Goal: Task Accomplishment & Management: Complete application form

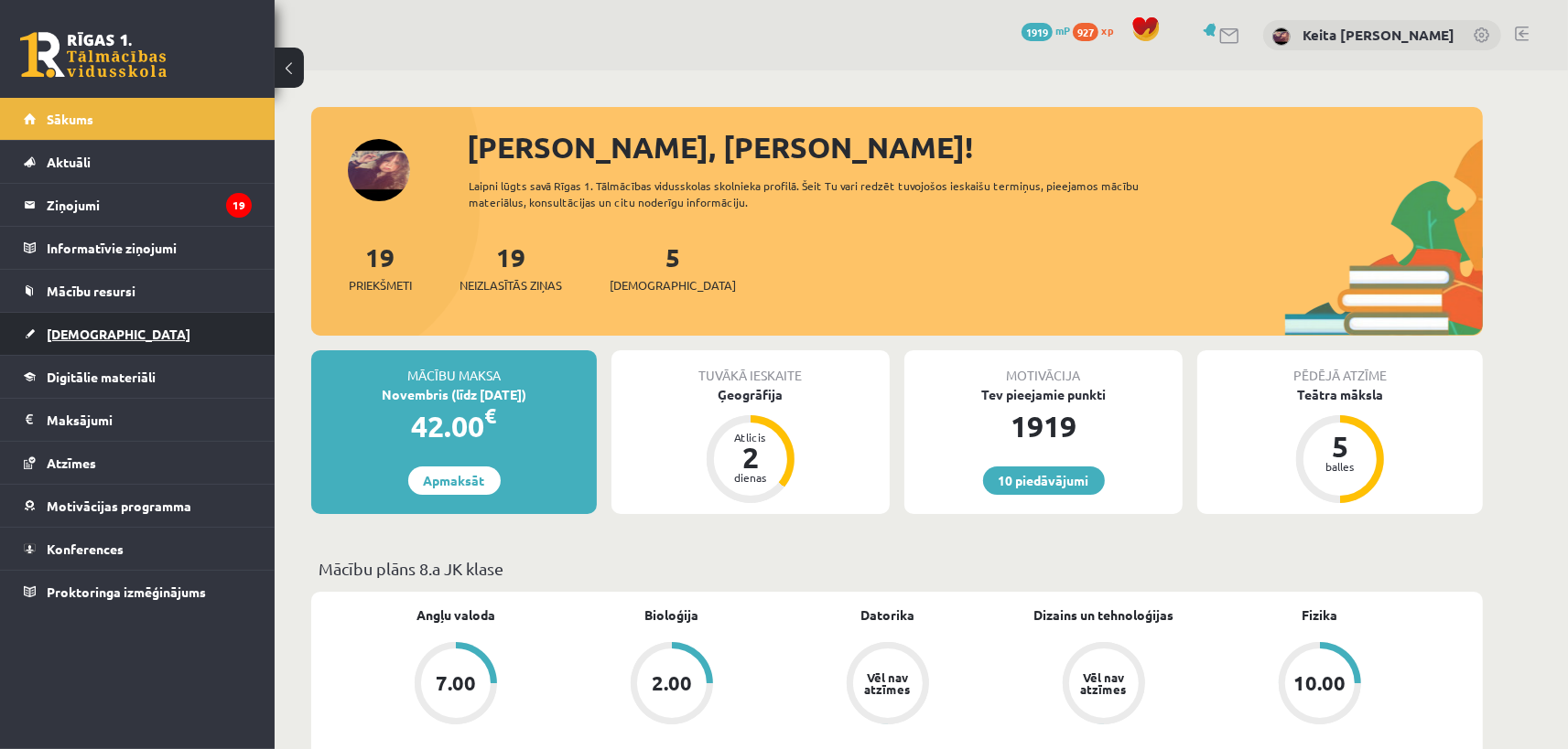
click at [163, 334] on link "[DEMOGRAPHIC_DATA]" at bounding box center [137, 334] width 228 height 42
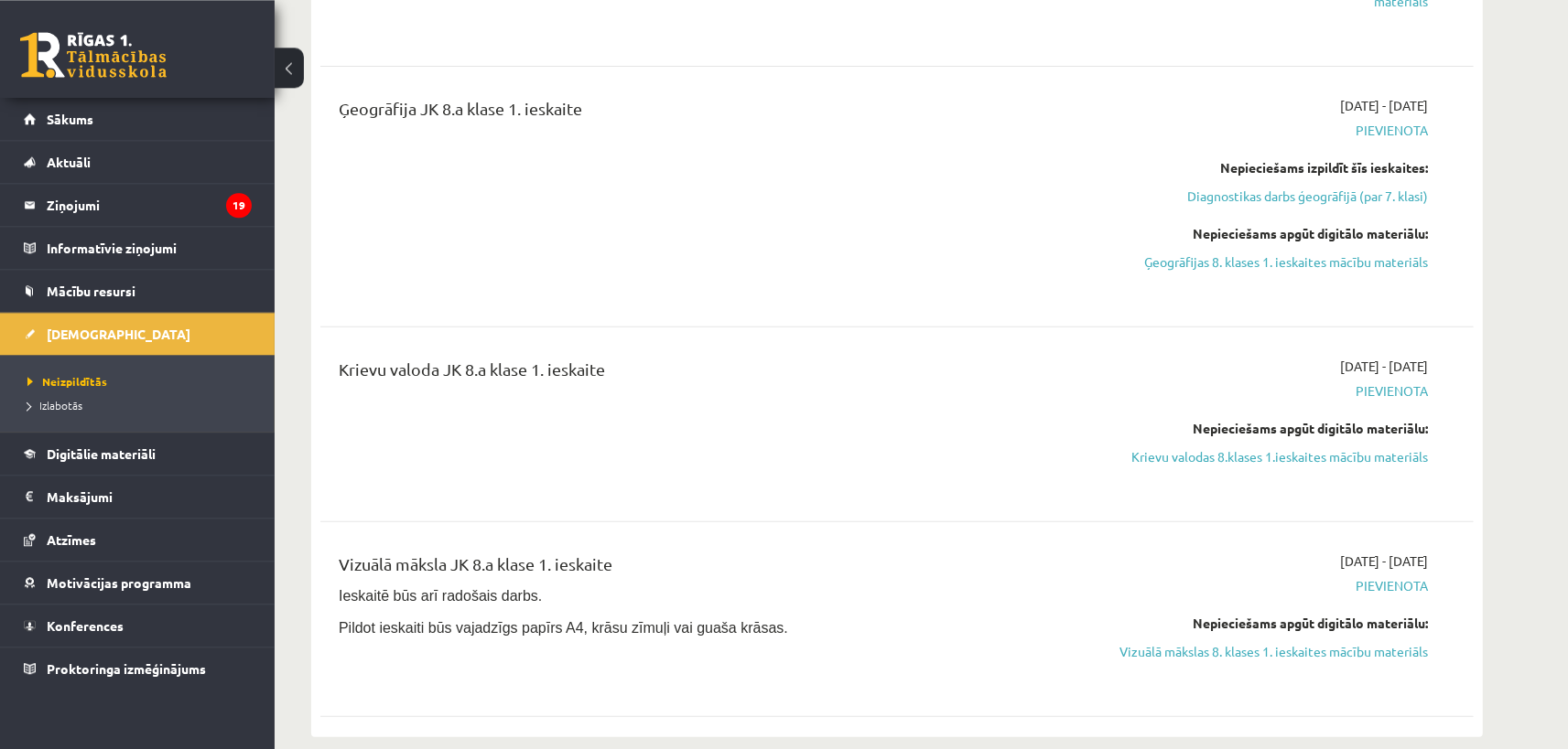
scroll to position [805, 0]
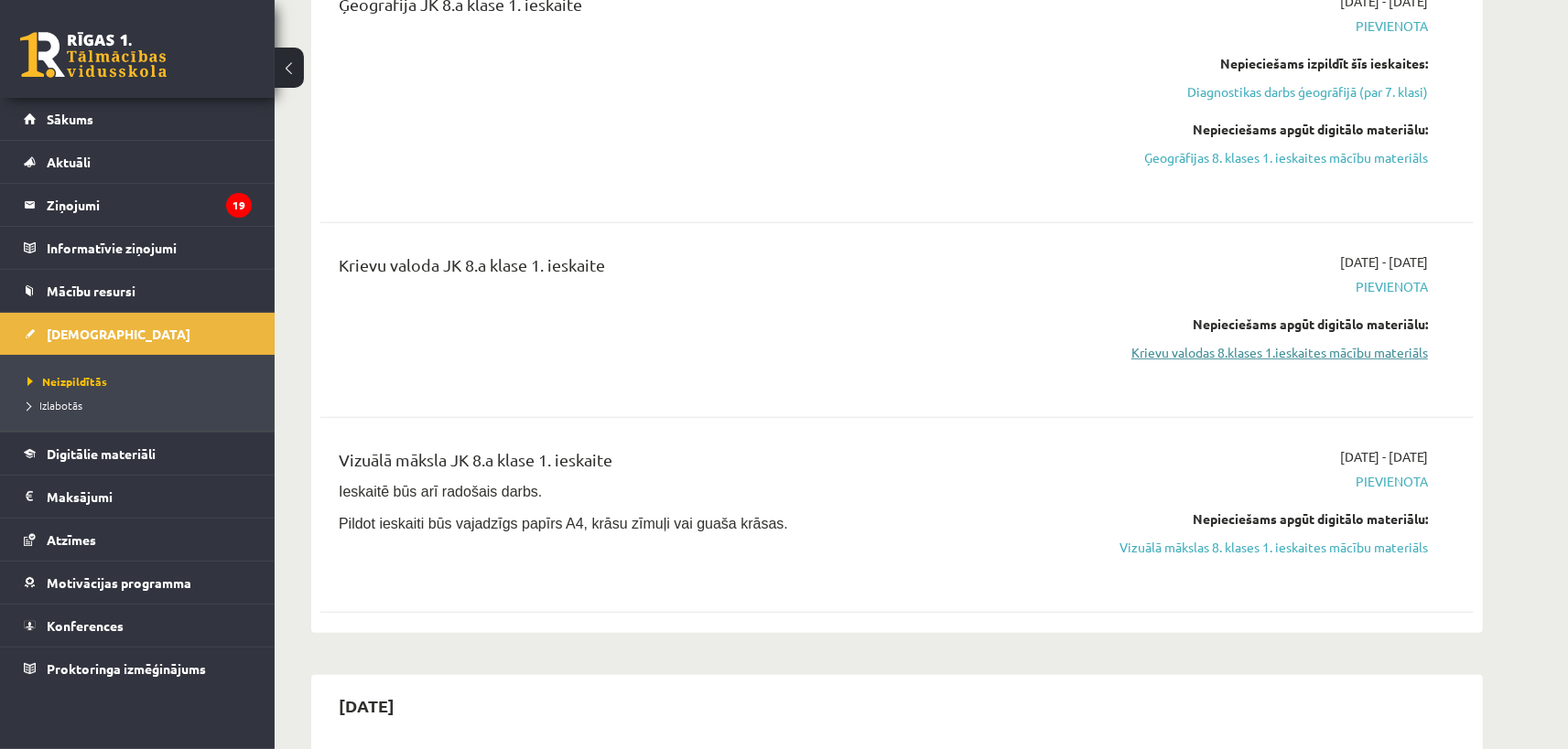
click at [1197, 352] on link "Krievu valodas 8.klases 1.ieskaites mācību materiāls" at bounding box center [1255, 353] width 345 height 19
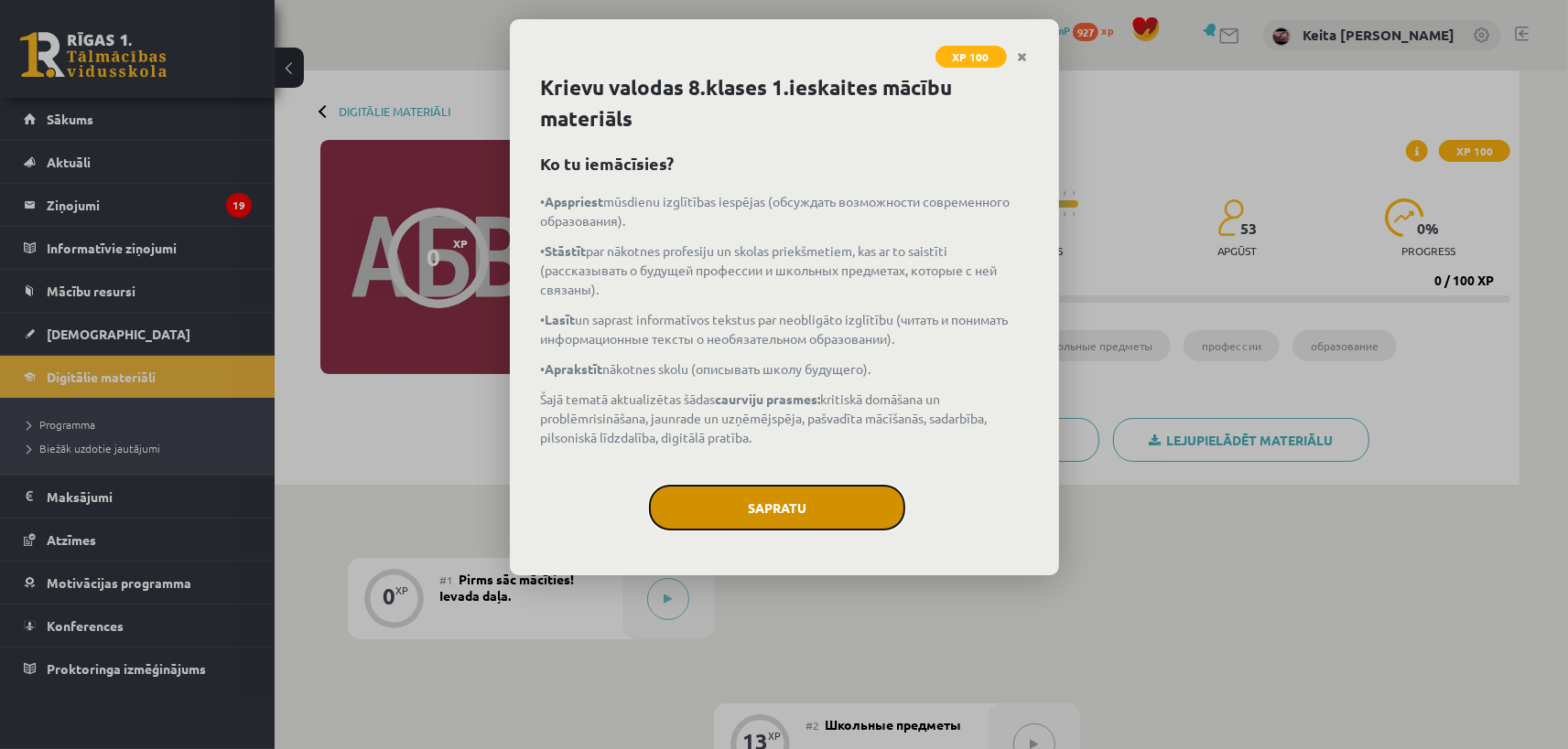
click at [790, 502] on button "Sapratu" at bounding box center [776, 508] width 256 height 46
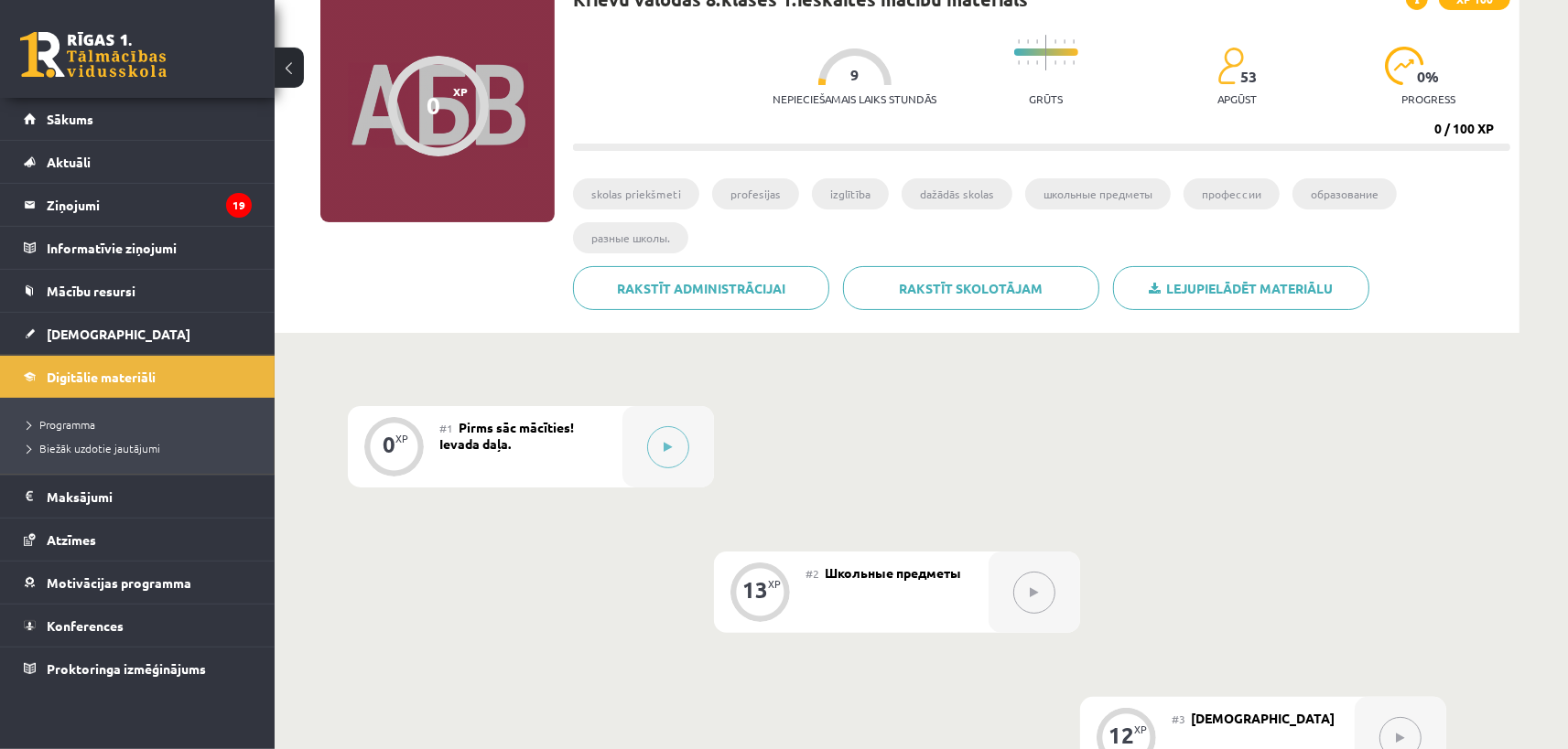
scroll to position [201, 0]
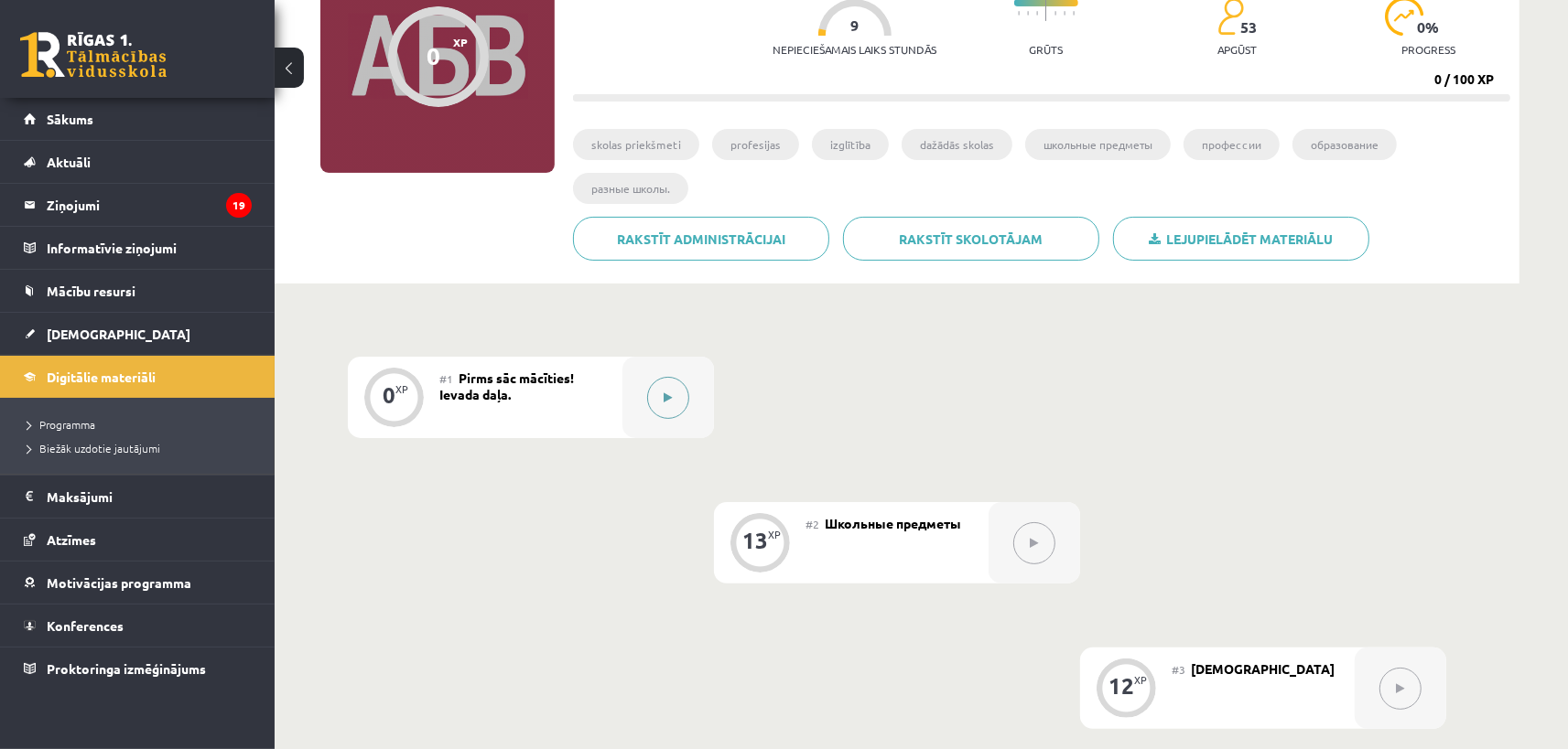
click at [668, 400] on icon at bounding box center [668, 398] width 8 height 11
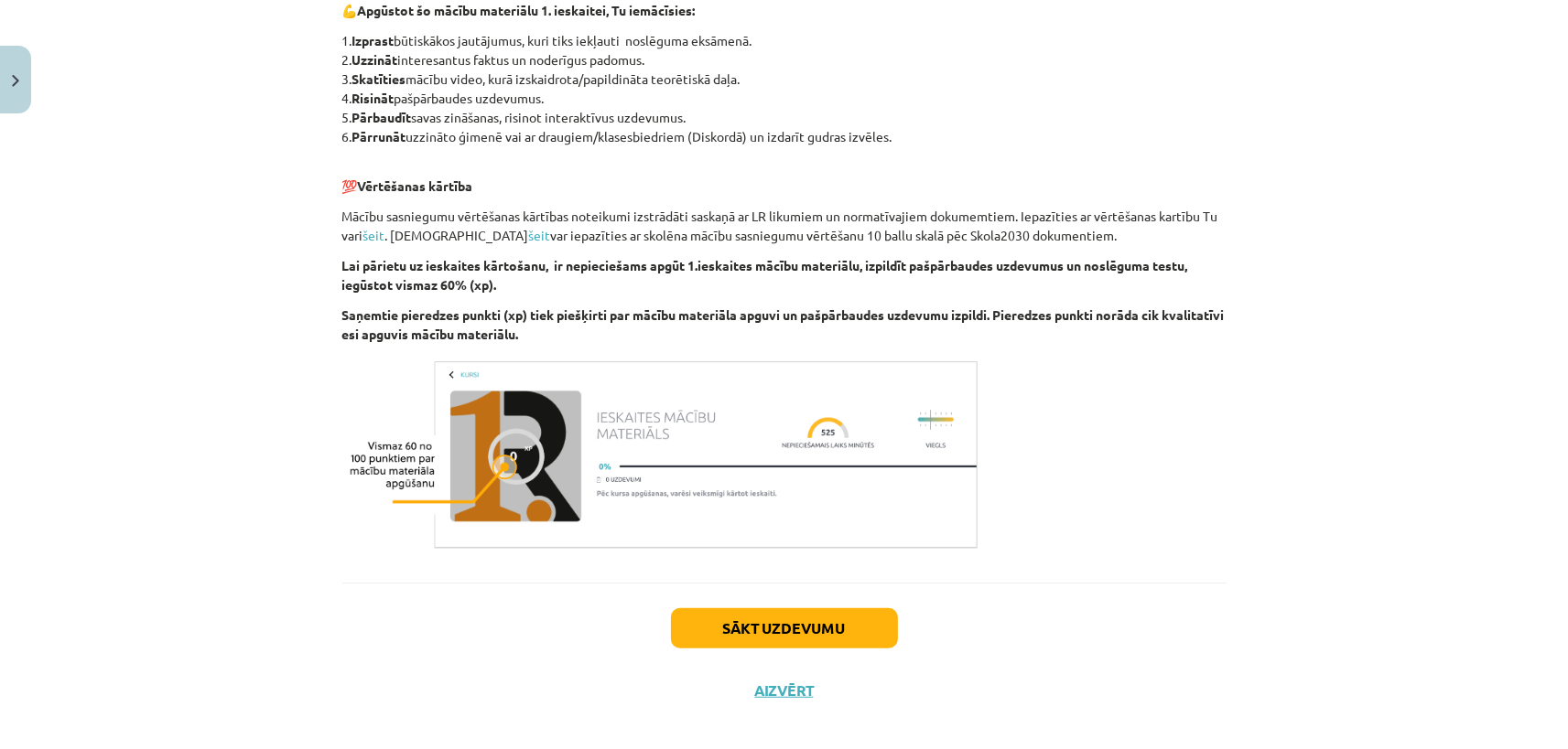
scroll to position [958, 0]
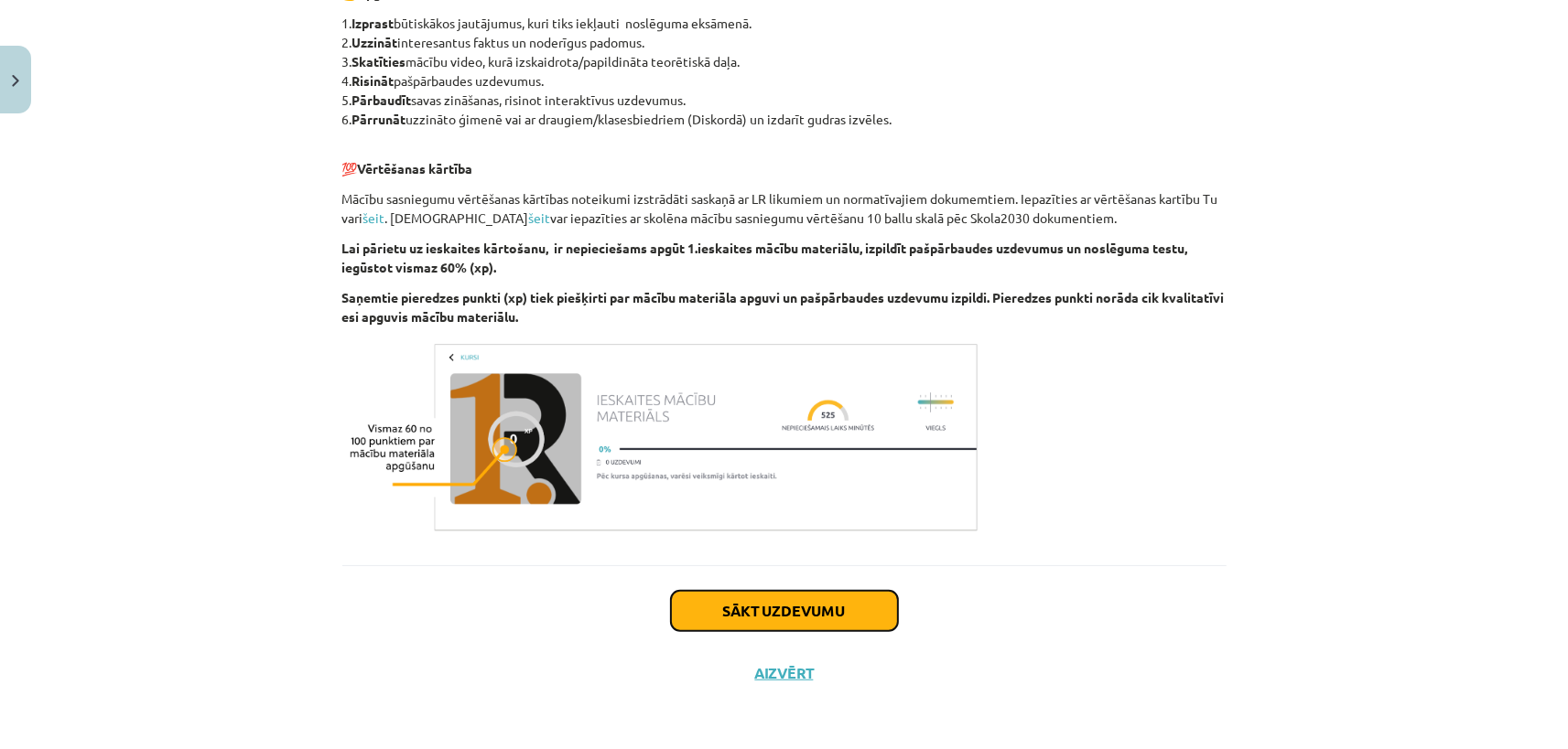
click at [747, 606] on button "Sākt uzdevumu" at bounding box center [784, 611] width 227 height 40
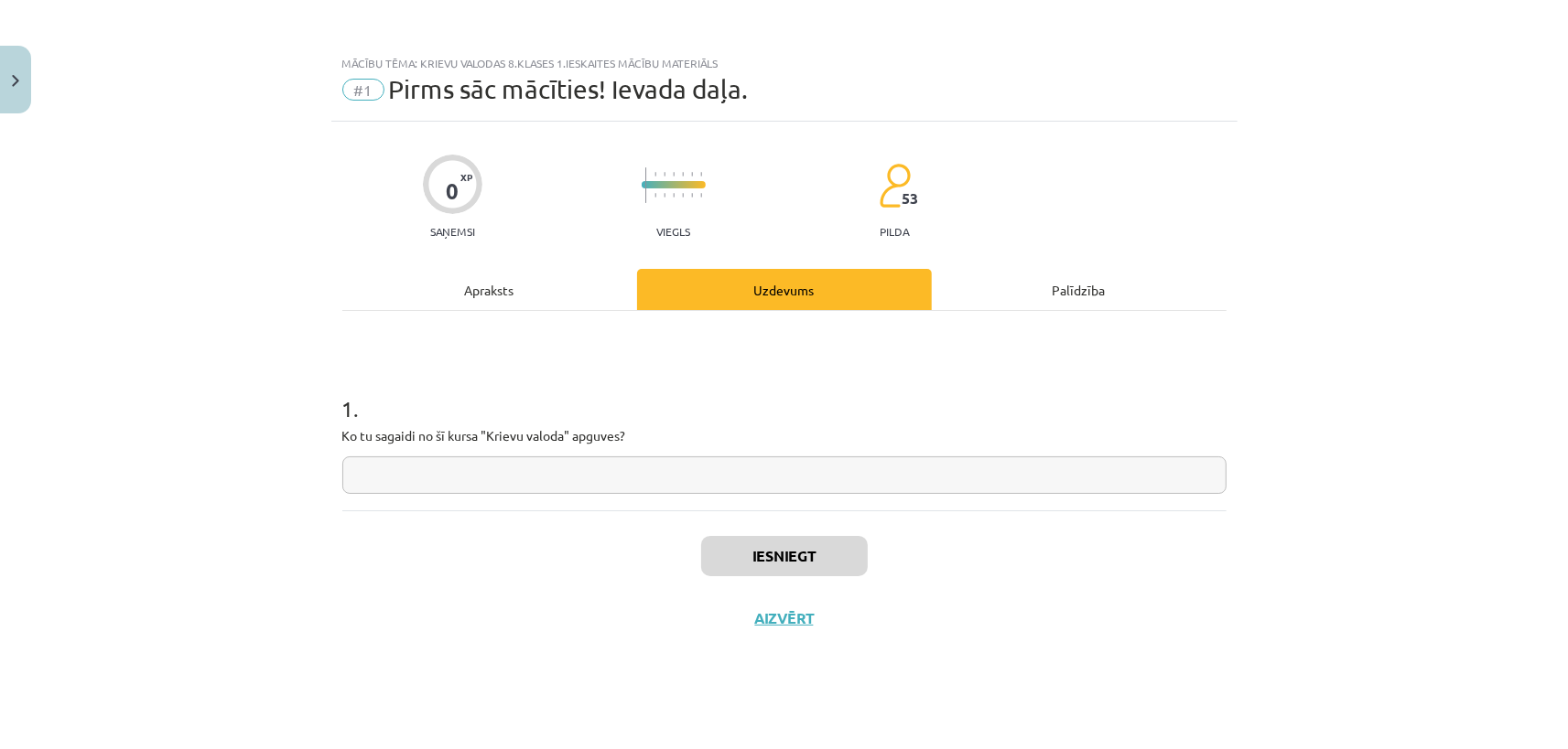
click at [768, 482] on input "text" at bounding box center [784, 475] width 884 height 38
type input "**********"
click at [799, 550] on button "Iesniegt" at bounding box center [784, 555] width 166 height 40
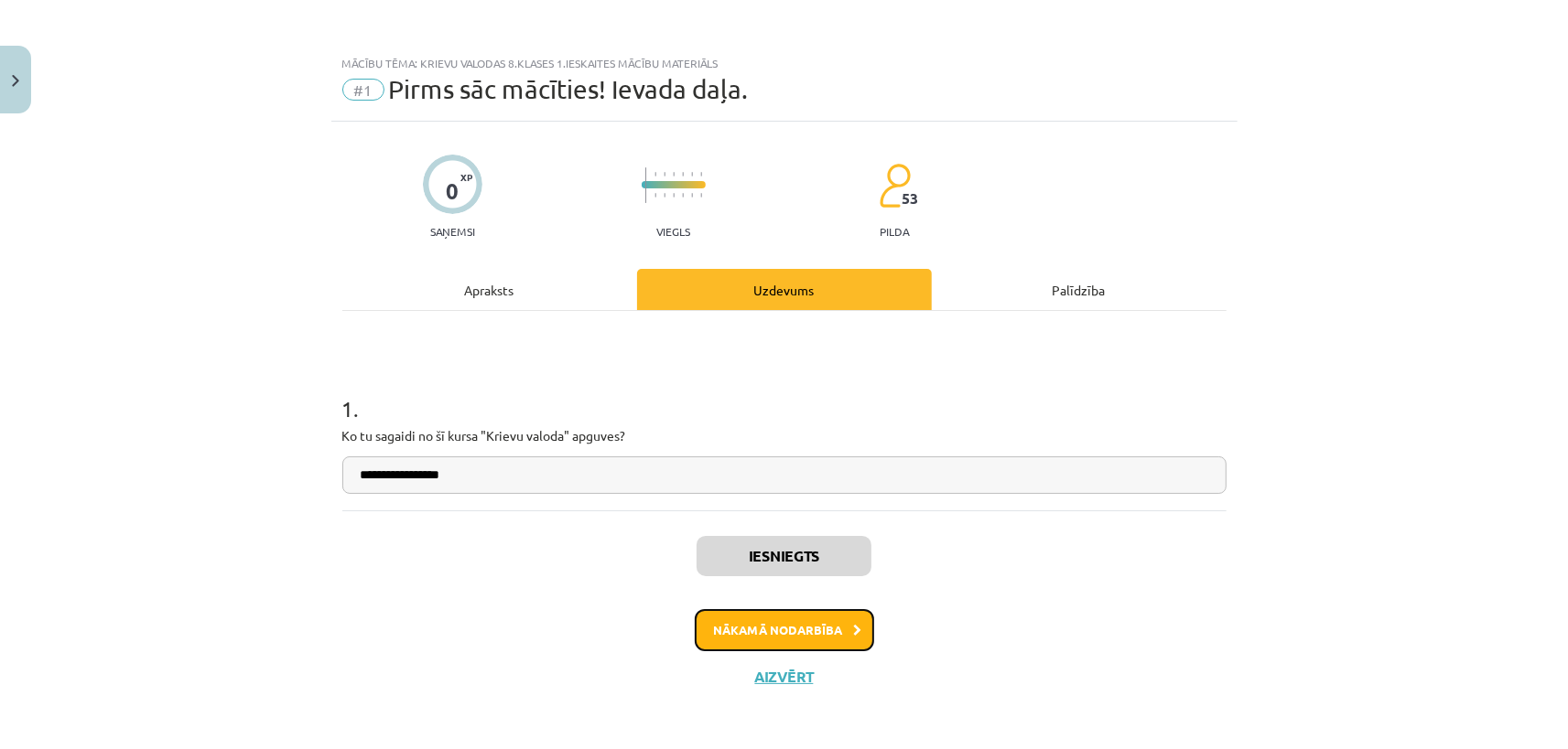
click at [805, 620] on button "Nākamā nodarbība" at bounding box center [784, 630] width 179 height 42
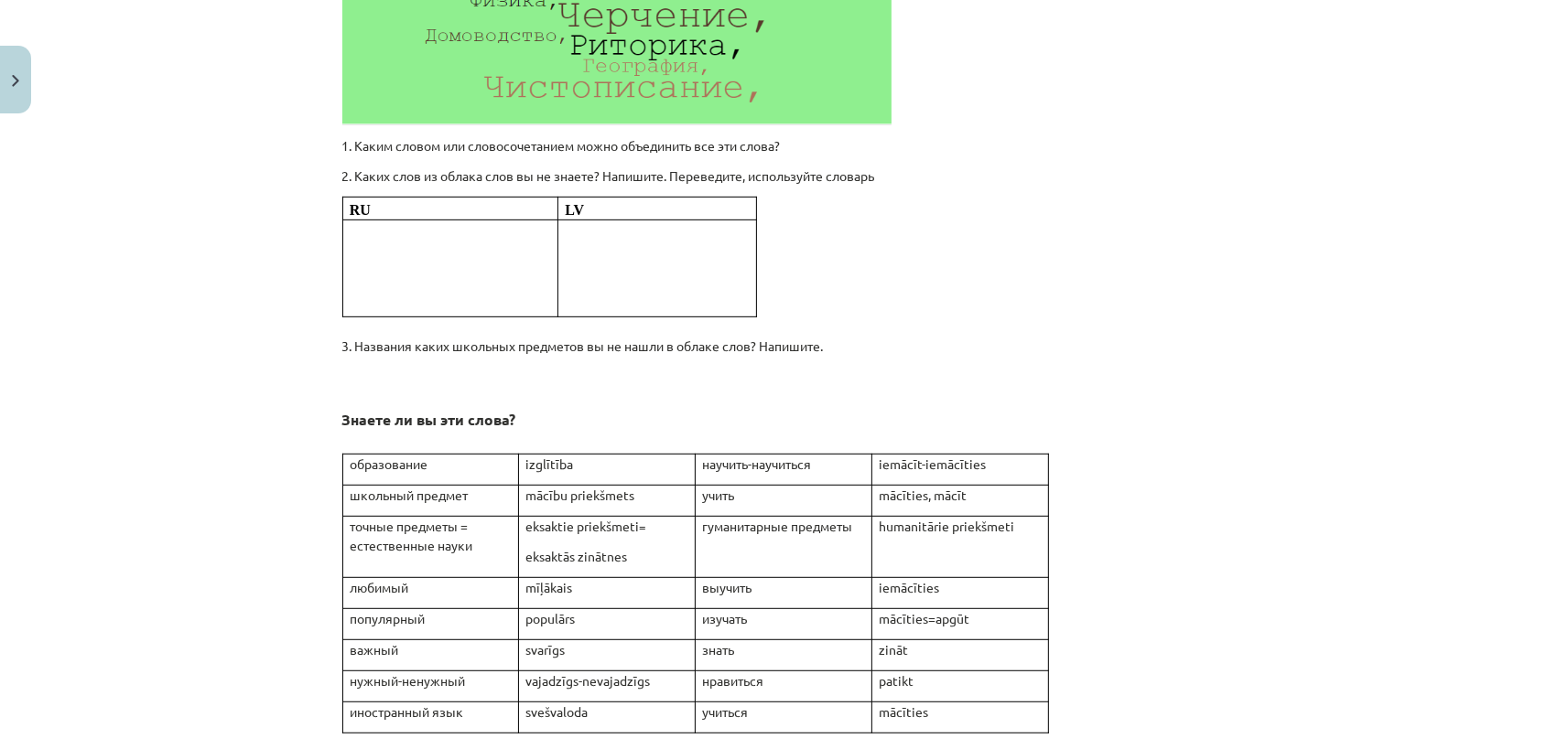
scroll to position [774, 0]
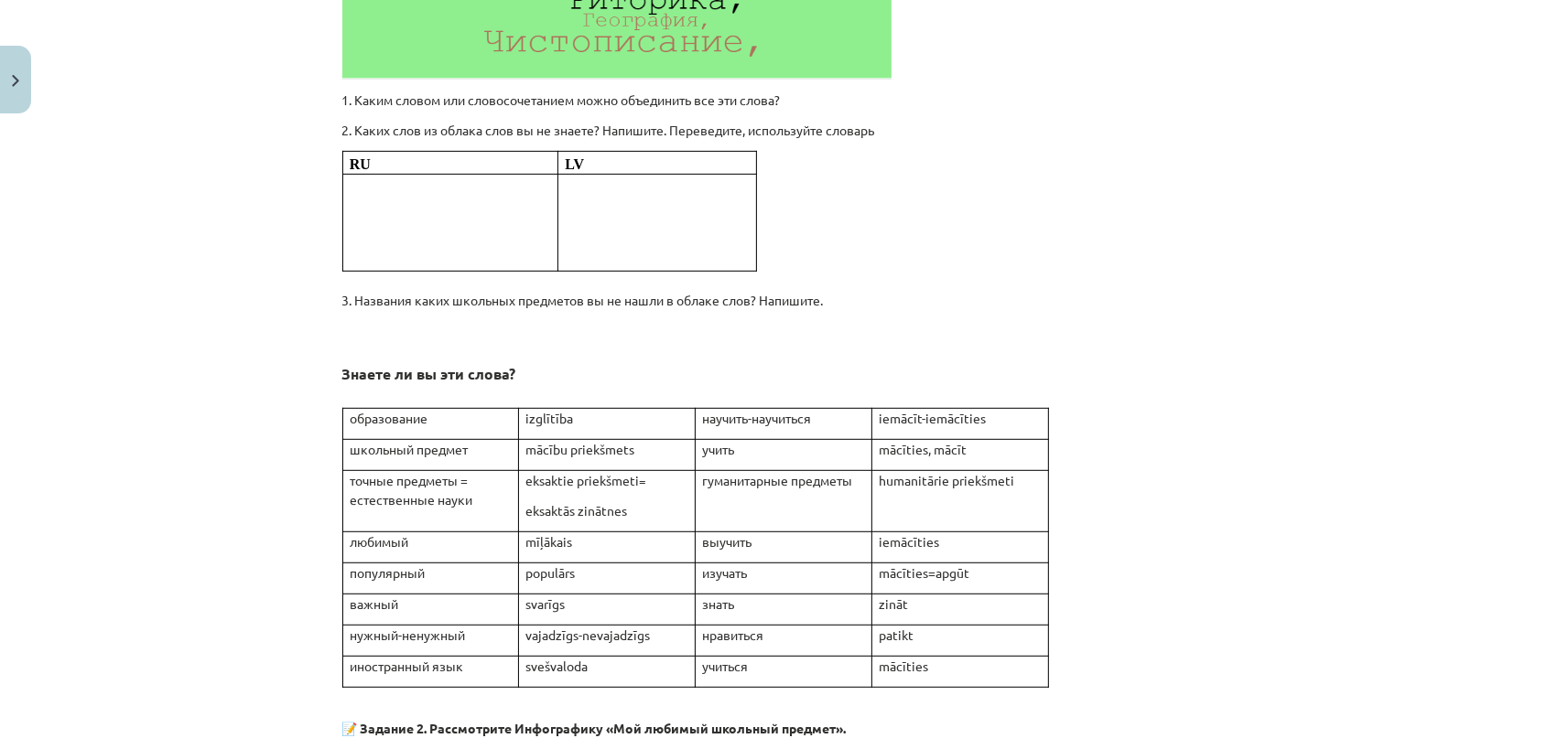
click at [517, 196] on p at bounding box center [449, 203] width 201 height 19
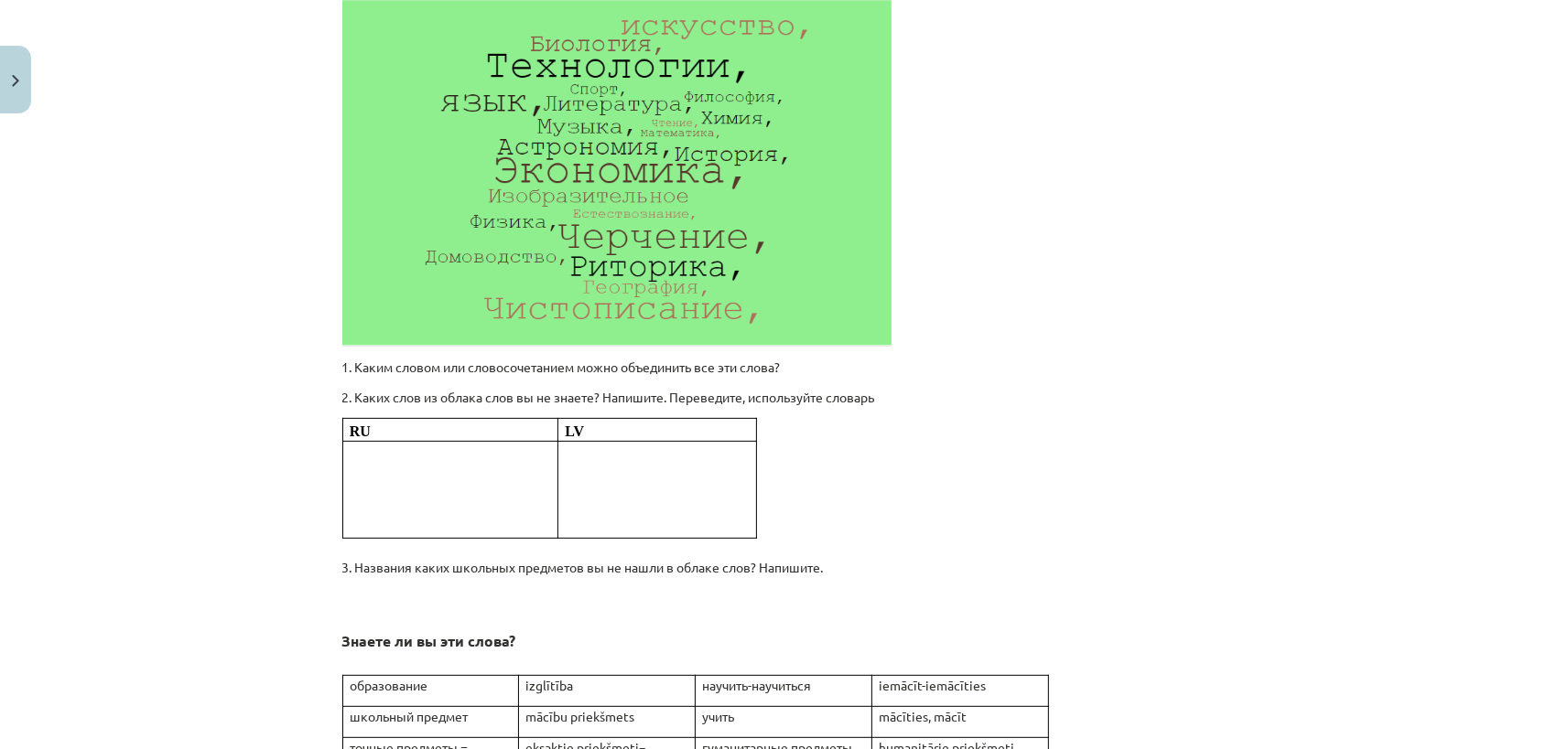
scroll to position [517, 0]
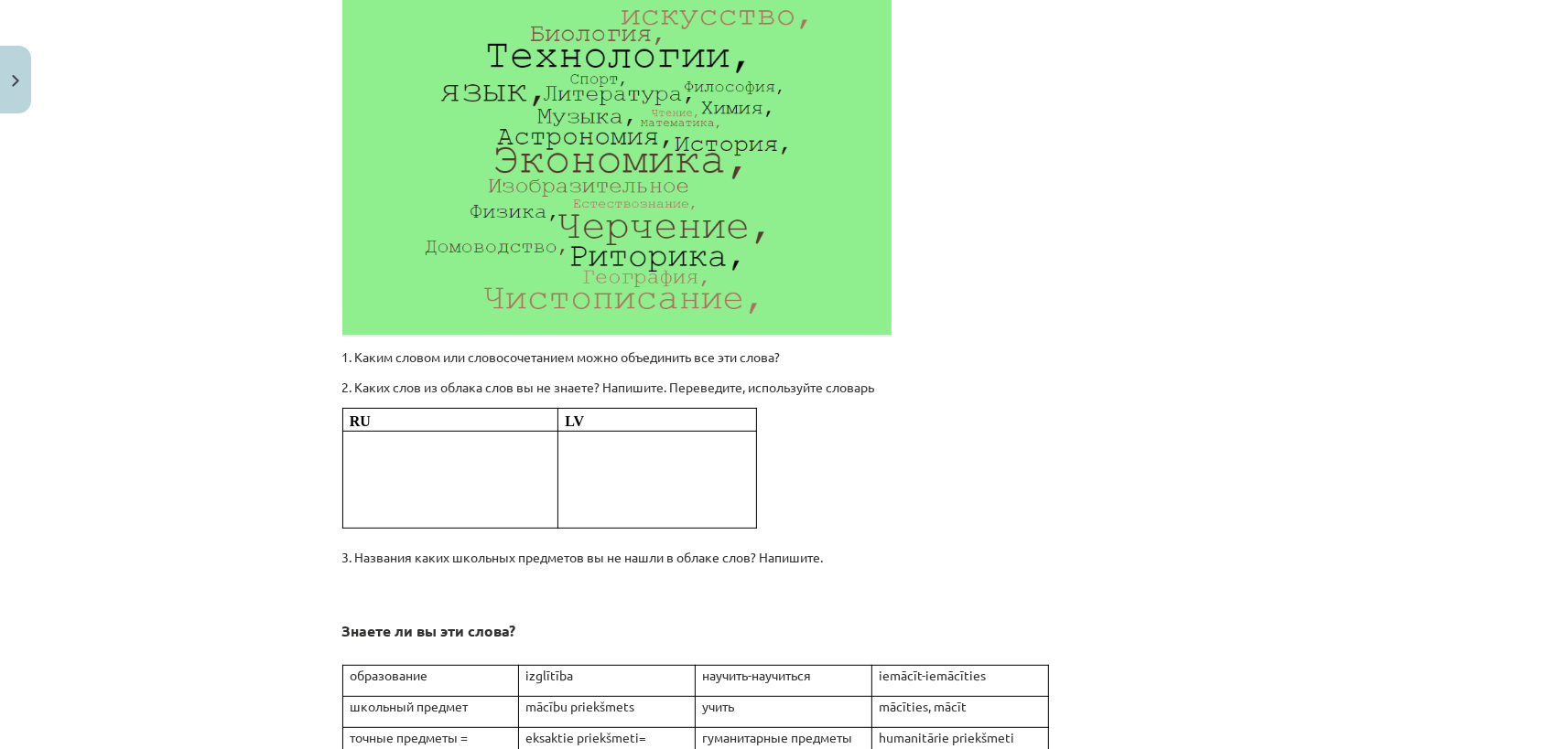
click at [675, 434] on p at bounding box center [656, 442] width 184 height 19
drag, startPoint x: 580, startPoint y: 390, endPoint x: 599, endPoint y: 463, distance: 75.4
drag, startPoint x: 600, startPoint y: 477, endPoint x: 570, endPoint y: 498, distance: 36.6
click at [570, 498] on td at bounding box center [658, 480] width 198 height 97
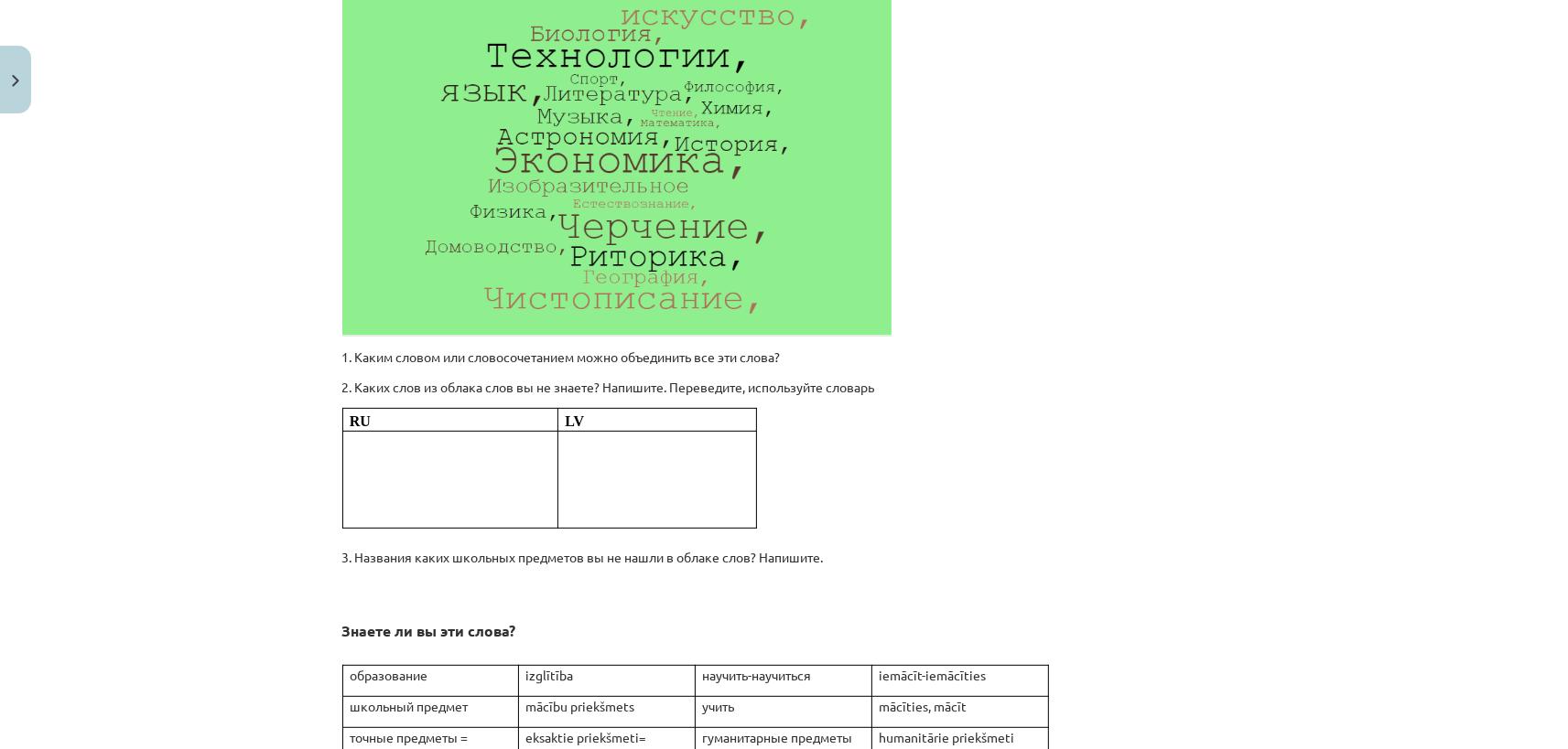
click at [451, 468] on p at bounding box center [449, 461] width 201 height 19
click at [363, 451] on p at bounding box center [449, 461] width 201 height 19
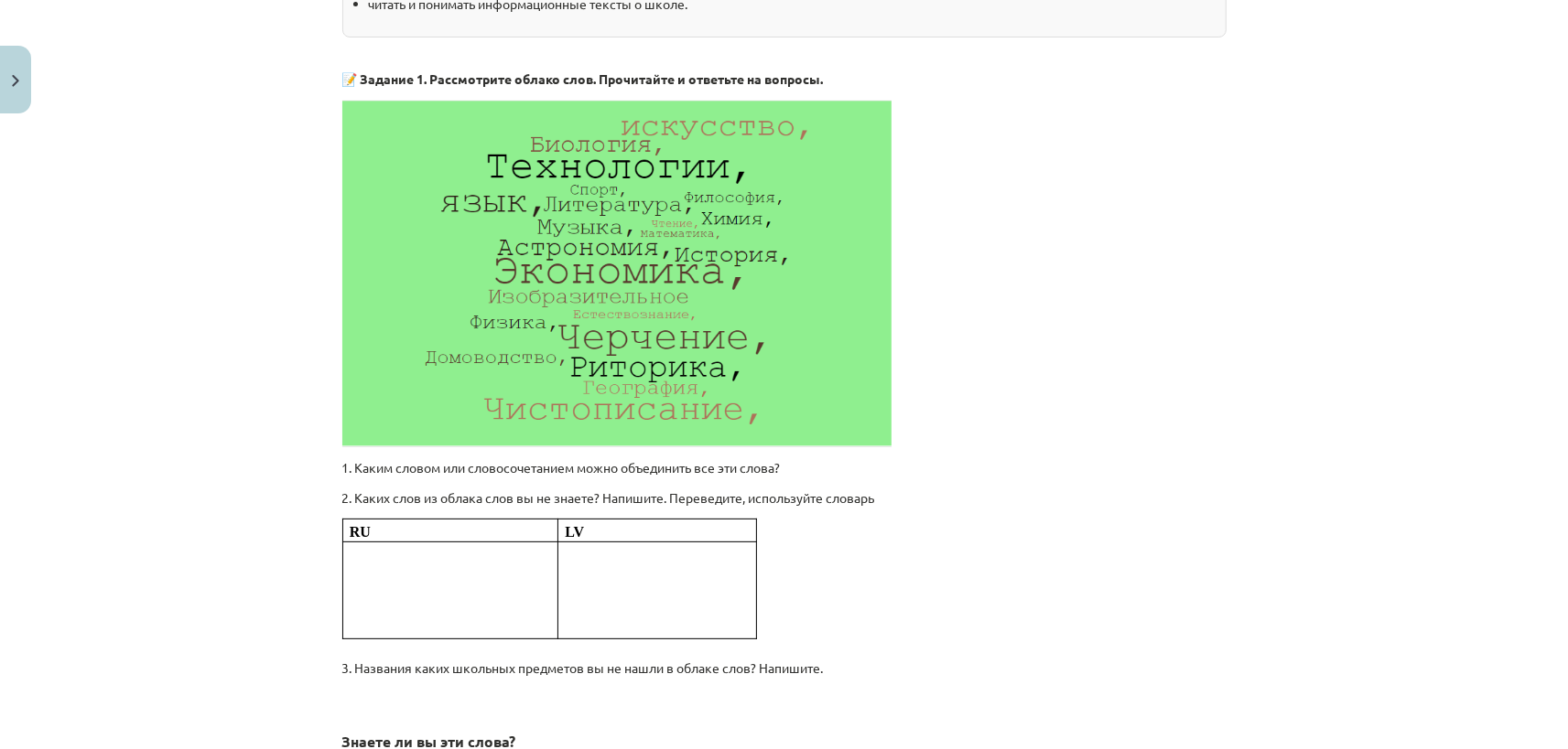
scroll to position [430, 0]
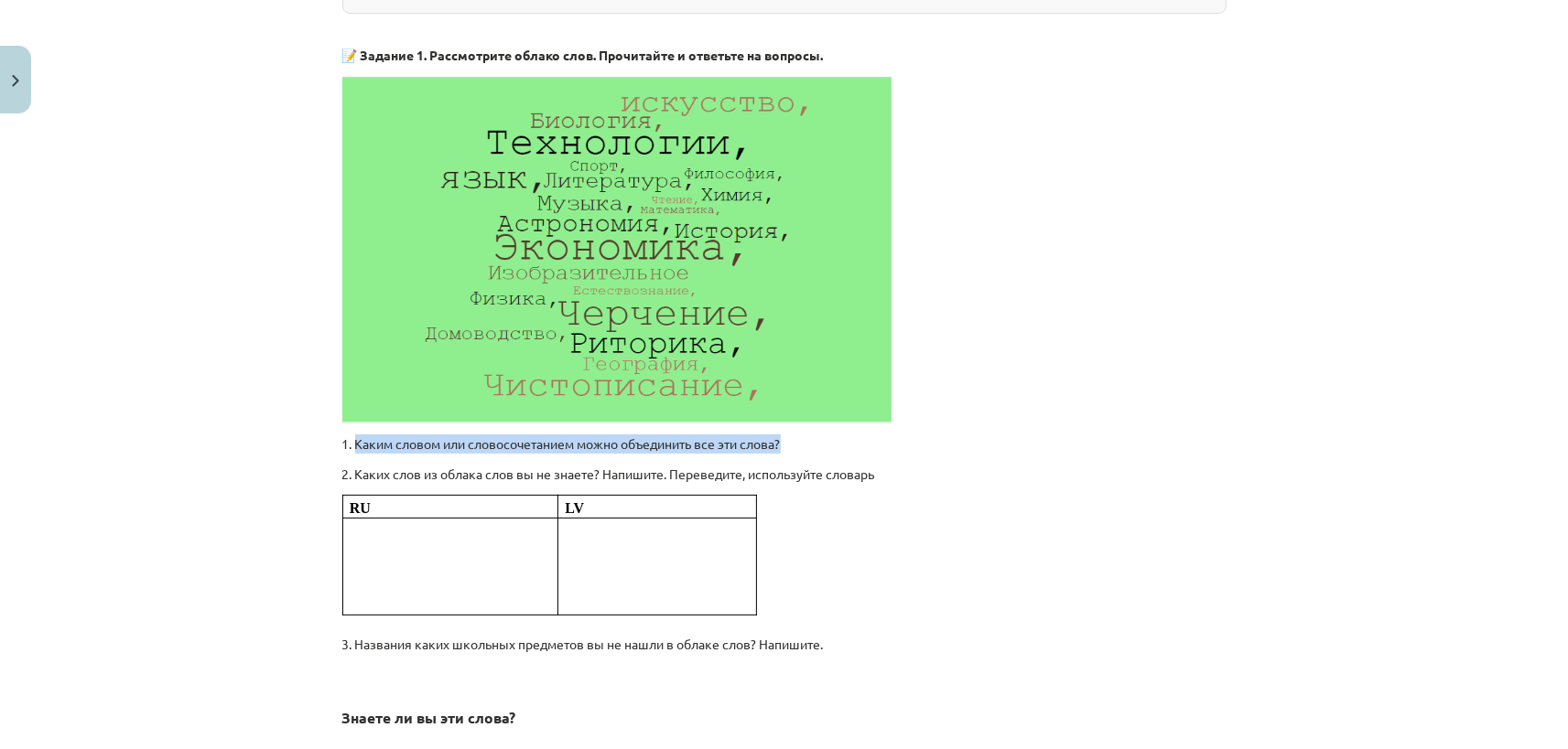
drag, startPoint x: 357, startPoint y: 441, endPoint x: 811, endPoint y: 439, distance: 454.0
click at [811, 439] on p "1. Каким словом или словосочетанием можно объединить все эти слова?" at bounding box center [784, 445] width 884 height 19
copy p "Каким словом или словосочетанием можно объединить все эти слова?"
click at [653, 225] on img at bounding box center [617, 249] width 549 height 347
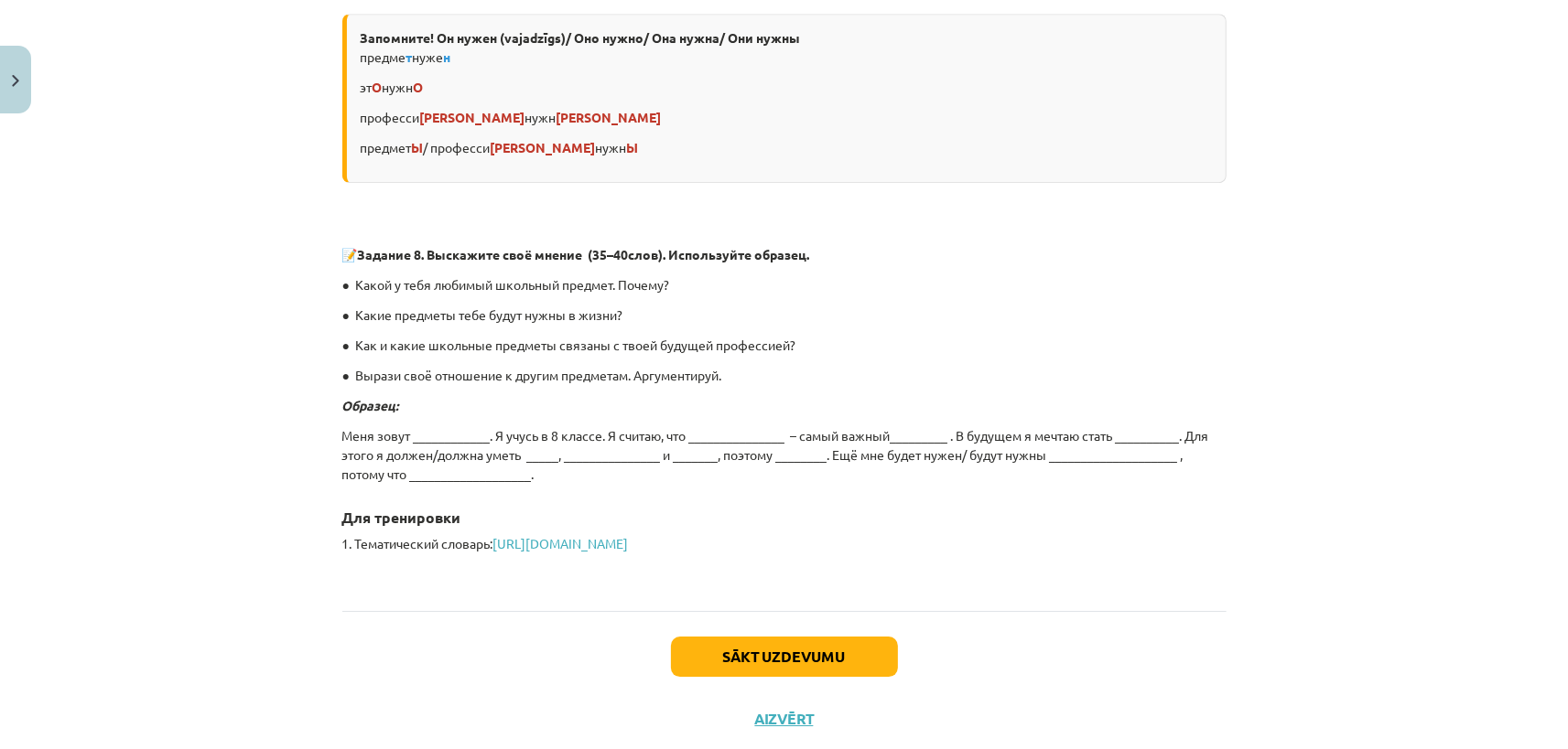
scroll to position [5222, 0]
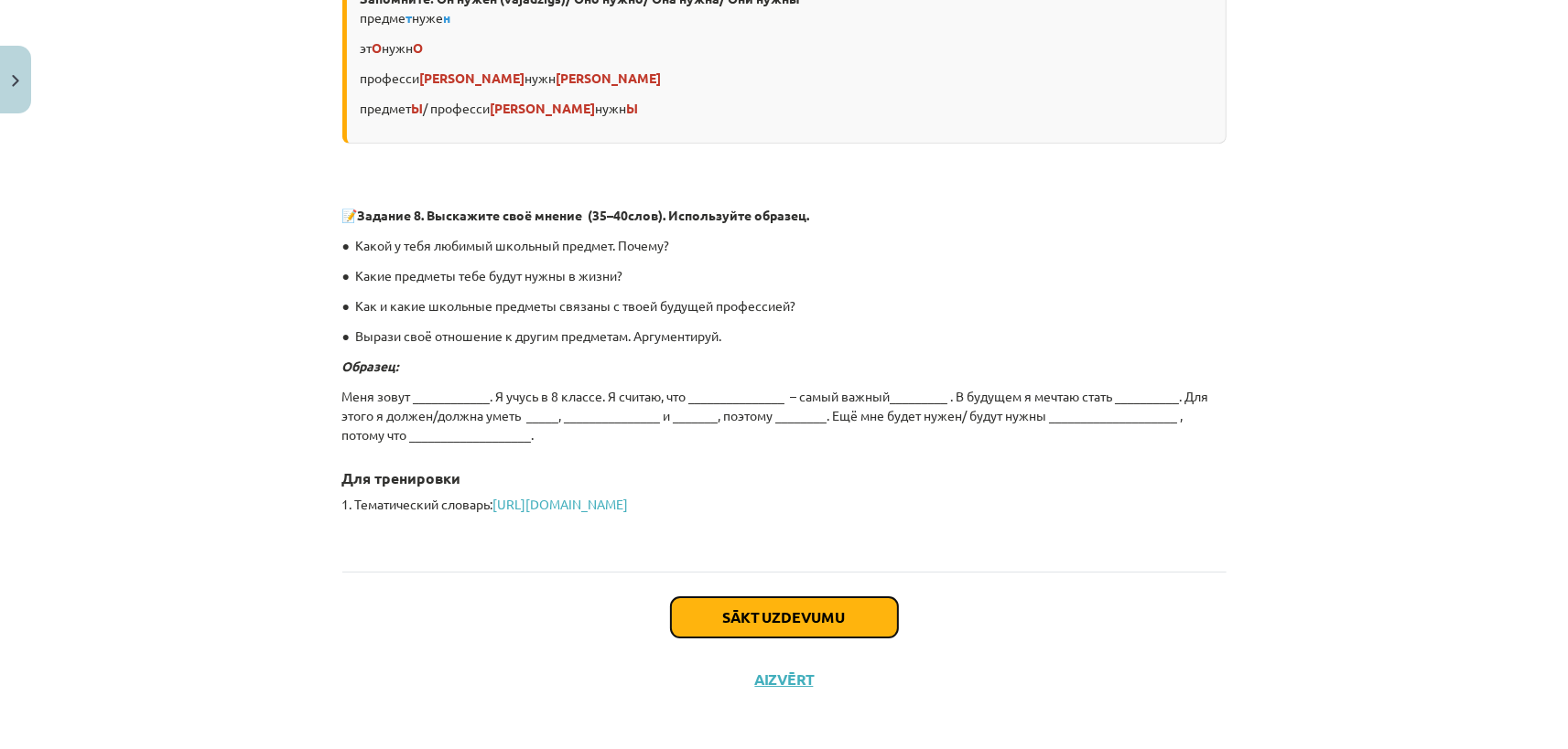
click at [822, 597] on button "Sākt uzdevumu" at bounding box center [784, 617] width 227 height 40
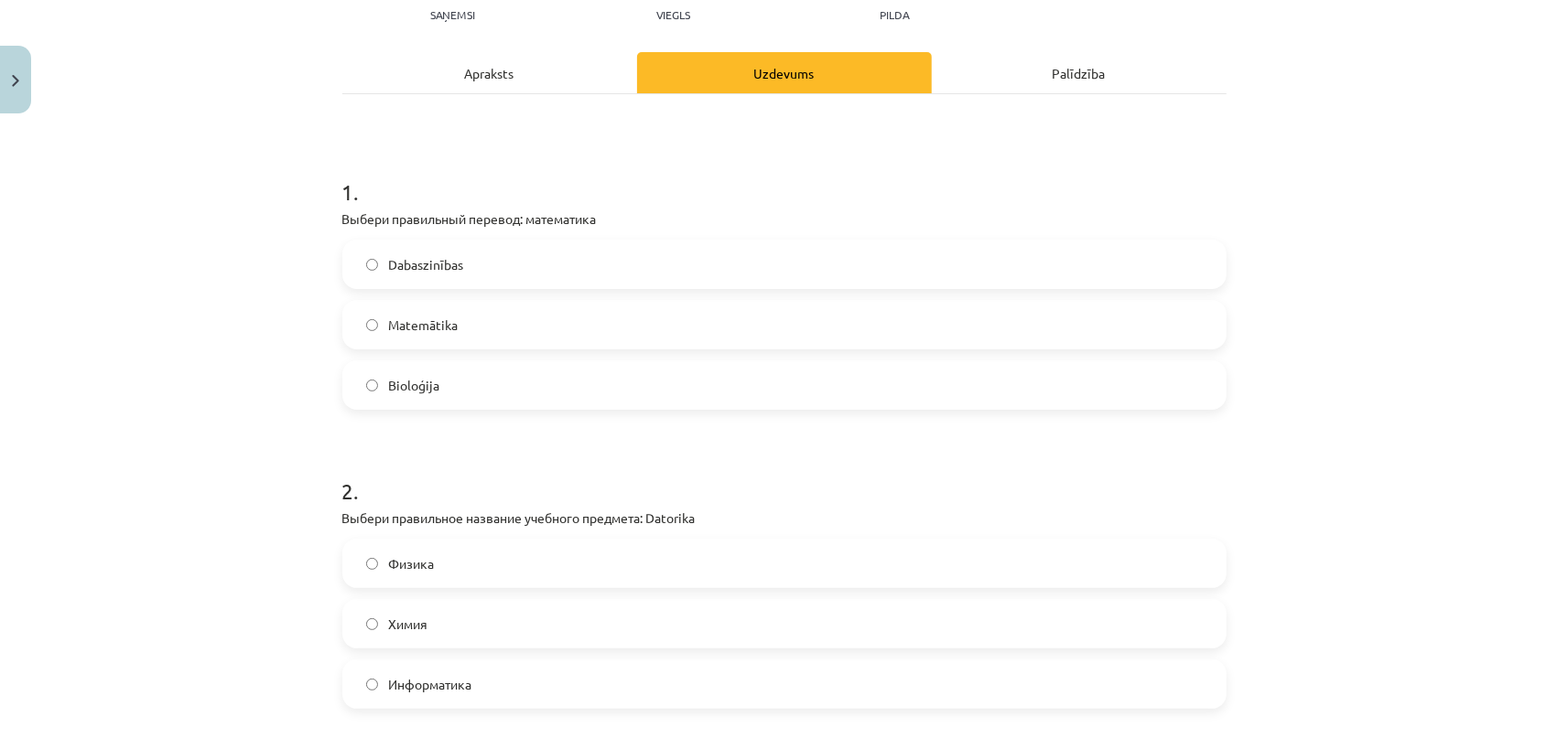
scroll to position [0, 0]
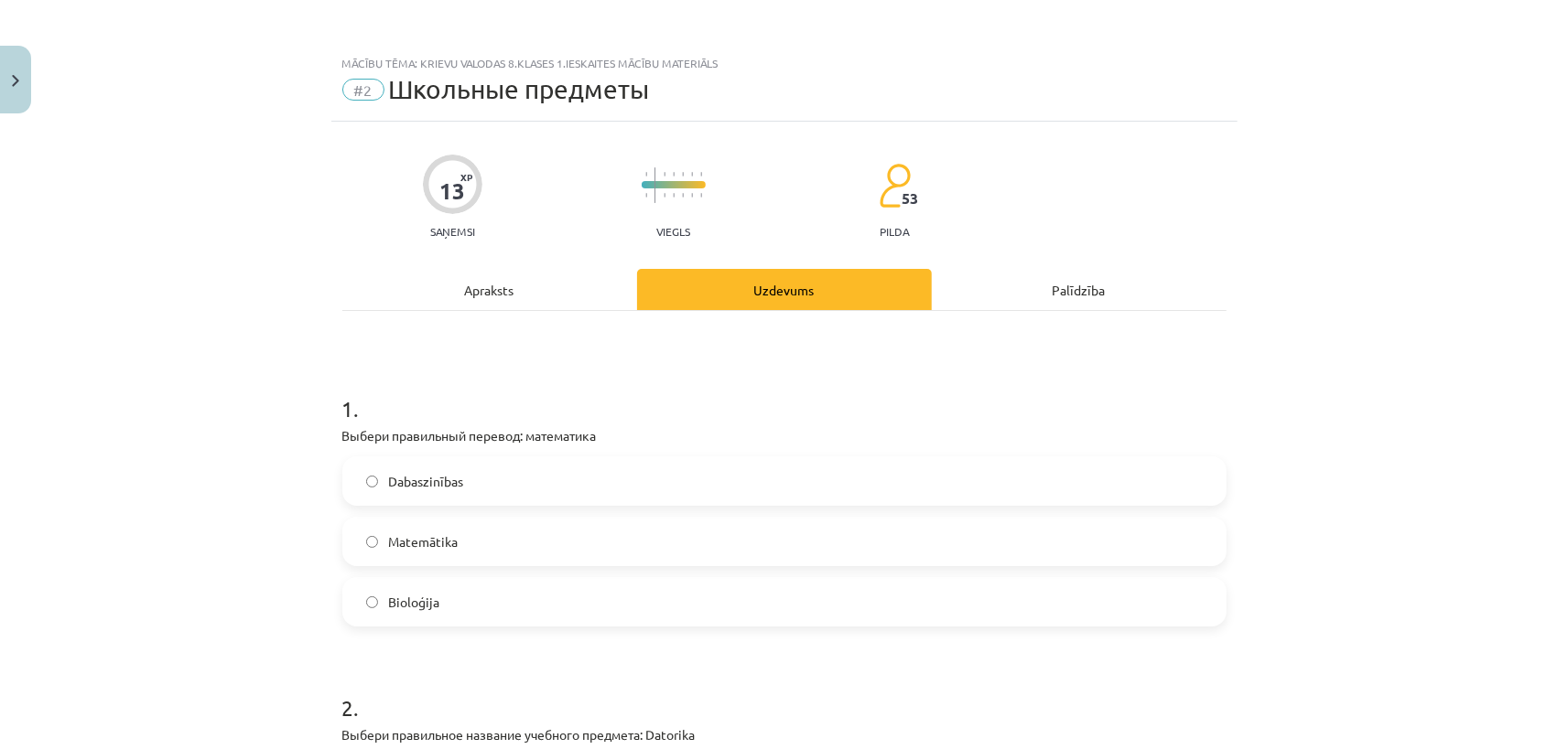
click at [433, 542] on span "Matemātika" at bounding box center [423, 543] width 69 height 19
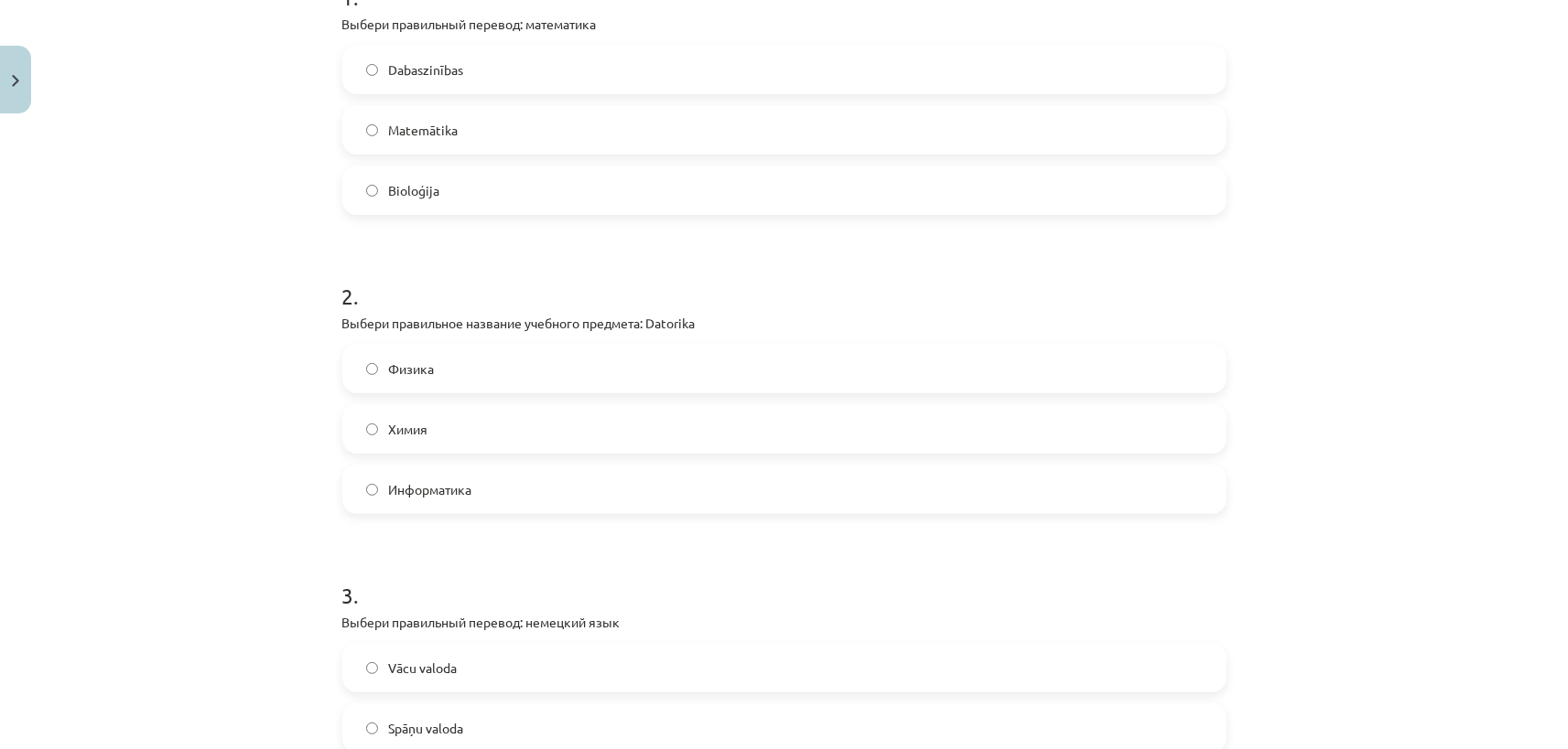
scroll to position [514, 0]
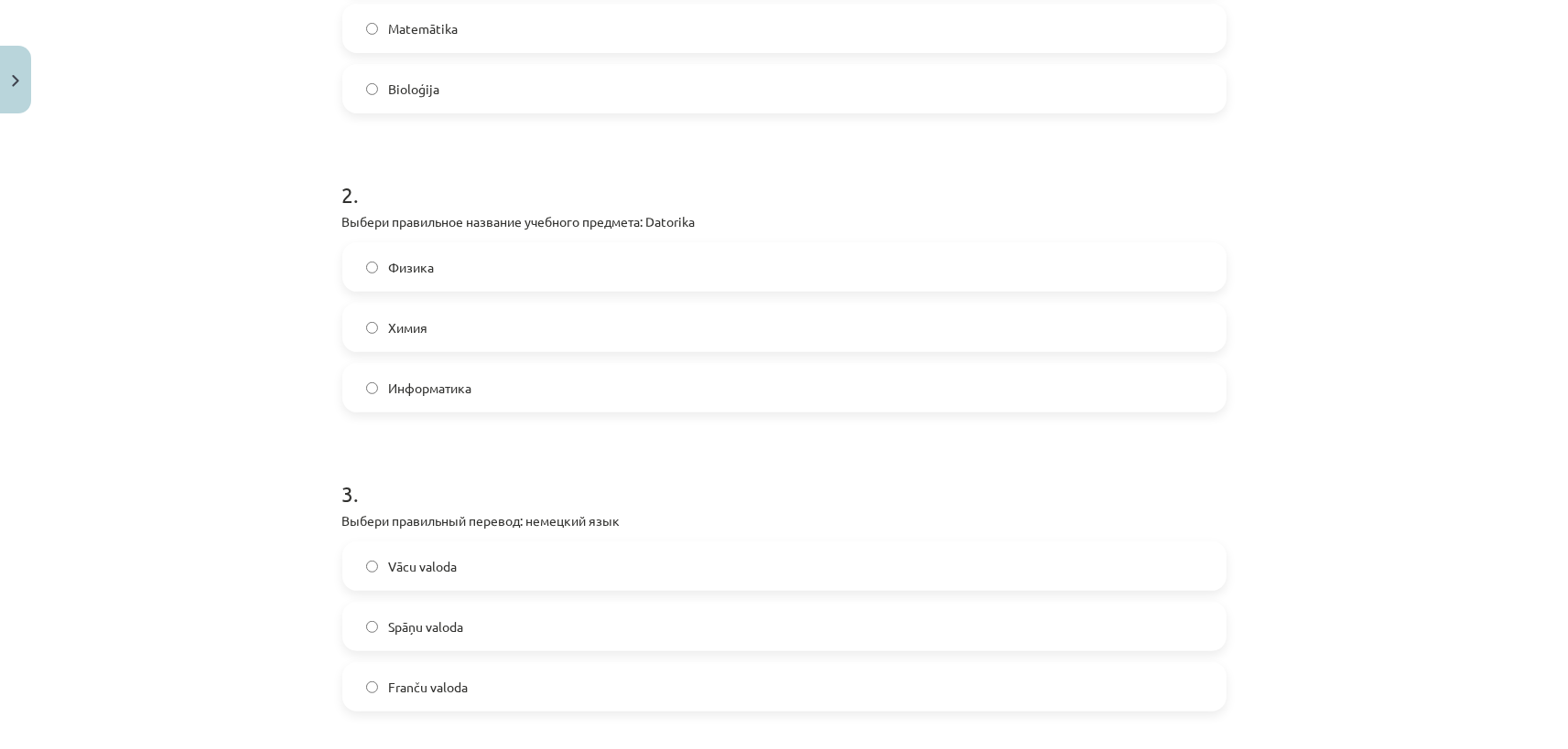
click at [499, 378] on label "Информатика" at bounding box center [784, 387] width 880 height 46
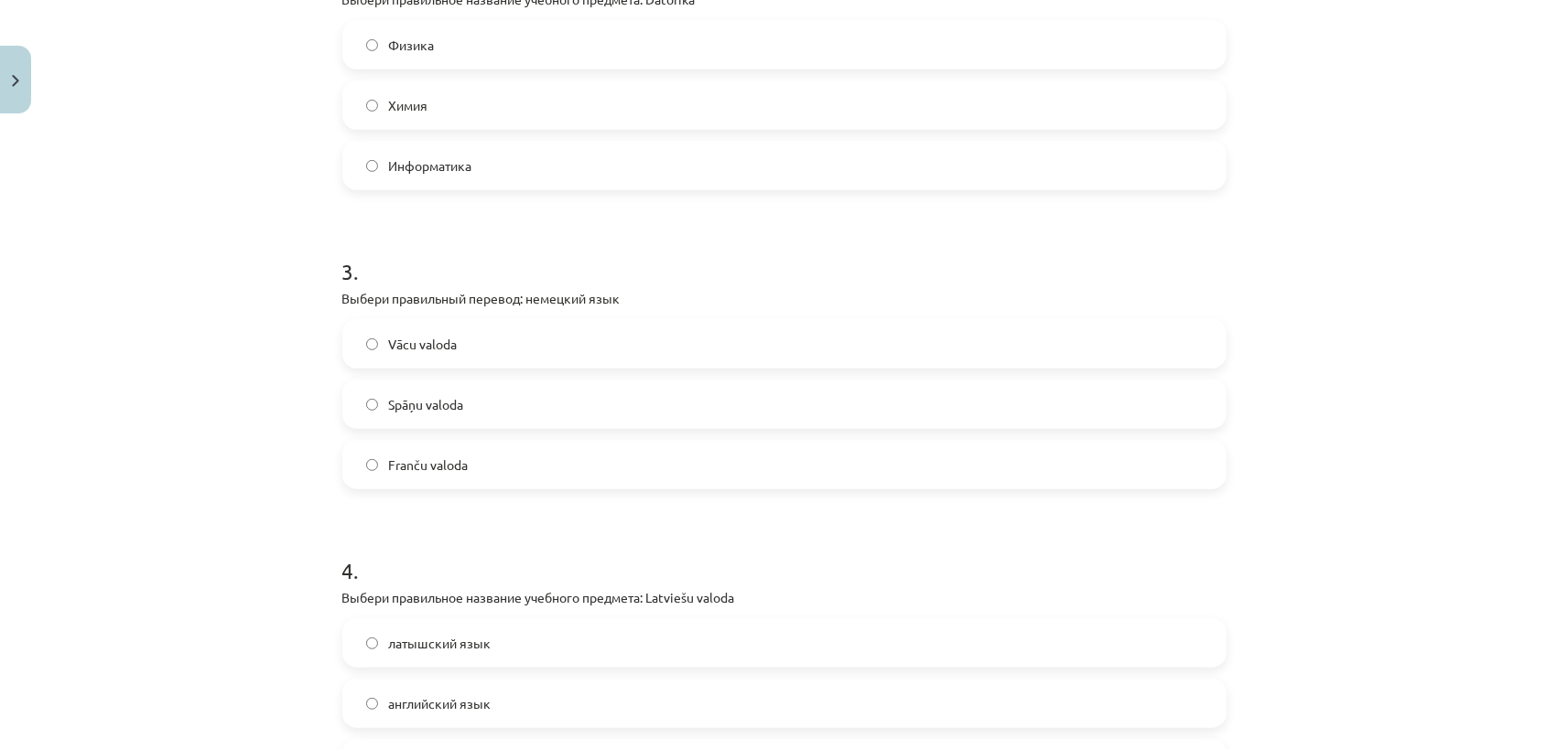
scroll to position [769, 0]
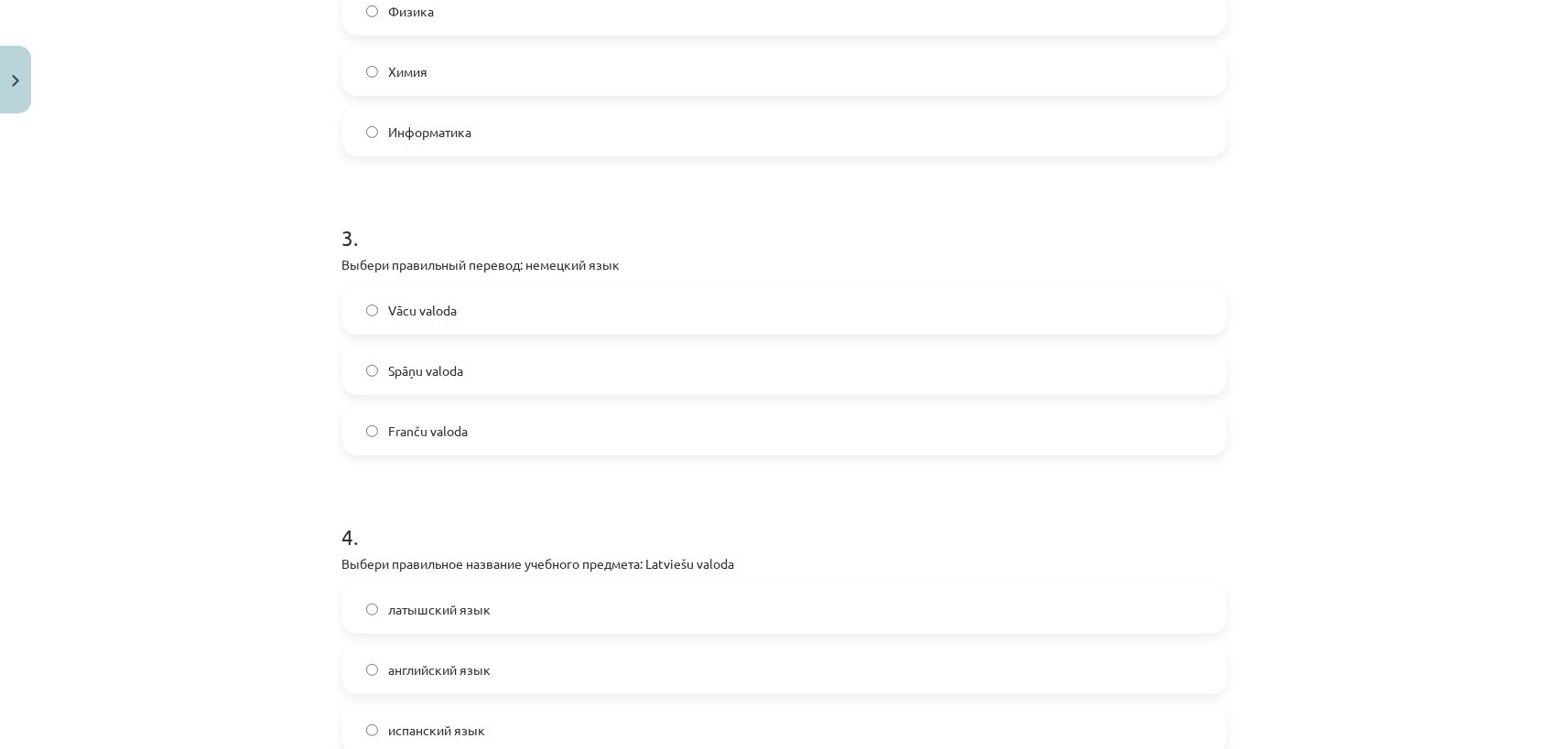
drag, startPoint x: 518, startPoint y: 303, endPoint x: 519, endPoint y: 317, distance: 14.0
click at [517, 304] on label "Vācu valoda" at bounding box center [784, 309] width 880 height 46
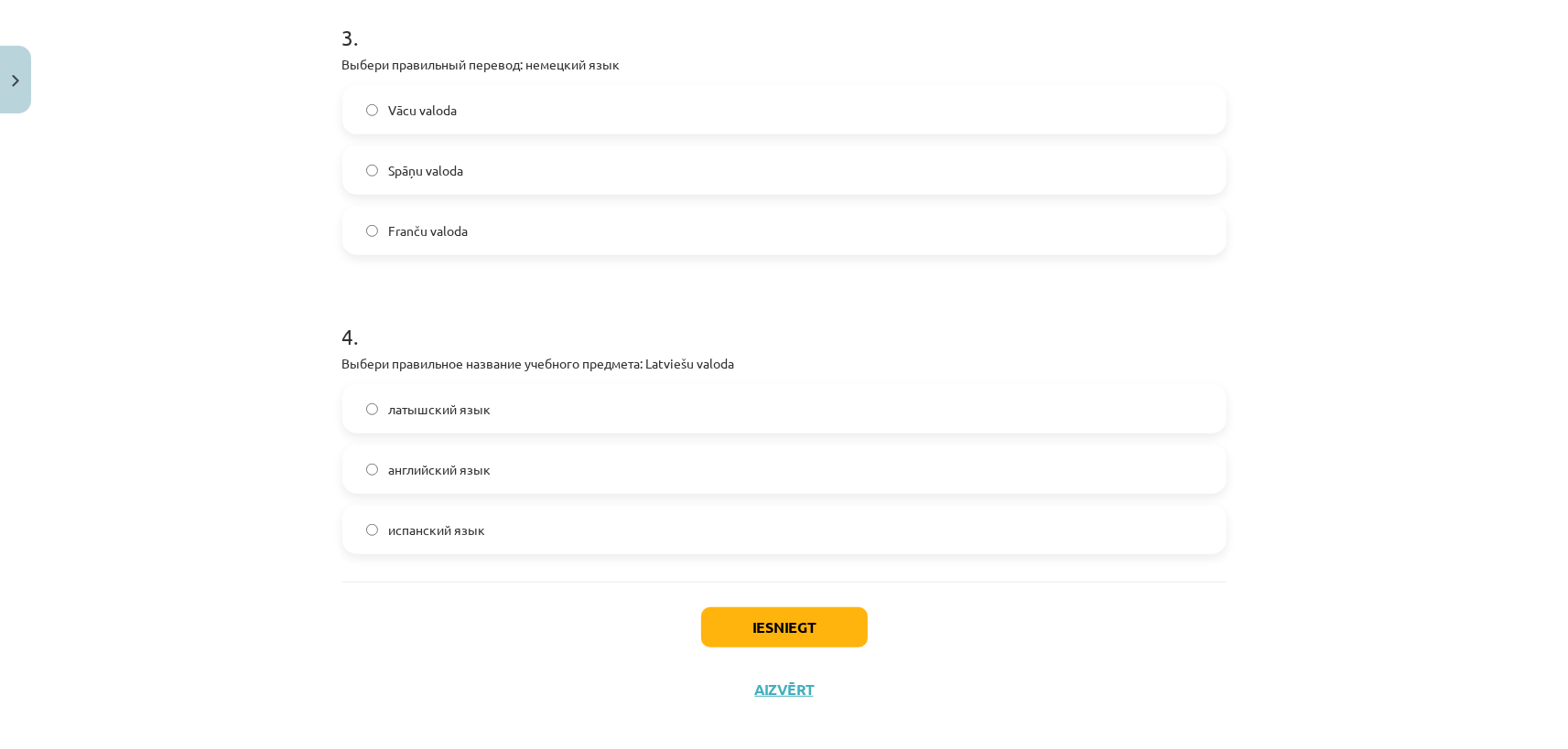
scroll to position [986, 0]
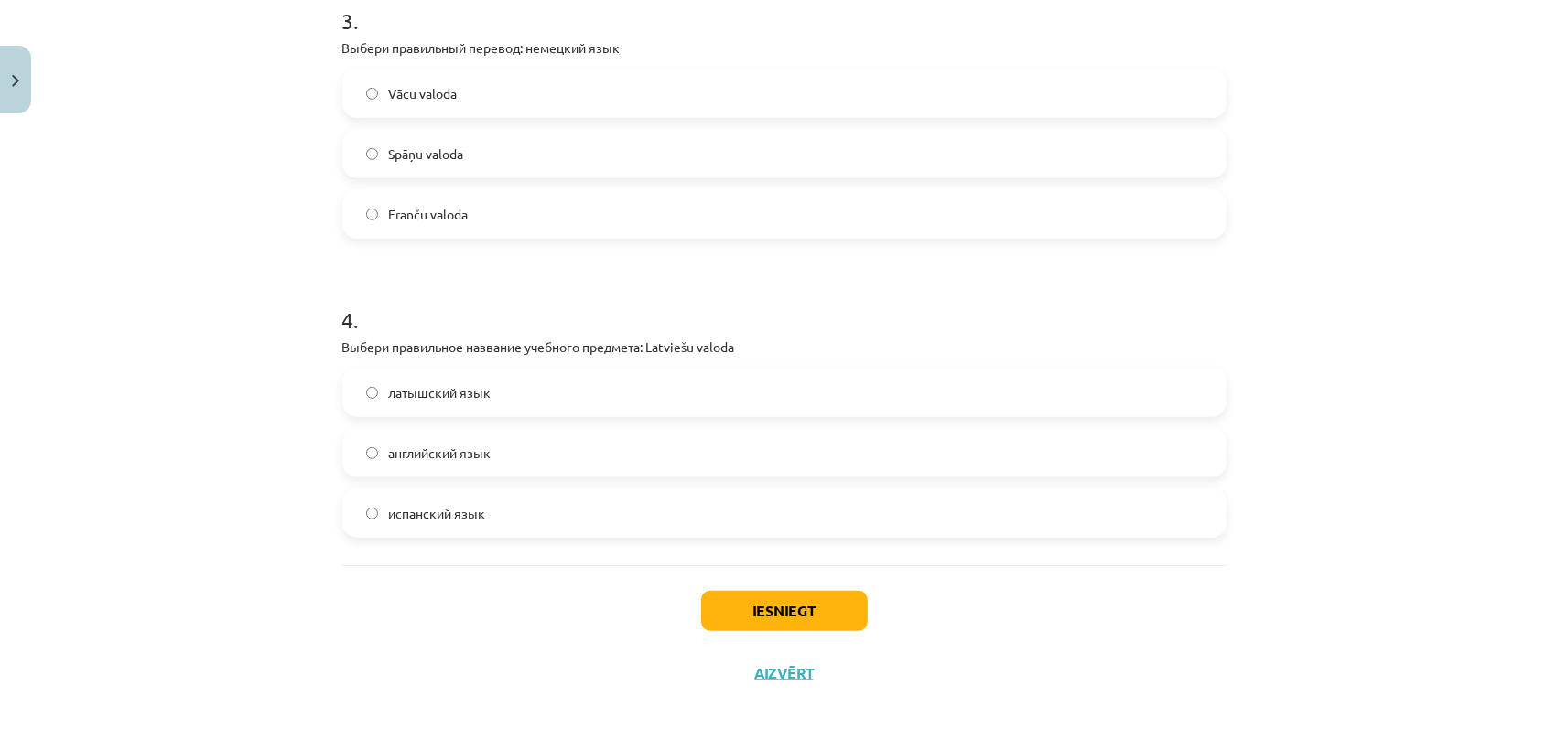
click at [456, 378] on label "латышский язык" at bounding box center [784, 392] width 880 height 46
click at [783, 607] on button "Iesniegt" at bounding box center [784, 611] width 166 height 40
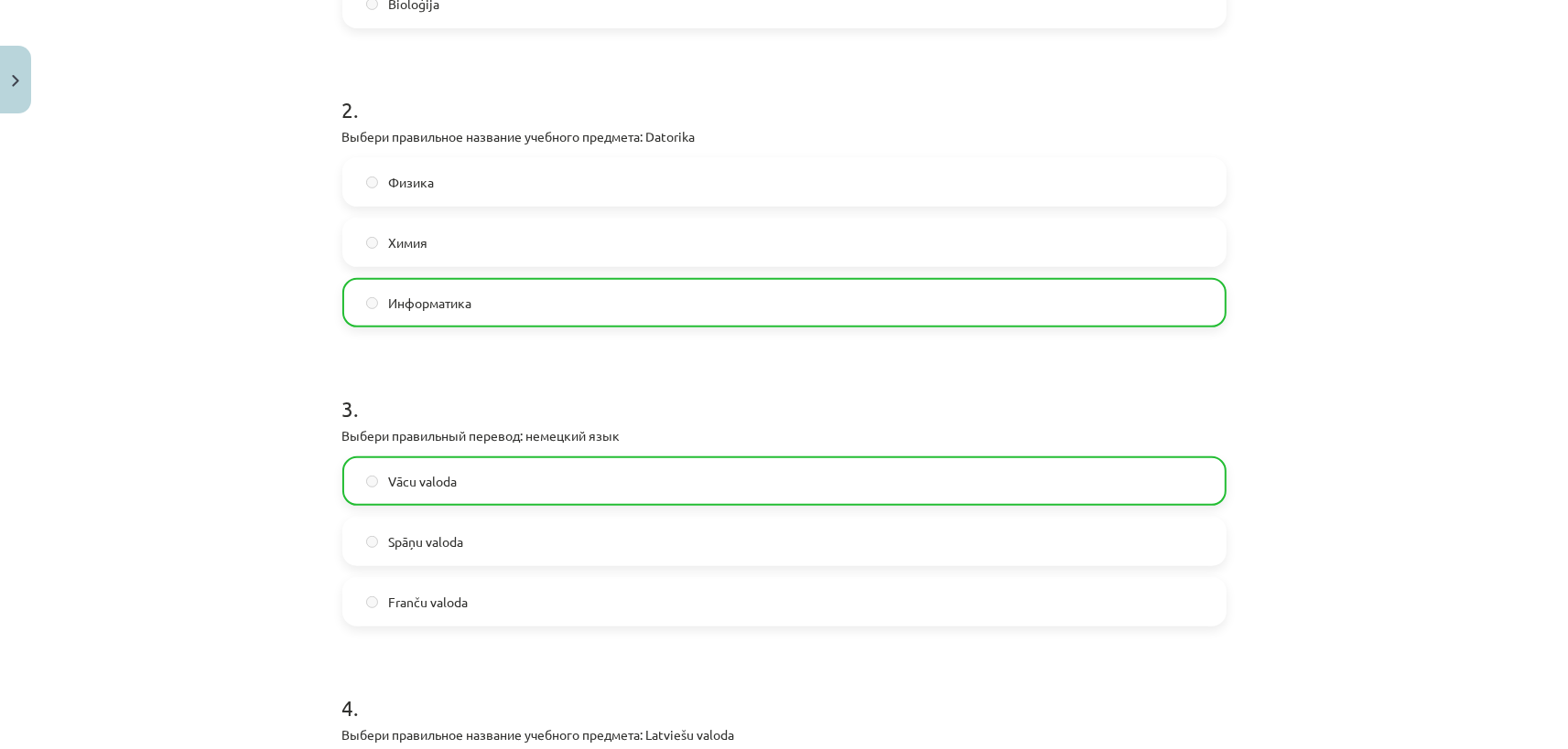
scroll to position [1045, 0]
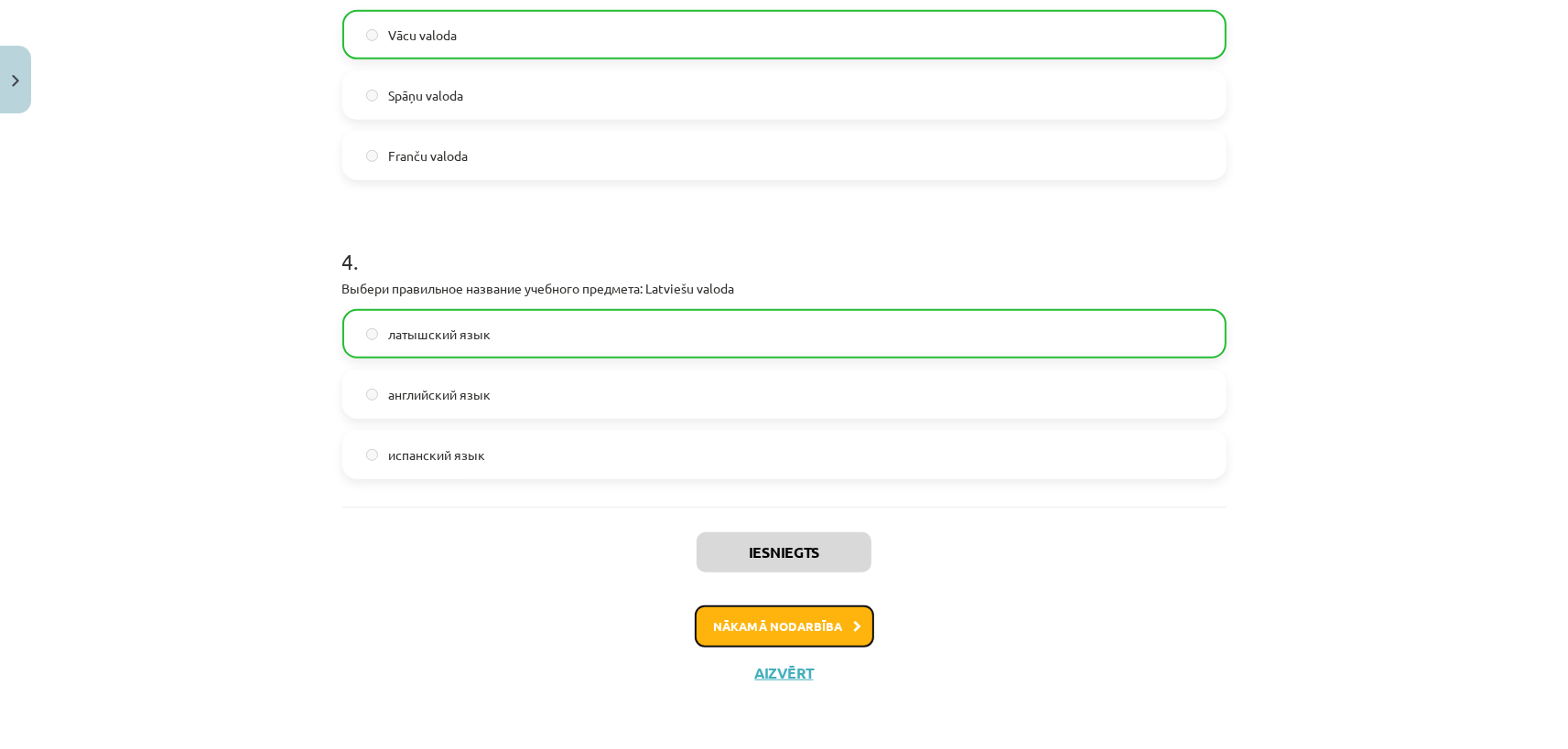
click at [797, 624] on button "Nākamā nodarbība" at bounding box center [784, 626] width 179 height 42
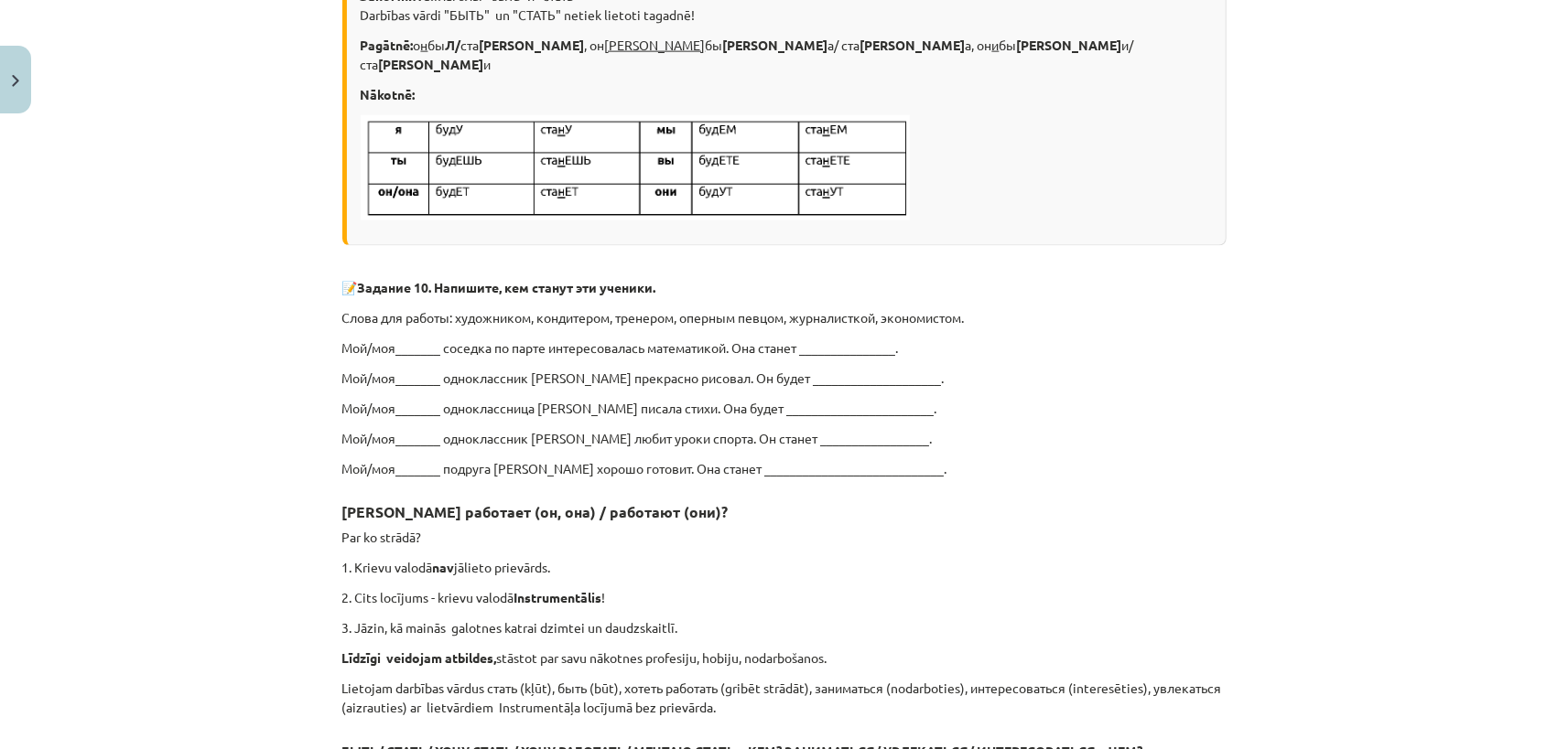
scroll to position [2356, 0]
click at [420, 339] on p "Мой/моя_______ соседка по парте интересовалась математикой. Она станет ________…" at bounding box center [784, 348] width 884 height 19
click at [423, 339] on p "Мой/моя_______ соседка по парте интересовалась математикой. Она станет ________…" at bounding box center [784, 348] width 884 height 19
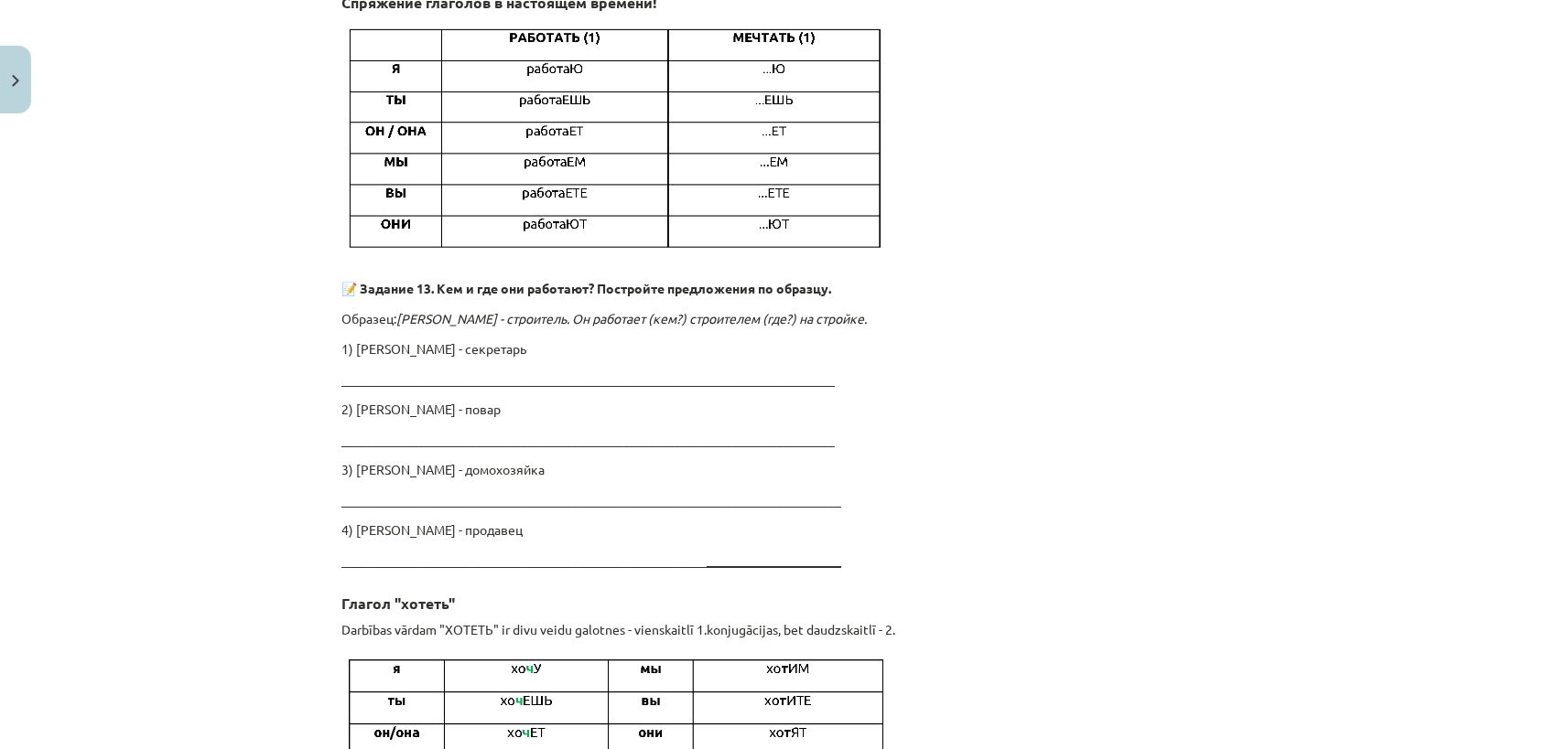
scroll to position [4067, 0]
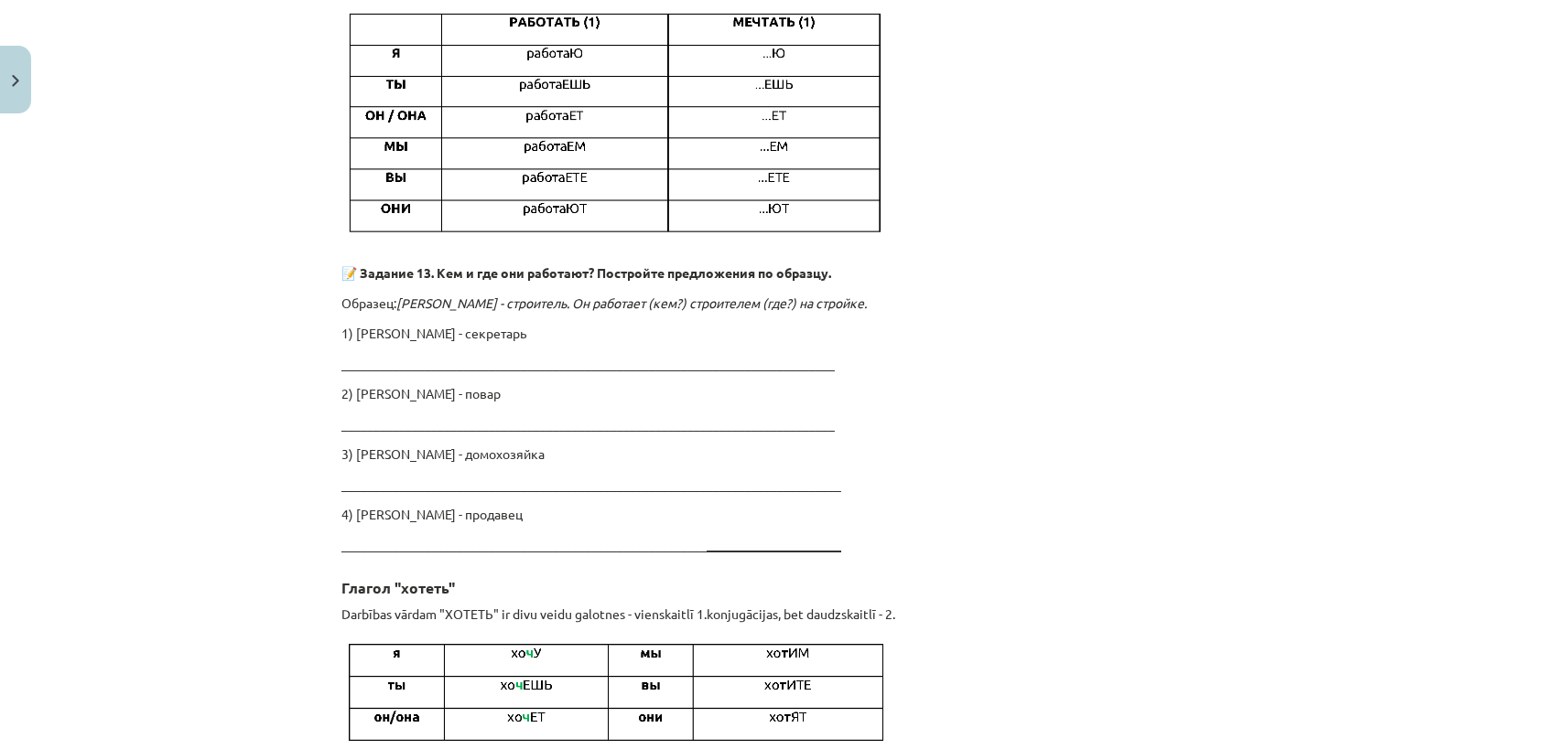
click at [569, 354] on p "_____________________________________________________________________________" at bounding box center [784, 364] width 884 height 19
drag, startPoint x: 404, startPoint y: 329, endPoint x: 474, endPoint y: 340, distance: 70.9
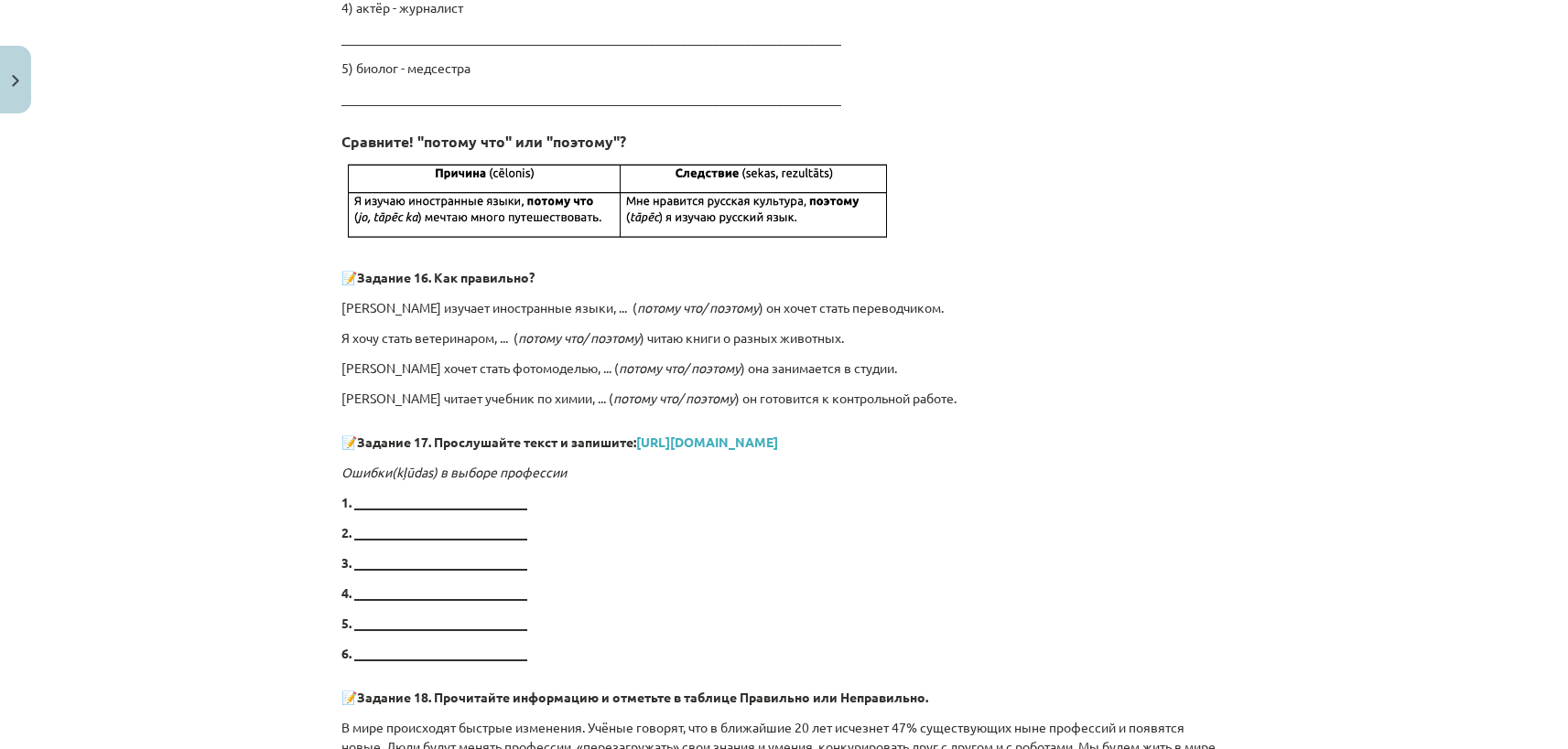
scroll to position [5793, 0]
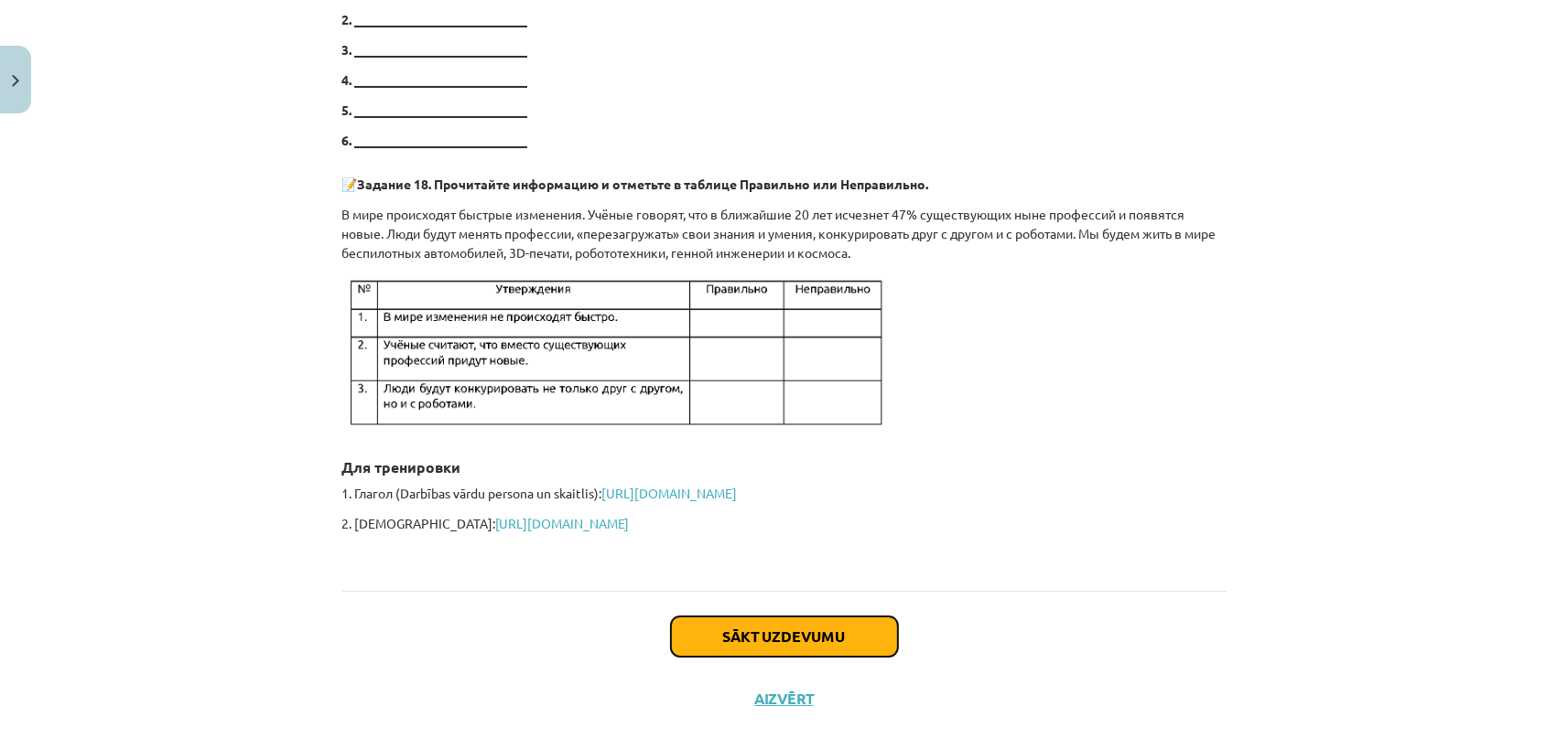
click at [780, 617] on button "Sākt uzdevumu" at bounding box center [784, 636] width 227 height 40
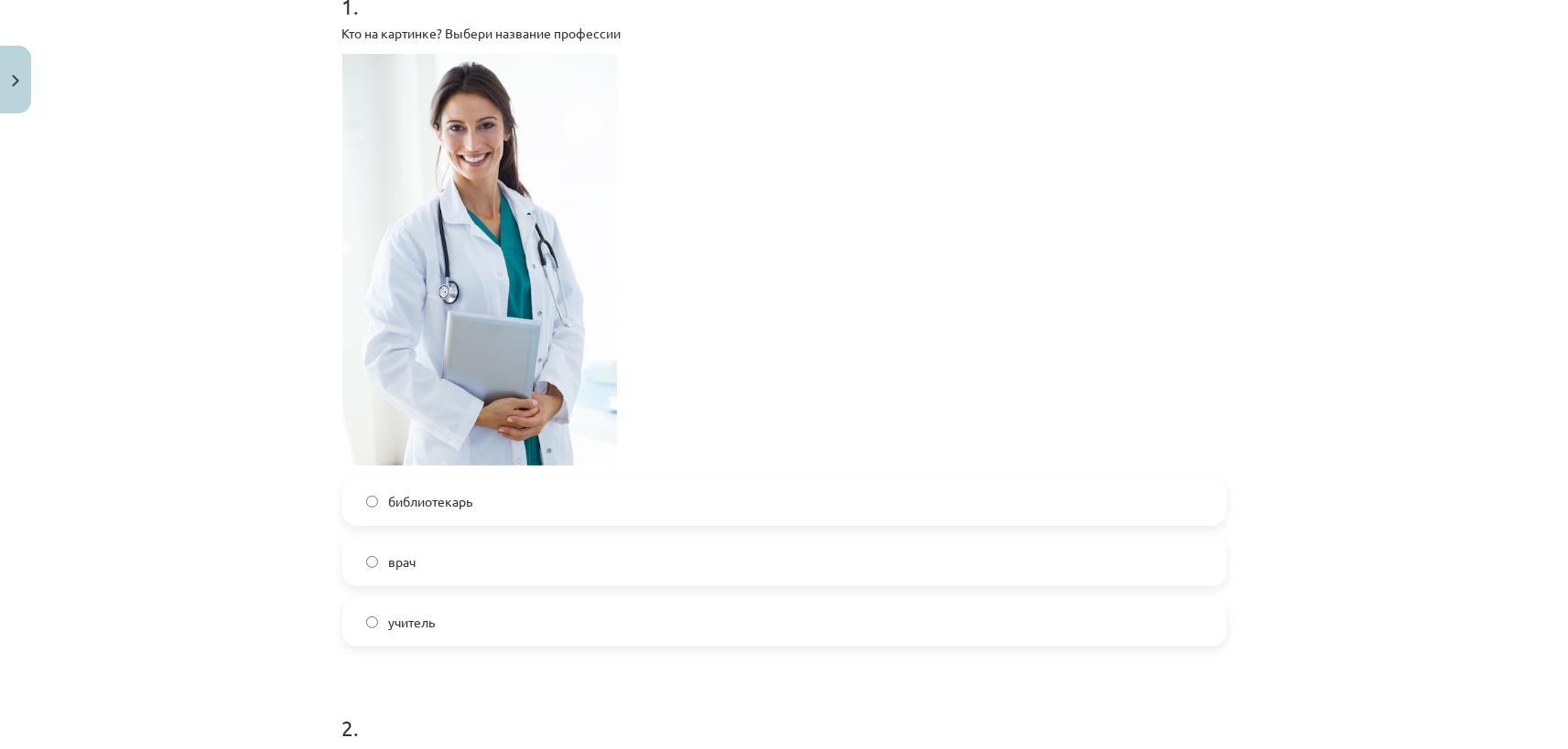
scroll to position [514, 0]
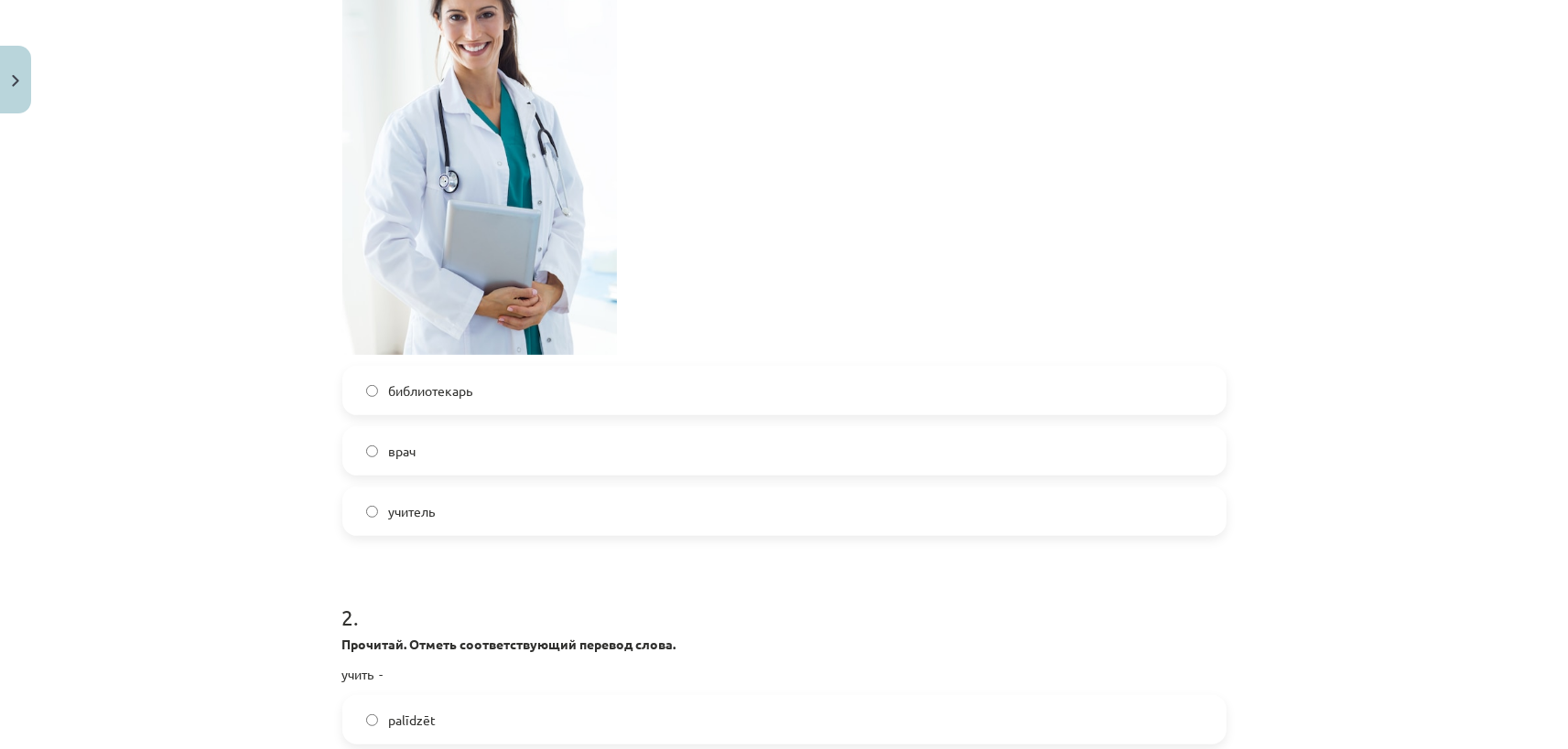
click at [397, 442] on span "врач" at bounding box center [403, 451] width 27 height 19
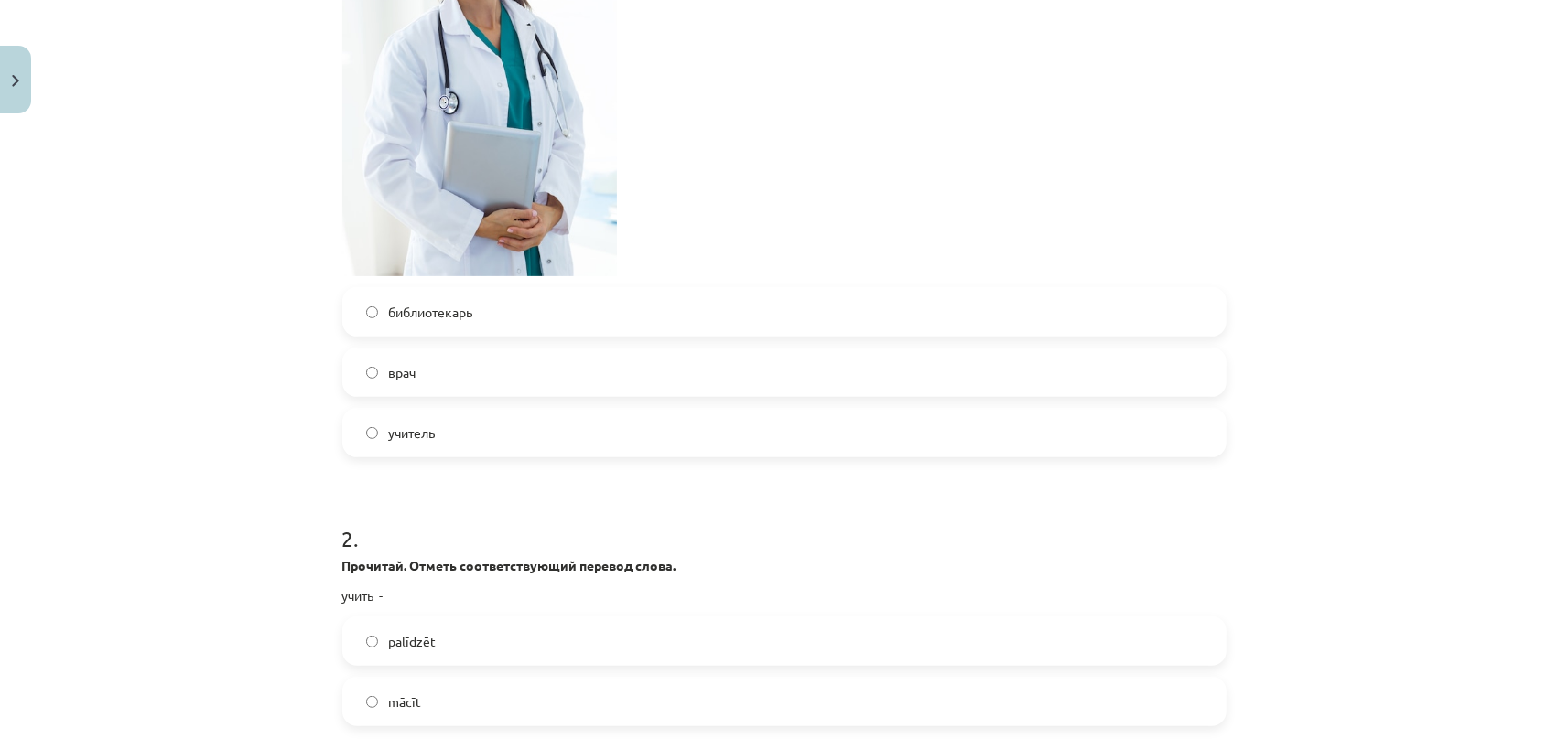
scroll to position [856, 0]
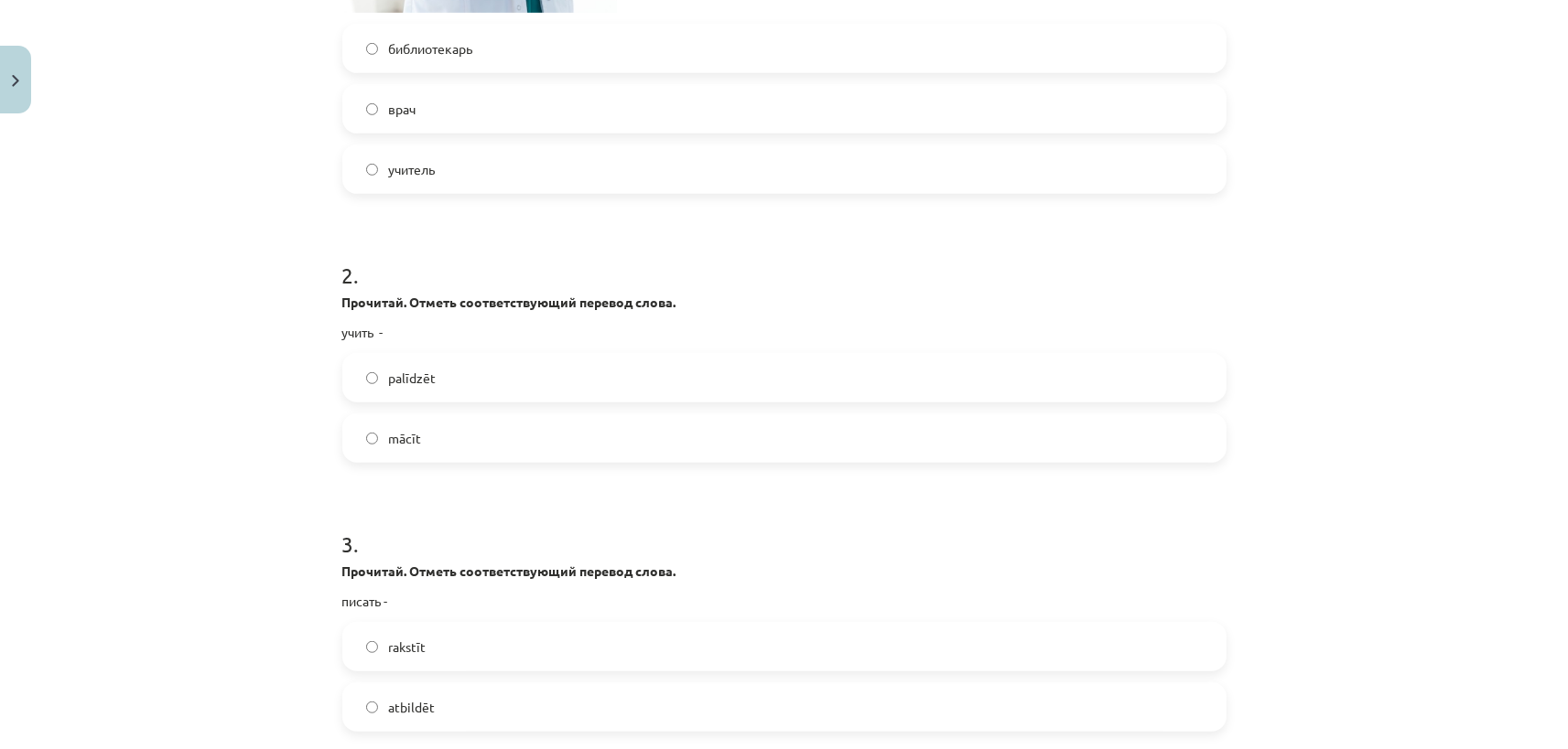
click at [427, 439] on label "mācīt" at bounding box center [784, 438] width 880 height 46
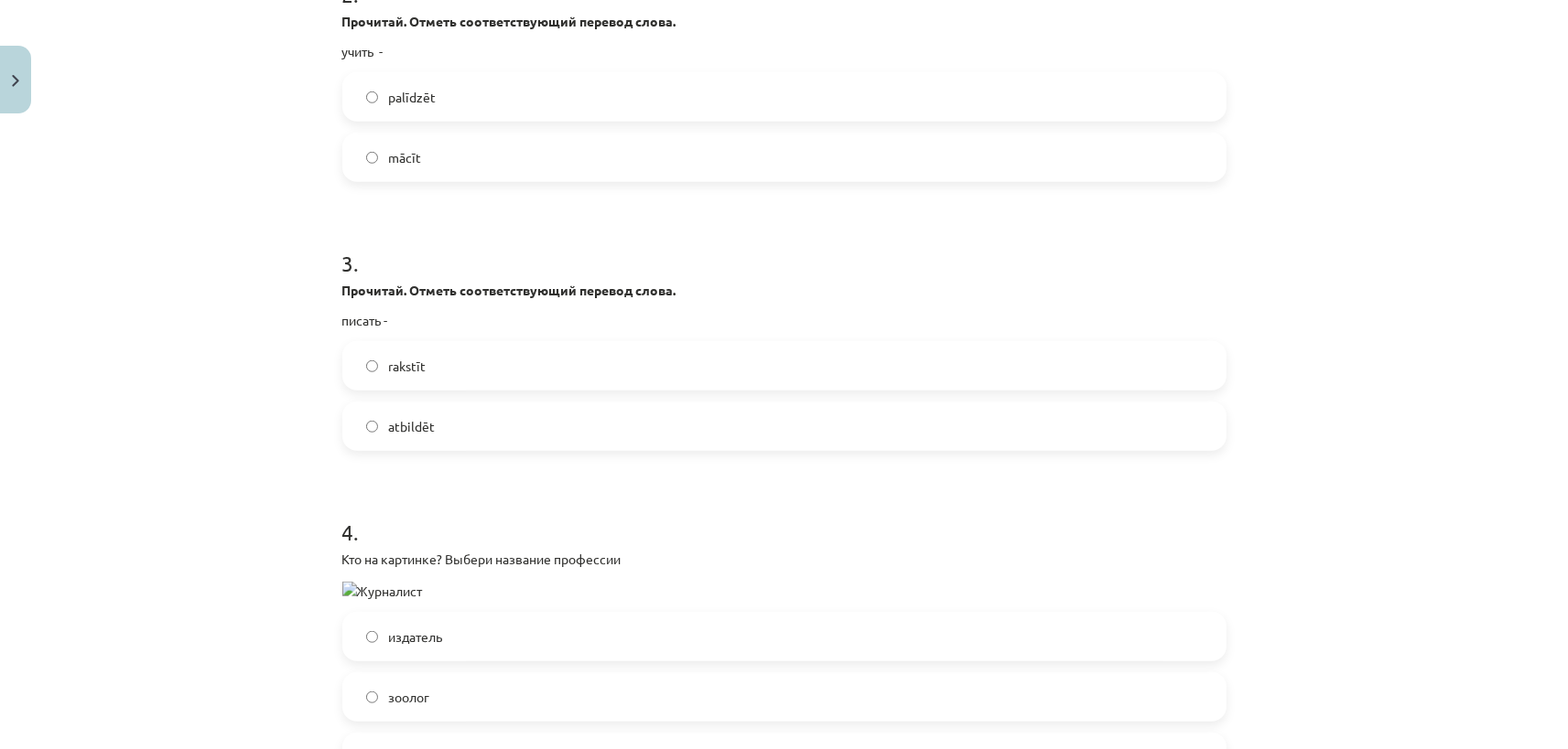
scroll to position [1197, 0]
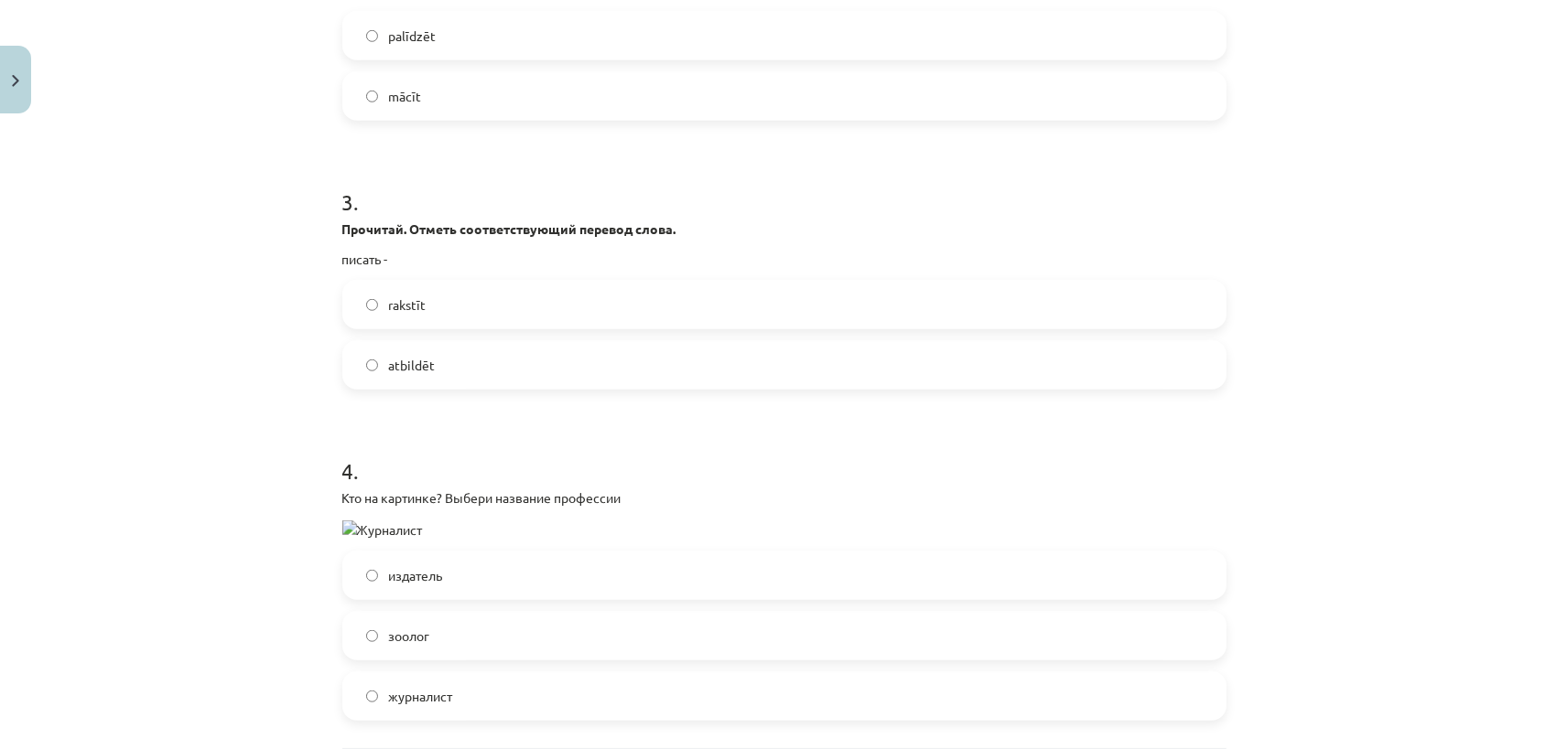
click at [421, 309] on span "rakstīt" at bounding box center [408, 305] width 38 height 19
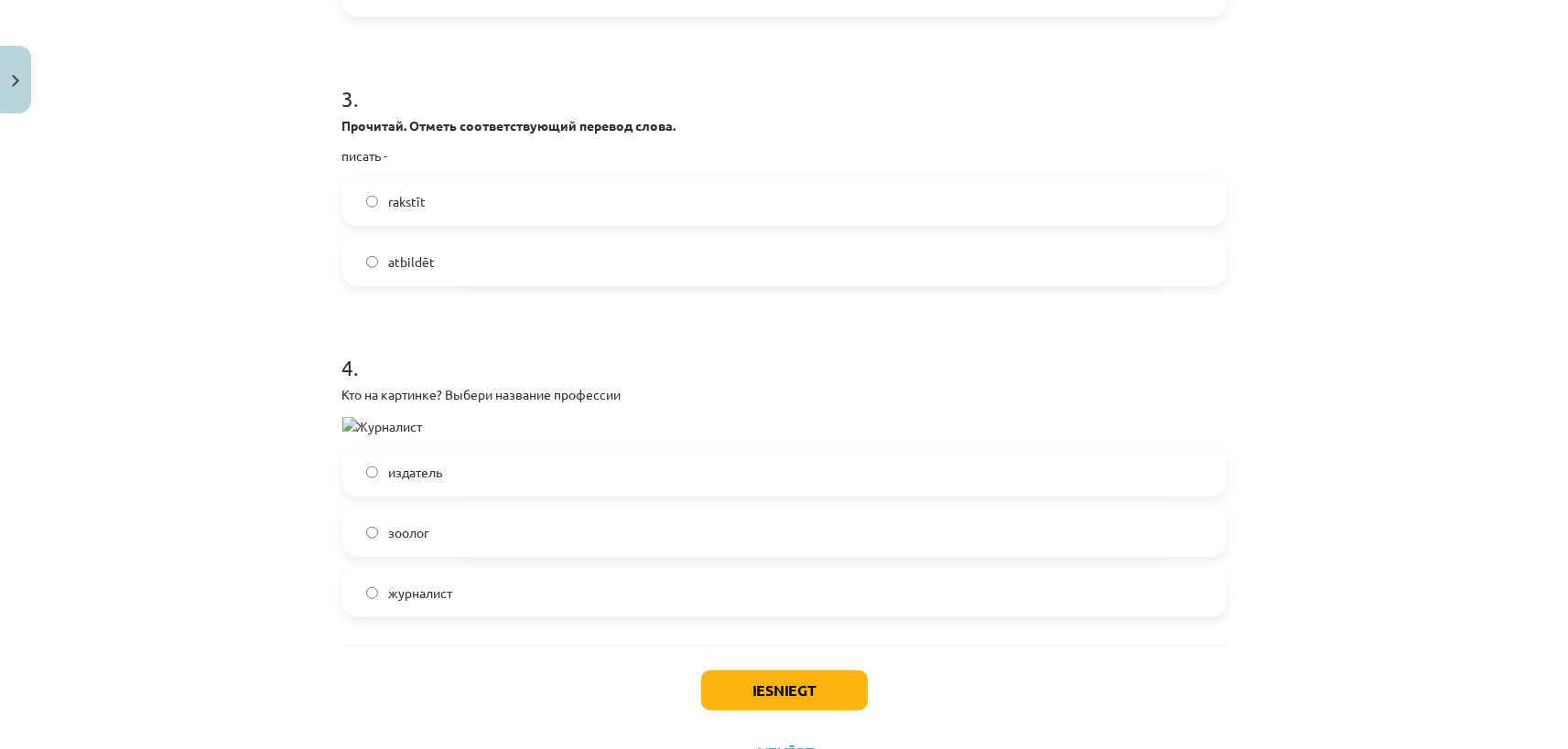
scroll to position [1381, 0]
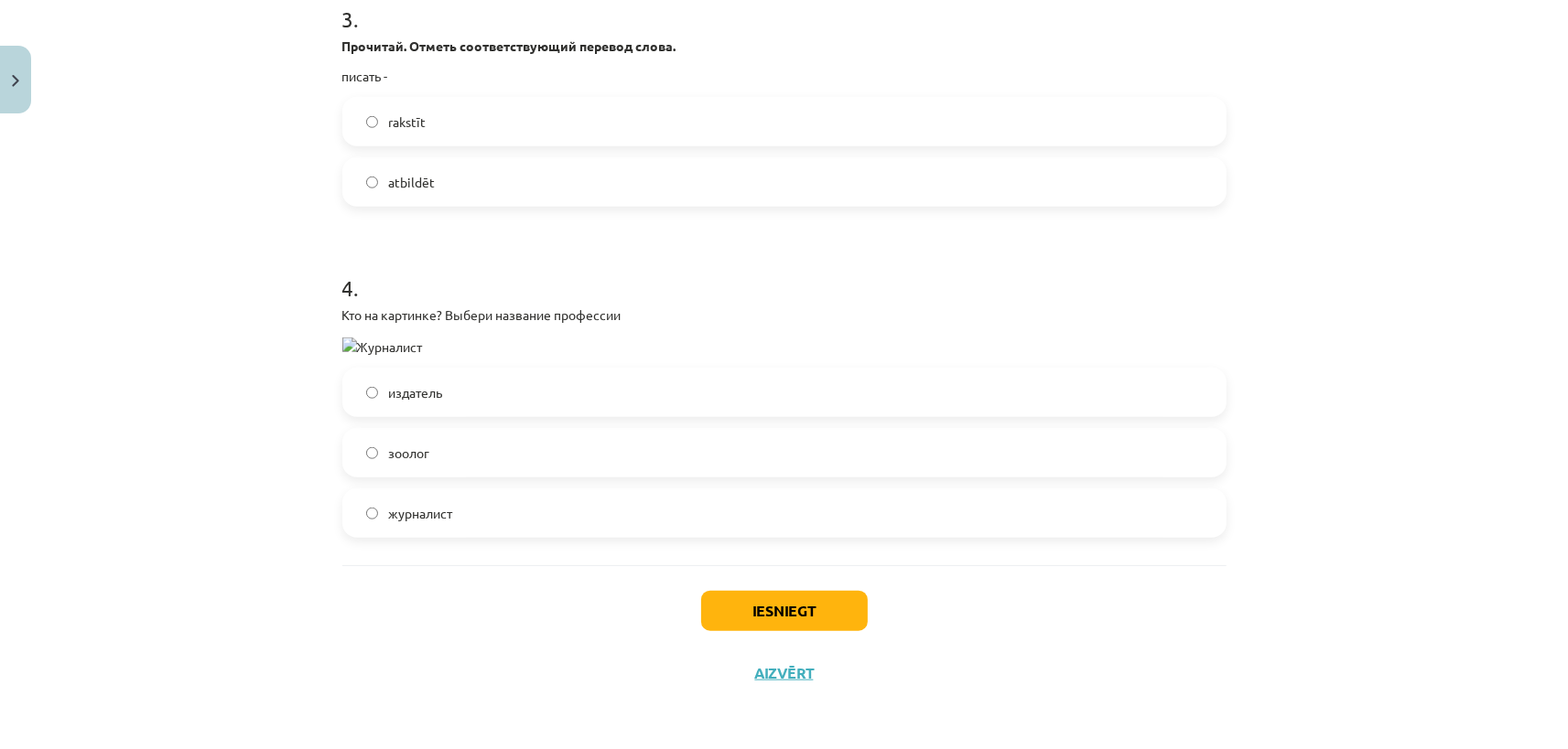
click at [472, 516] on label "журналист" at bounding box center [784, 513] width 880 height 46
click at [758, 605] on button "Iesniegt" at bounding box center [784, 611] width 166 height 40
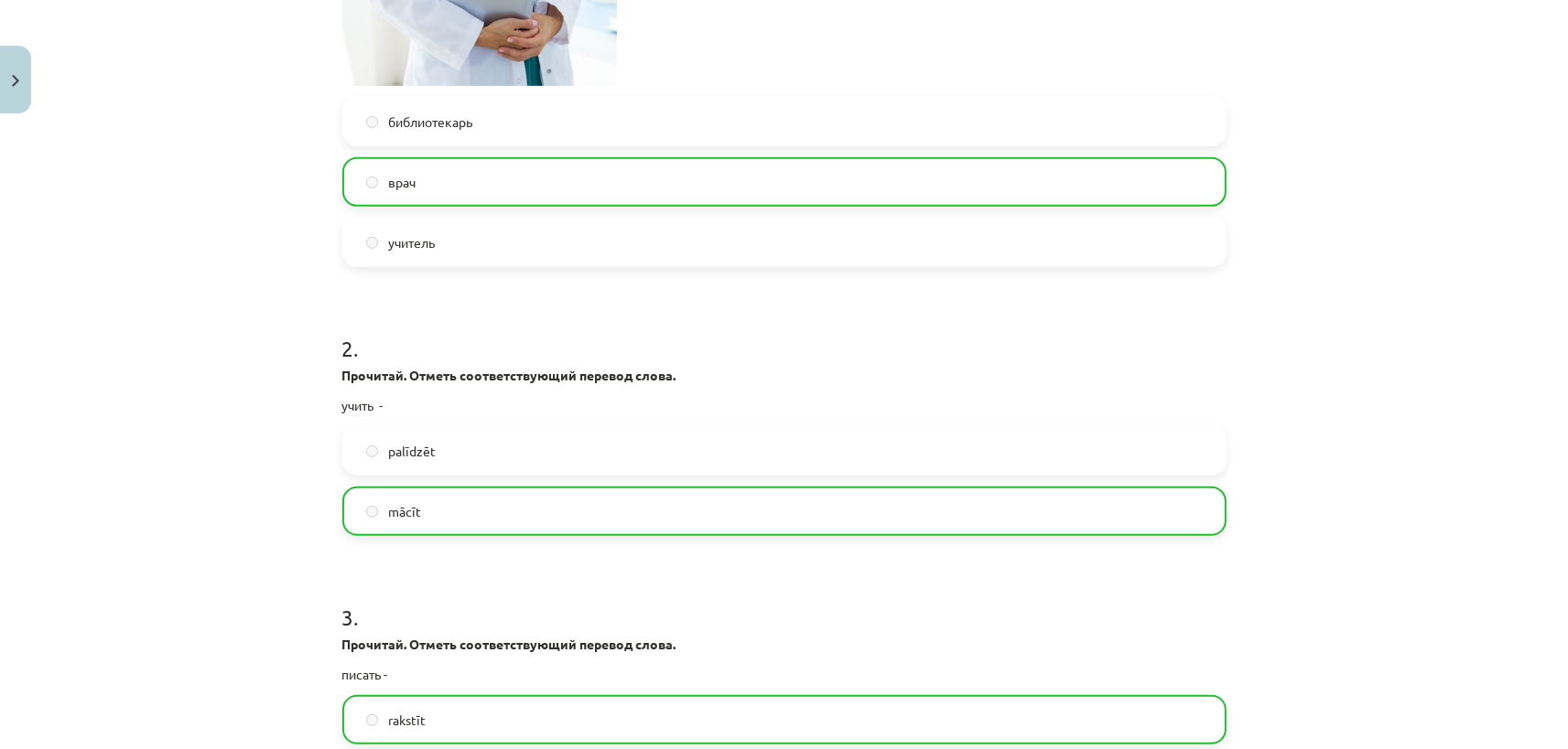
scroll to position [1440, 0]
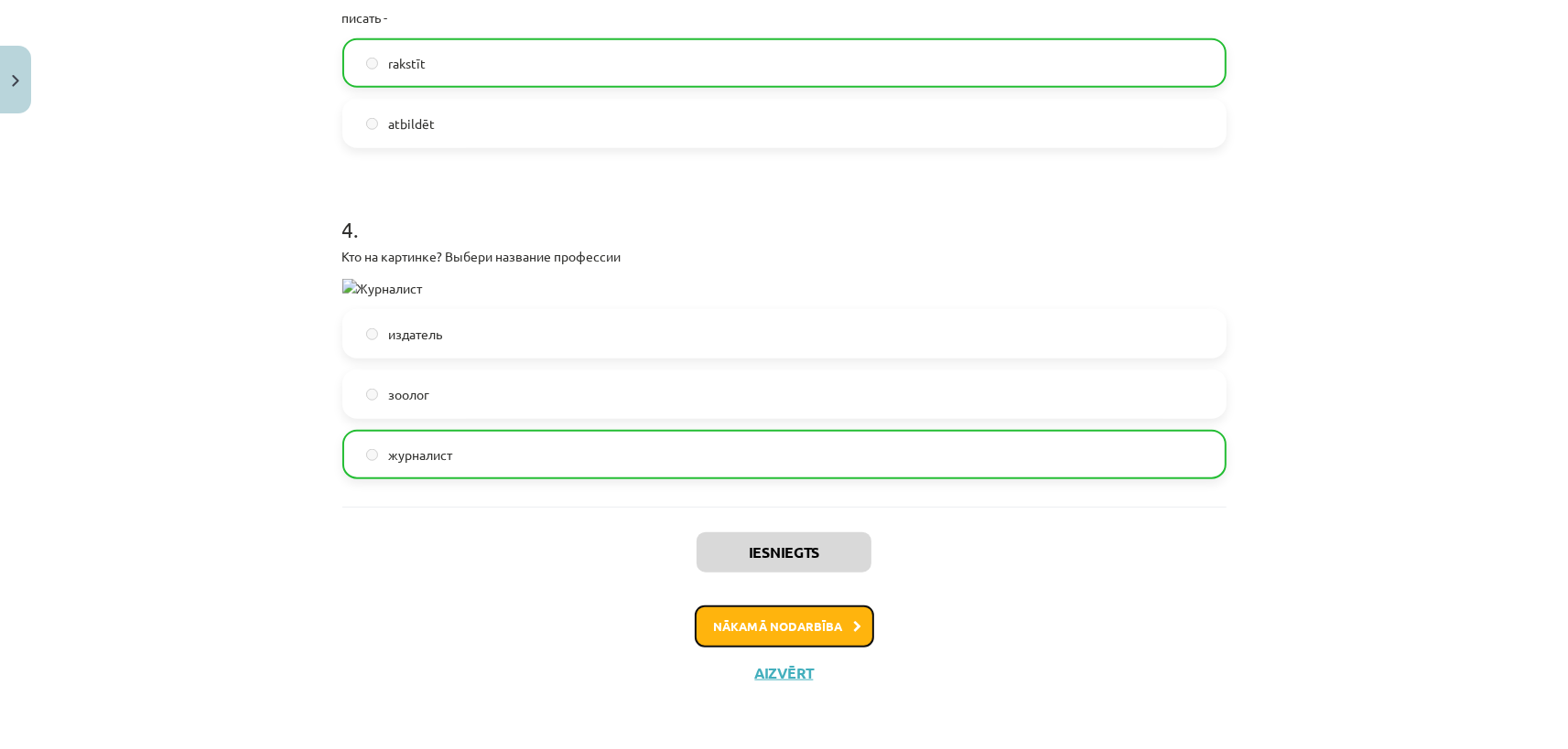
click at [823, 624] on button "Nākamā nodarbība" at bounding box center [784, 626] width 179 height 42
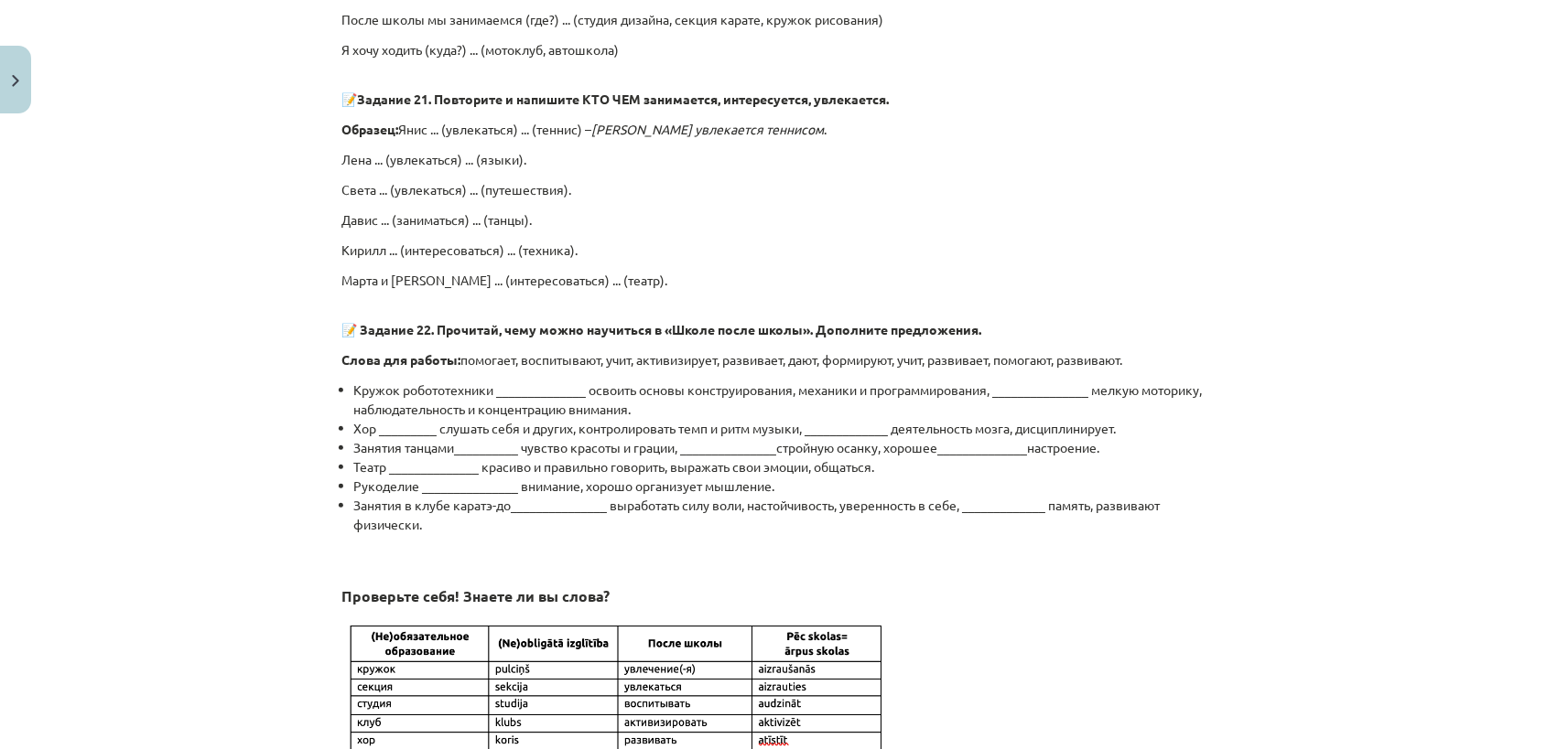
scroll to position [1443, 0]
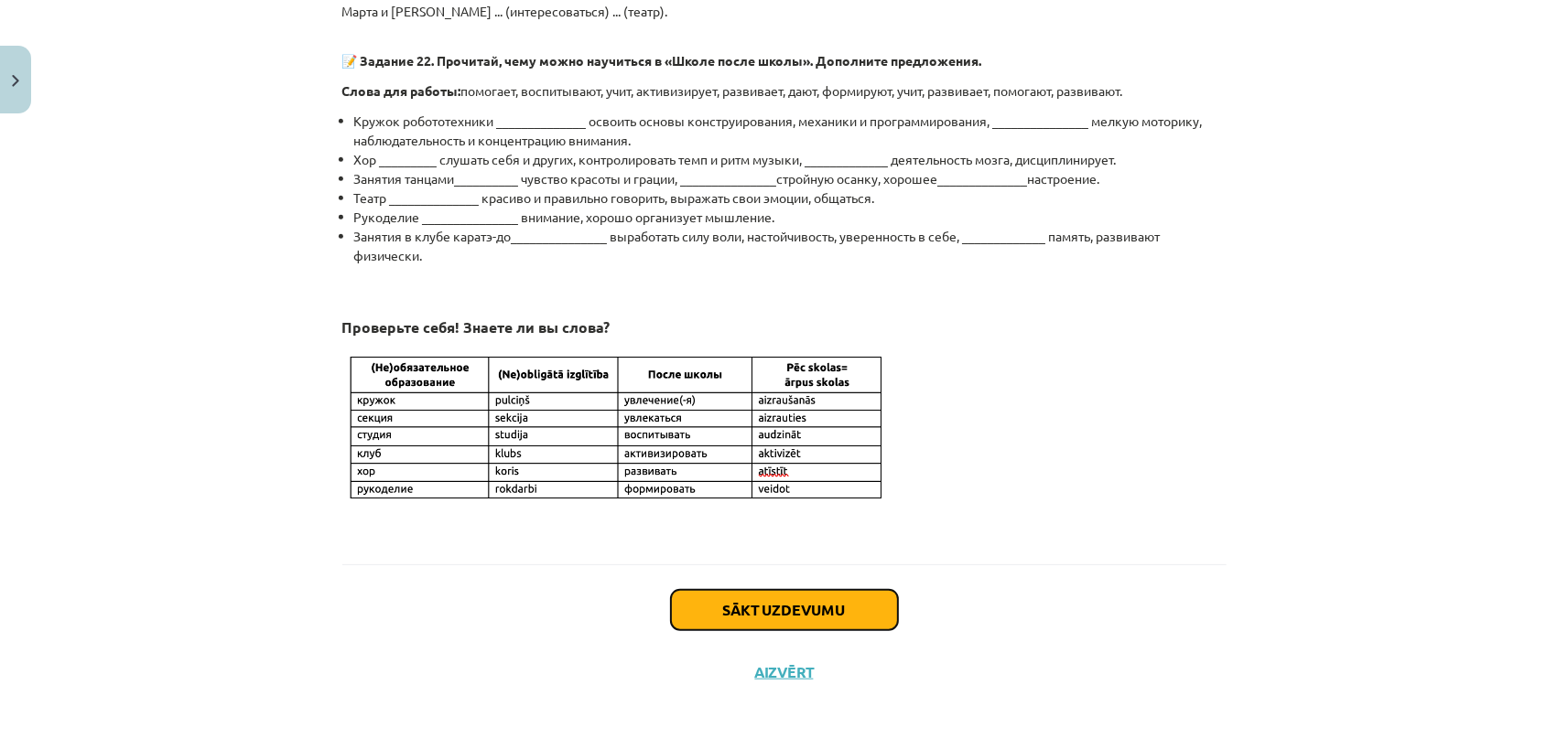
click at [805, 610] on button "Sākt uzdevumu" at bounding box center [784, 610] width 227 height 40
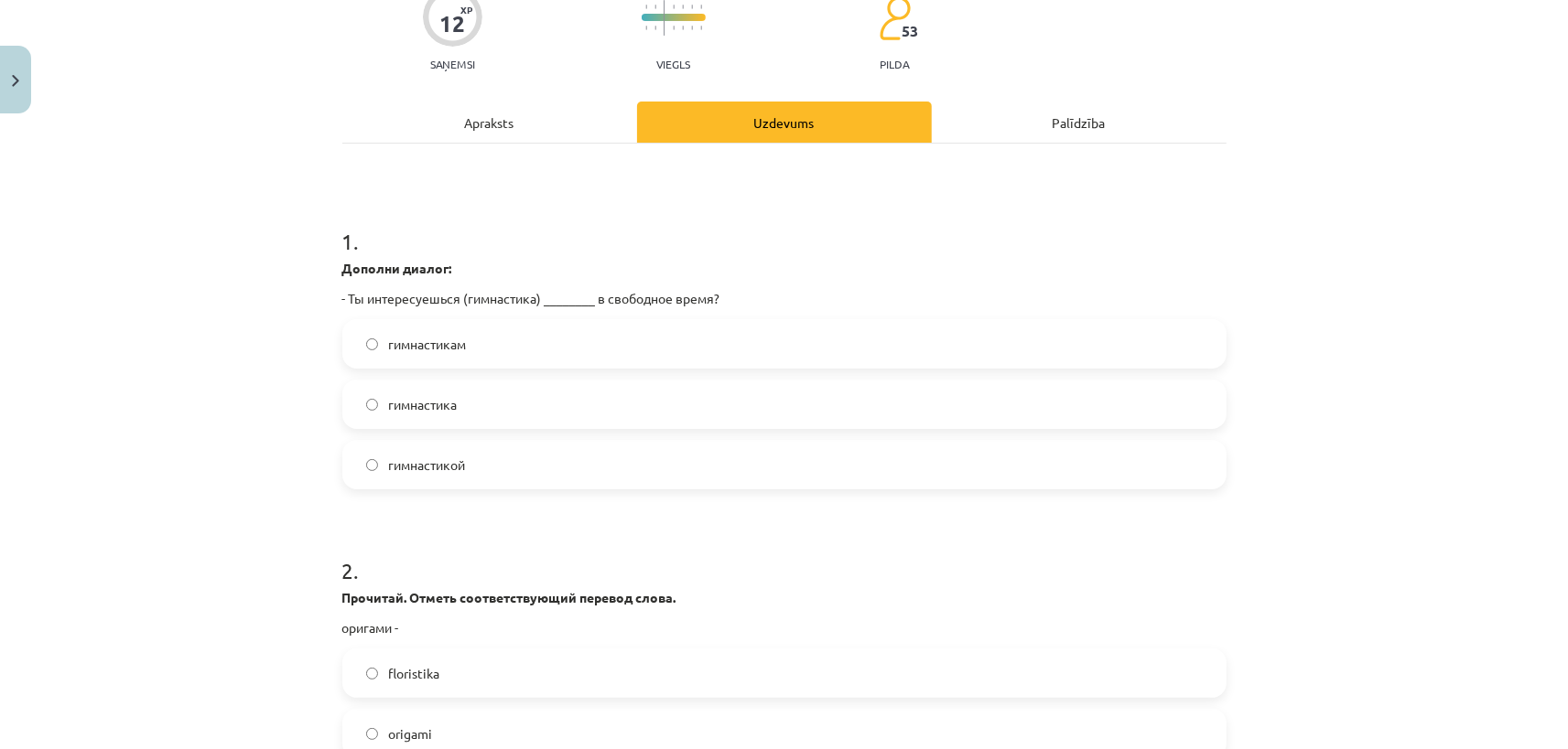
scroll to position [171, 0]
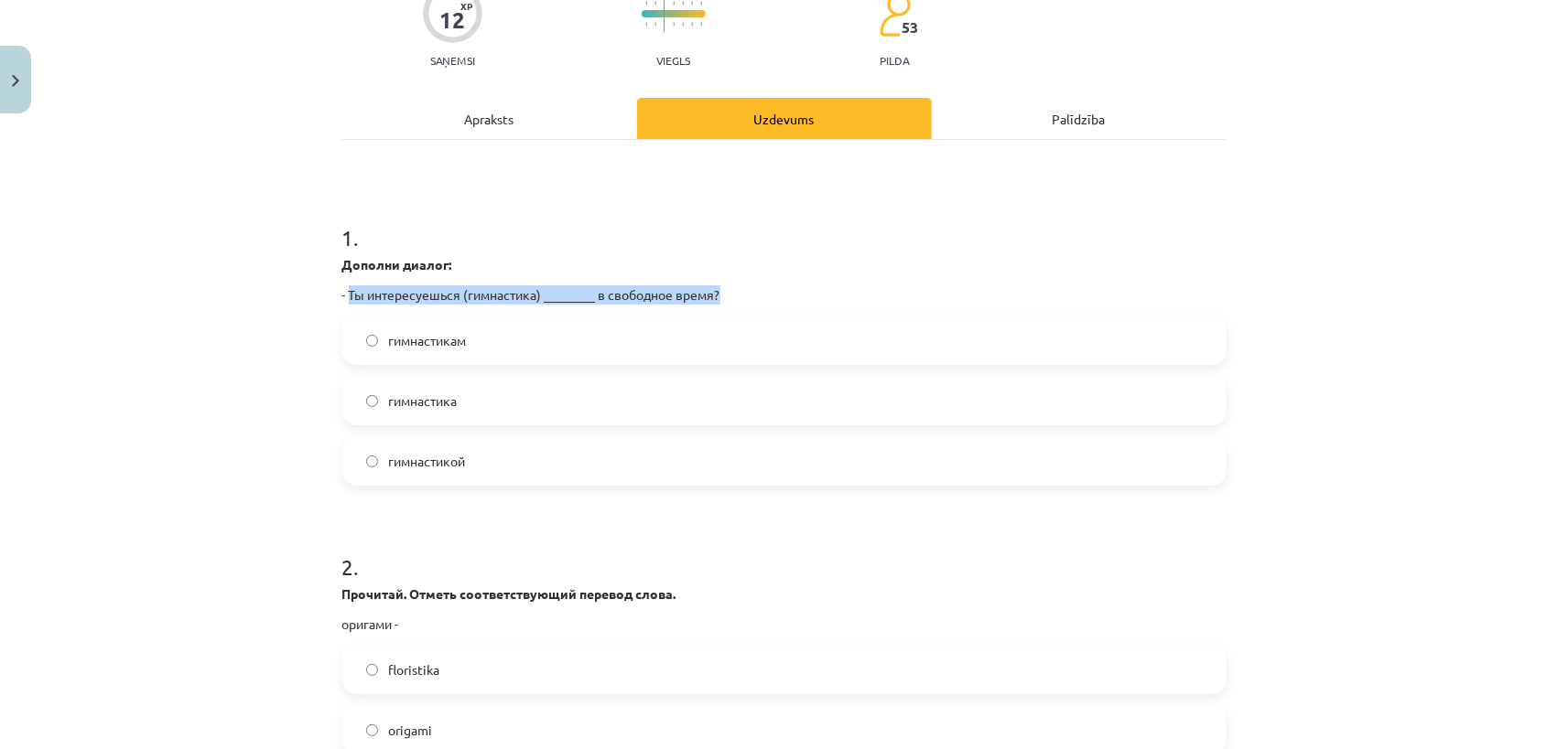
drag, startPoint x: 347, startPoint y: 294, endPoint x: 720, endPoint y: 305, distance: 373.2
click at [720, 305] on div "1 . Дополни диалог: - Ты интересуешься (гимнастика) ________ в свободное время?…" at bounding box center [784, 339] width 884 height 293
copy p "Ты интересуешься (гимнастика) ________ в свободное время?"
click at [468, 465] on label "гимнастикой" at bounding box center [784, 461] width 880 height 46
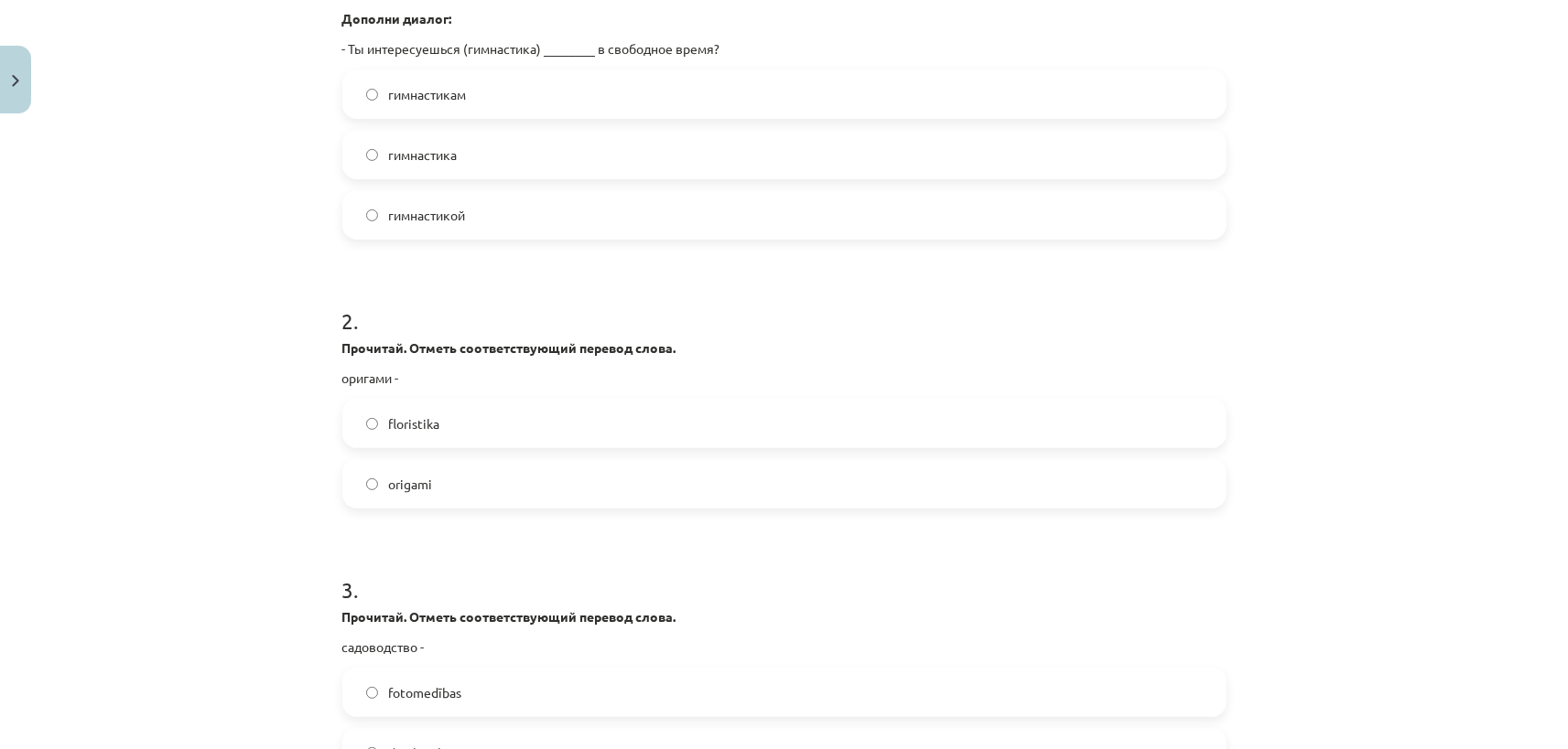
scroll to position [427, 0]
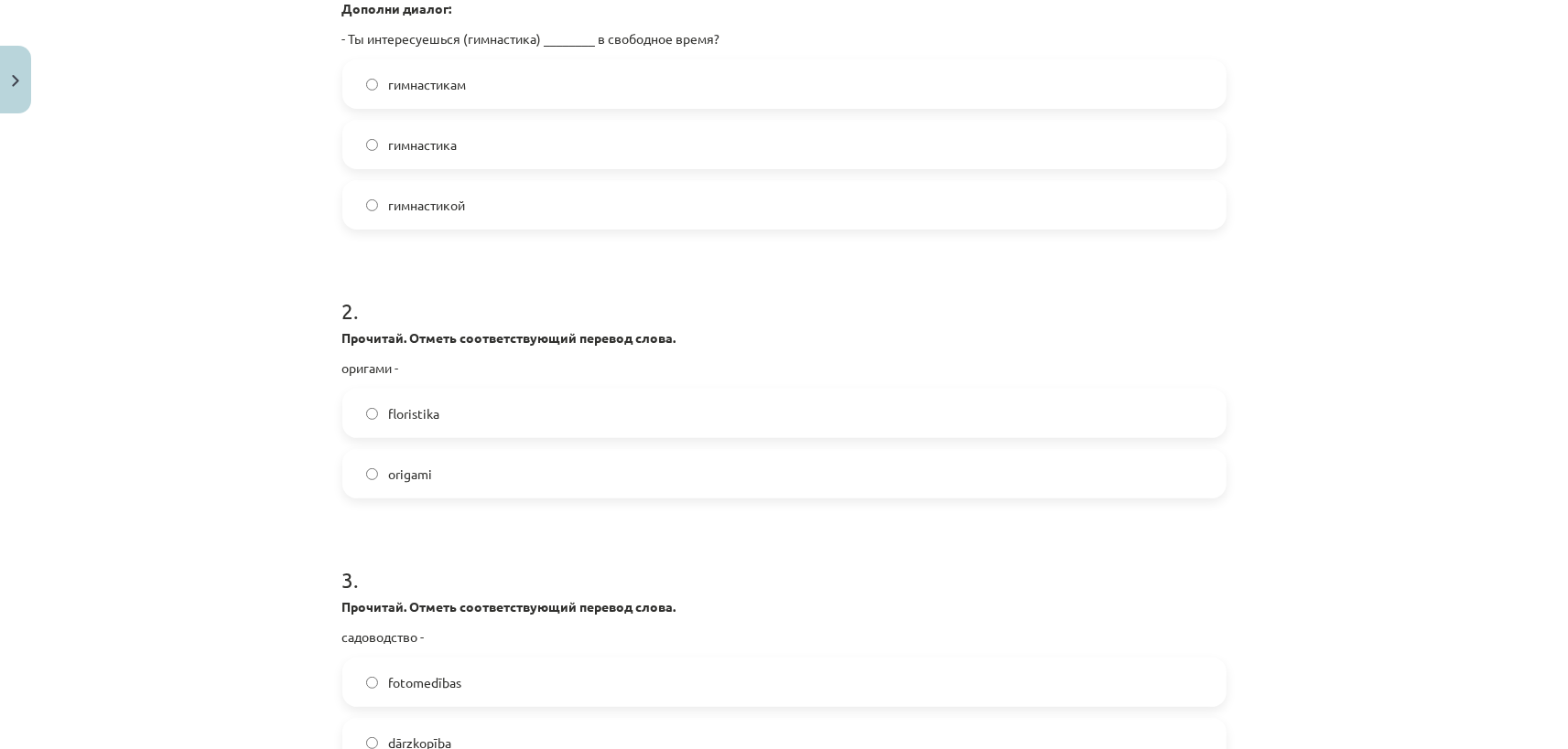
click at [404, 474] on span "origami" at bounding box center [410, 475] width 44 height 19
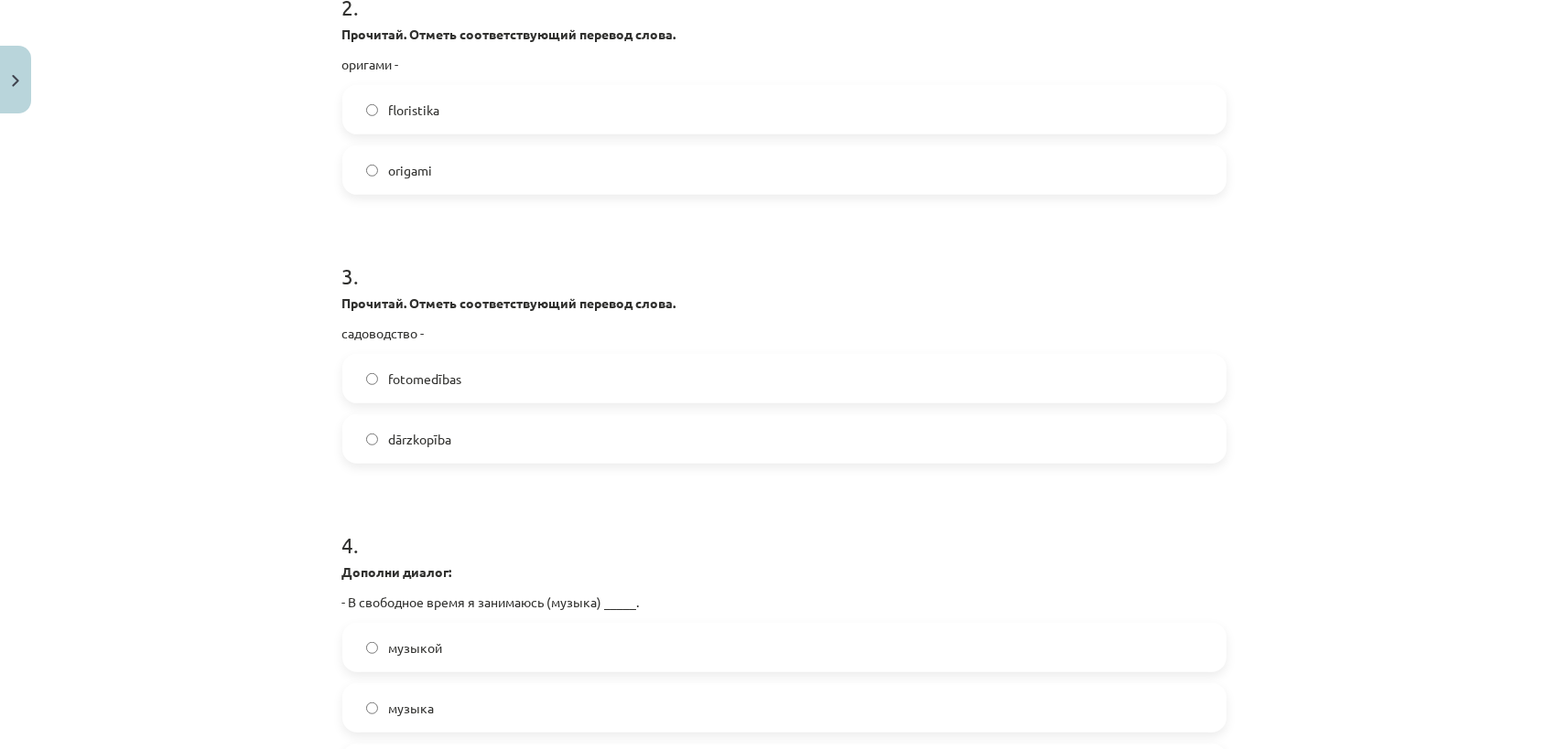
scroll to position [856, 0]
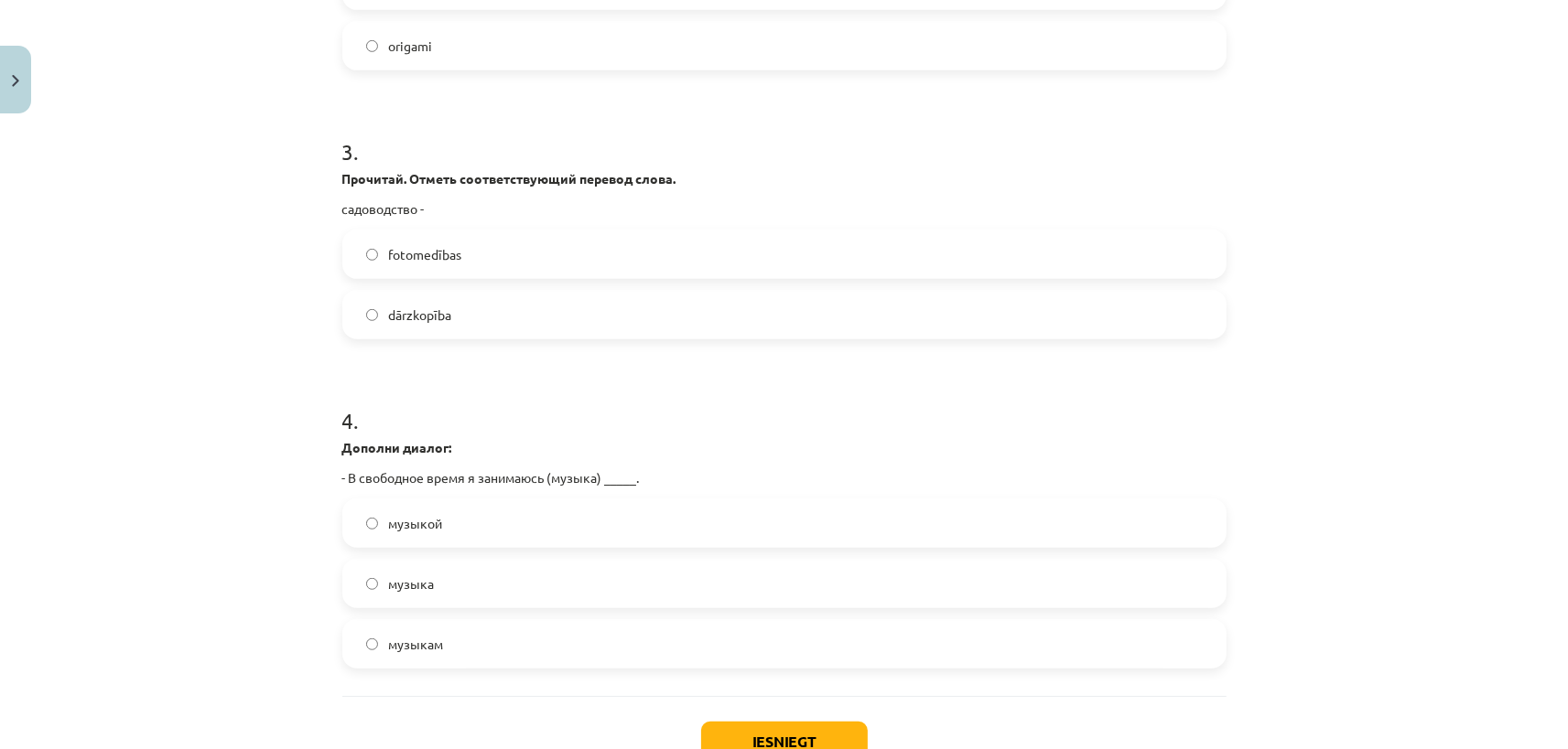
click at [454, 309] on label "dārzkopība" at bounding box center [784, 314] width 880 height 46
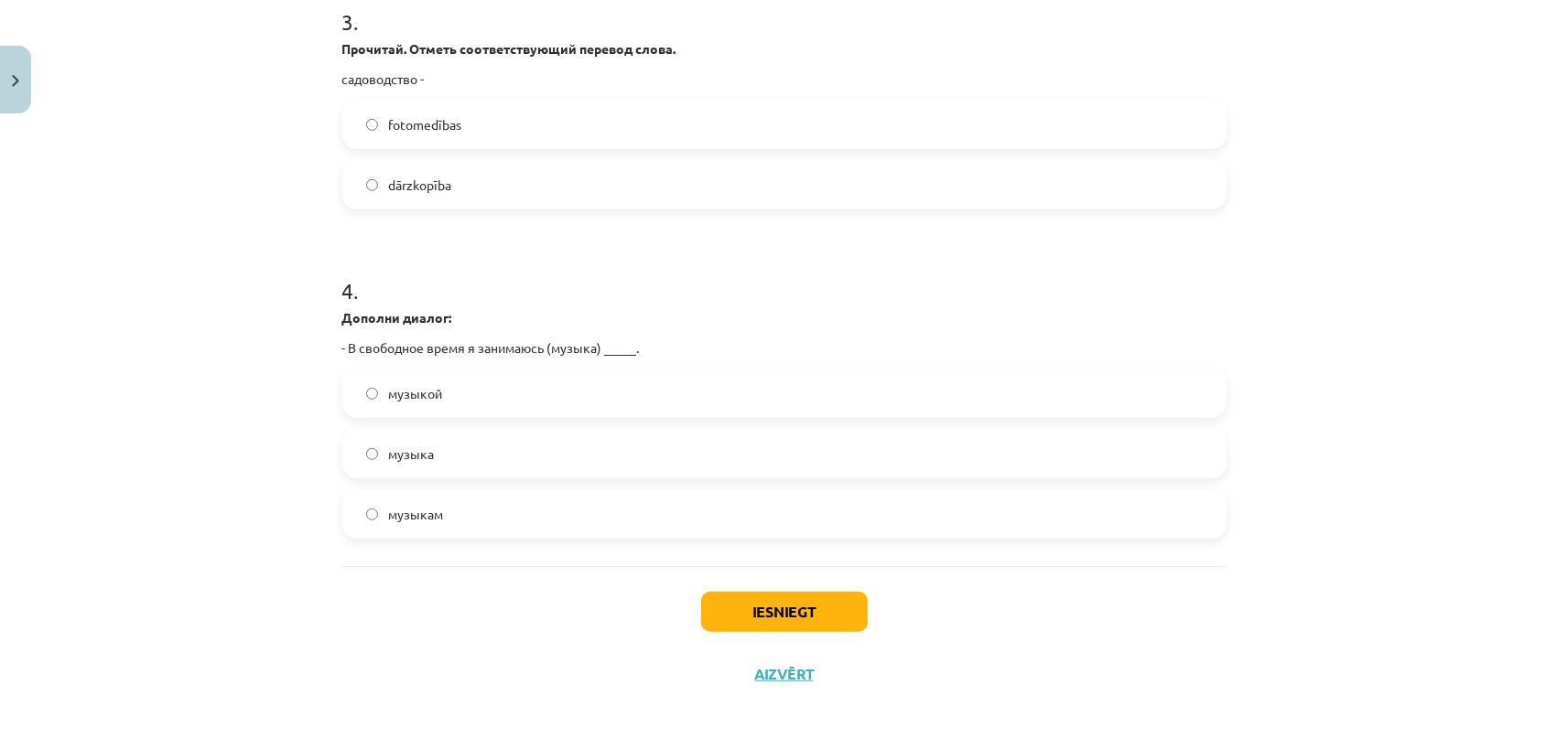
scroll to position [986, 0]
drag, startPoint x: 348, startPoint y: 347, endPoint x: 660, endPoint y: 356, distance: 312.1
click at [660, 356] on p "- В свободное время я занимаюсь (музыка) _____." at bounding box center [784, 347] width 884 height 19
copy p "В свободное время я занимаюсь (музыка) _____."
click at [463, 390] on label "музыкой" at bounding box center [784, 392] width 880 height 46
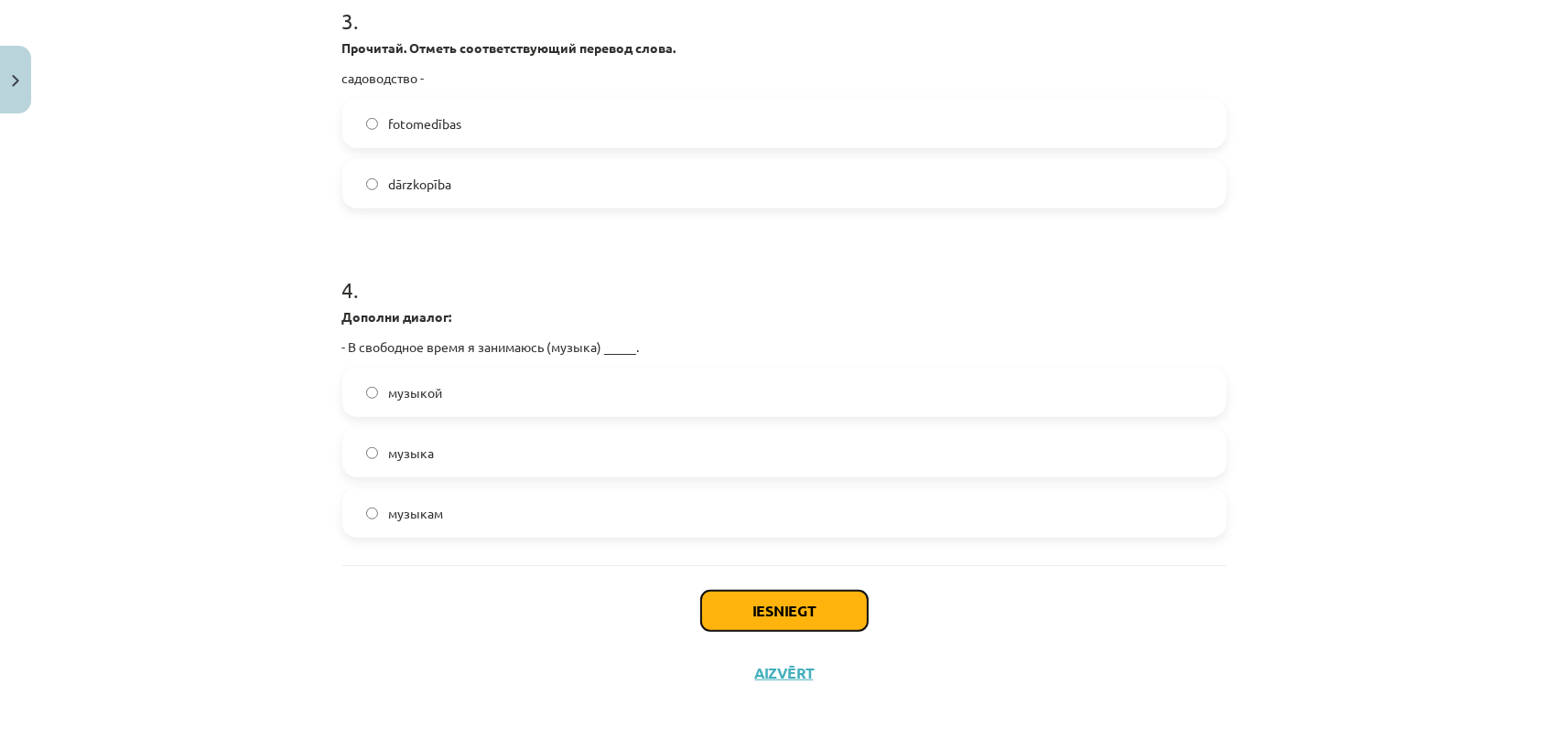
click at [803, 621] on button "Iesniegt" at bounding box center [784, 611] width 166 height 40
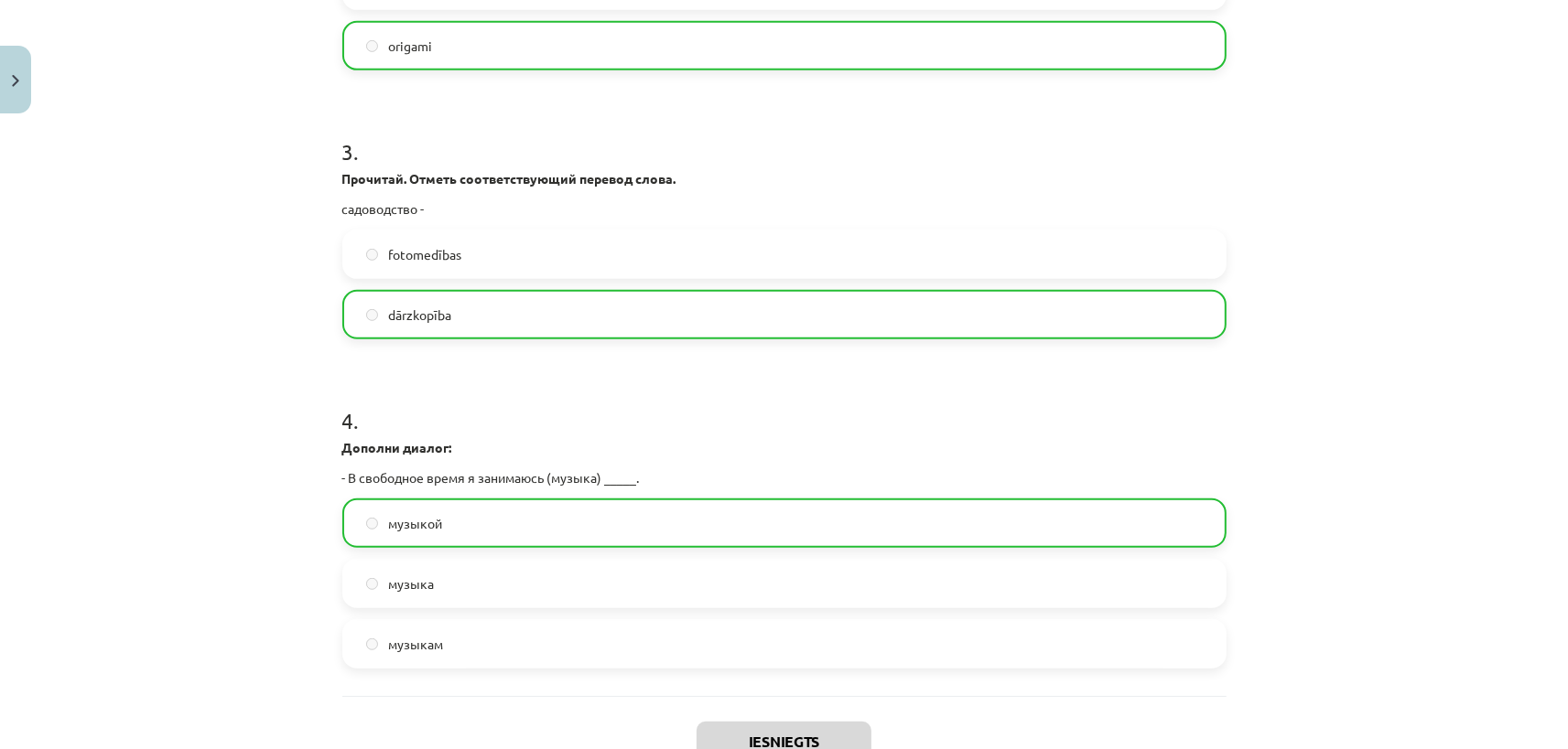
scroll to position [1045, 0]
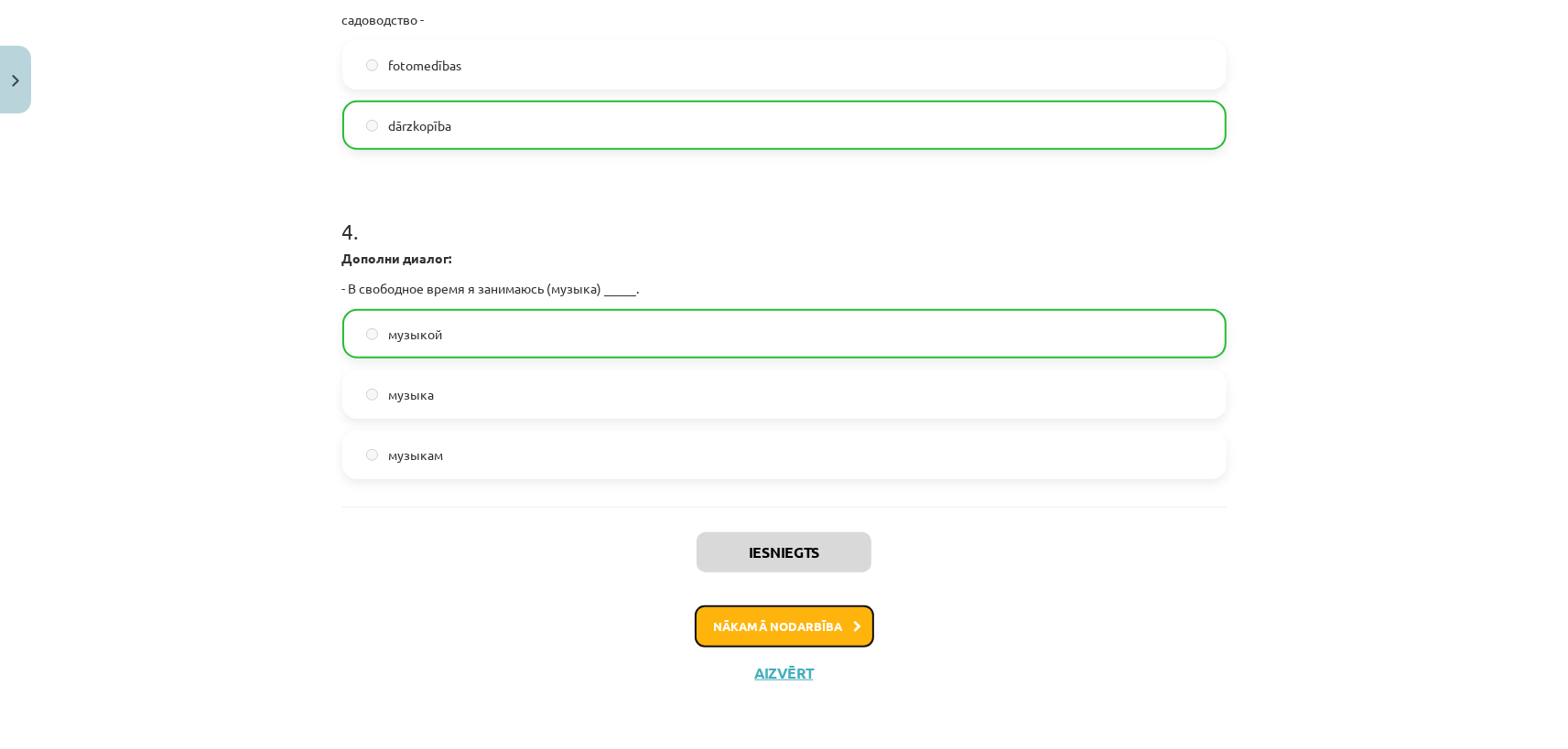
click at [792, 622] on button "Nākamā nodarbība" at bounding box center [784, 626] width 179 height 42
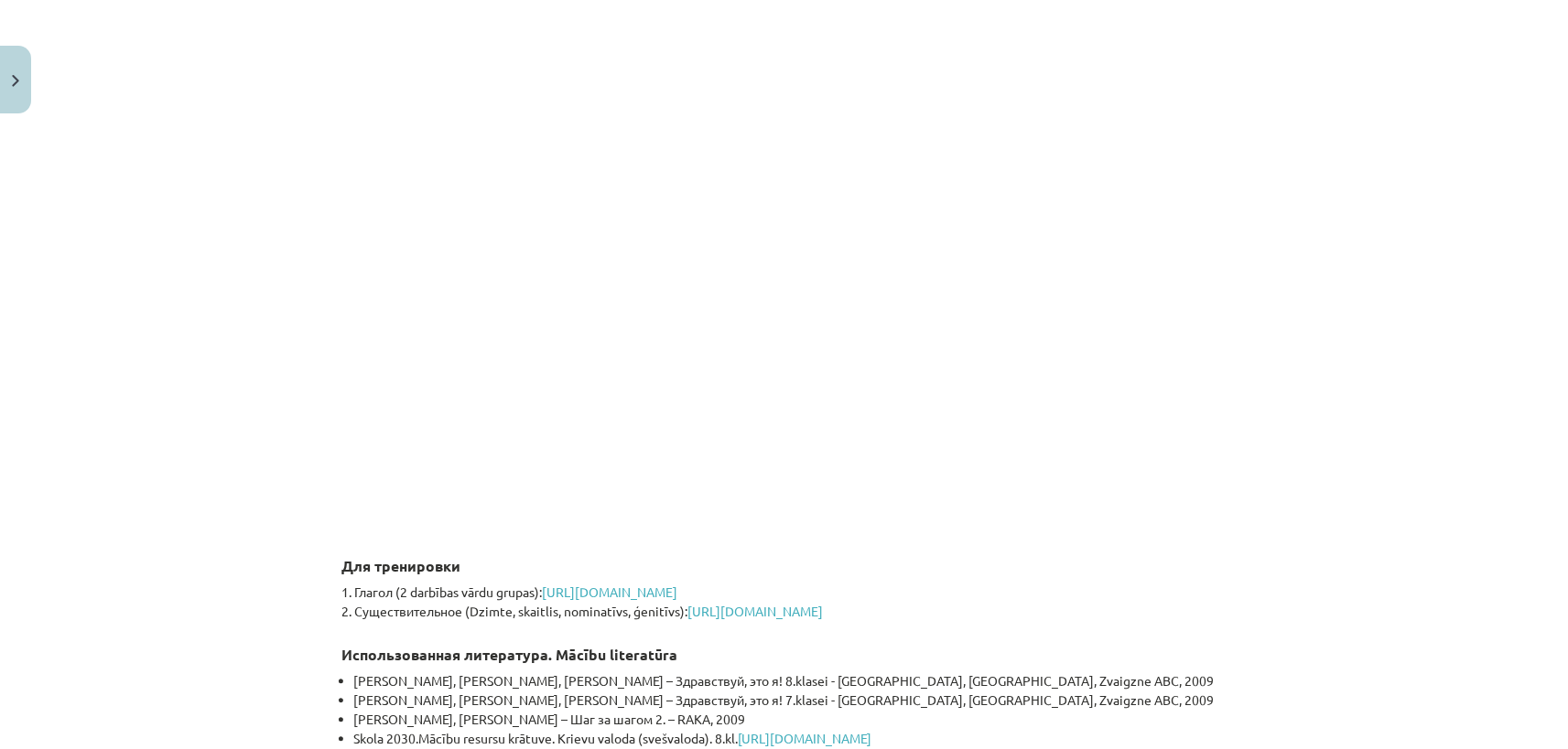
scroll to position [4067, 0]
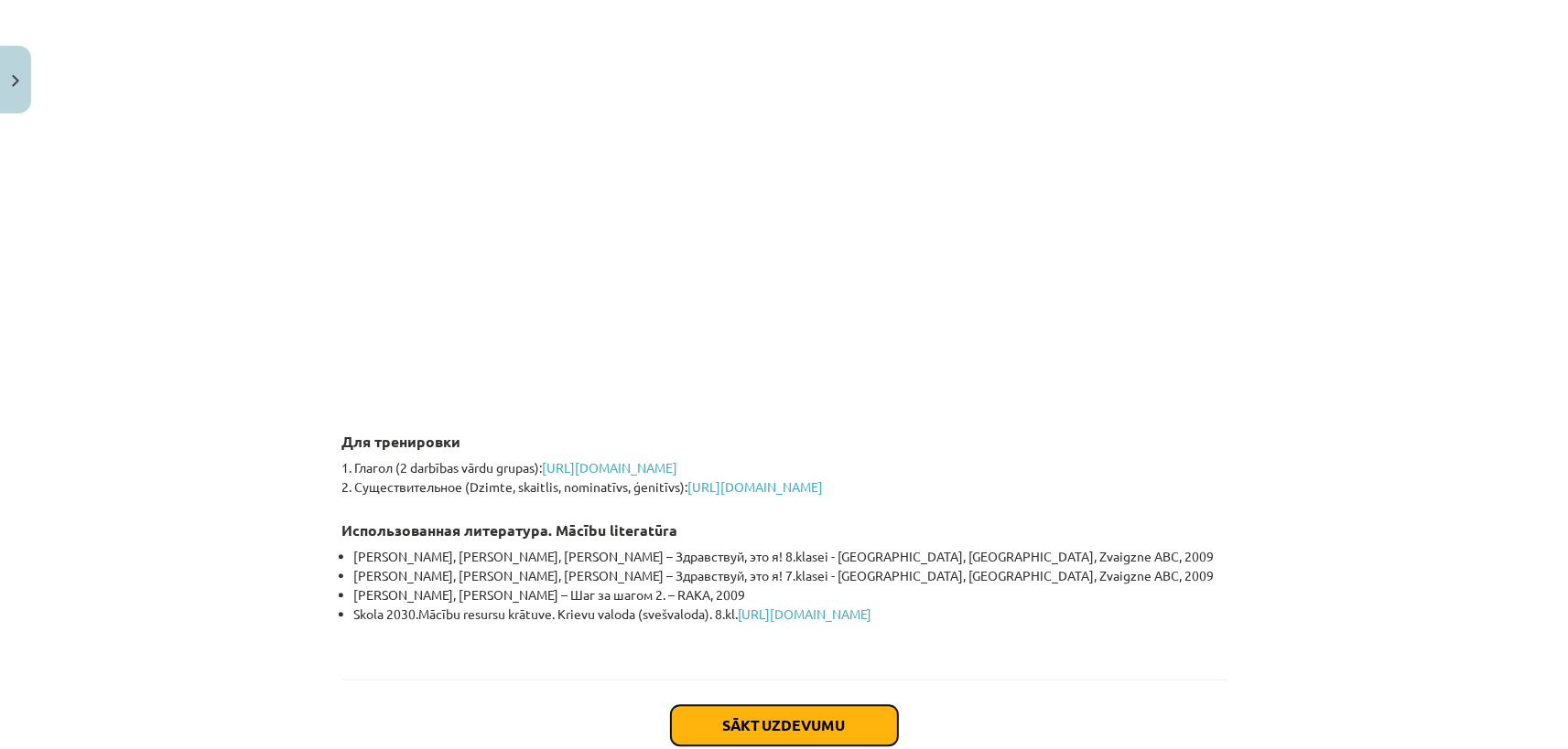
click at [793, 705] on button "Sākt uzdevumu" at bounding box center [784, 725] width 227 height 40
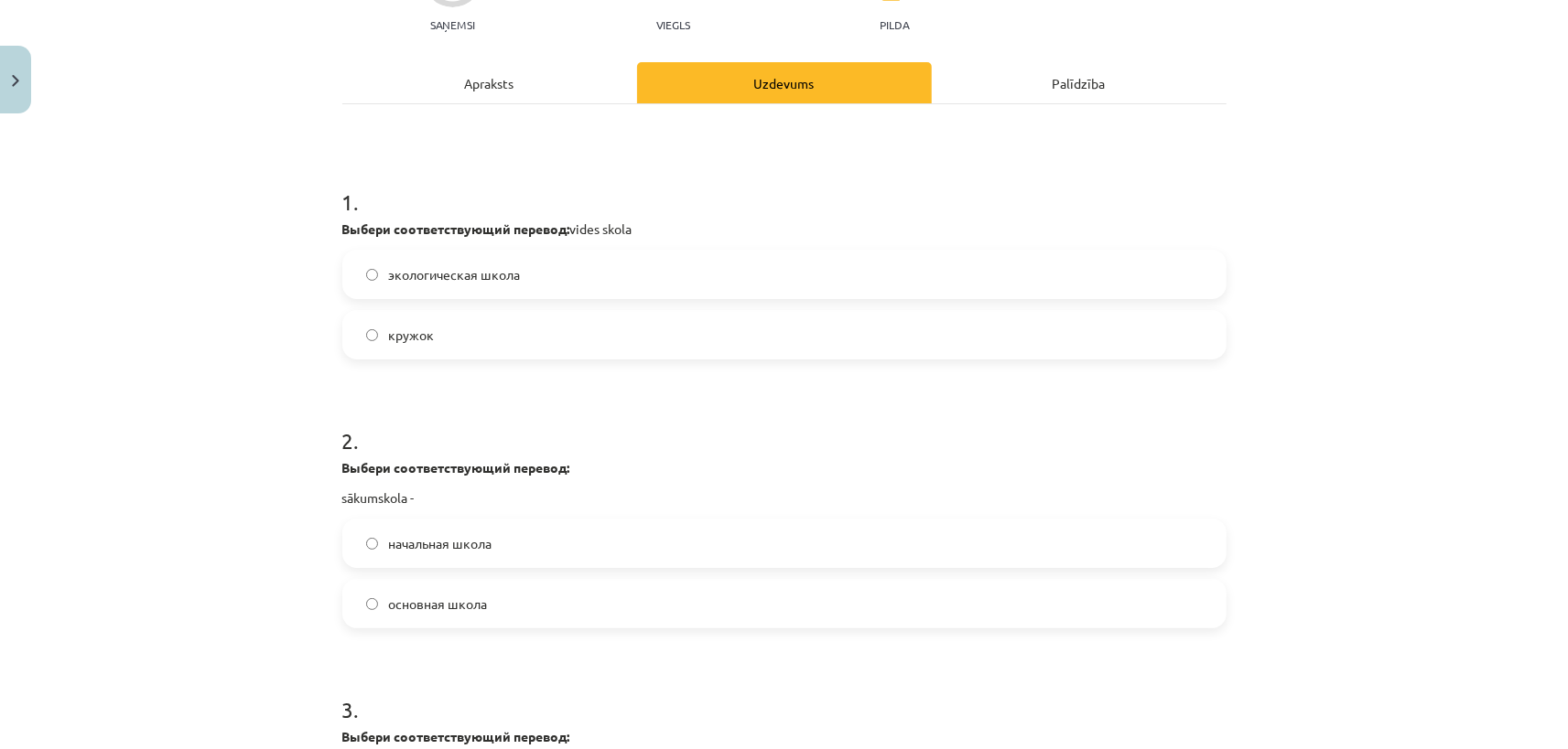
scroll to position [0, 0]
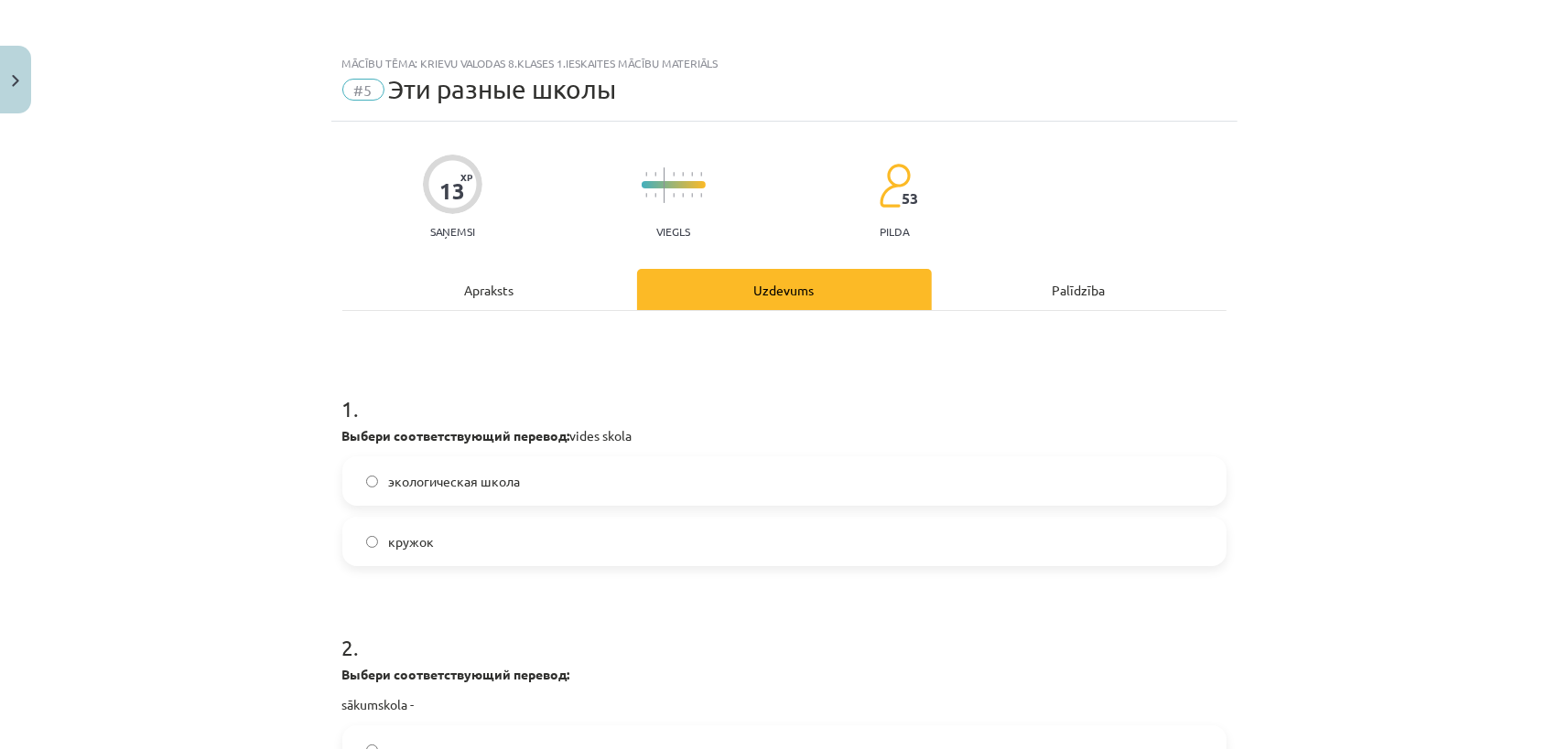
click at [519, 478] on label "экологическая школа" at bounding box center [784, 481] width 880 height 46
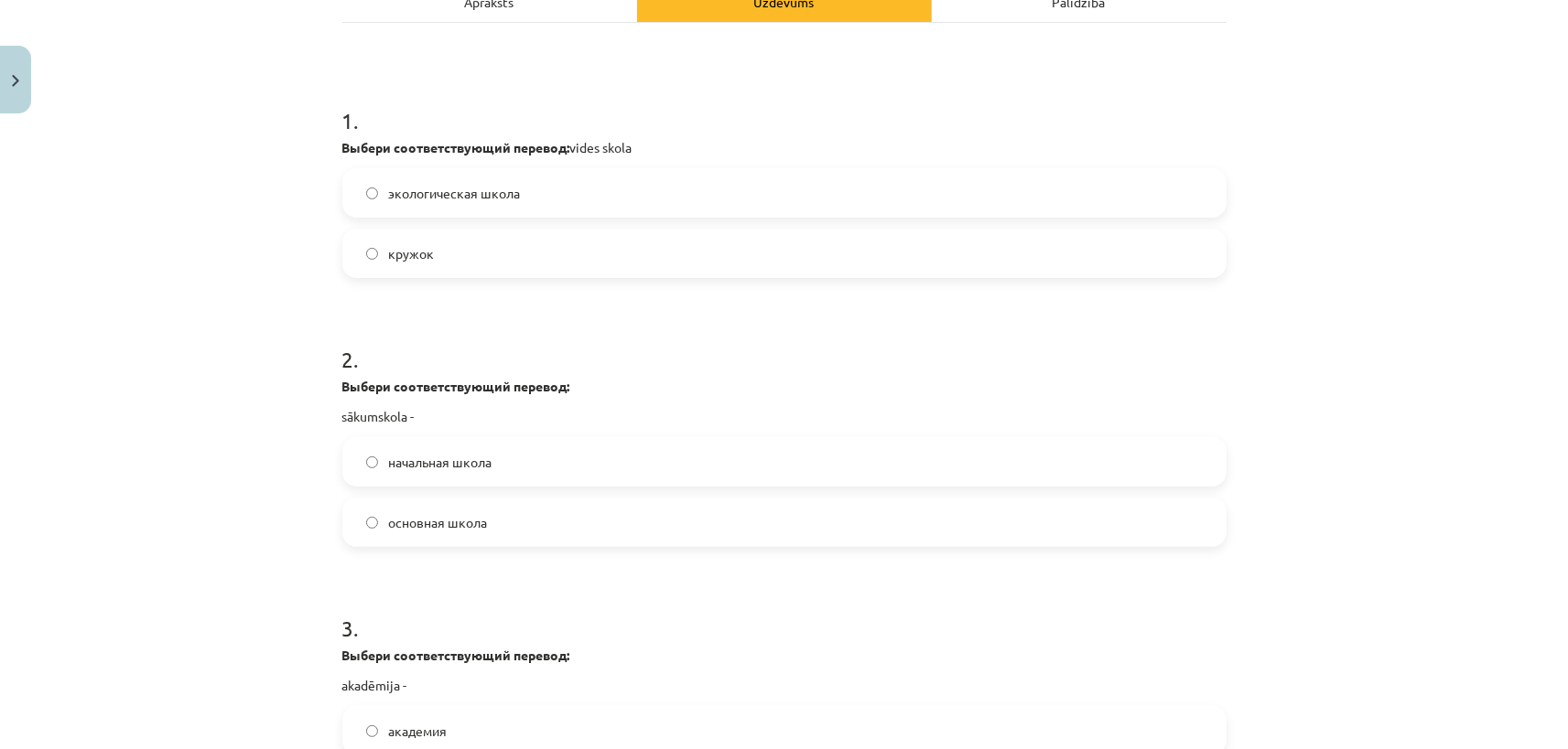
scroll to position [342, 0]
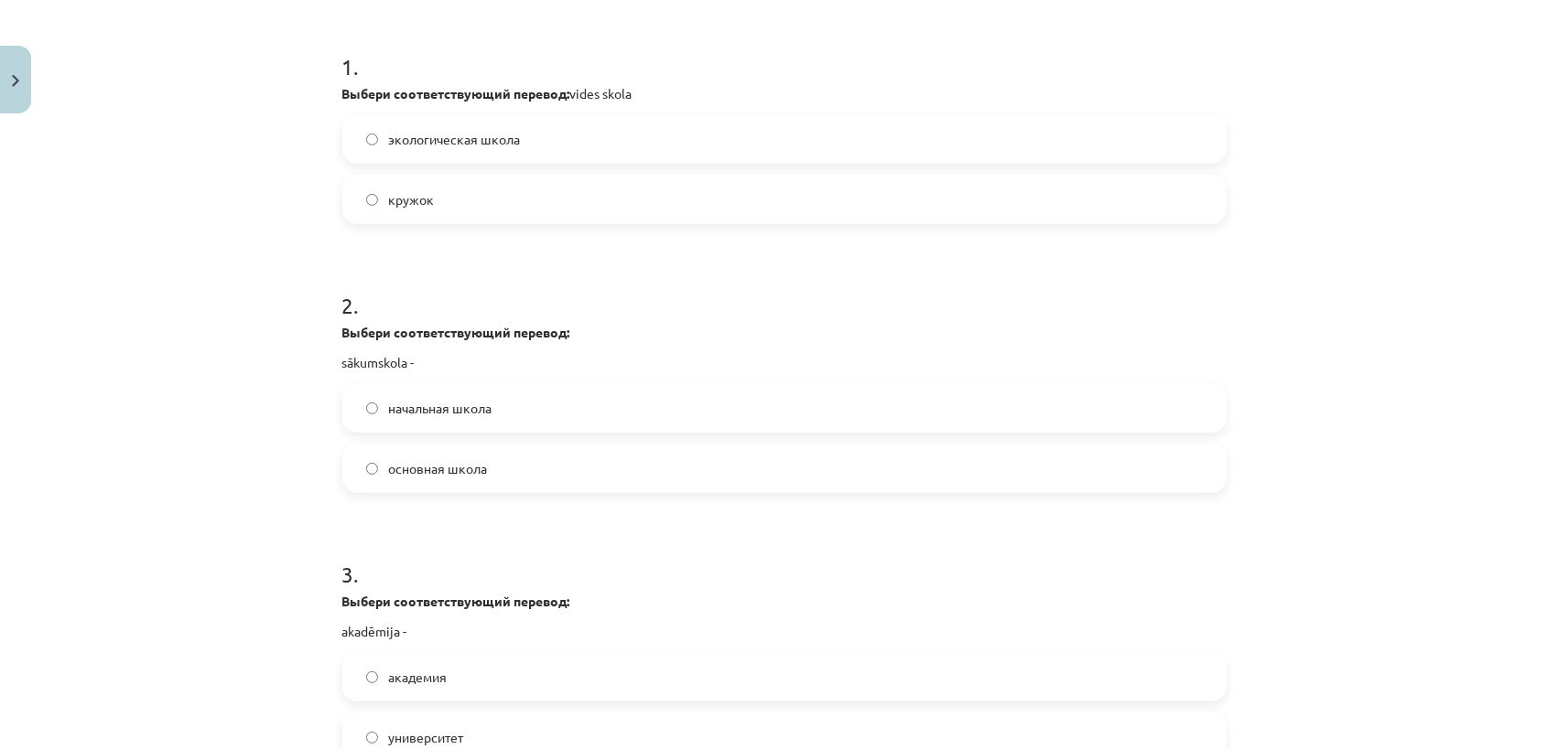
click at [416, 415] on span "начальная школа" at bounding box center [441, 409] width 103 height 19
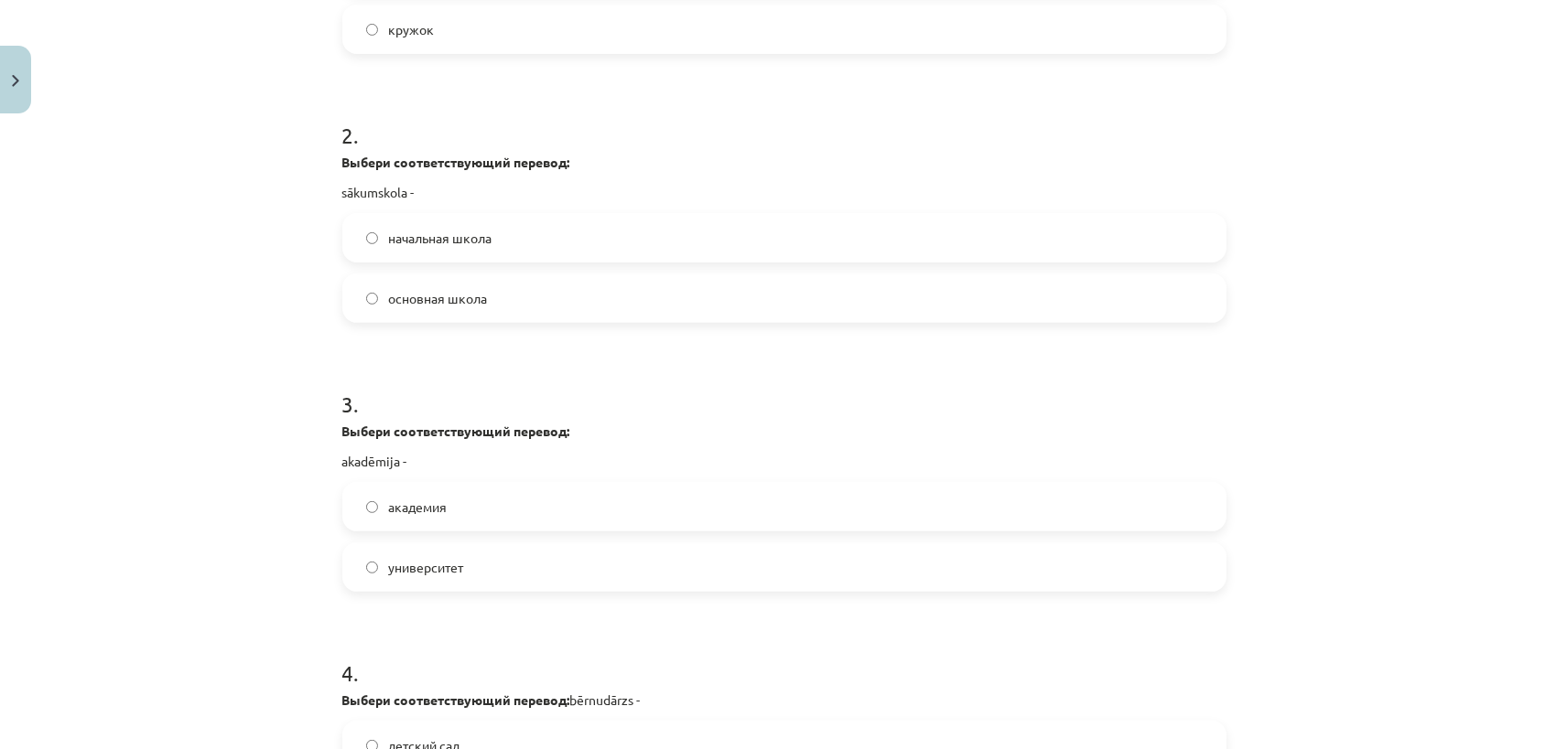
scroll to position [685, 0]
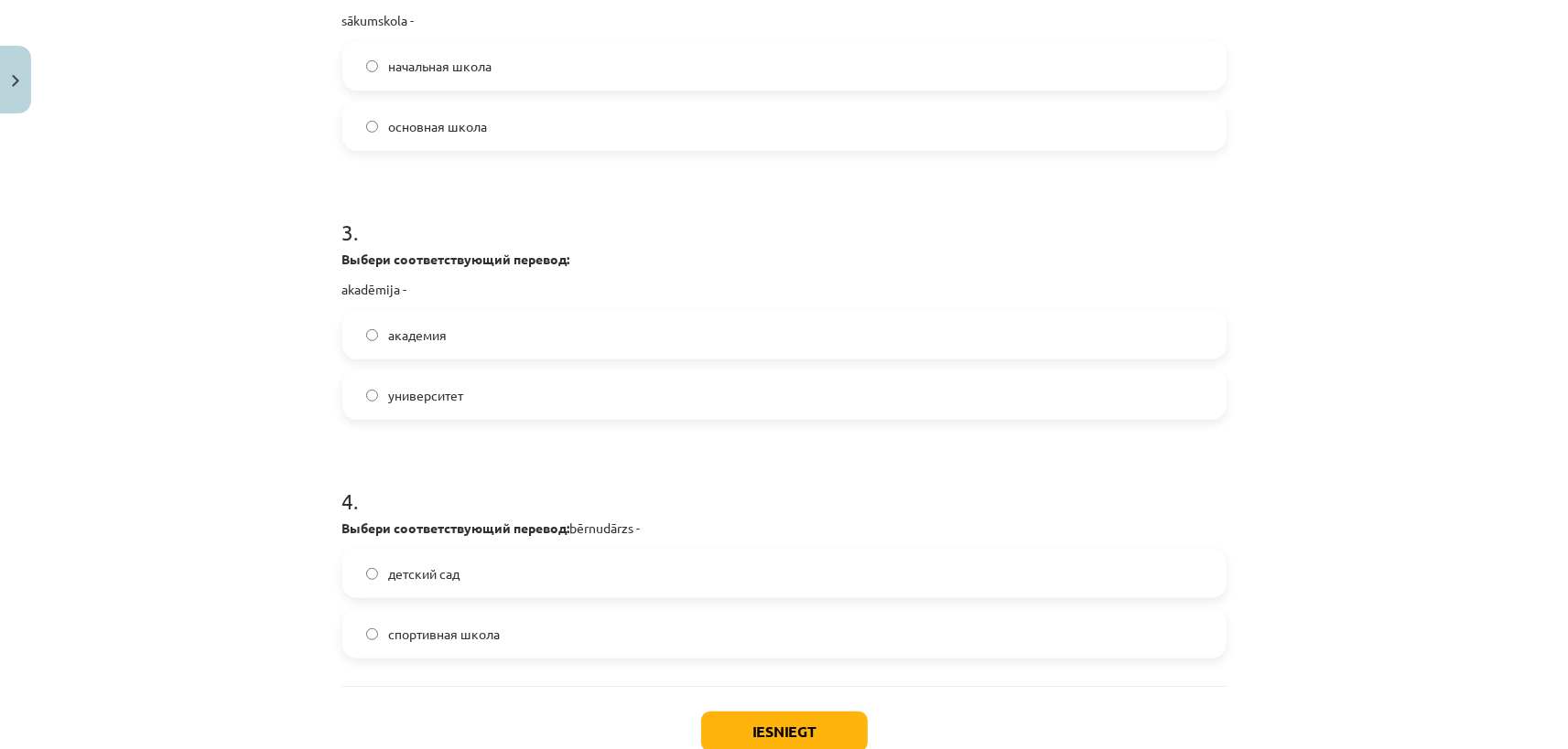
click at [407, 340] on span "академия" at bounding box center [418, 336] width 58 height 19
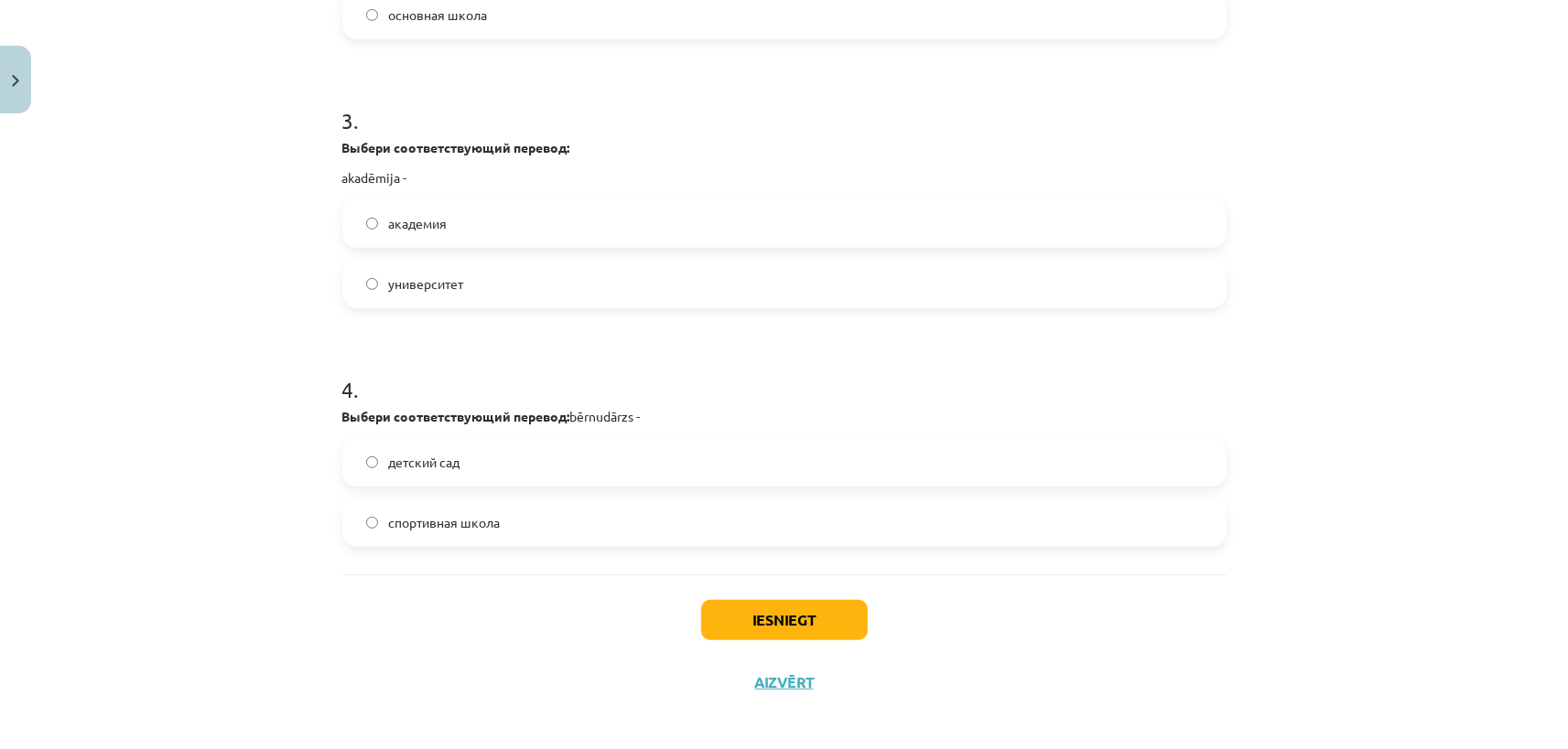
scroll to position [805, 0]
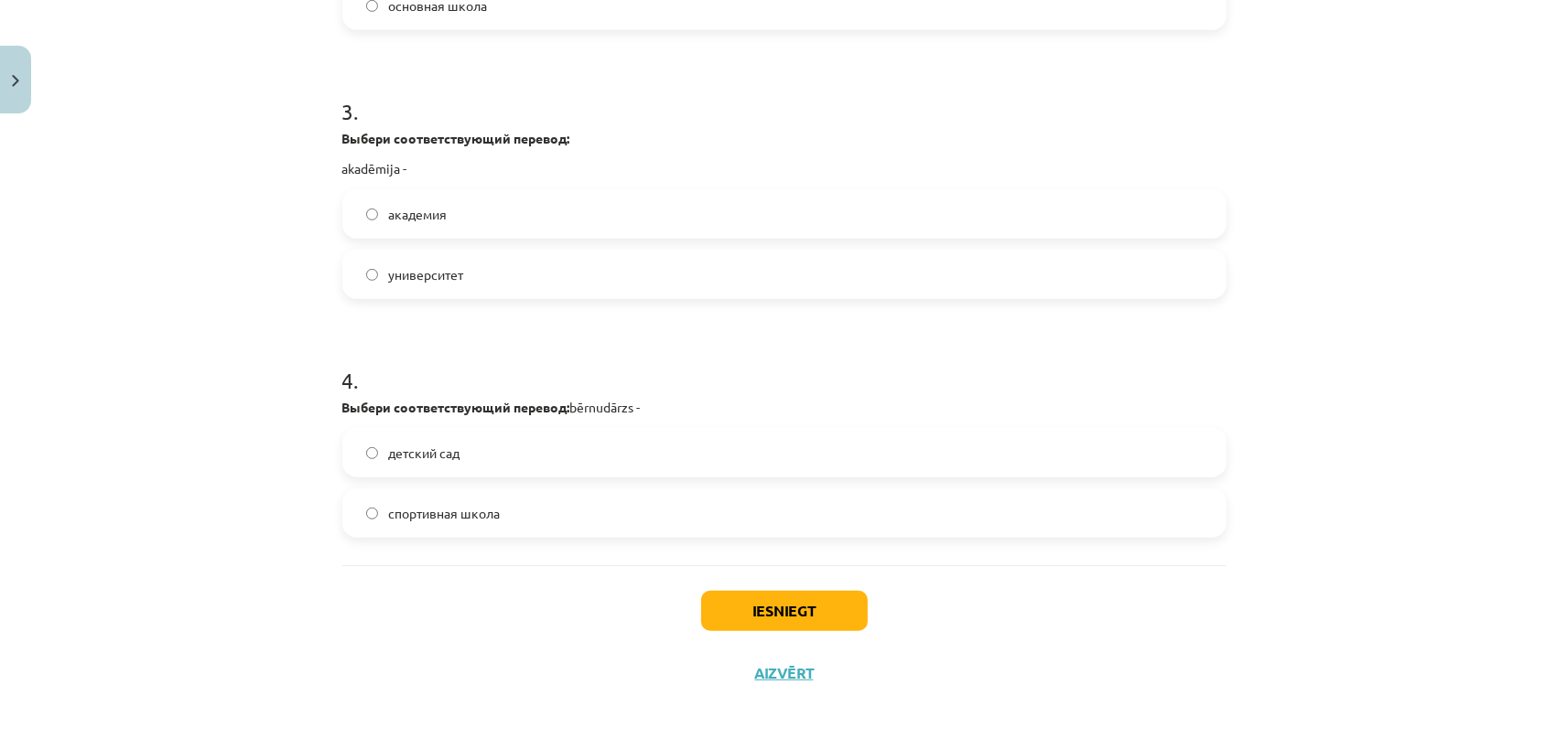
click at [417, 458] on span "детский сад" at bounding box center [424, 453] width 71 height 19
click at [782, 615] on button "Iesniegt" at bounding box center [784, 611] width 166 height 40
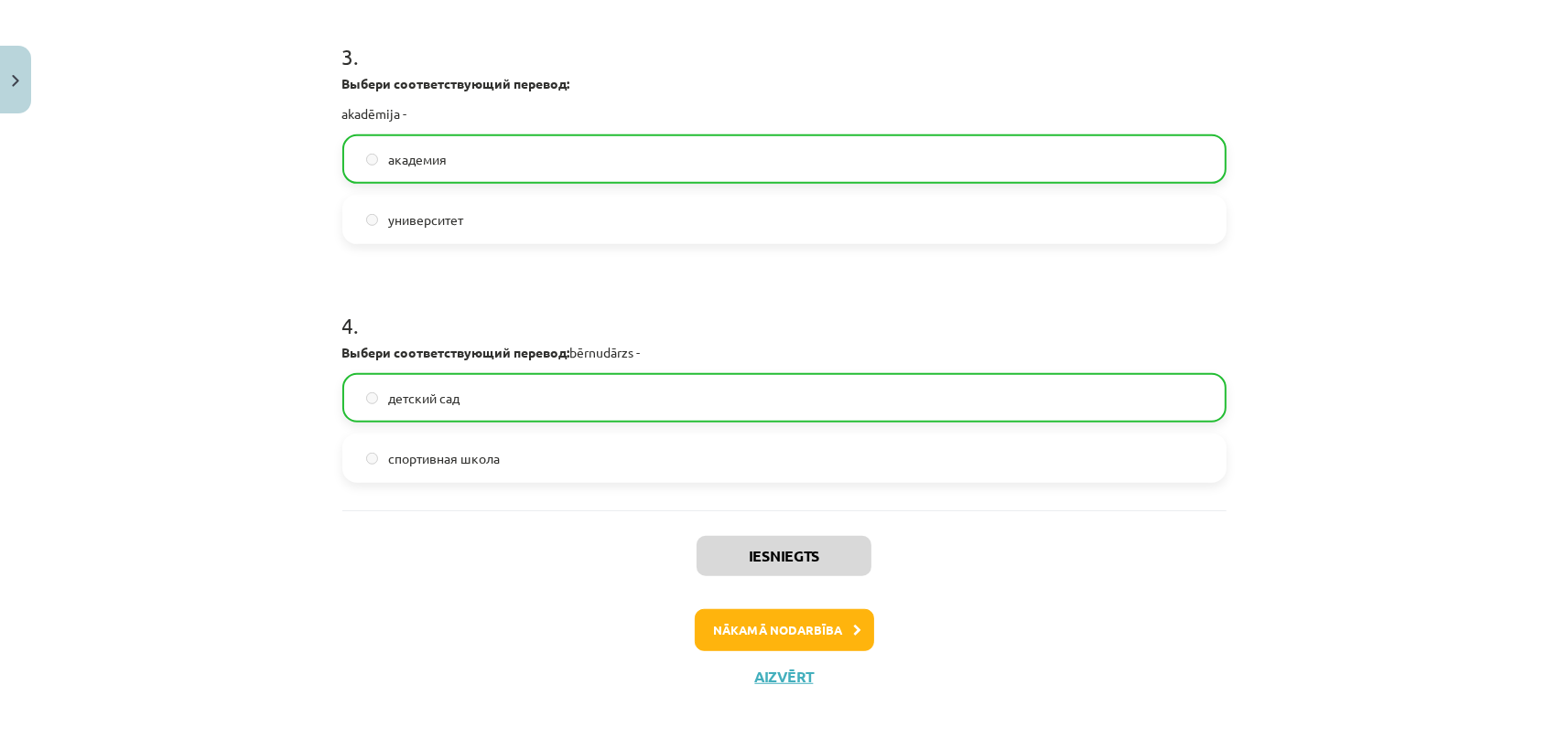
scroll to position [864, 0]
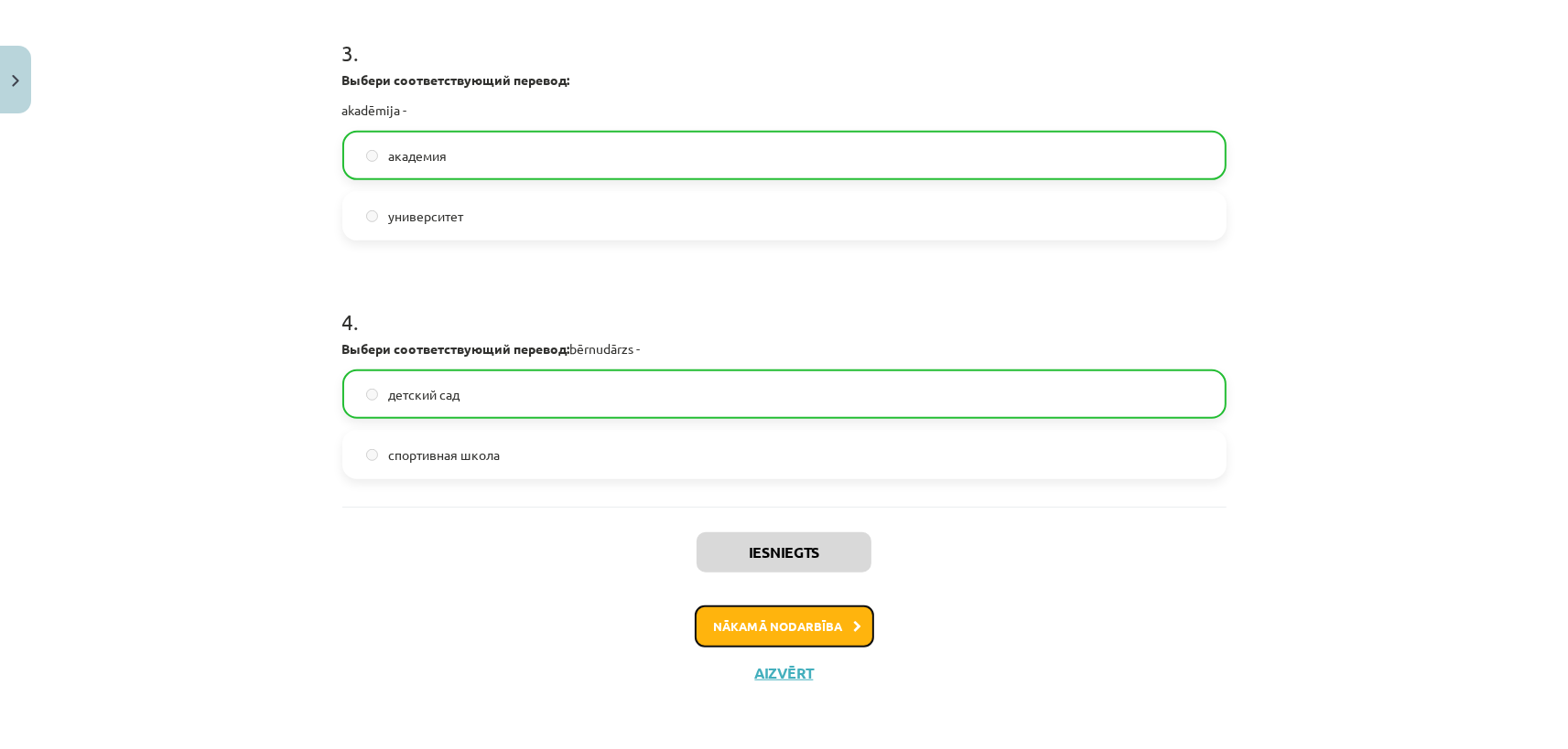
click at [815, 625] on button "Nākamā nodarbība" at bounding box center [784, 626] width 179 height 42
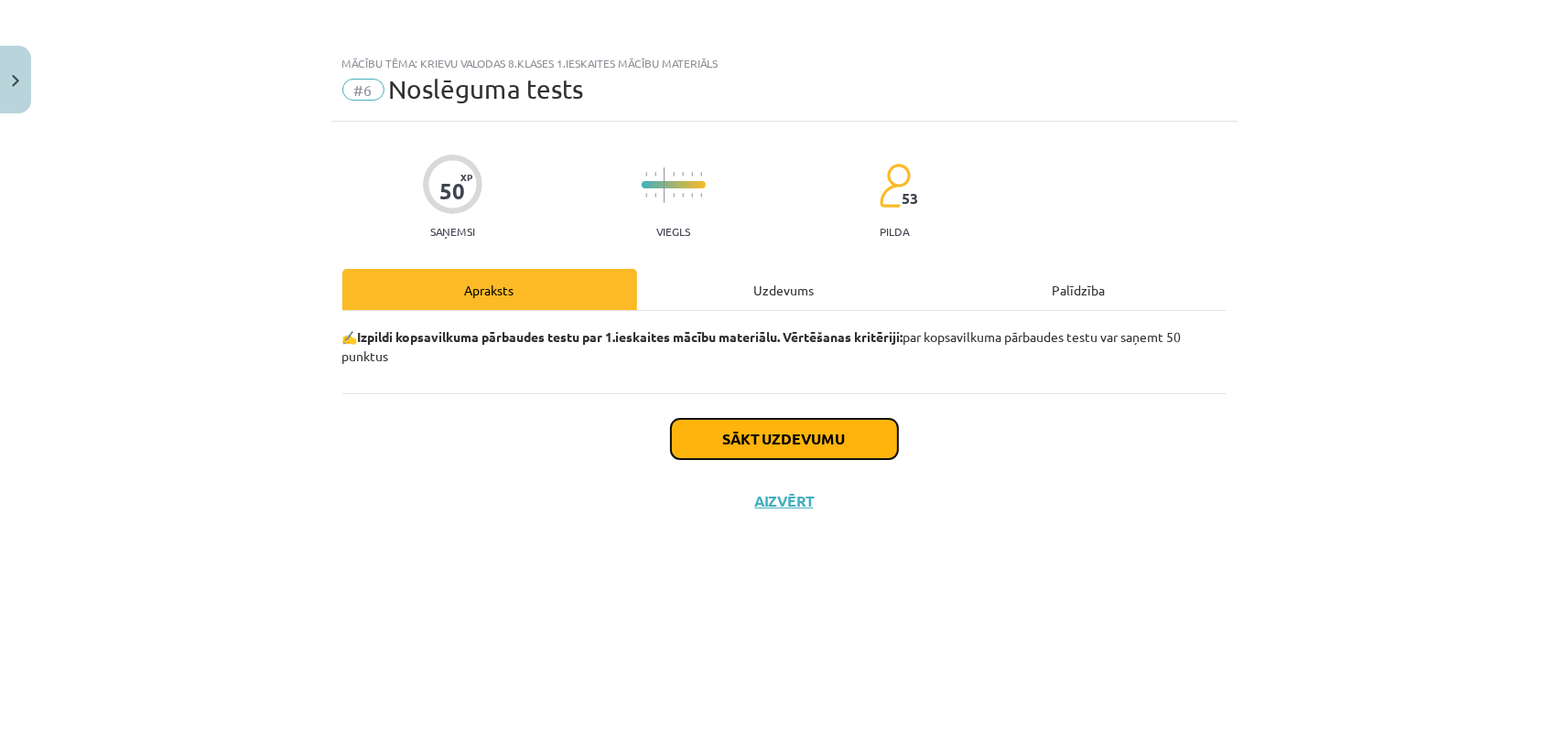
click at [796, 432] on button "Sākt uzdevumu" at bounding box center [784, 439] width 227 height 40
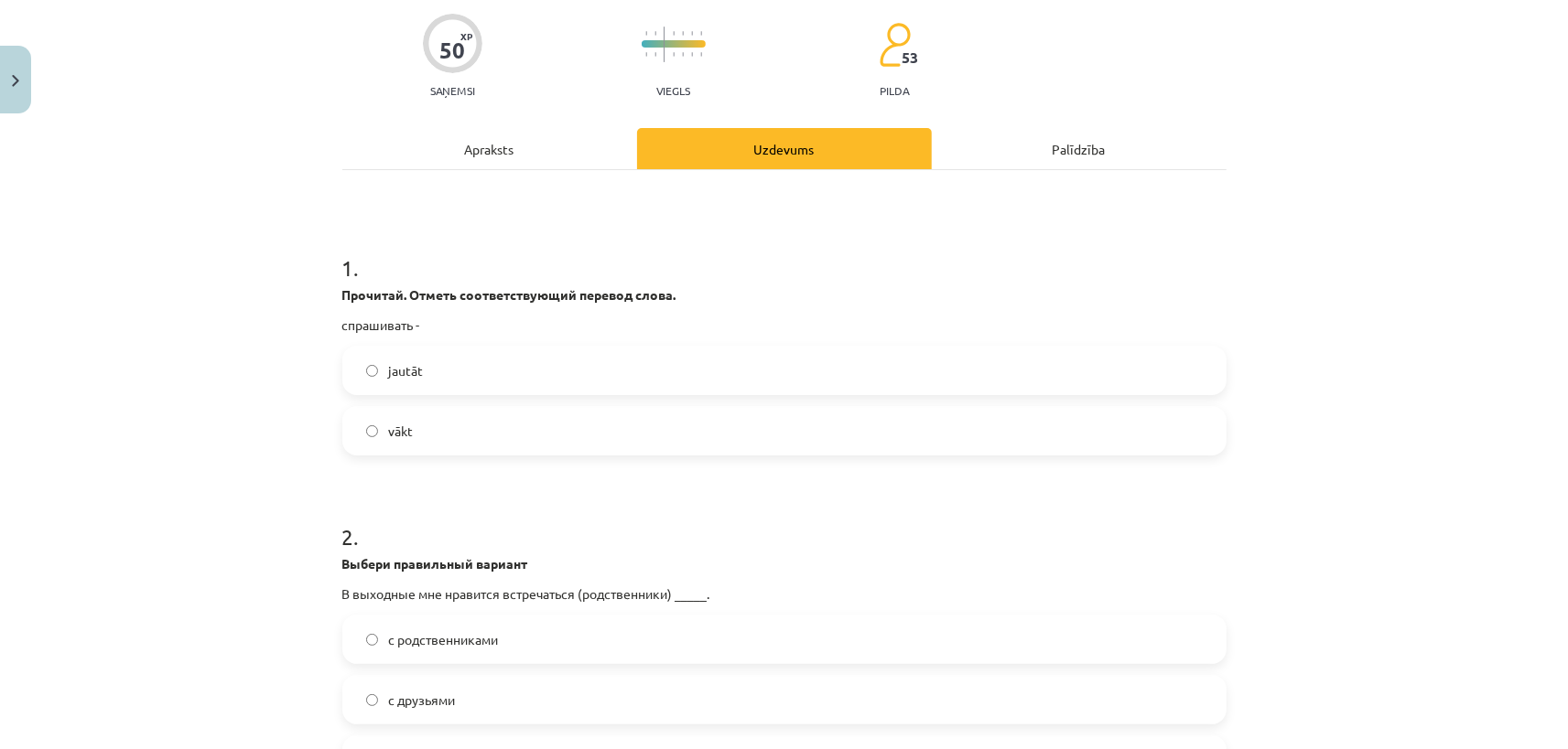
scroll to position [171, 0]
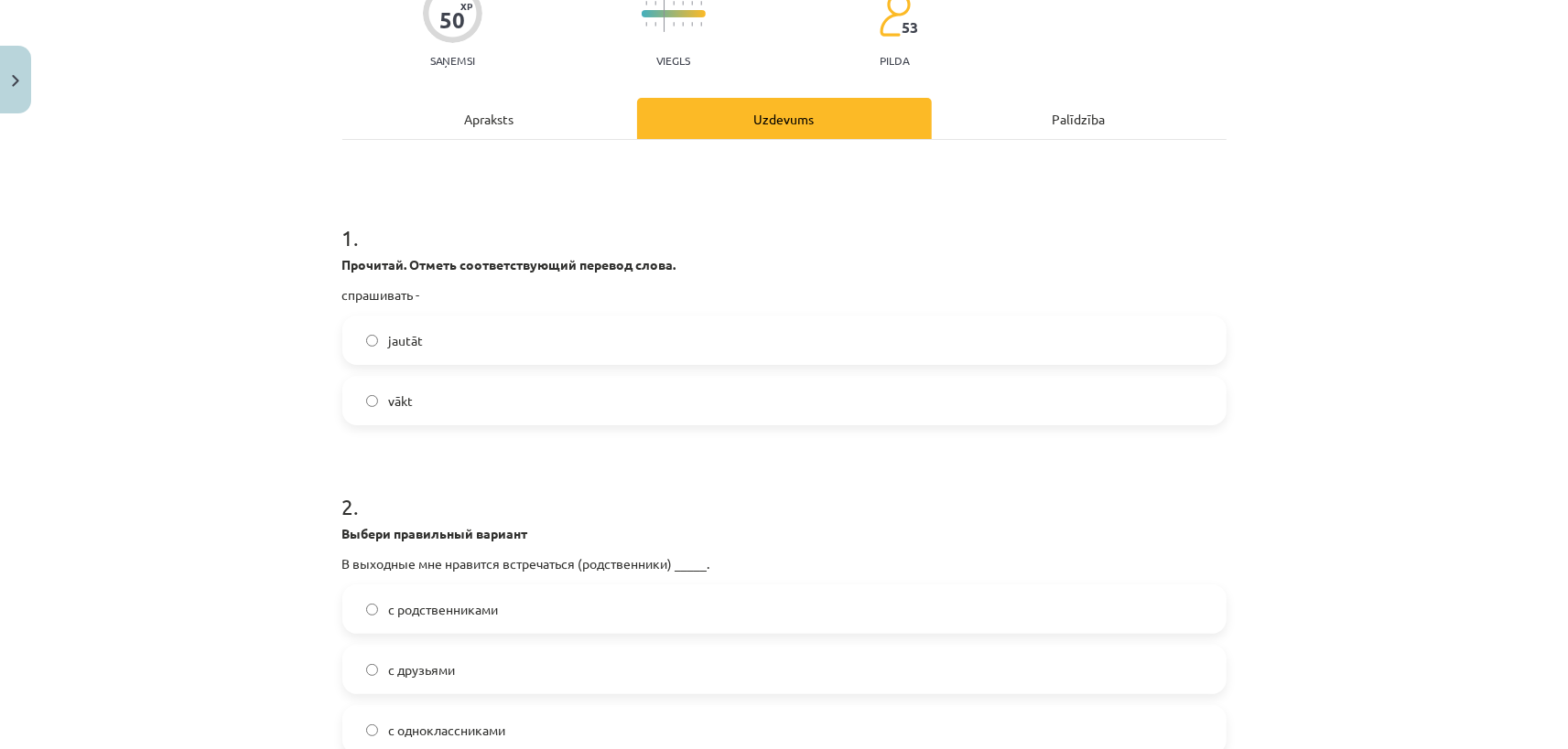
click at [445, 347] on label "jautāt" at bounding box center [784, 339] width 880 height 46
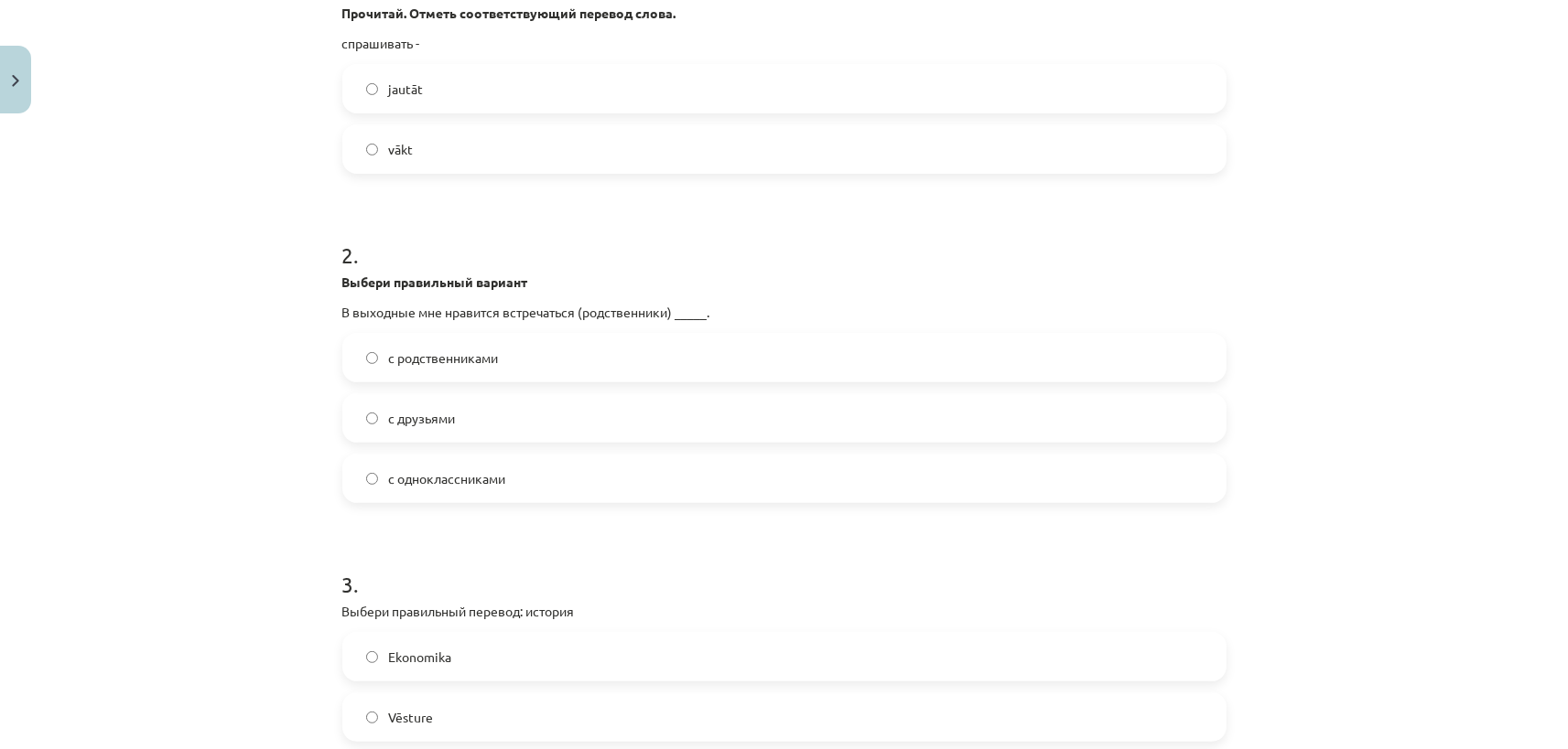
scroll to position [427, 0]
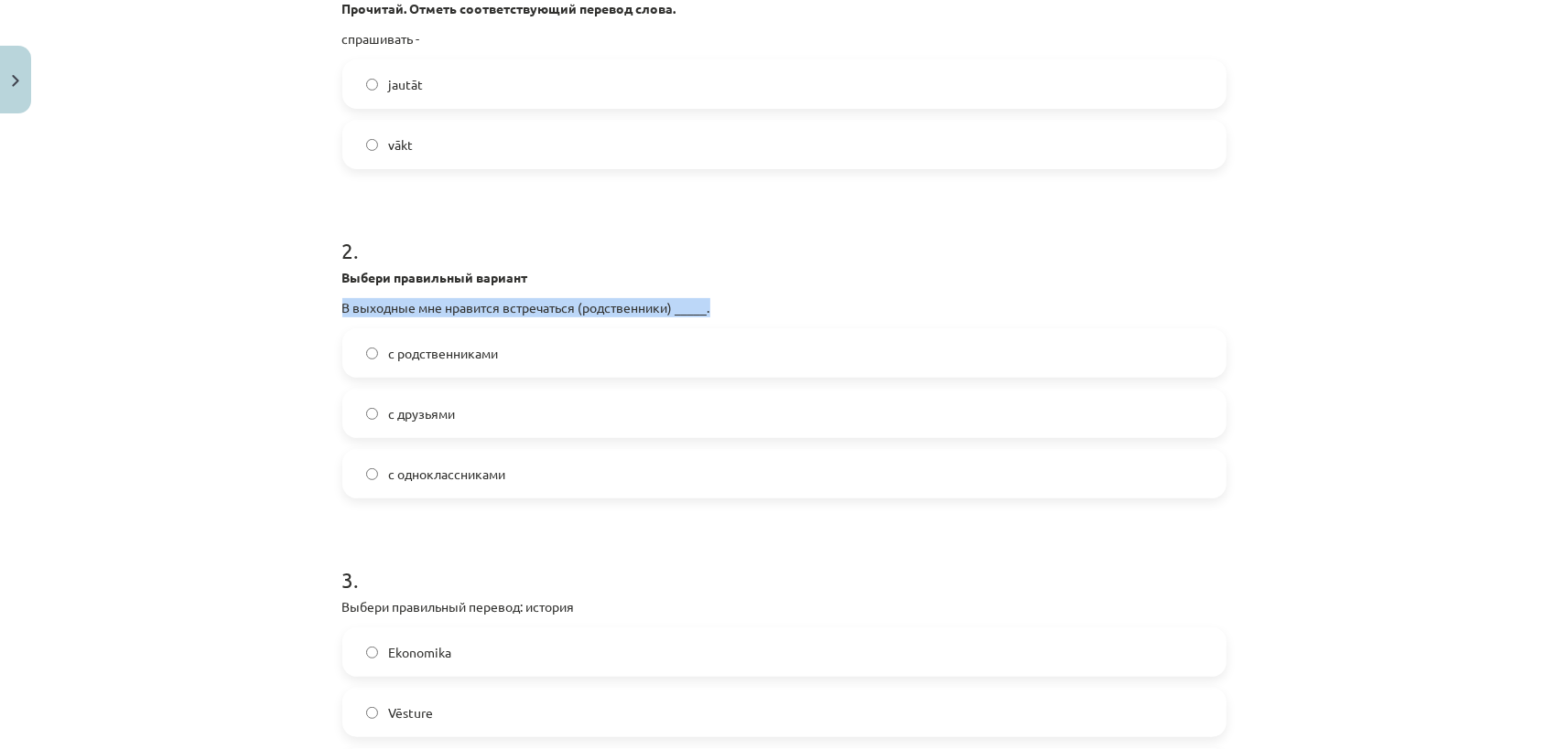
drag, startPoint x: 341, startPoint y: 303, endPoint x: 717, endPoint y: 312, distance: 376.1
copy p "В выходные мне нравится встречаться (родственники) _____."
click at [420, 347] on span "с родственниками" at bounding box center [444, 354] width 110 height 19
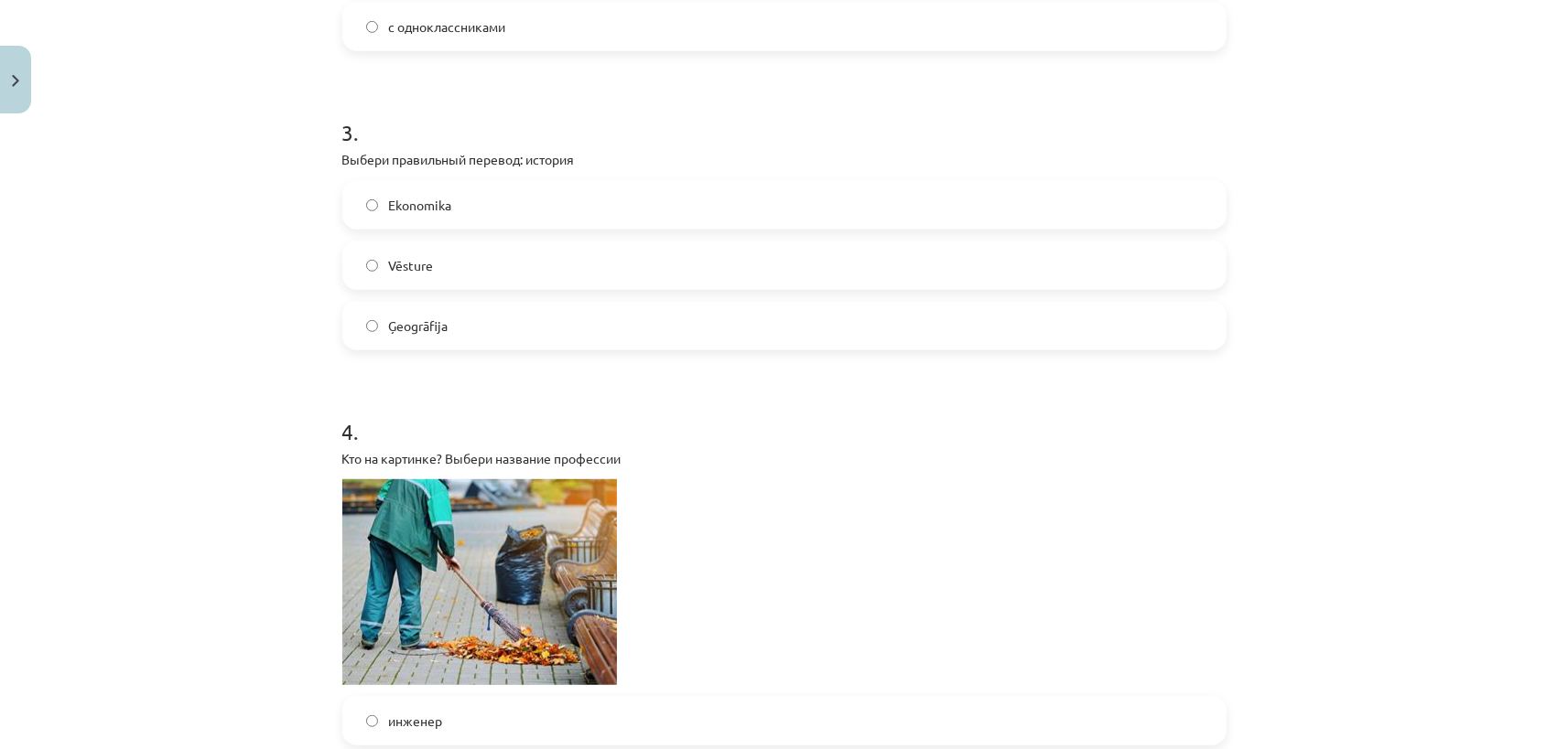
scroll to position [941, 0]
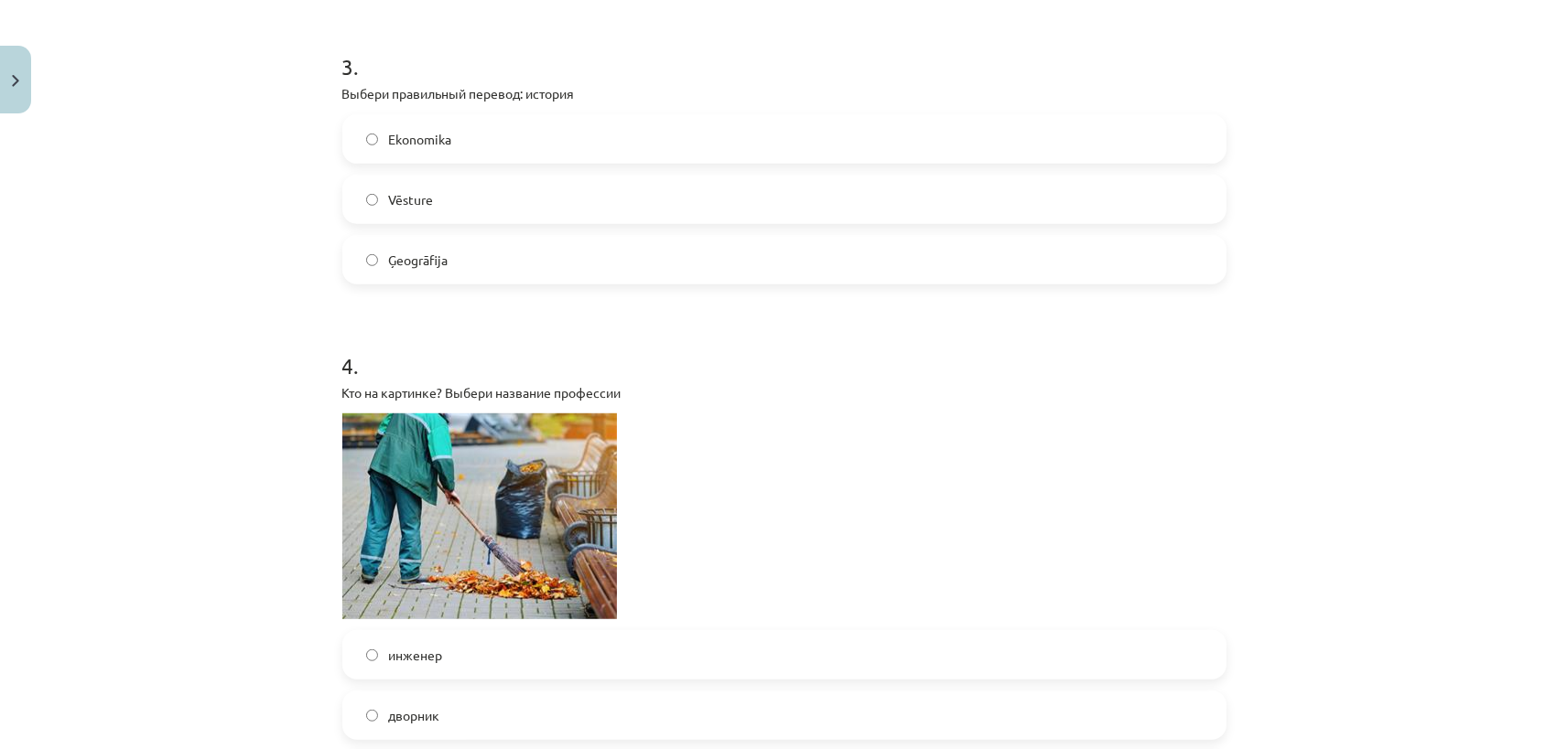
click at [396, 194] on span "Vēsture" at bounding box center [411, 200] width 45 height 19
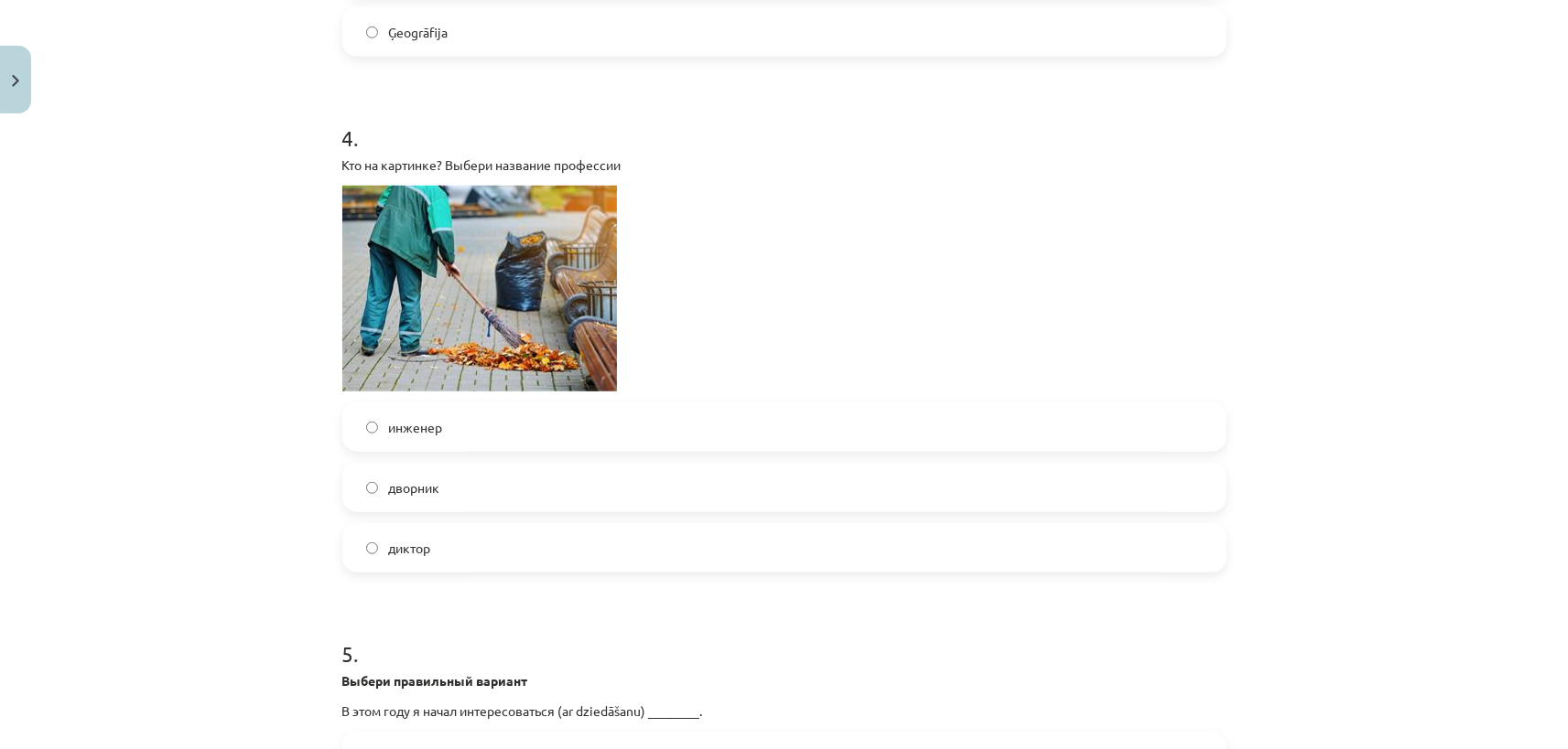
scroll to position [1197, 0]
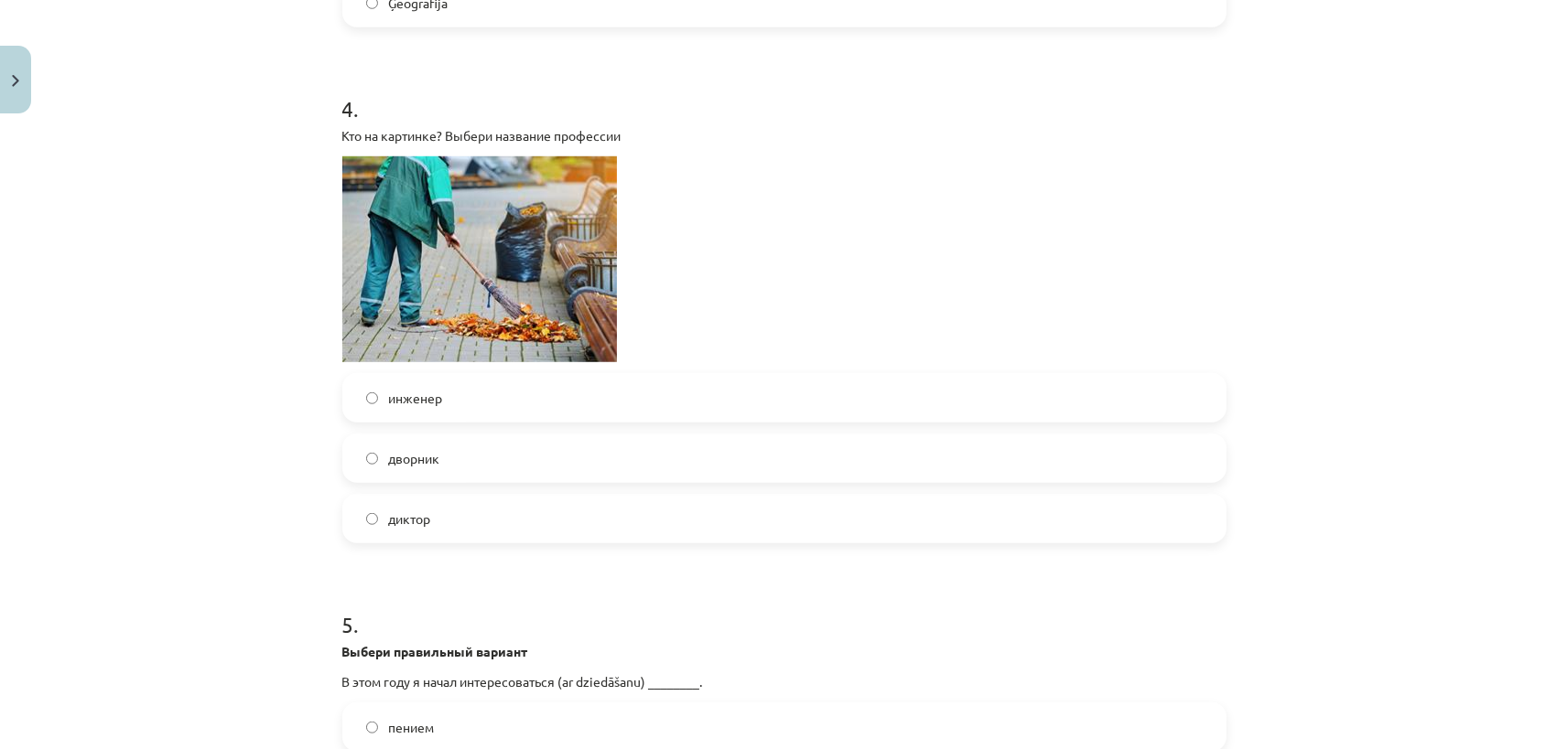
click at [428, 463] on span "дворник" at bounding box center [414, 459] width 52 height 19
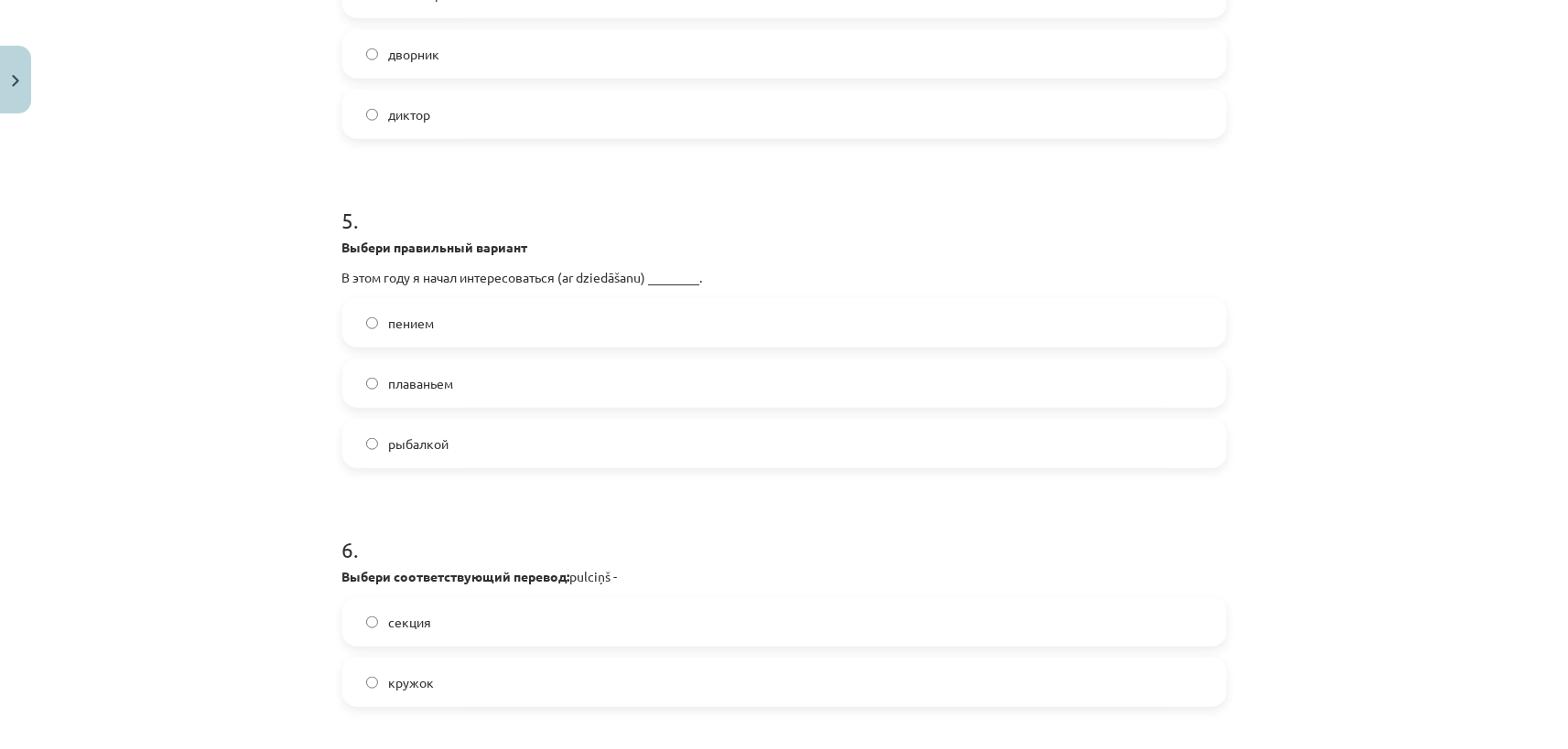
scroll to position [1625, 0]
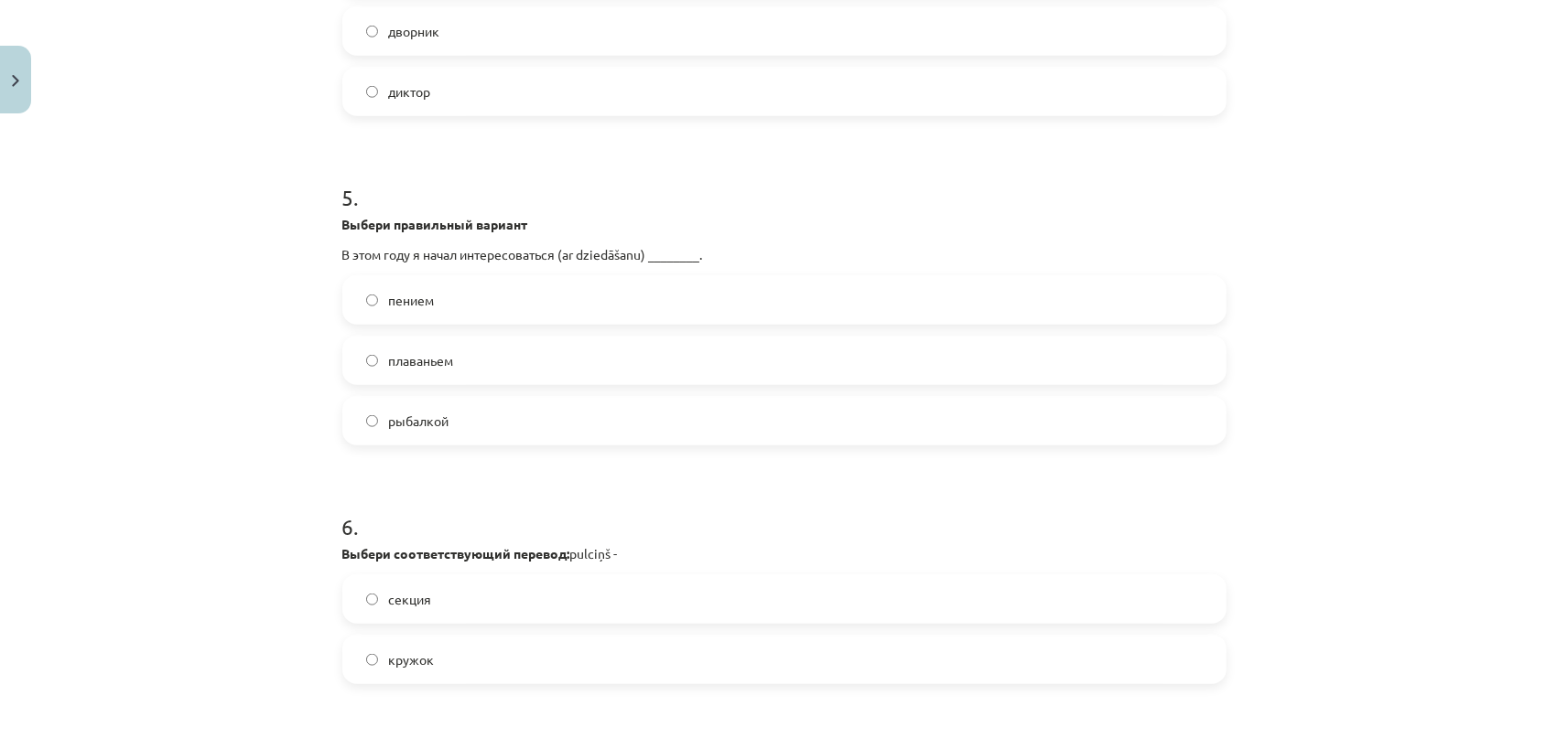
drag, startPoint x: 343, startPoint y: 252, endPoint x: 738, endPoint y: 257, distance: 395.0
click at [738, 257] on p "В этом году я начал интересоваться (ar dziedāšanu) ________." at bounding box center [784, 255] width 884 height 19
click at [657, 211] on div "5 . Выбери правильный вариант В этом году я начал интересоваться (ar dziedāšanu…" at bounding box center [784, 299] width 884 height 293
click at [498, 296] on label "пением" at bounding box center [784, 300] width 880 height 46
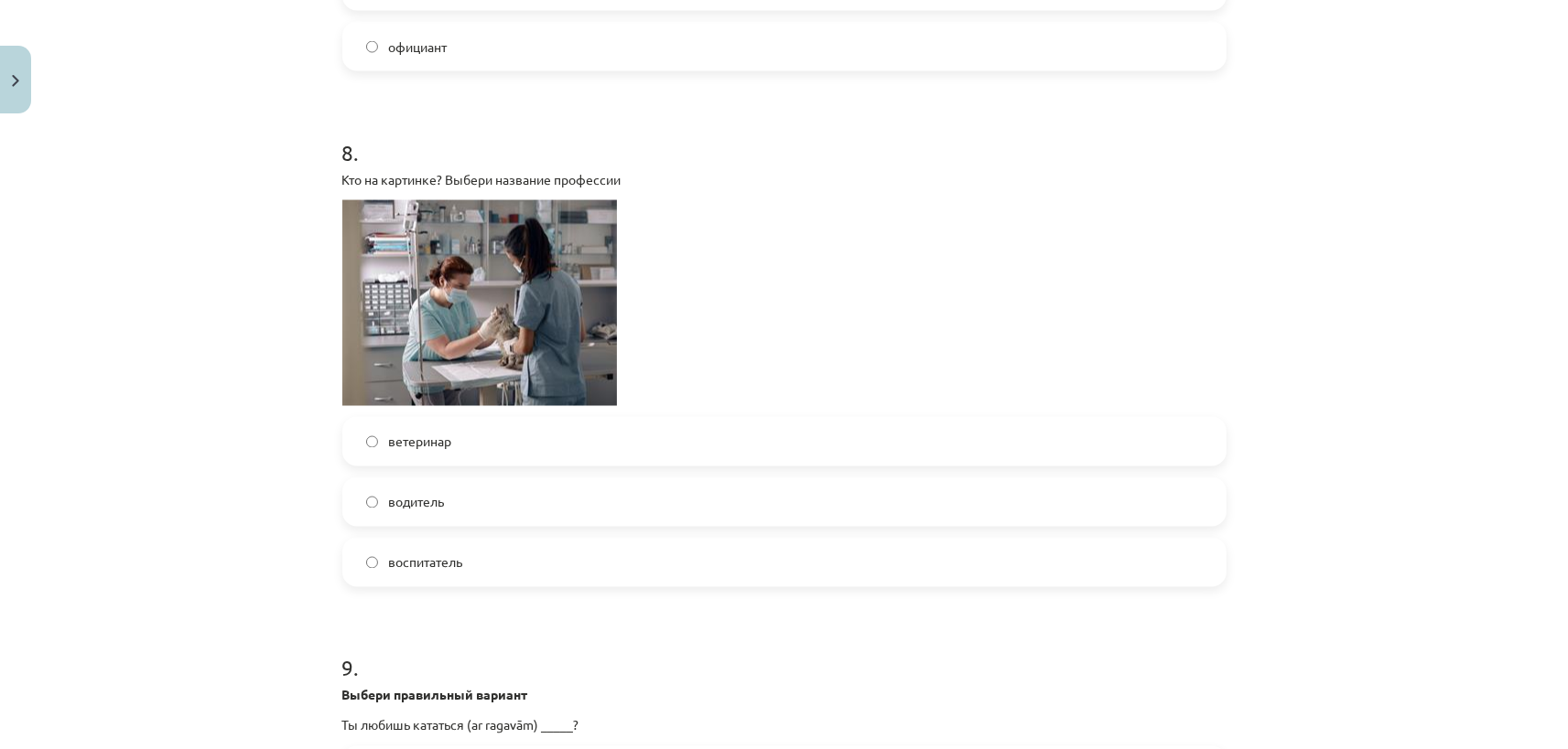
scroll to position [2823, 0]
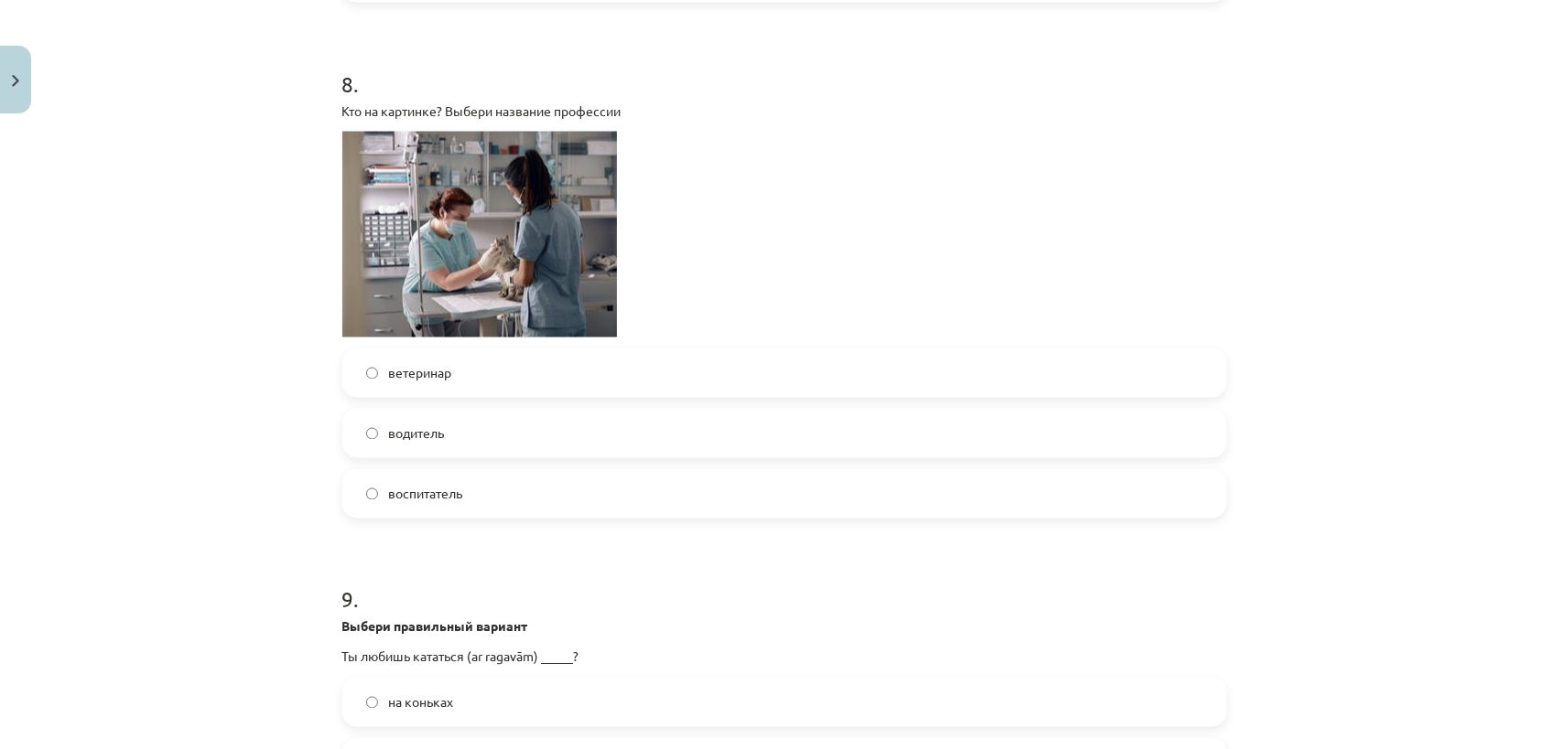
click at [407, 377] on span "ветеринар" at bounding box center [420, 374] width 63 height 19
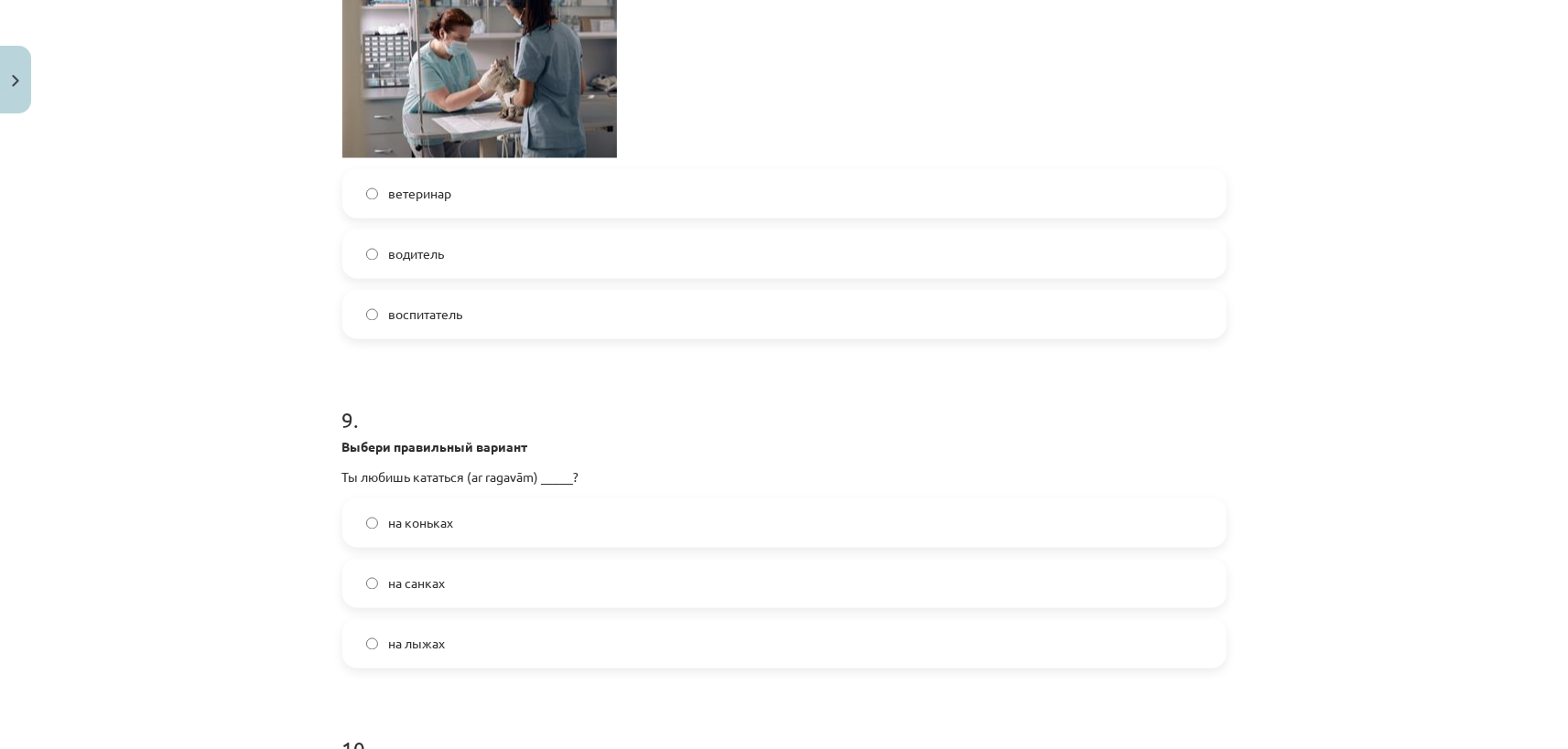
scroll to position [3165, 0]
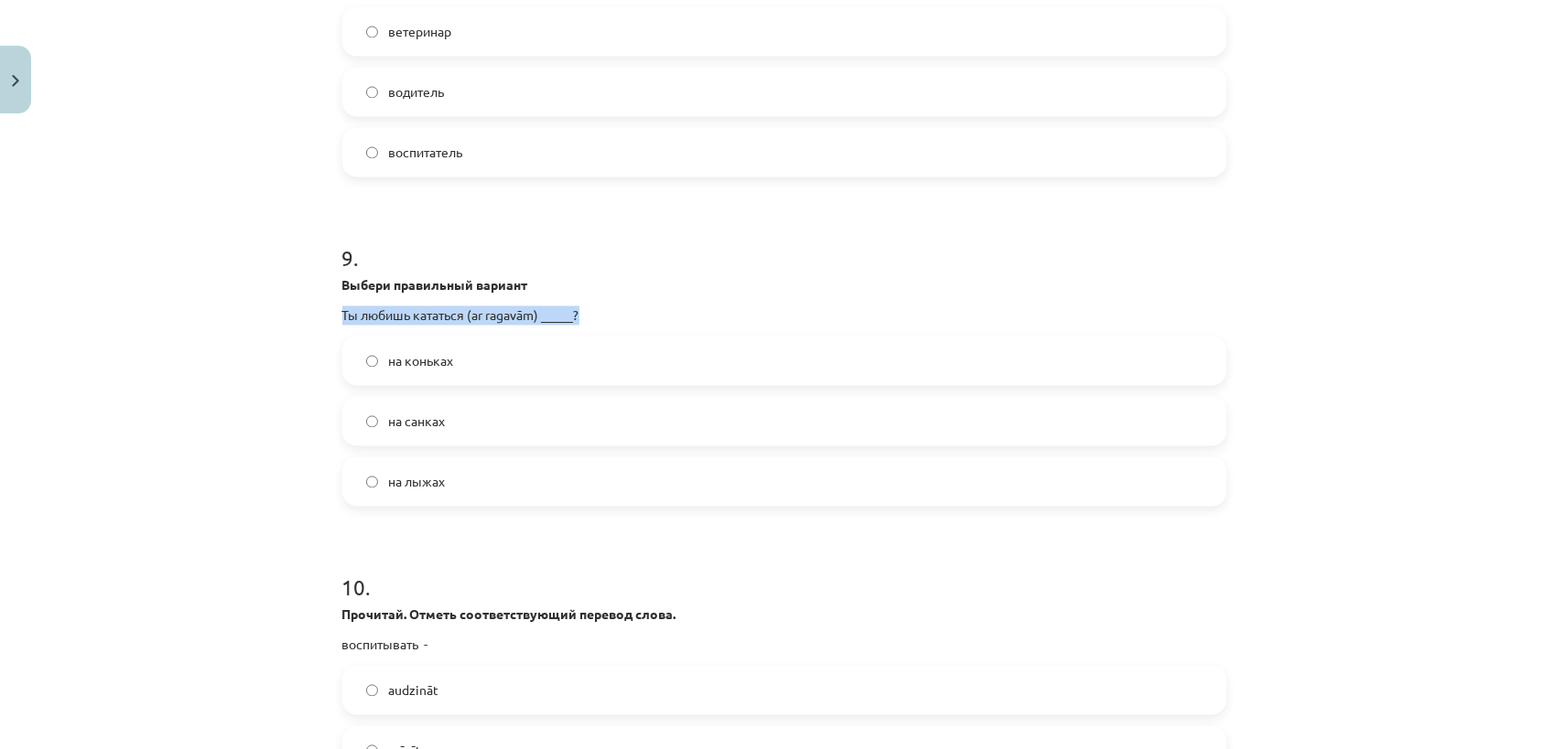
drag, startPoint x: 342, startPoint y: 314, endPoint x: 584, endPoint y: 318, distance: 242.0
click at [584, 318] on p "Ты любишь кататься (ar ragavām) _____?" at bounding box center [784, 315] width 884 height 19
copy p "Ты любишь кататься (ar ragavām) _____?"
click at [472, 410] on label "на санках" at bounding box center [784, 420] width 880 height 46
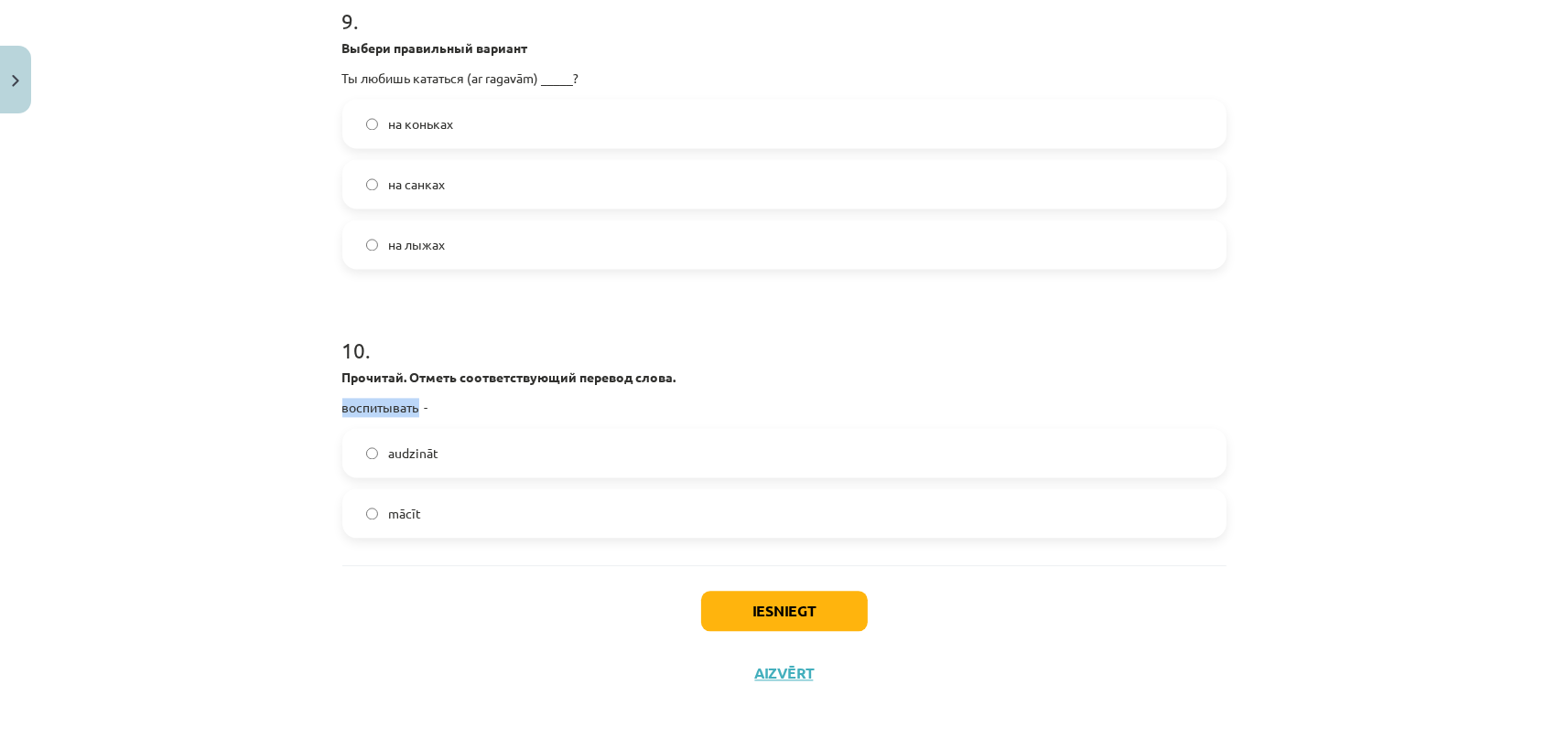
drag, startPoint x: 333, startPoint y: 406, endPoint x: 420, endPoint y: 401, distance: 87.1
copy p "воспитывать"
click at [427, 452] on span "audzināt" at bounding box center [414, 453] width 51 height 19
click at [802, 618] on button "Iesniegt" at bounding box center [784, 611] width 166 height 40
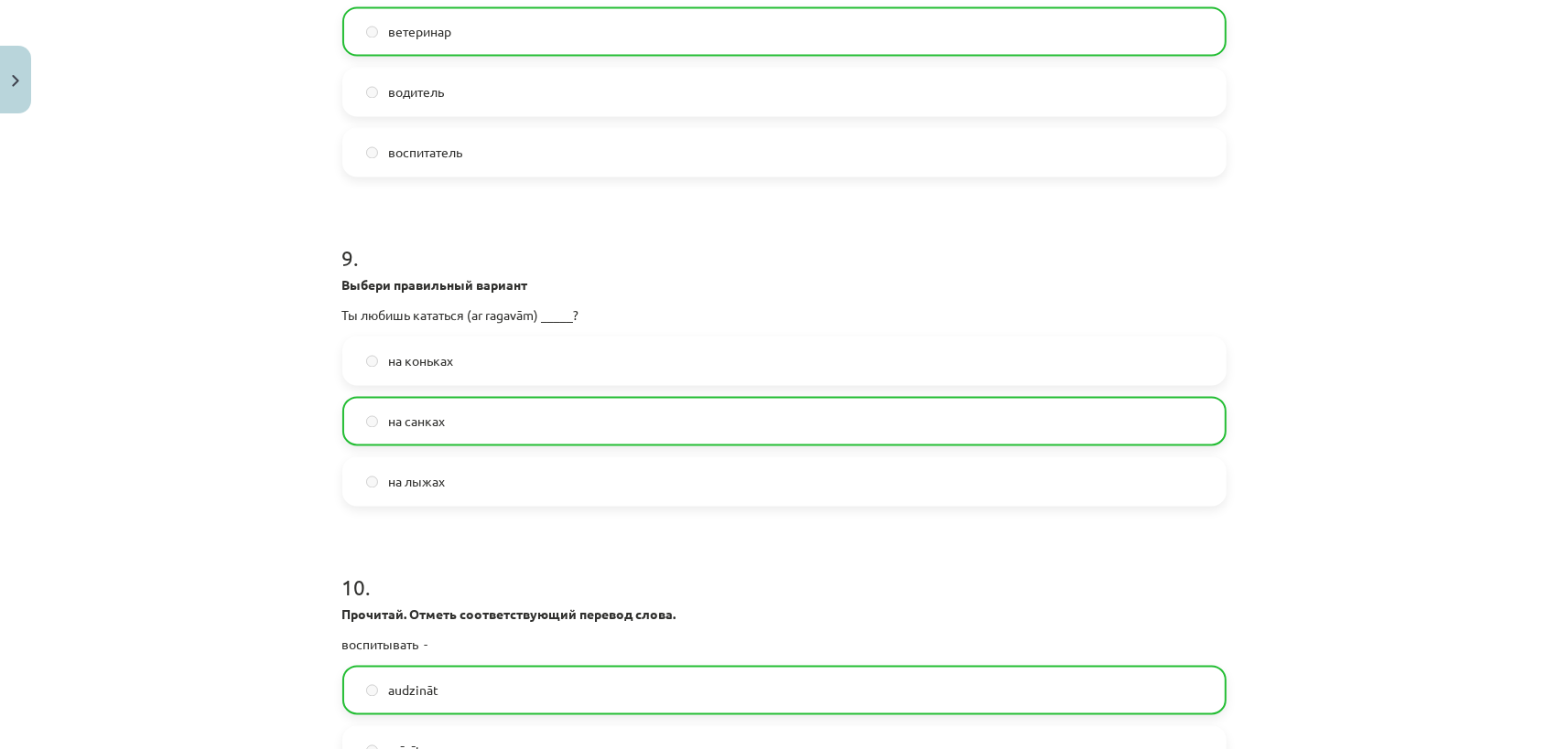
scroll to position [3461, 0]
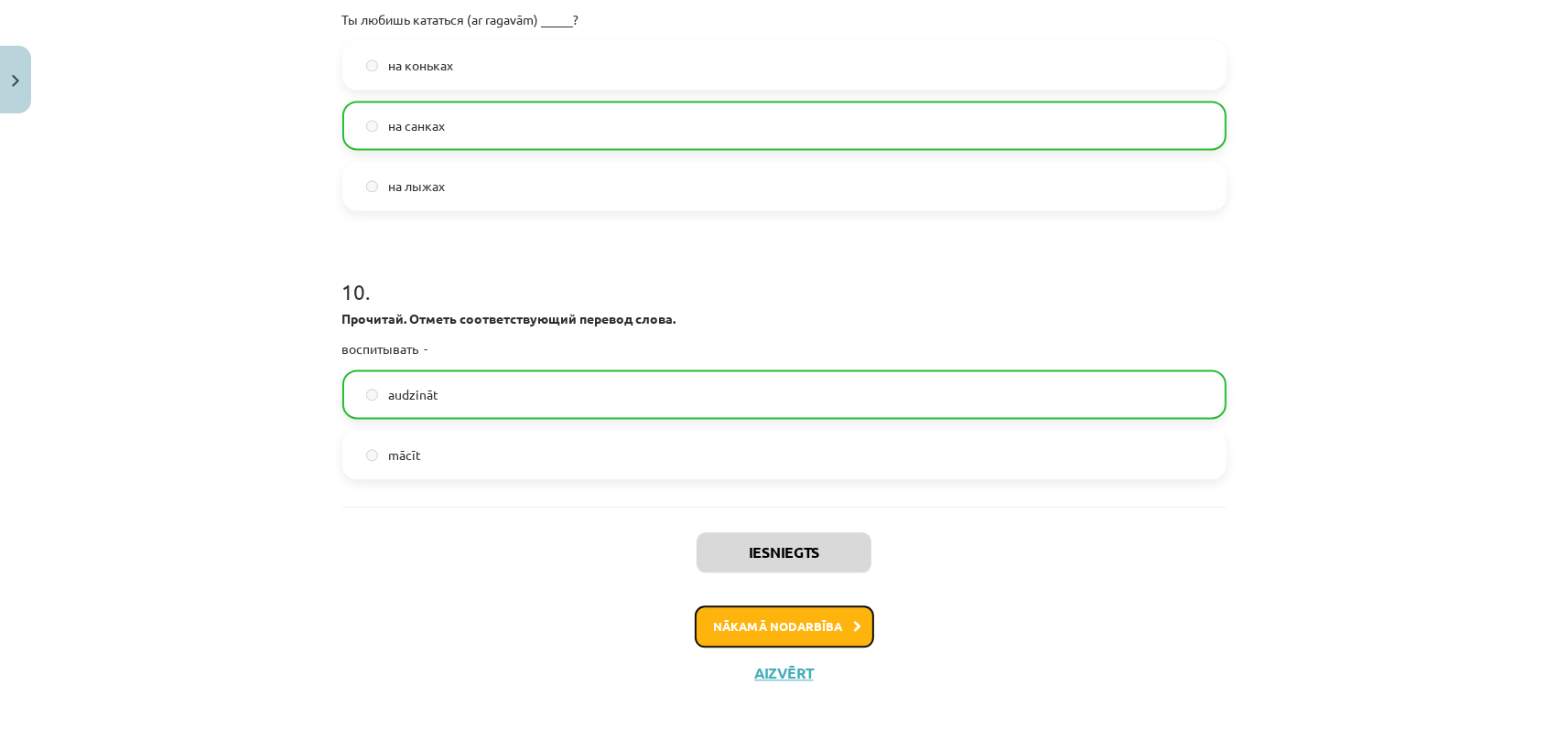
click at [793, 621] on button "Nākamā nodarbība" at bounding box center [784, 626] width 179 height 42
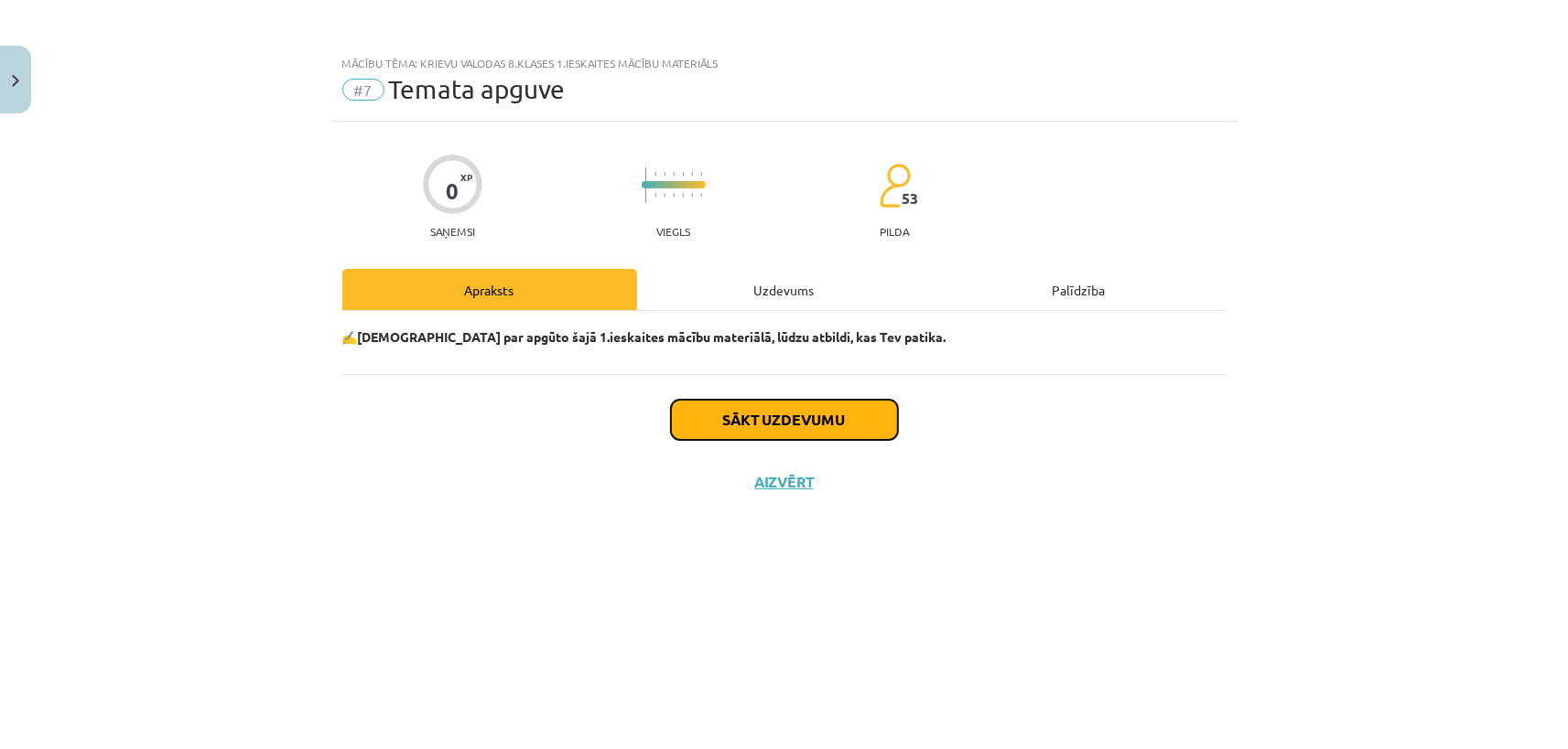
click at [781, 416] on button "Sākt uzdevumu" at bounding box center [784, 419] width 227 height 40
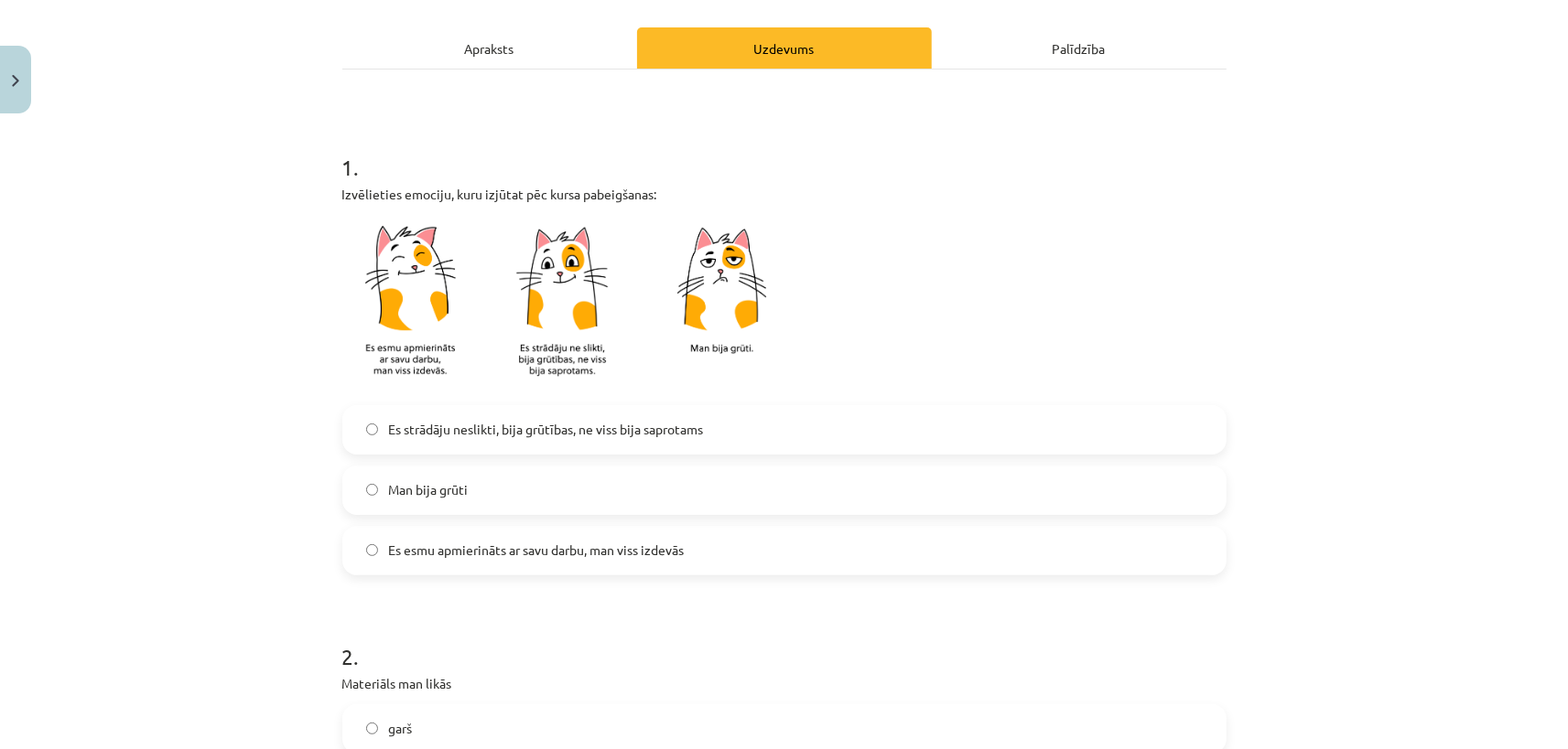
scroll to position [256, 0]
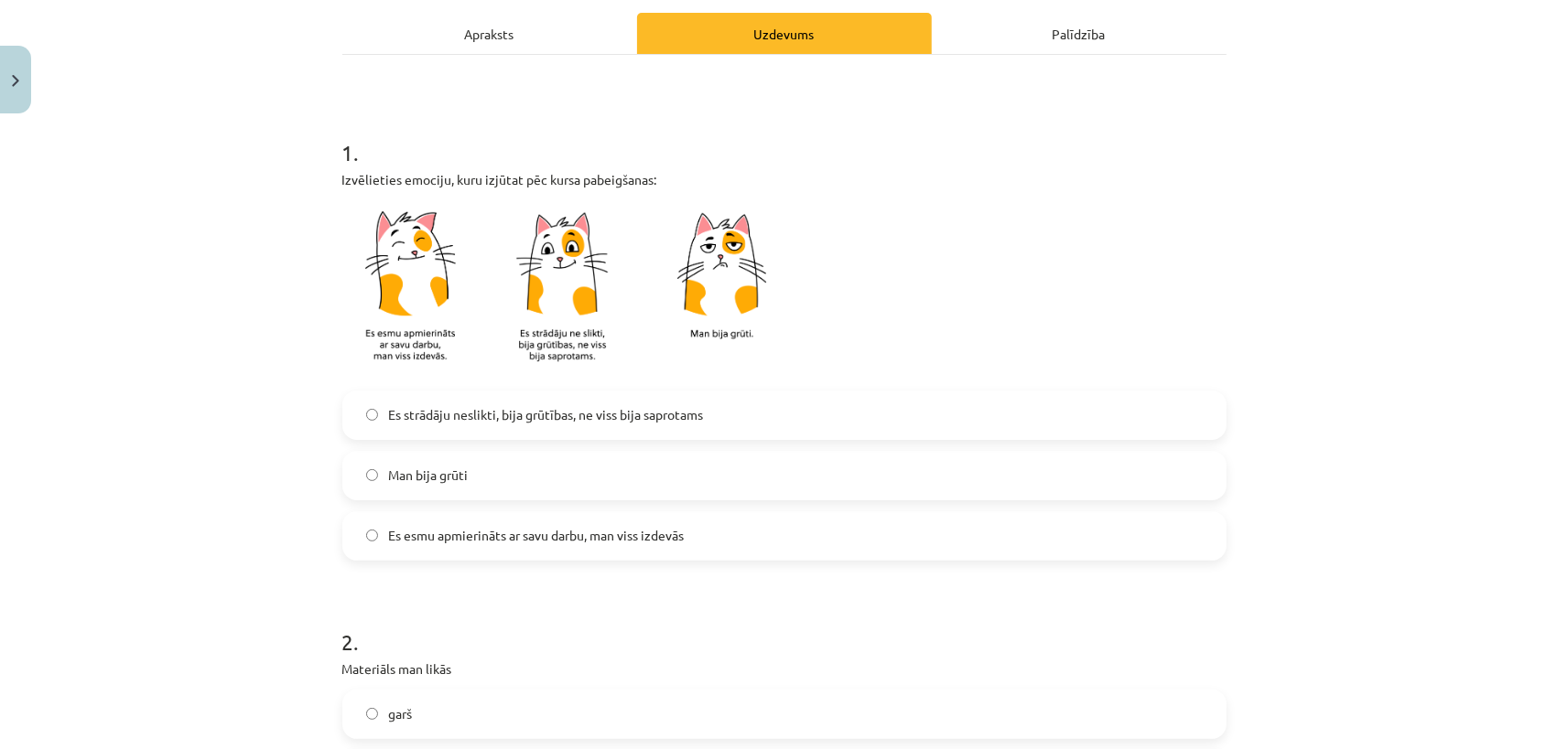
click at [557, 527] on span "Es esmu apmierināts ar savu darbu, man viss izdevās" at bounding box center [537, 536] width 296 height 19
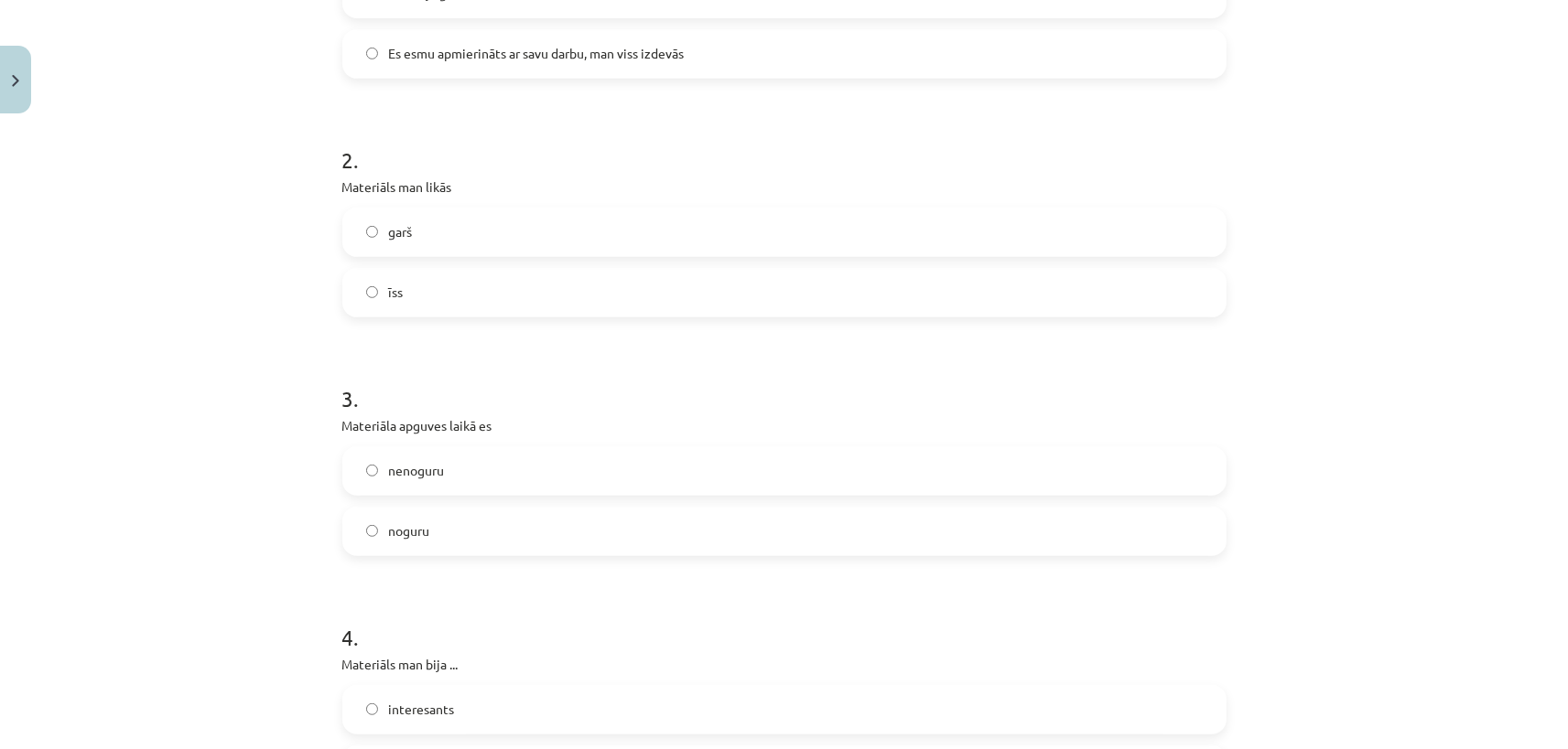
scroll to position [769, 0]
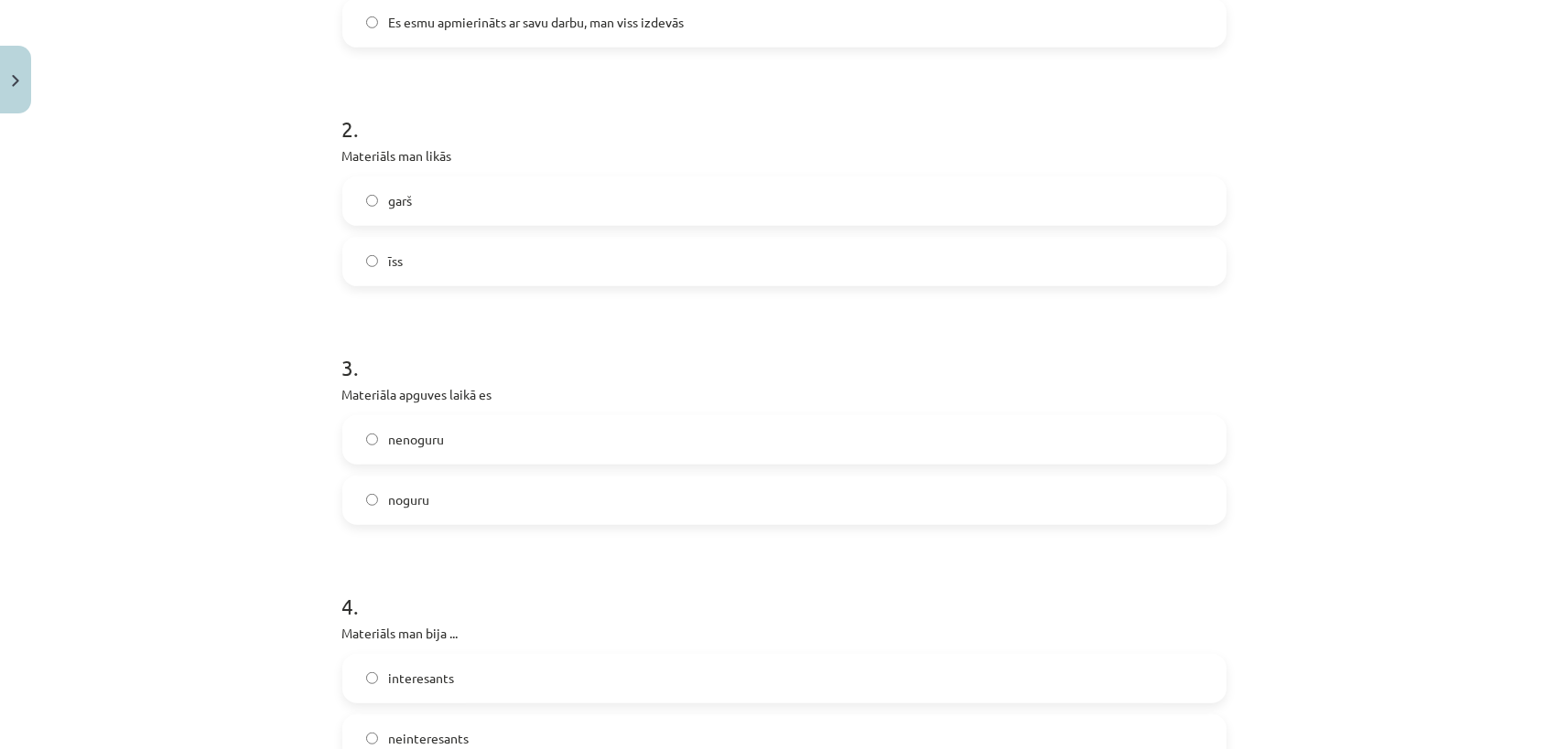
click at [424, 207] on label "garš" at bounding box center [784, 200] width 880 height 46
click at [482, 453] on label "nenoguru" at bounding box center [784, 440] width 880 height 46
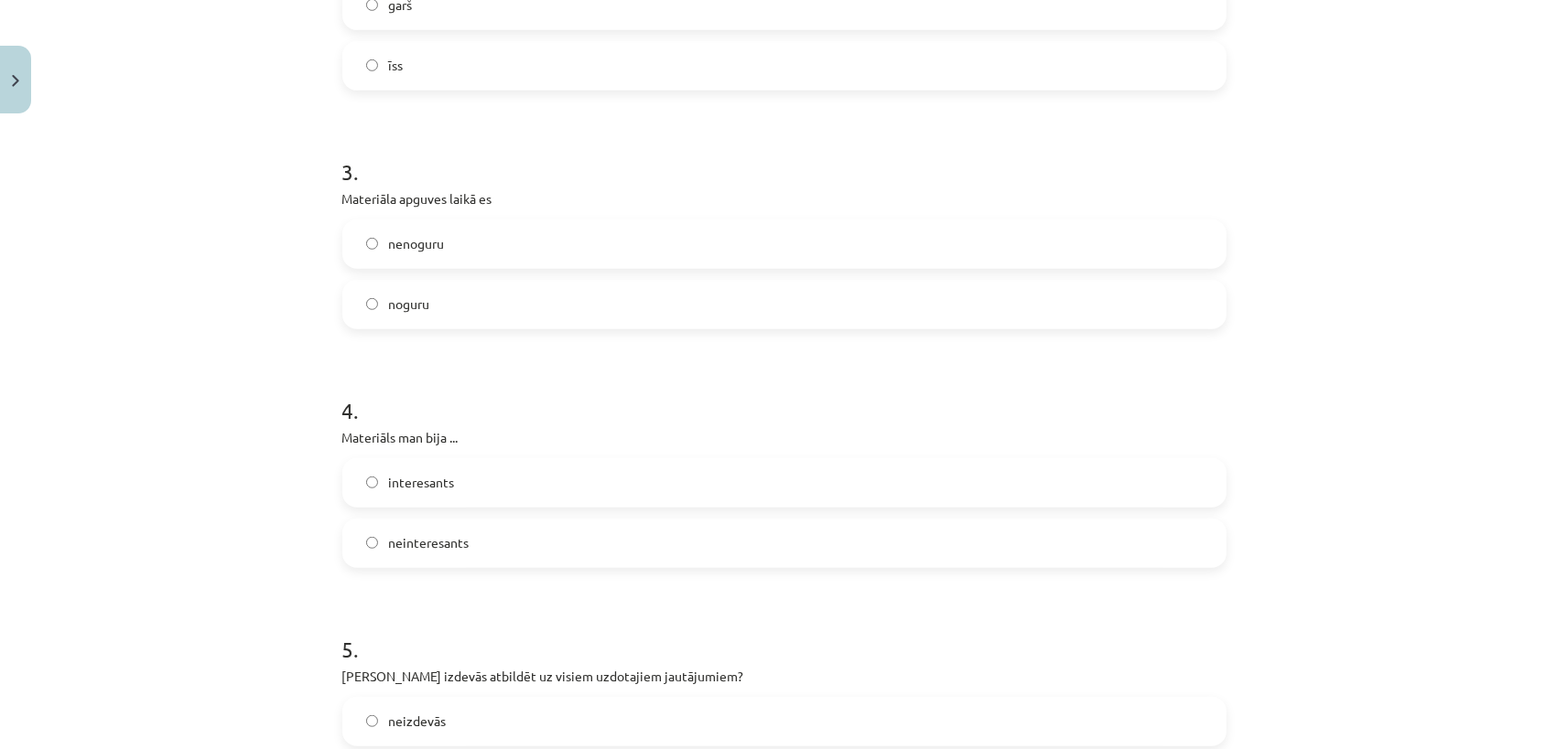
scroll to position [1112, 0]
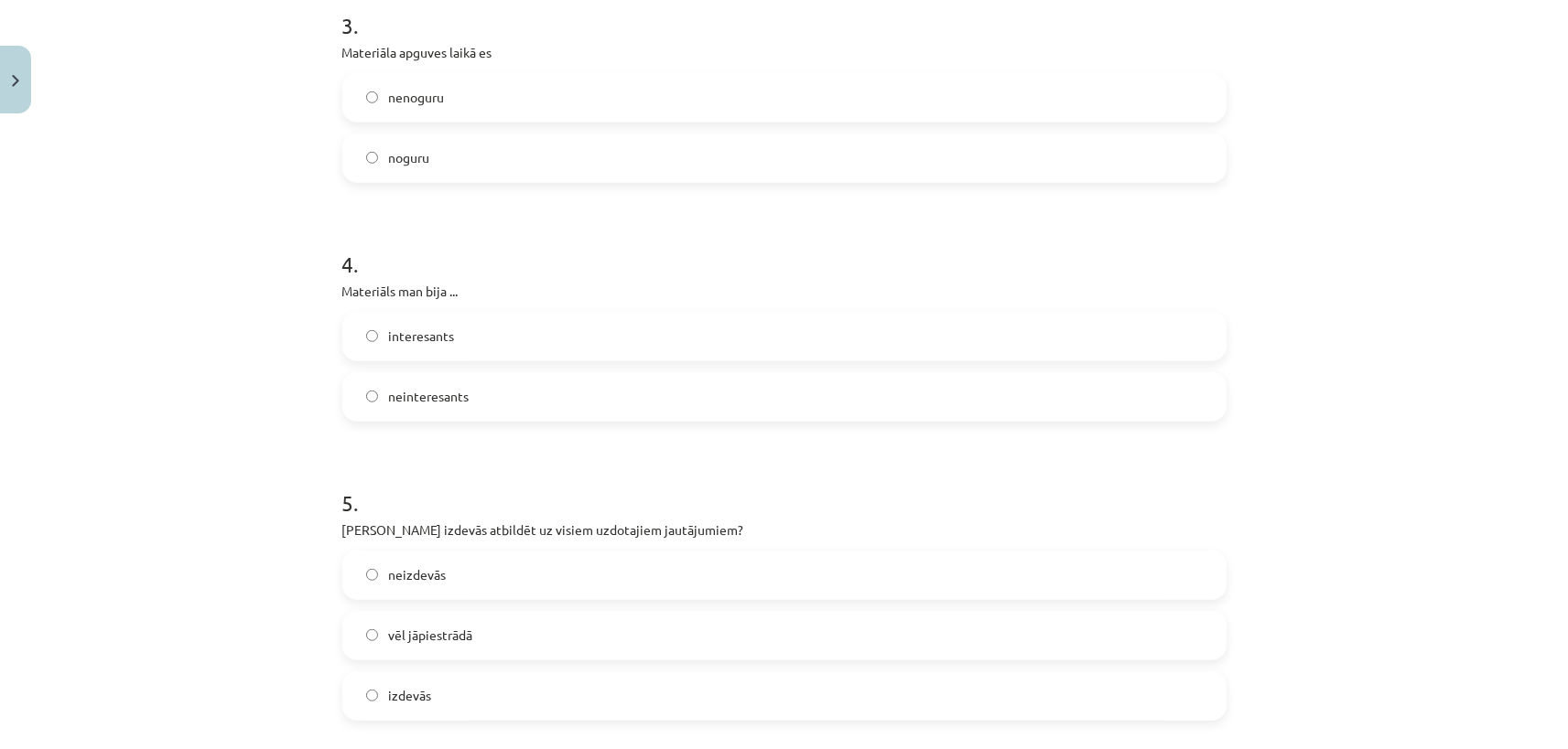
click at [493, 333] on label "interesants" at bounding box center [784, 337] width 880 height 46
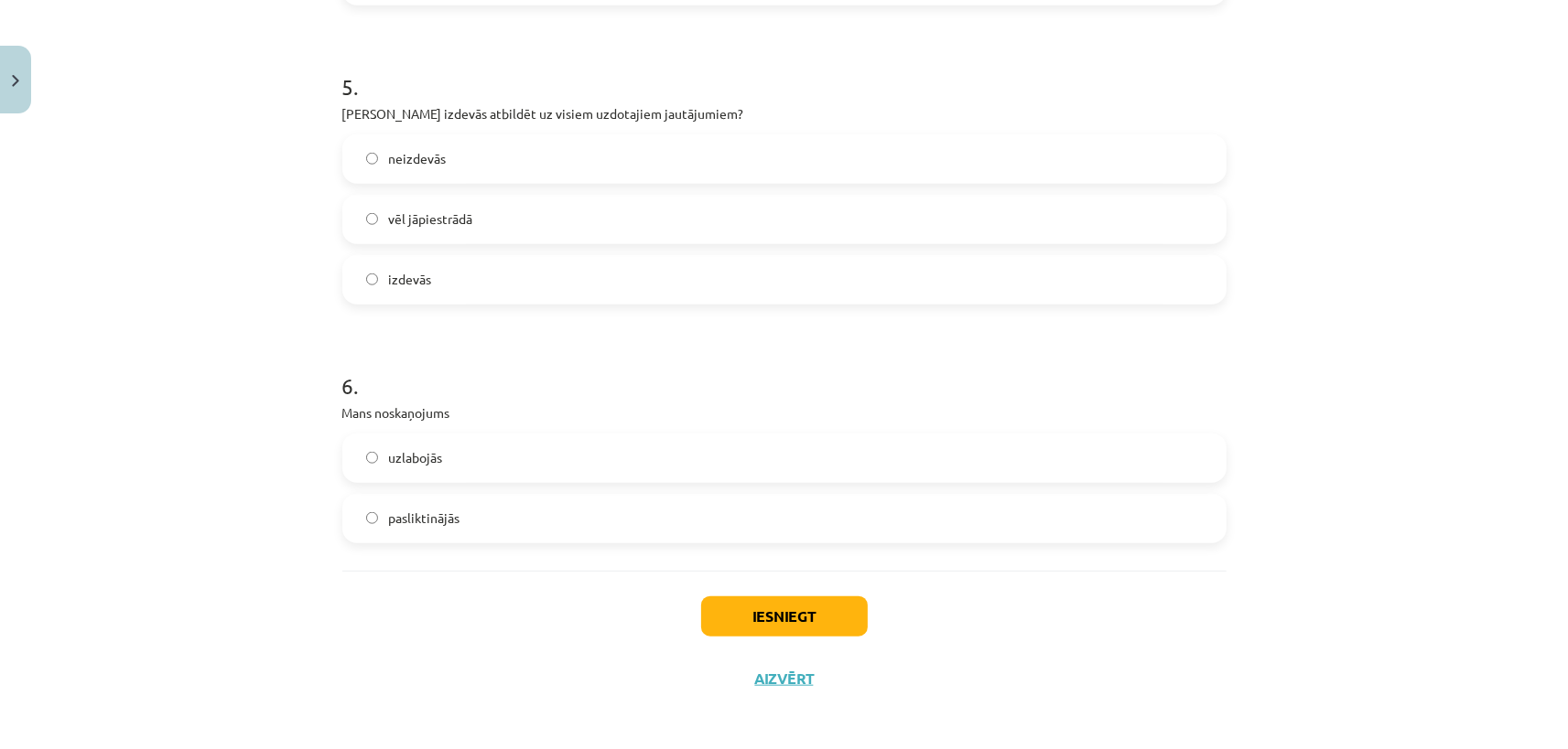
scroll to position [1534, 0]
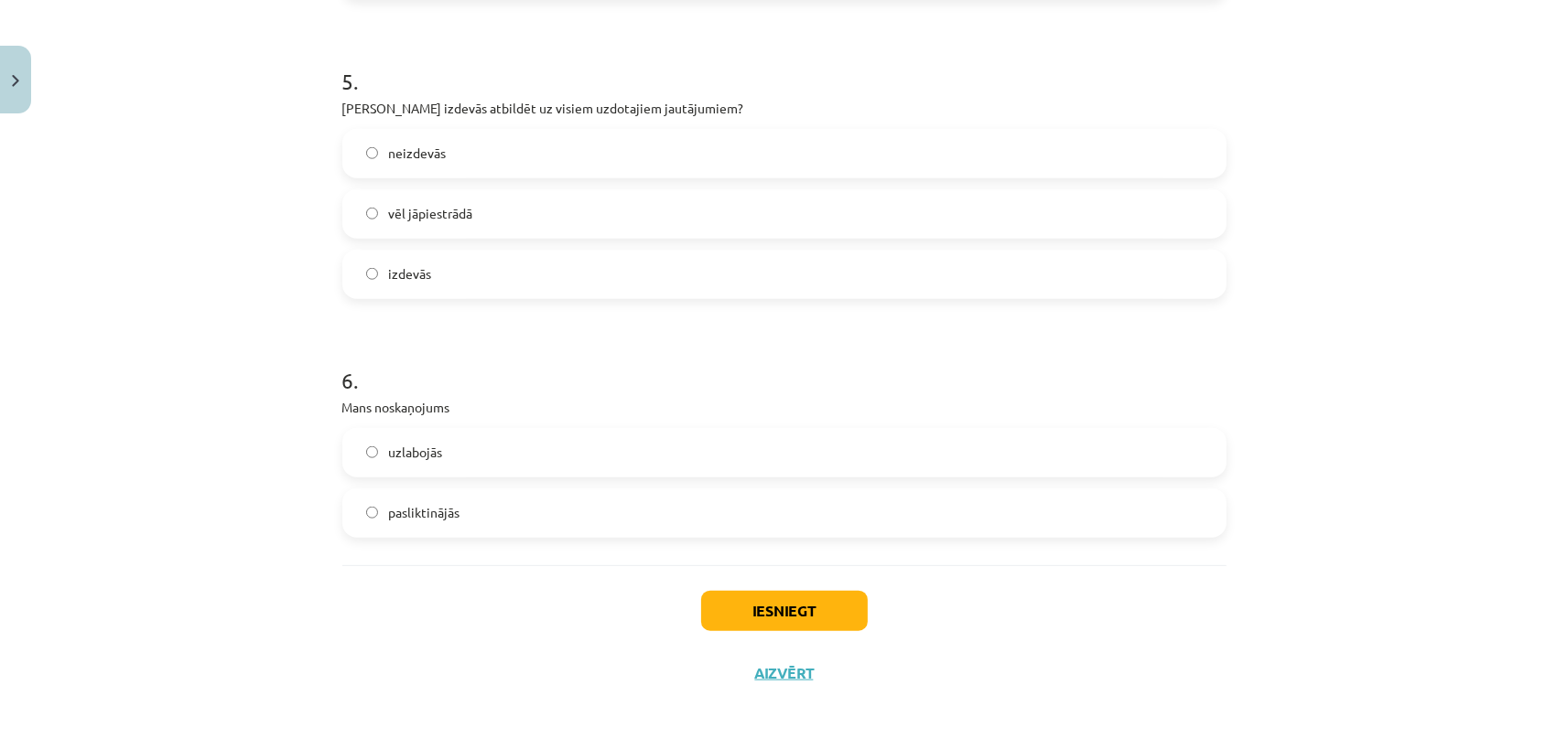
click at [483, 262] on label "izdevās" at bounding box center [784, 274] width 880 height 46
click at [506, 453] on label "uzlabojās" at bounding box center [784, 452] width 880 height 46
click at [778, 610] on button "Iesniegt" at bounding box center [784, 611] width 166 height 40
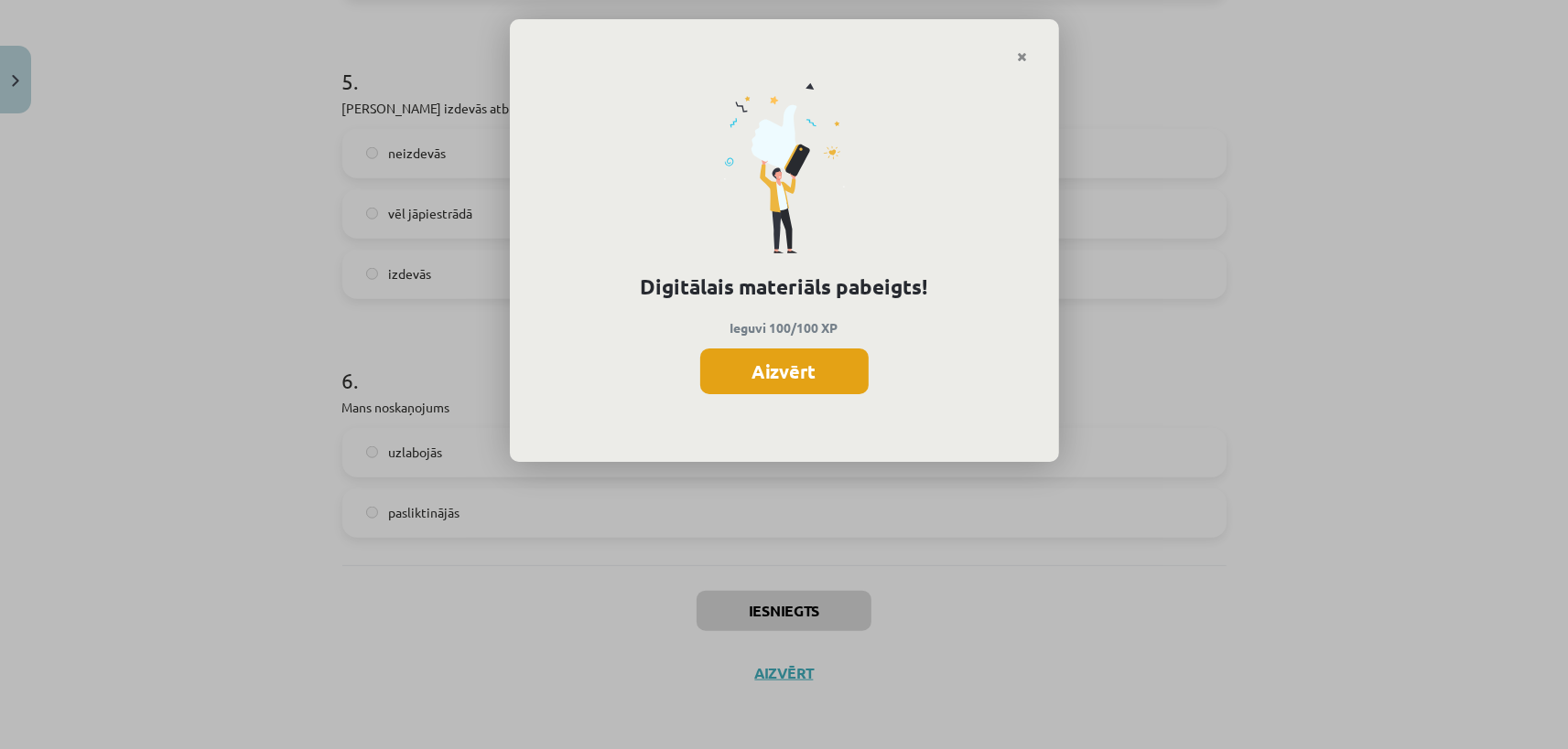
click at [827, 356] on button "Aizvērt" at bounding box center [784, 371] width 168 height 46
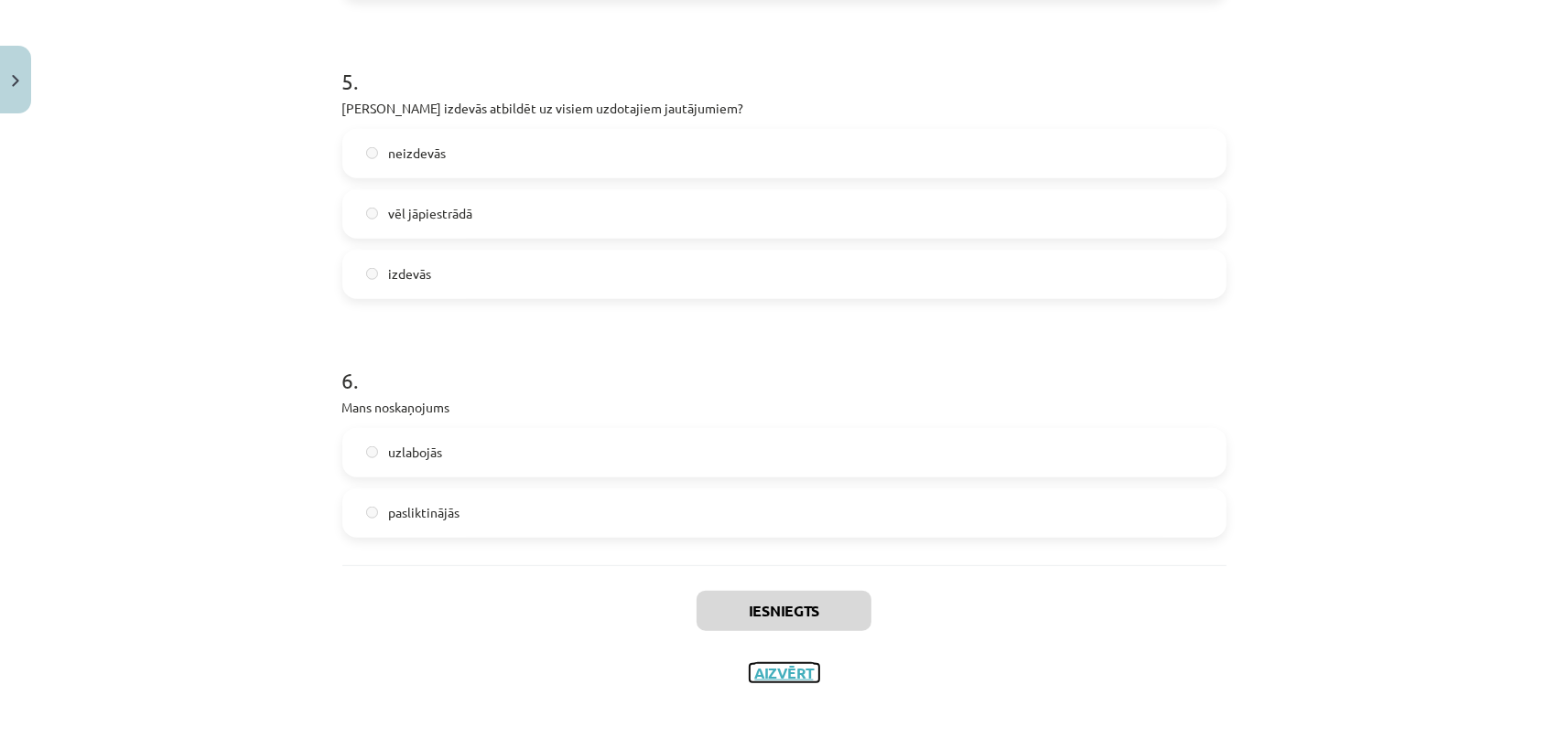
click at [790, 675] on button "Aizvērt" at bounding box center [783, 673] width 69 height 18
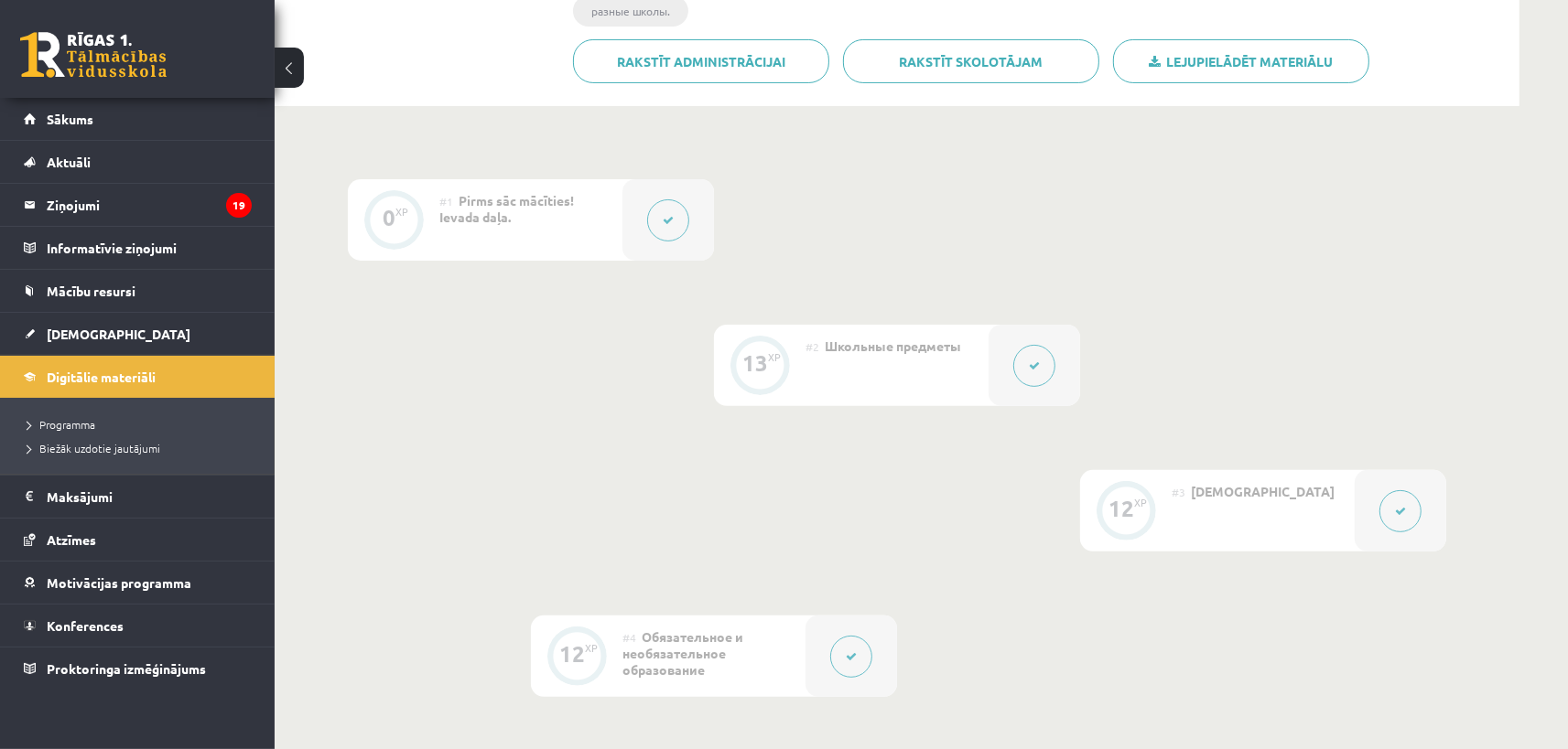
scroll to position [0, 0]
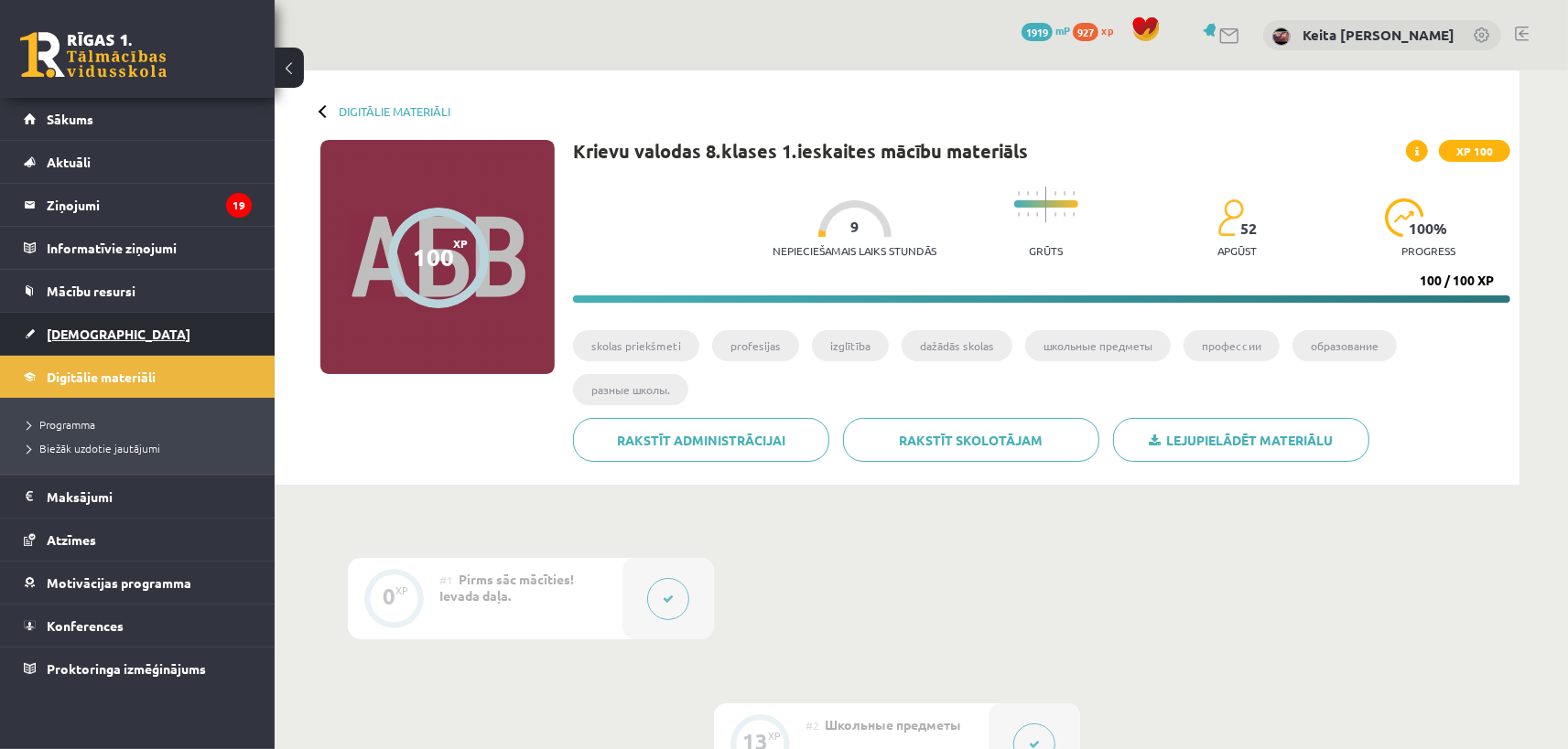
click at [135, 336] on link "[DEMOGRAPHIC_DATA]" at bounding box center [137, 334] width 228 height 42
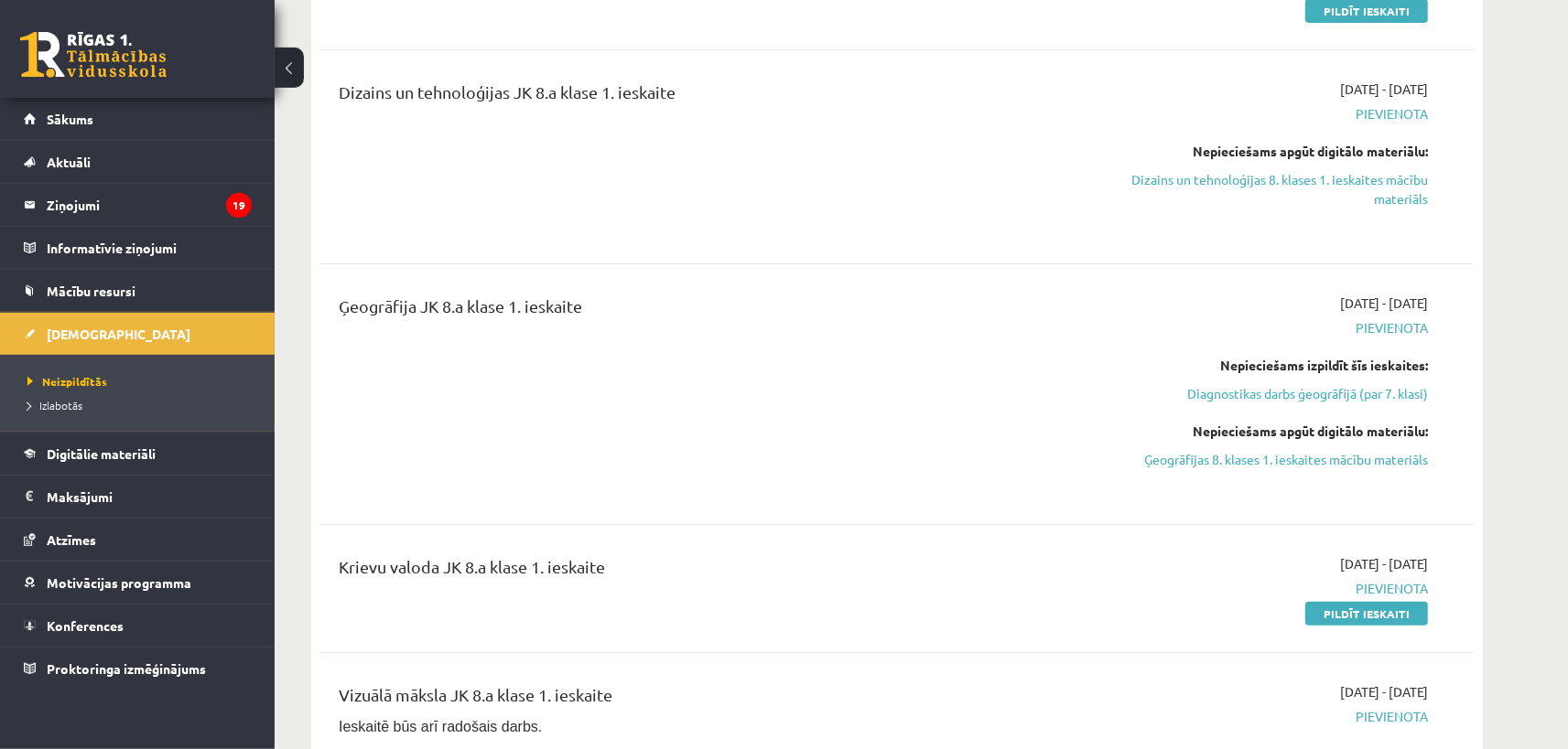
scroll to position [704, 0]
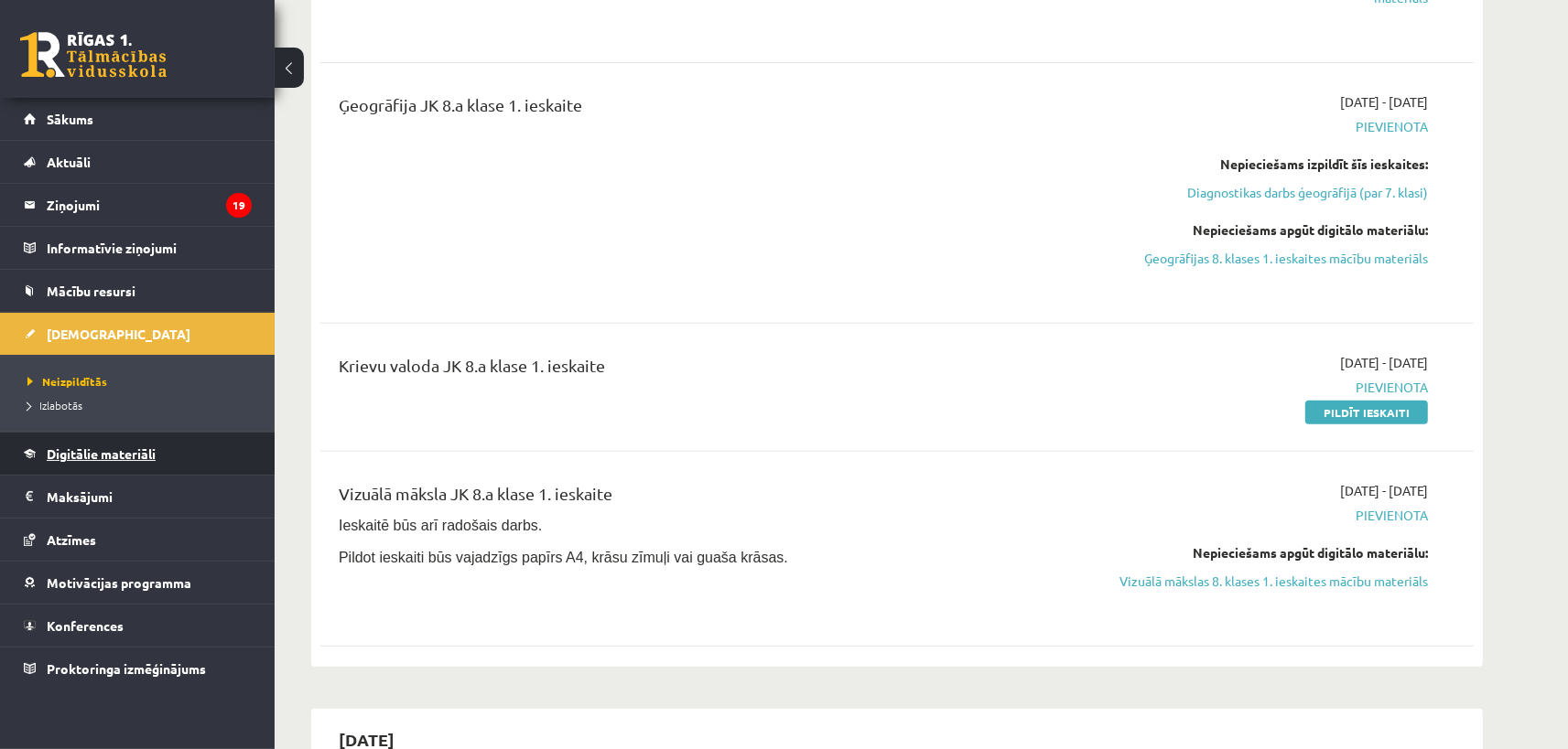
click at [147, 450] on span "Digitālie materiāli" at bounding box center [101, 453] width 109 height 17
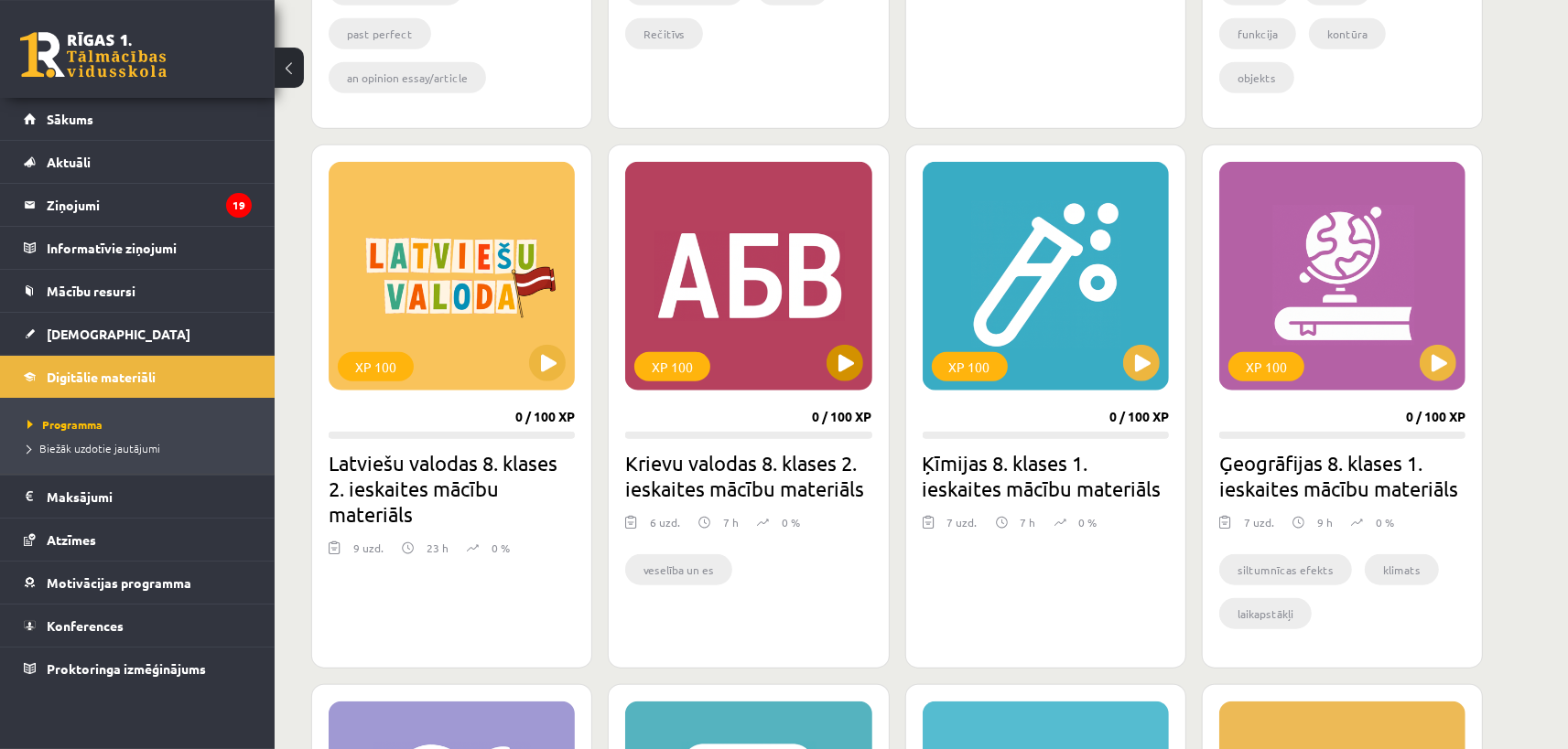
scroll to position [1310, 0]
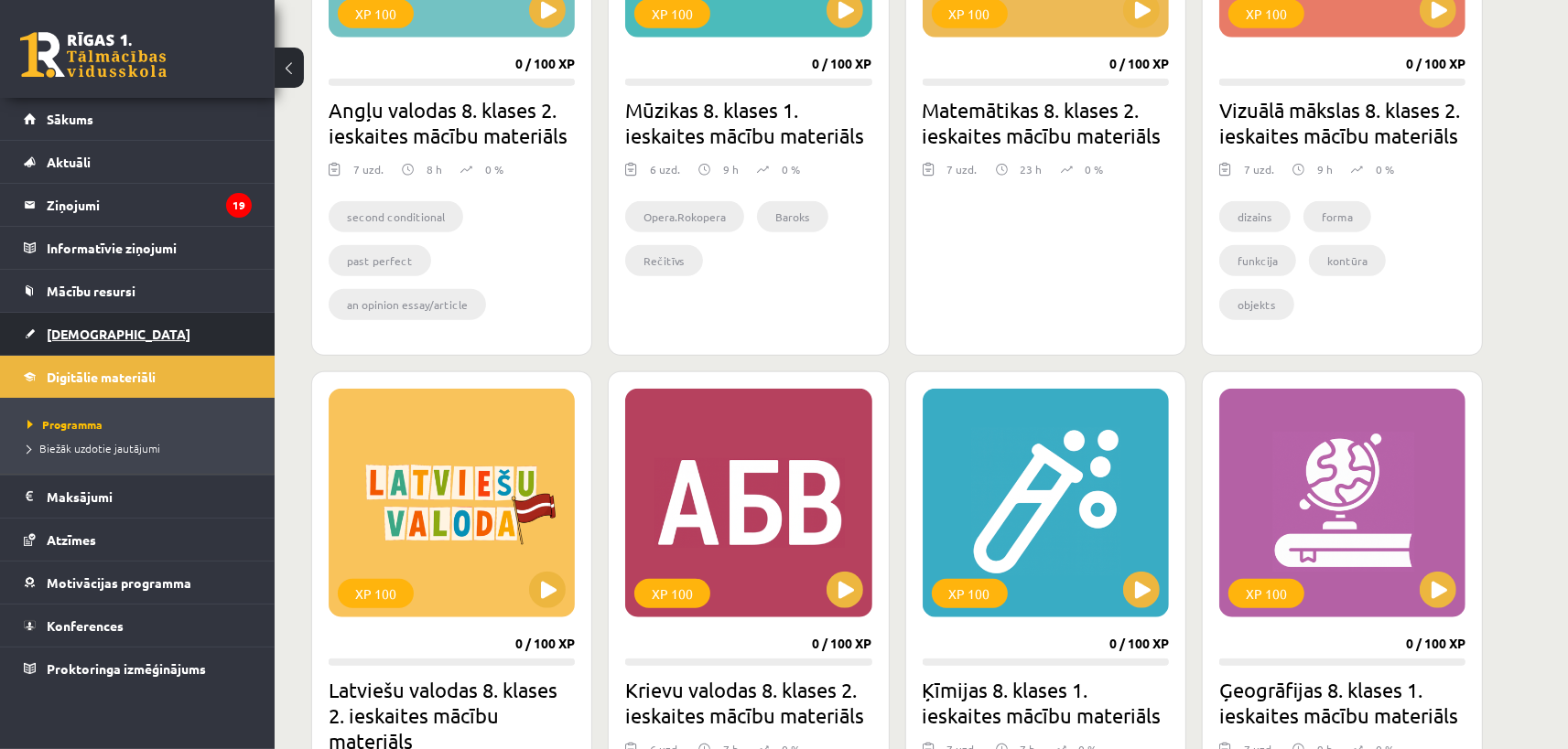
click at [190, 339] on link "[DEMOGRAPHIC_DATA]" at bounding box center [137, 334] width 228 height 42
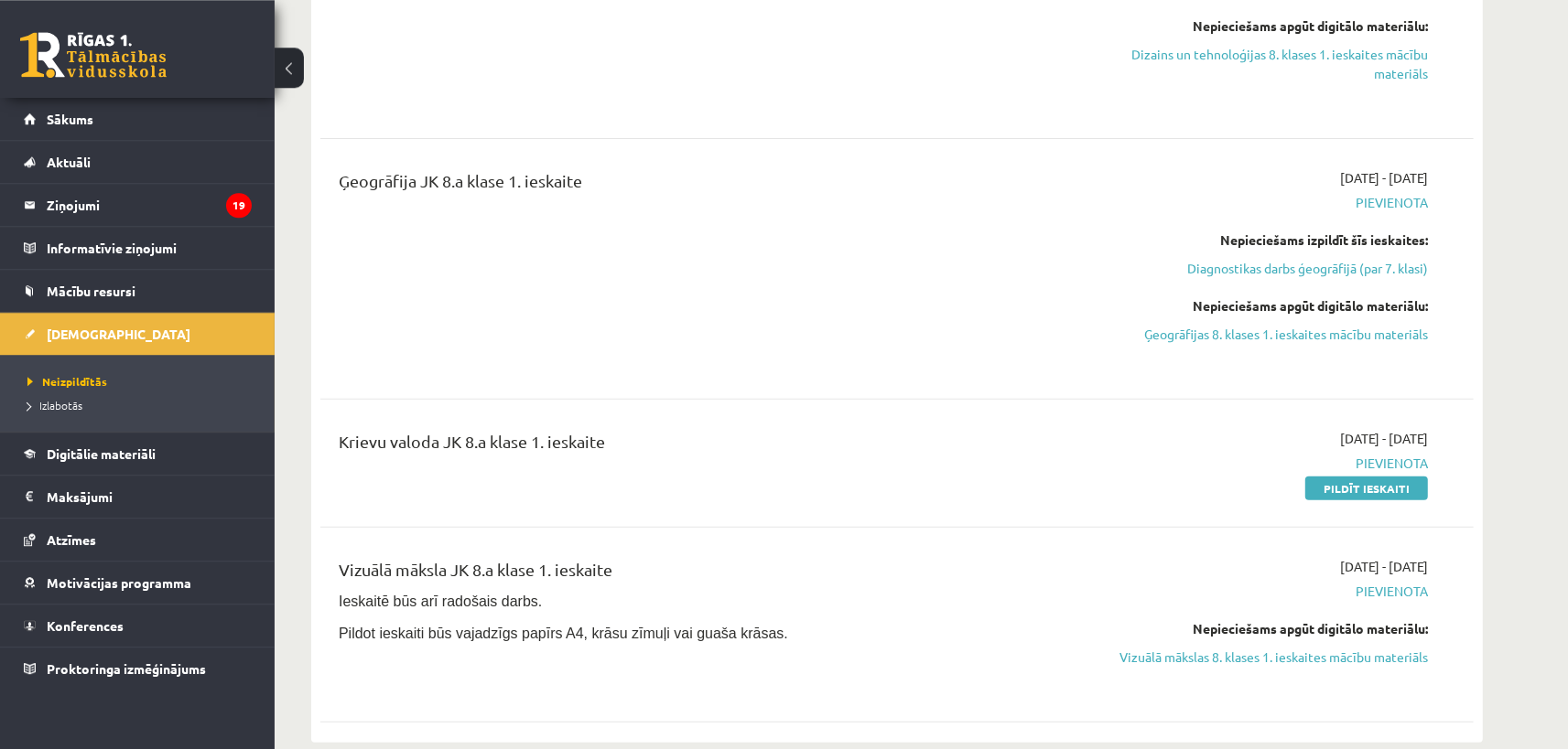
scroll to position [805, 0]
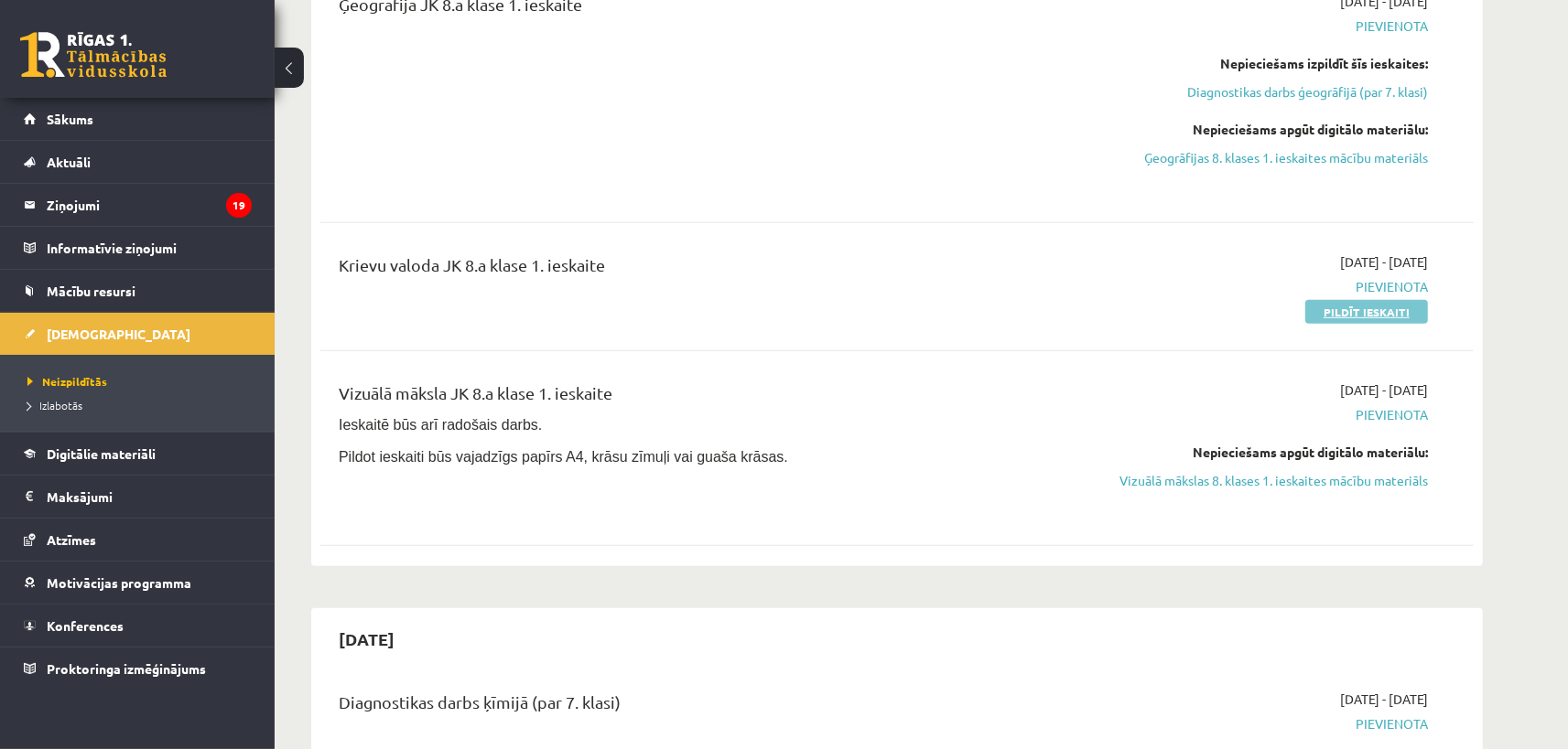
click at [1370, 309] on link "Pildīt ieskaiti" at bounding box center [1367, 312] width 123 height 23
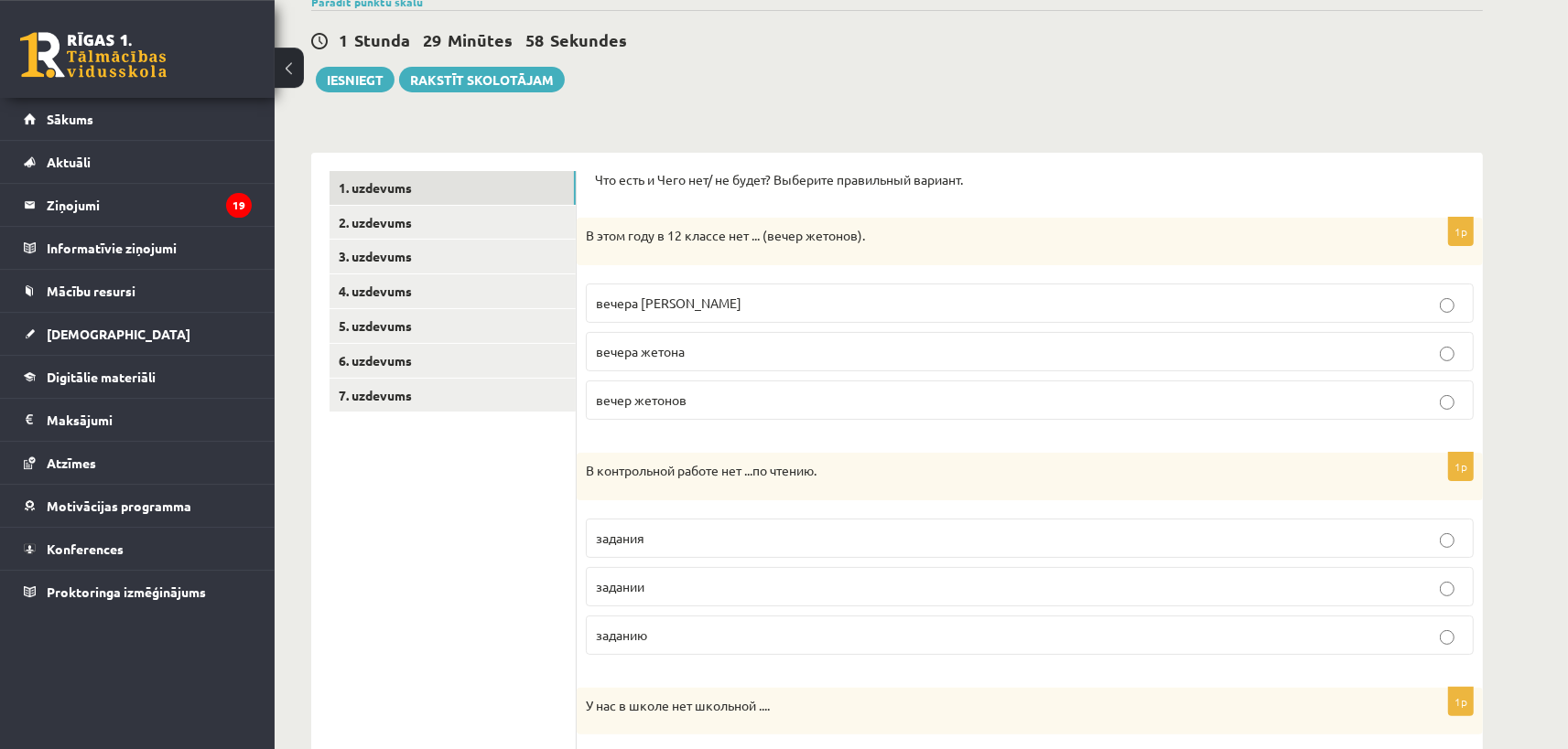
scroll to position [201, 0]
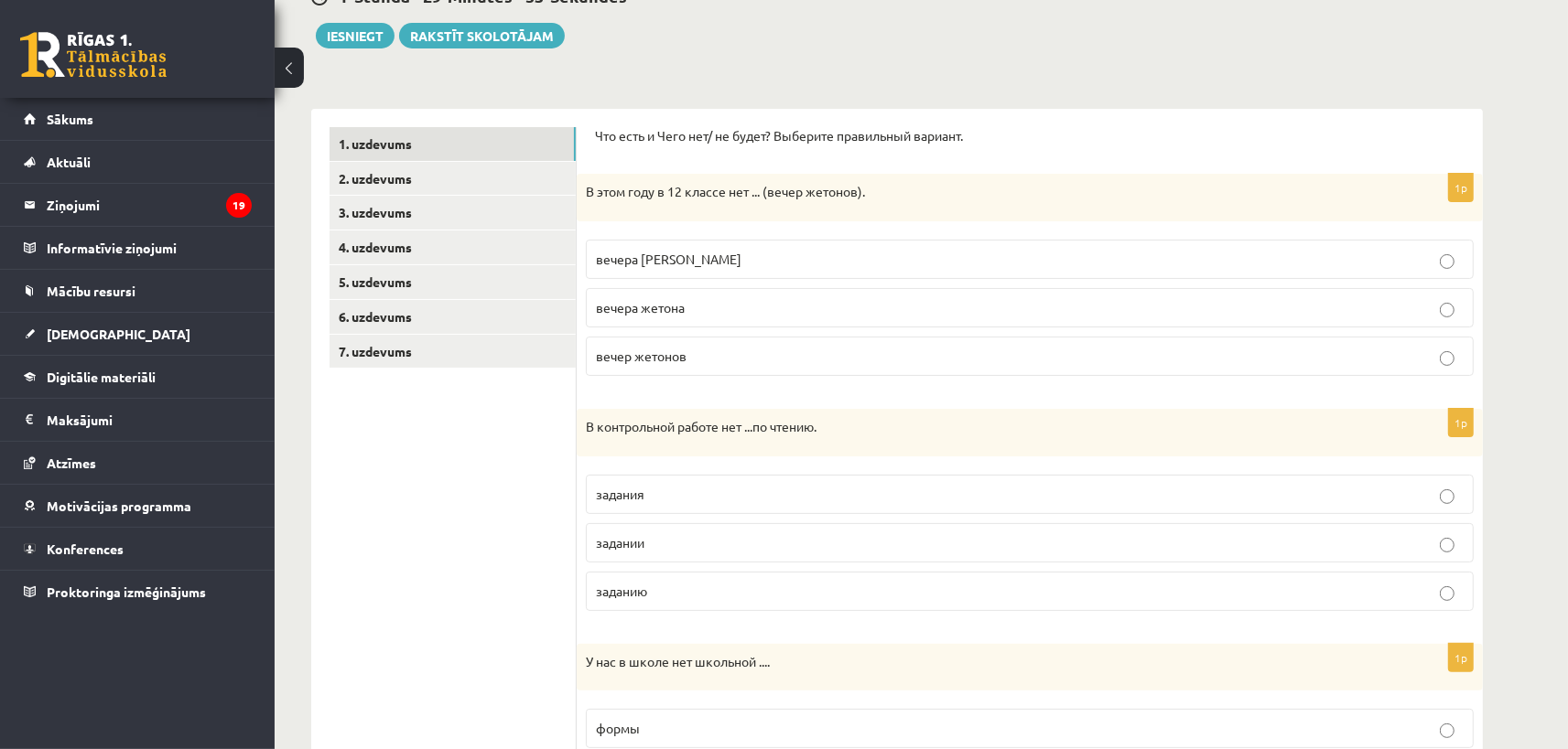
drag, startPoint x: 588, startPoint y: 192, endPoint x: 874, endPoint y: 196, distance: 286.0
click at [874, 196] on p "В этом году в 12 классе нет ... (вечер жетонов)." at bounding box center [983, 192] width 796 height 18
copy p "В этом году в 12 классе нет ... (вечер жетонов)."
click at [704, 256] on p "вечера [PERSON_NAME]" at bounding box center [1029, 260] width 868 height 19
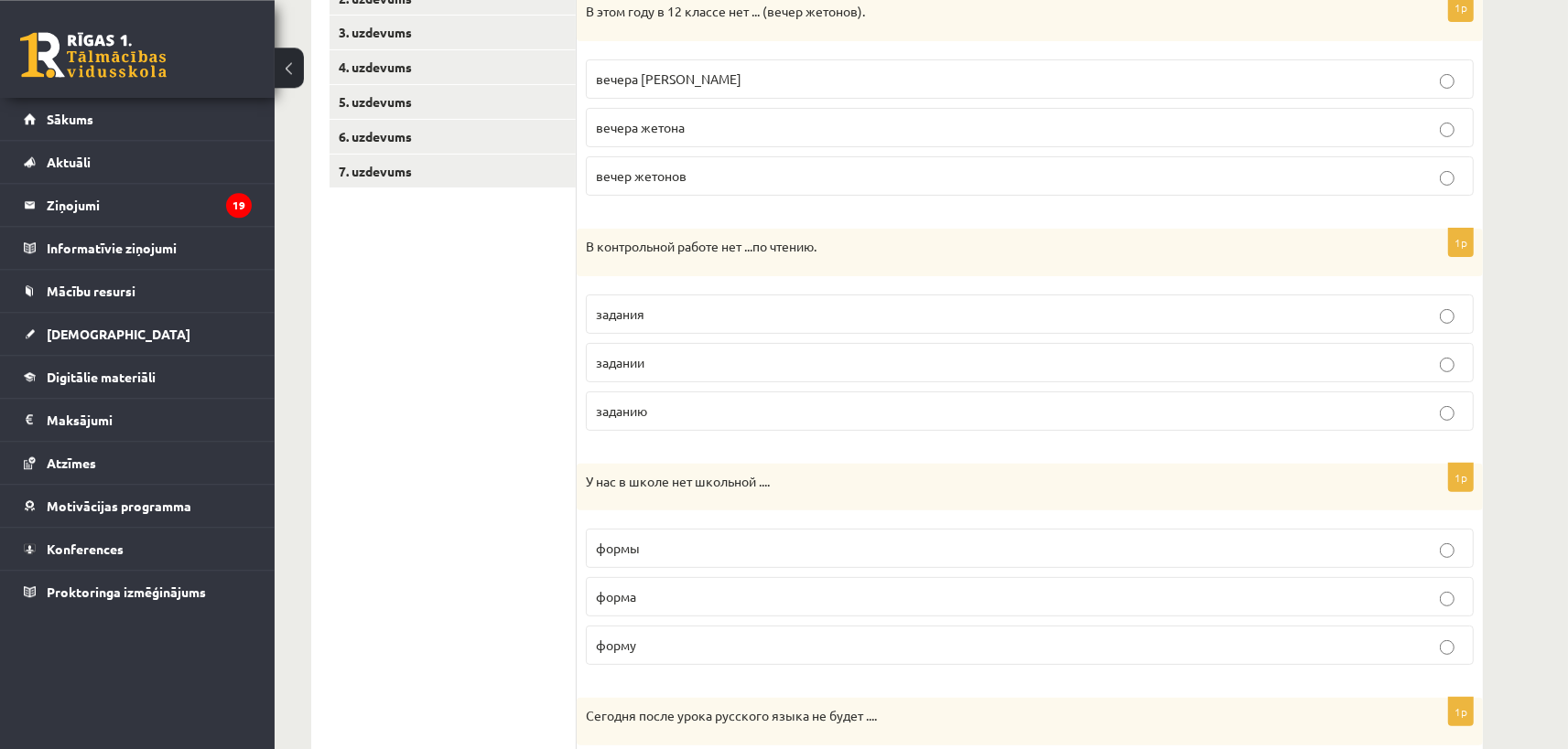
scroll to position [403, 0]
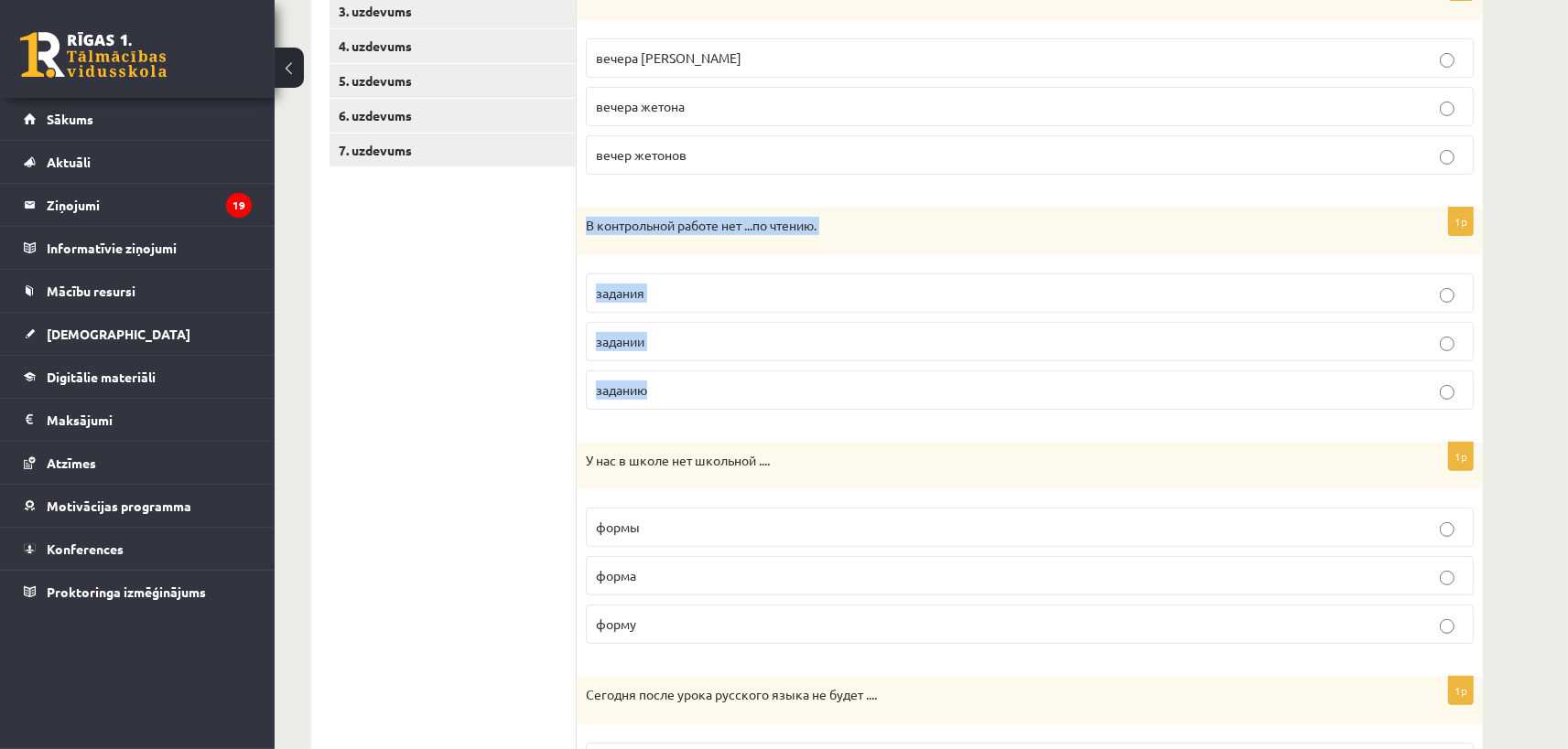
drag, startPoint x: 587, startPoint y: 224, endPoint x: 802, endPoint y: 398, distance: 276.6
click at [802, 255] on div "В контрольной работе нет ...по чтению." at bounding box center [1029, 232] width 906 height 48
copy div "В контрольной работе нет ...по чтению. задания задании заданию"
click at [659, 293] on p "задания" at bounding box center [1029, 294] width 868 height 19
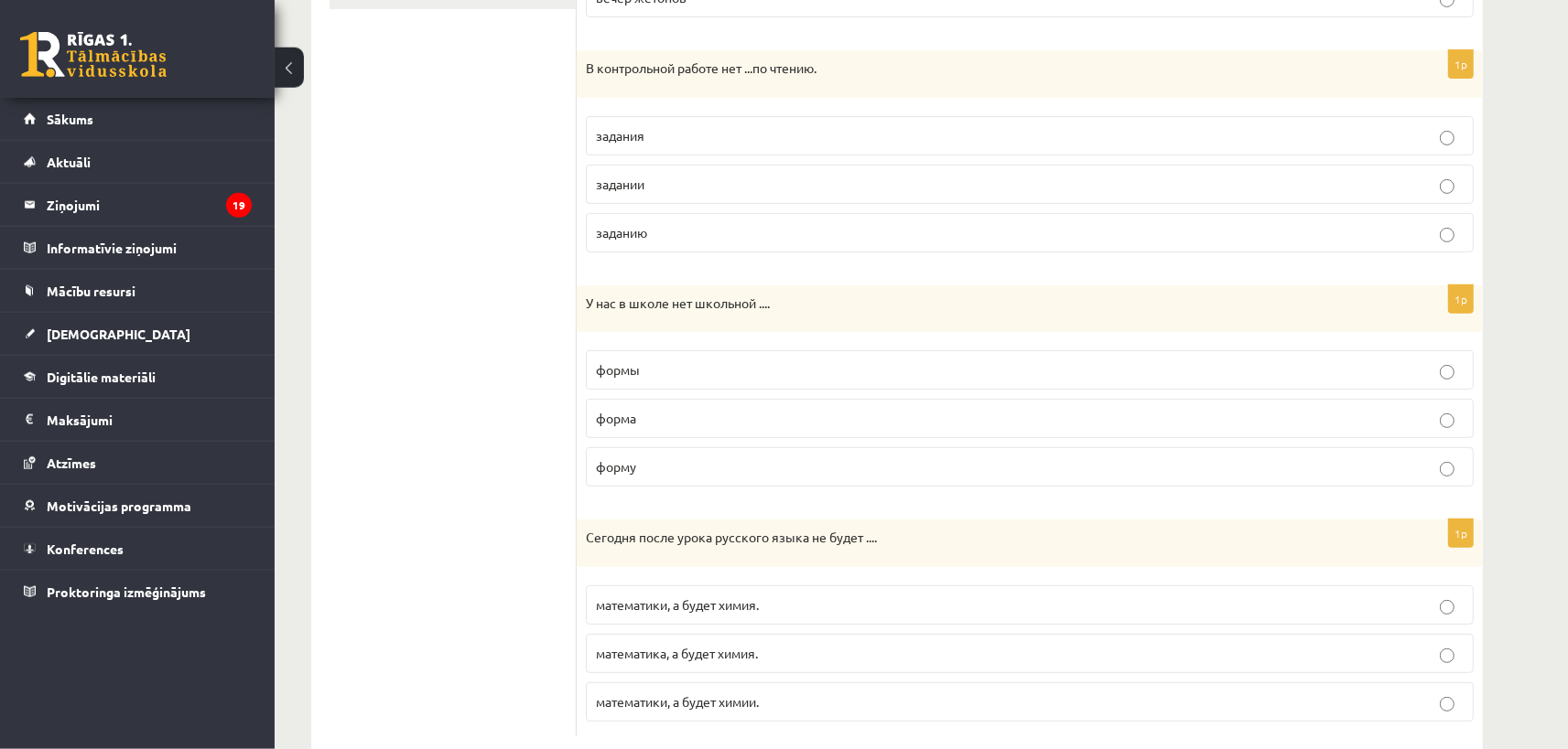
scroll to position [600, 0]
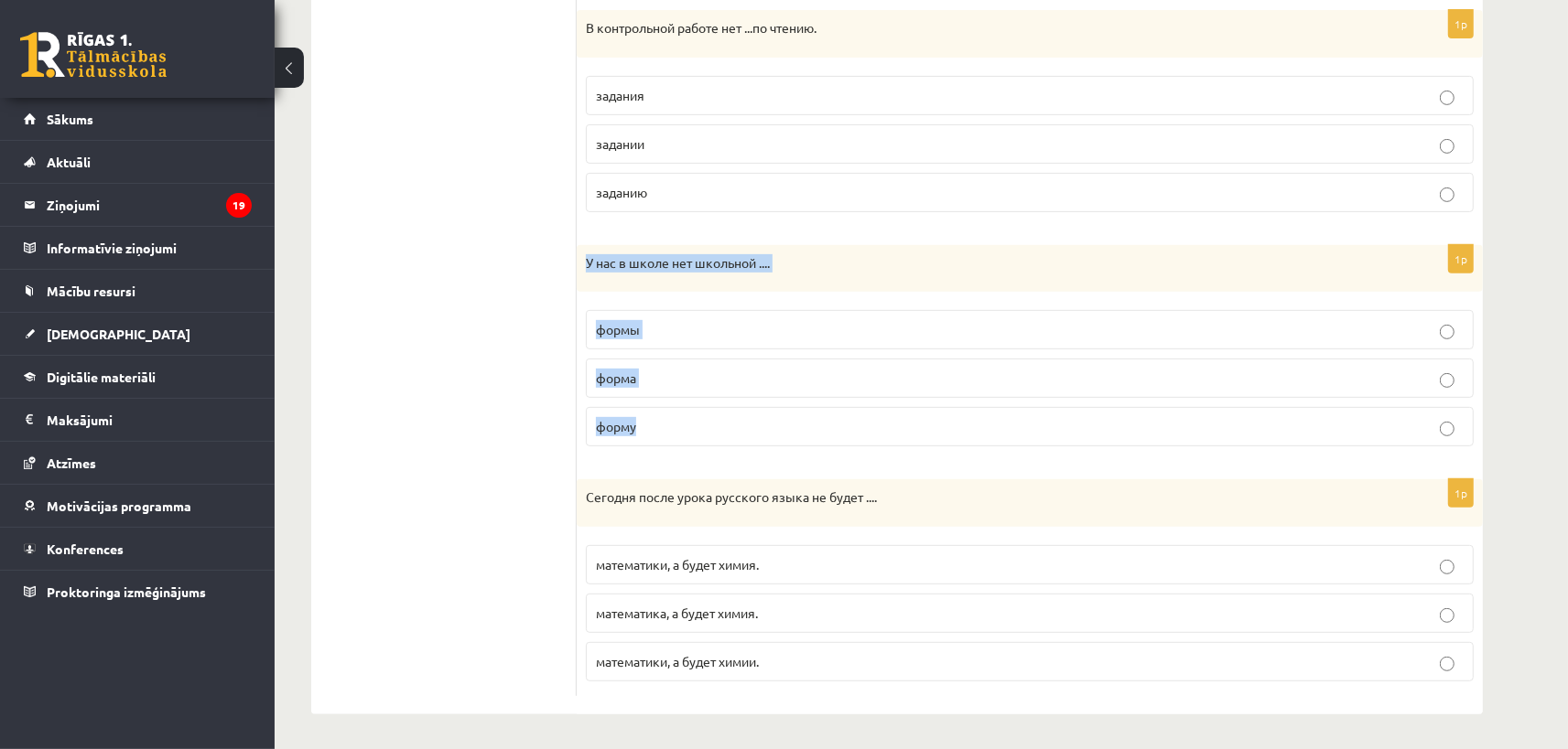
drag, startPoint x: 589, startPoint y: 259, endPoint x: 768, endPoint y: 412, distance: 235.5
click at [768, 293] on div "У нас в школе нет школьной ...." at bounding box center [1029, 268] width 906 height 48
copy div "У нас в школе нет школьной .... формы форма форму"
click at [692, 328] on p "формы" at bounding box center [1029, 330] width 868 height 19
drag, startPoint x: 588, startPoint y: 494, endPoint x: 826, endPoint y: 650, distance: 284.6
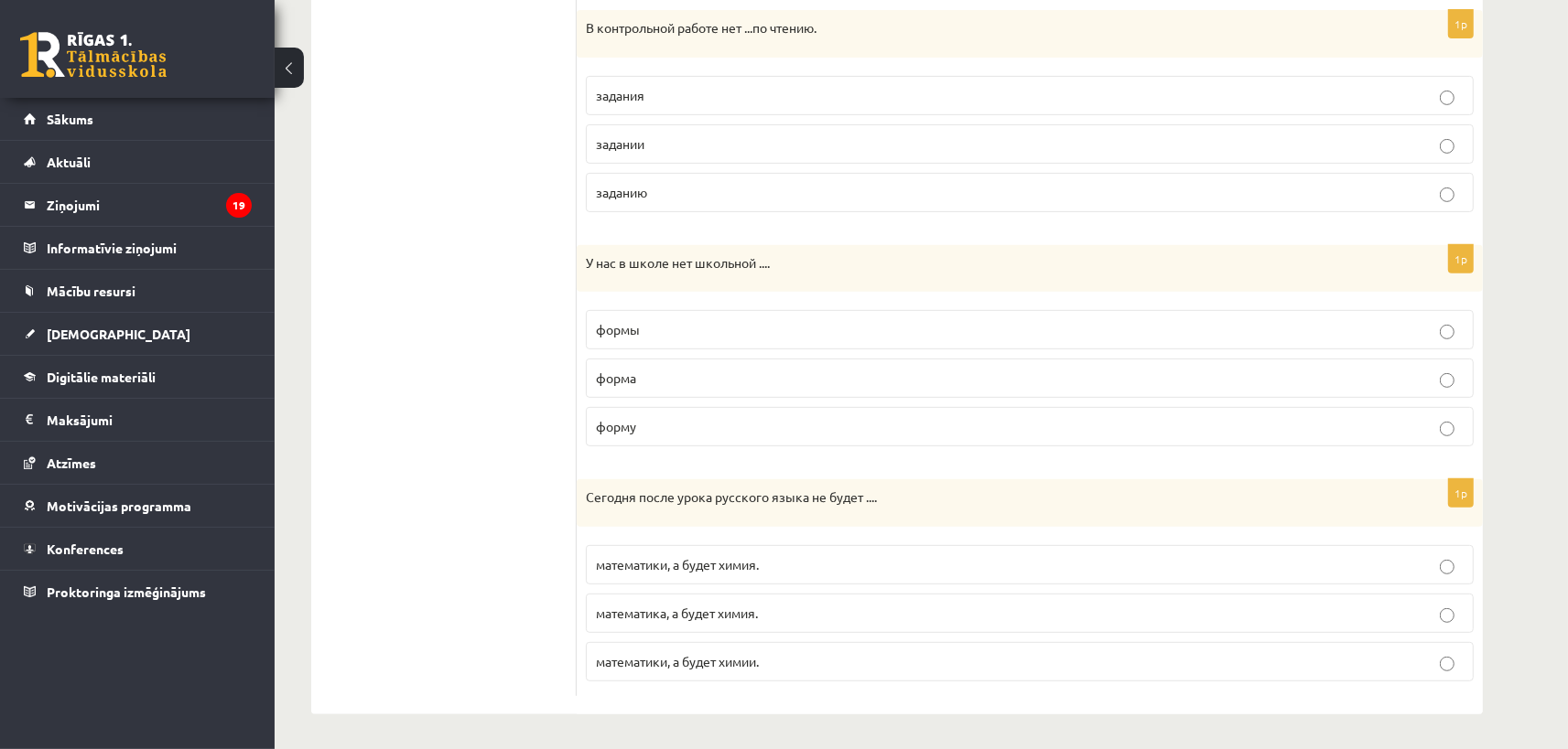
click at [826, 527] on div "Сегодня после урока русского языка не будет ...." at bounding box center [1029, 503] width 906 height 48
copy div "Сегодня после урока русского языка не будет .... математики, а будет химия. мат…"
click at [448, 439] on ul "1. uzdevums 2. uzdevums 3. uzdevums 4. uzdevums 5. uzdevums 6. uzdevums 7. uzde…" at bounding box center [453, 212] width 247 height 968
click at [697, 555] on p "математики, а будет химия." at bounding box center [1029, 565] width 868 height 19
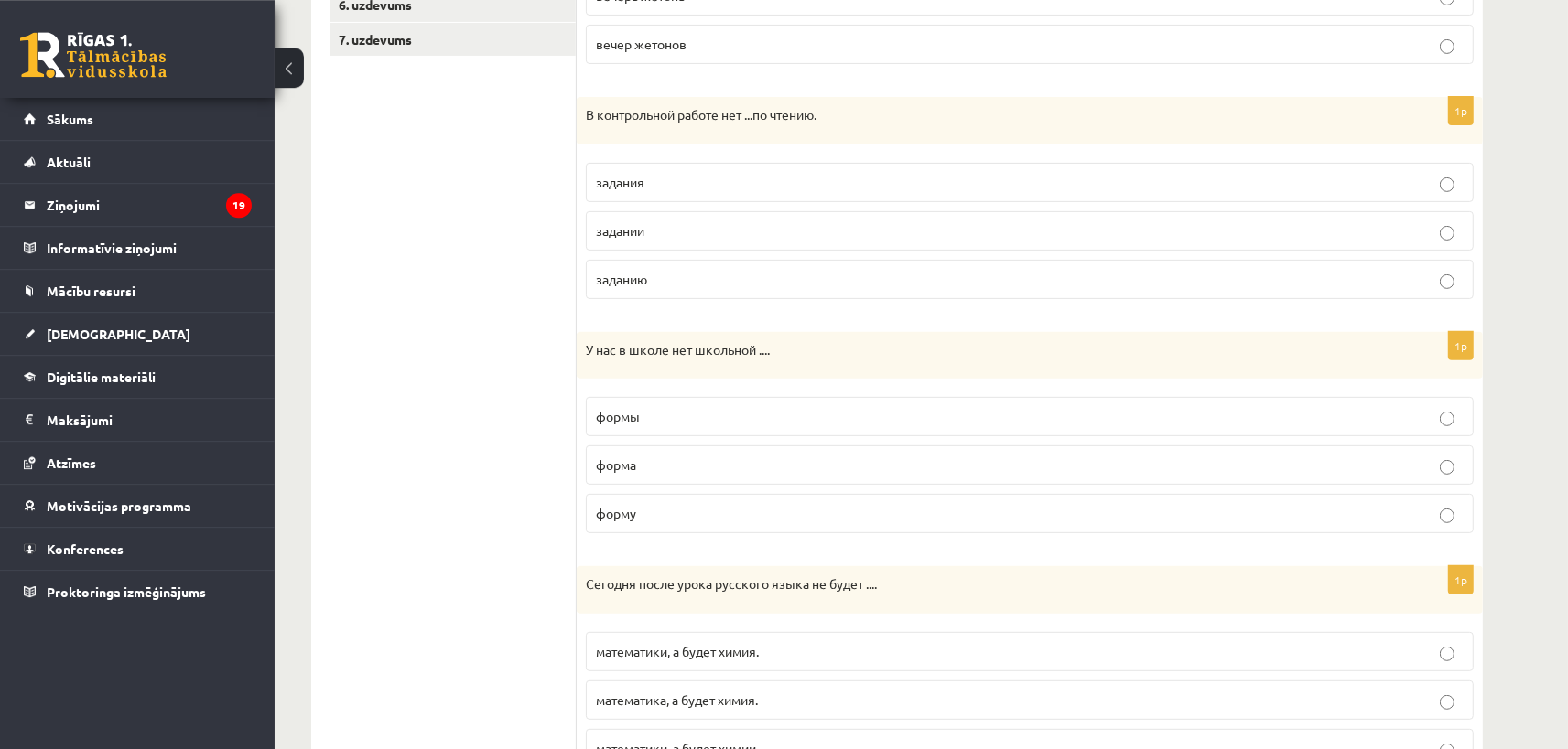
scroll to position [0, 0]
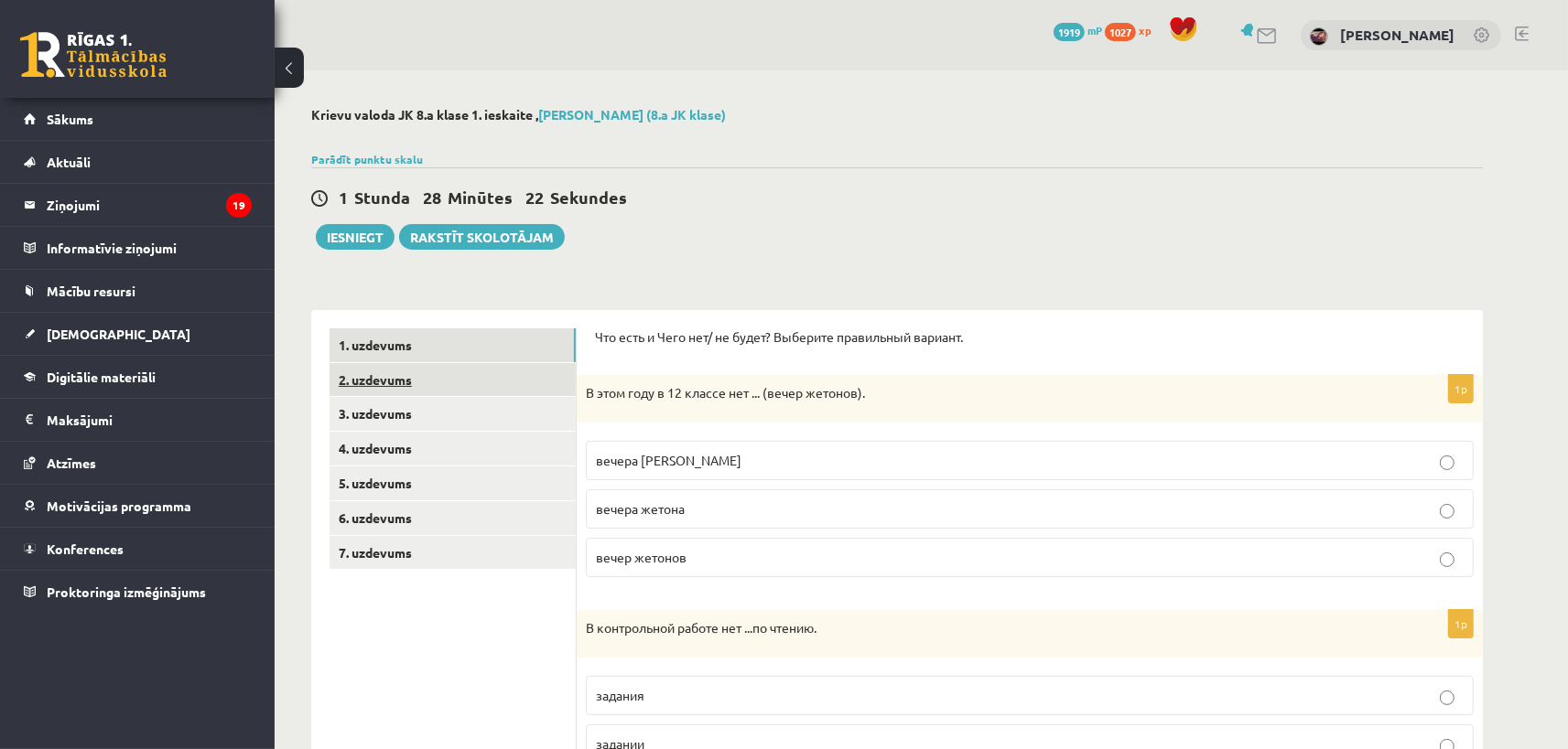
click at [476, 383] on link "2. uzdevums" at bounding box center [452, 379] width 246 height 34
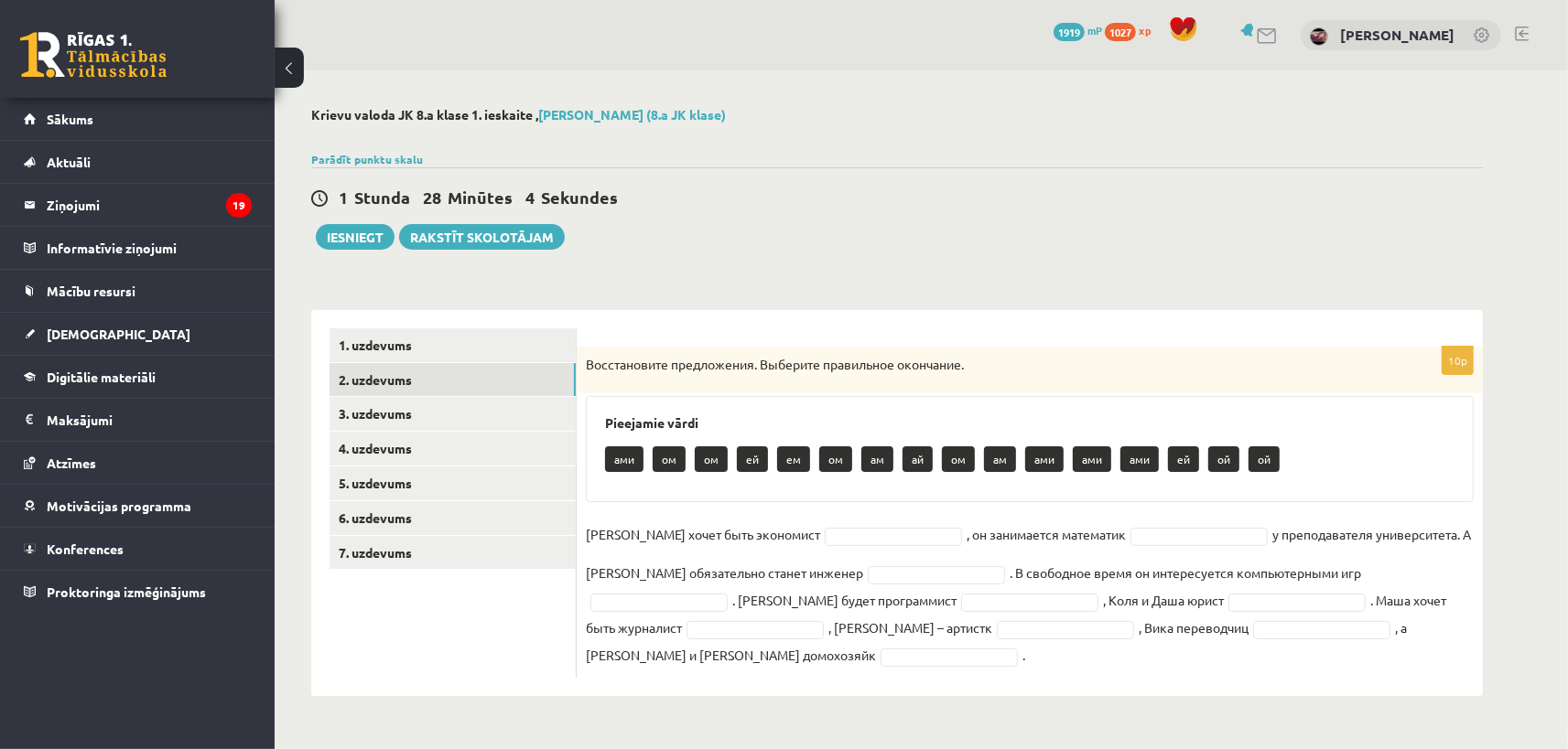
drag, startPoint x: 588, startPoint y: 534, endPoint x: 1244, endPoint y: 640, distance: 664.5
click at [1266, 651] on div "10p Восстановите предложения. Выберите правильное окончание. Pieejamie vārdi ам…" at bounding box center [1029, 503] width 906 height 386
copy div
click at [878, 408] on div "Pieejamie vārdi ами ом ом ей ем ом ам ай ом ам ами ами ами ей ой ой" at bounding box center [1029, 448] width 888 height 106
drag, startPoint x: 666, startPoint y: 456, endPoint x: 673, endPoint y: 465, distance: 11.4
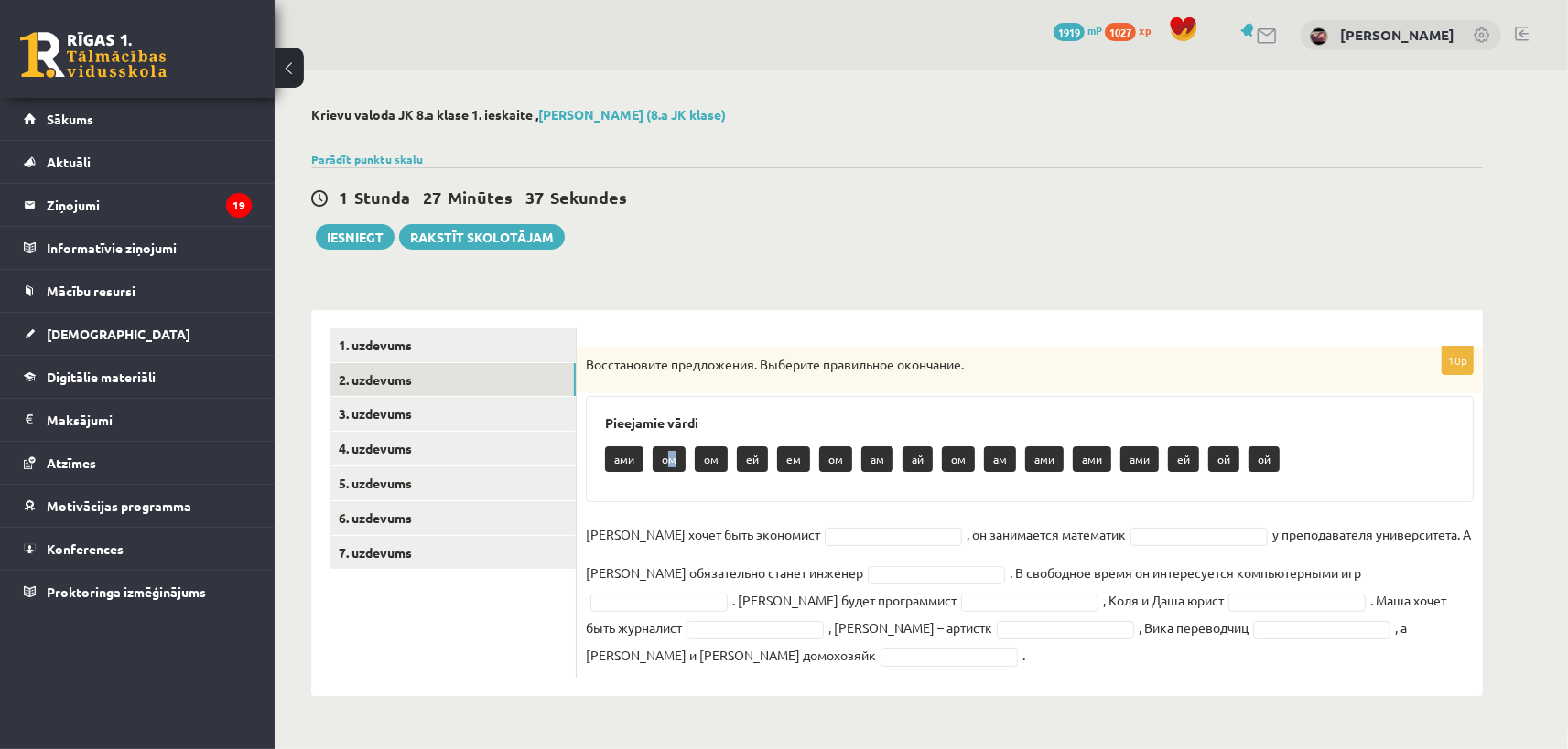
click at [673, 465] on p "ом" at bounding box center [669, 459] width 33 height 25
click at [678, 456] on p "ом" at bounding box center [669, 459] width 33 height 25
drag, startPoint x: 678, startPoint y: 456, endPoint x: 657, endPoint y: 456, distance: 21.0
click at [657, 456] on p "ом" at bounding box center [669, 459] width 33 height 25
copy p "ом"
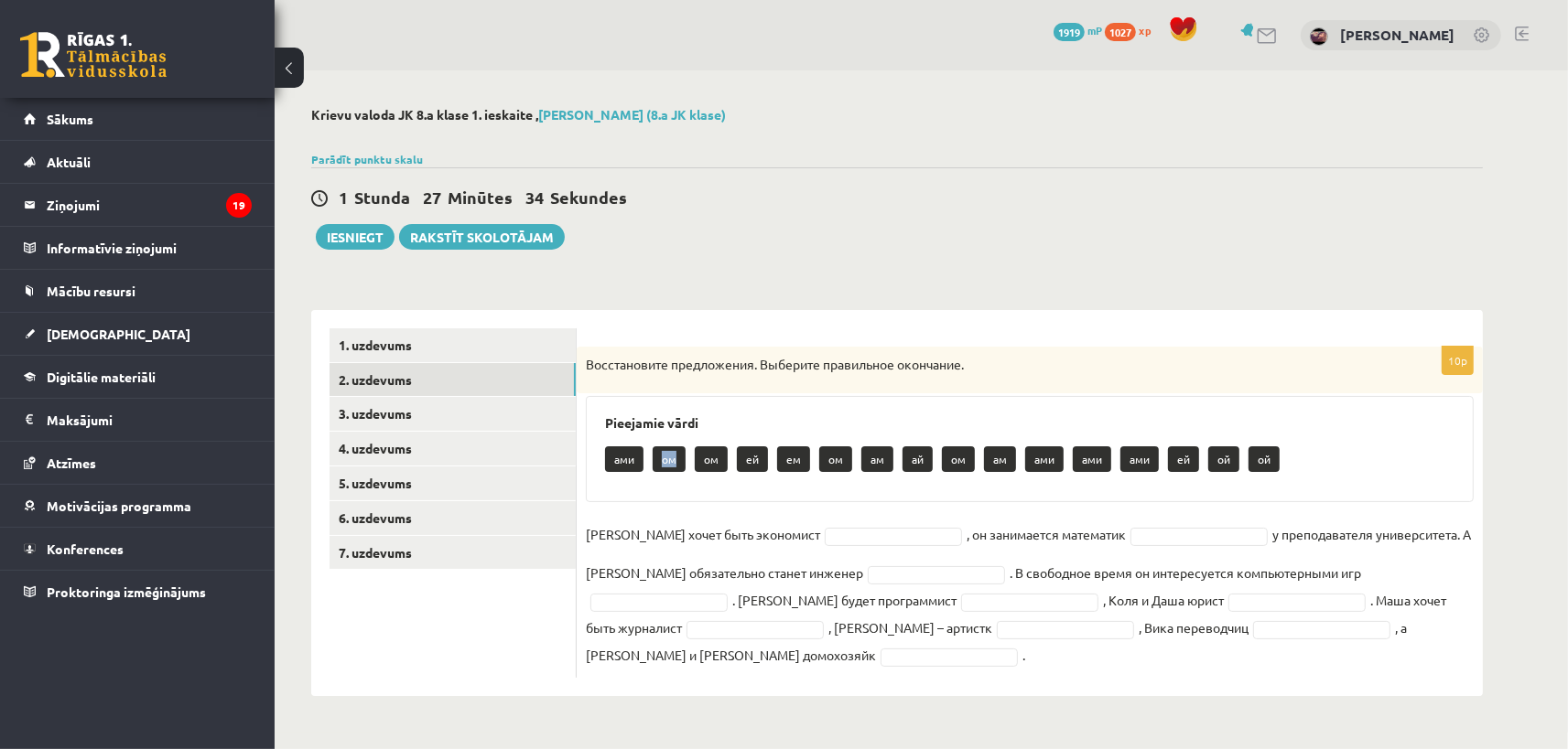
click at [795, 535] on body "0 Dāvanas 1919 mP 1027 xp Keita Nikola Bērziņa Sākums Aktuāli Kā mācīties eSKOL…" at bounding box center [784, 374] width 1568 height 749
click at [1136, 530] on body "0 Dāvanas 1919 mP 1027 xp Keita Nikola Bērziņa Sākums Aktuāli Kā mācīties eSKOL…" at bounding box center [784, 374] width 1568 height 749
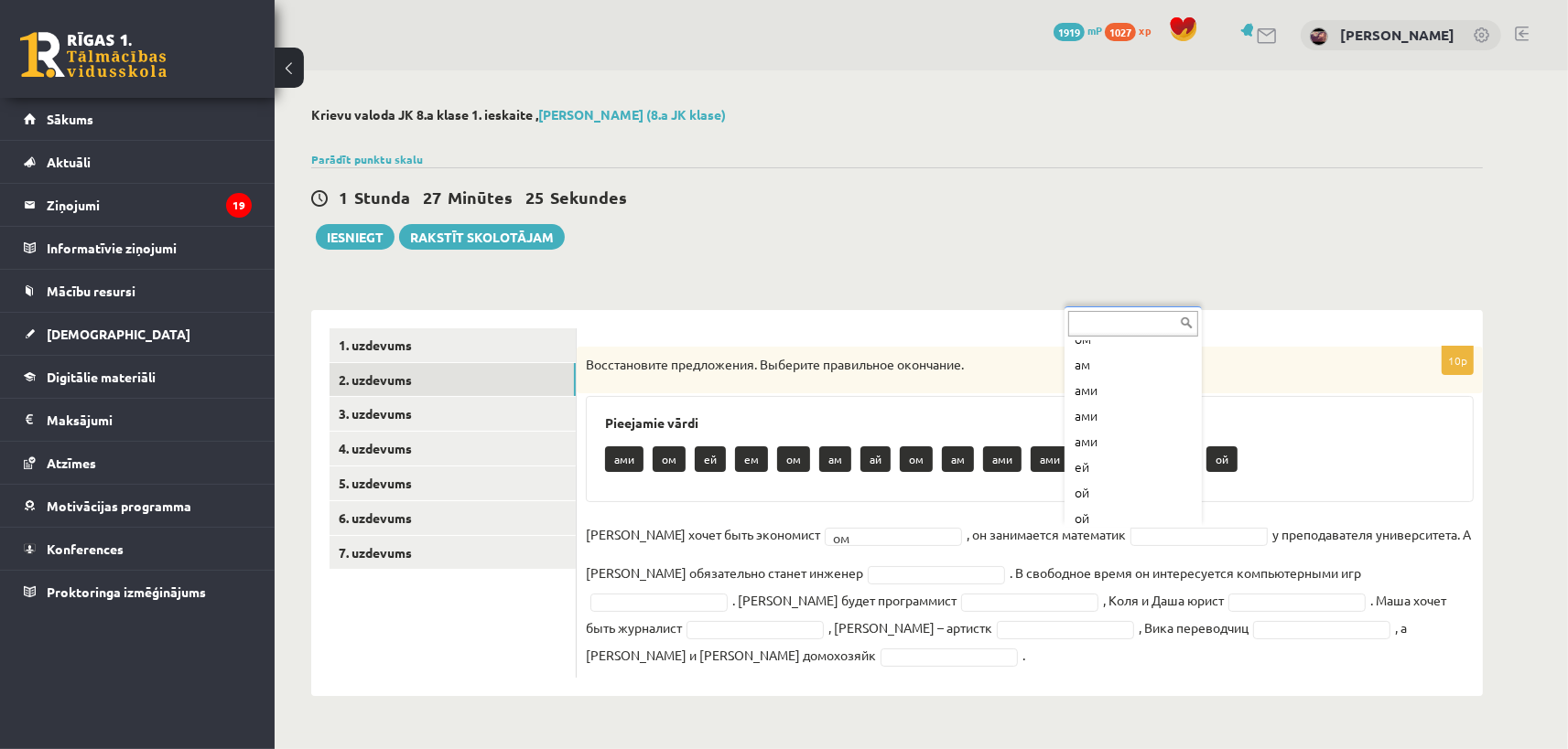
scroll to position [226, 0]
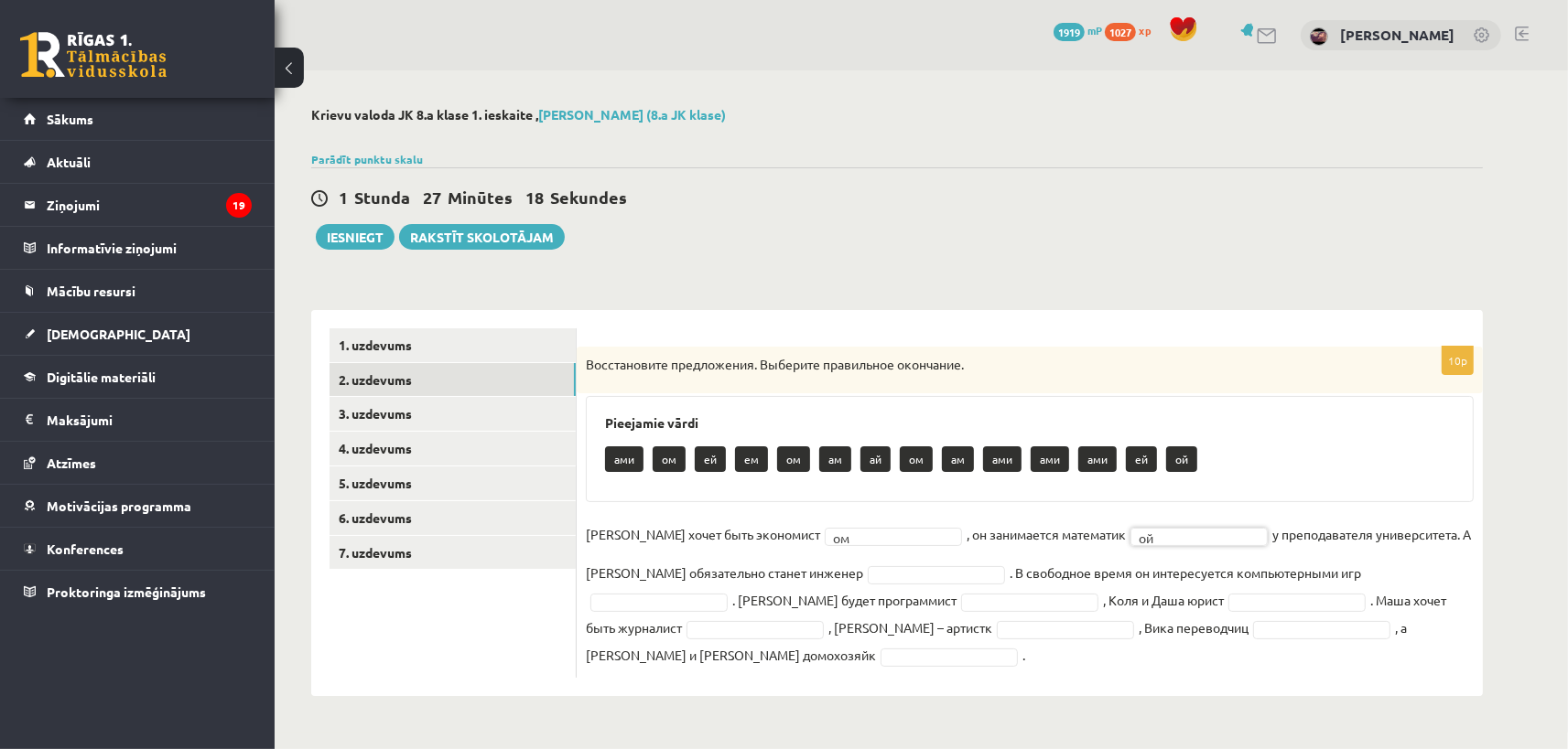
click at [804, 571] on body "0 Dāvanas 1919 mP 1027 xp Keita Nikola Bērziņa Sākums Aktuāli Kā mācīties eSKOL…" at bounding box center [784, 374] width 1568 height 749
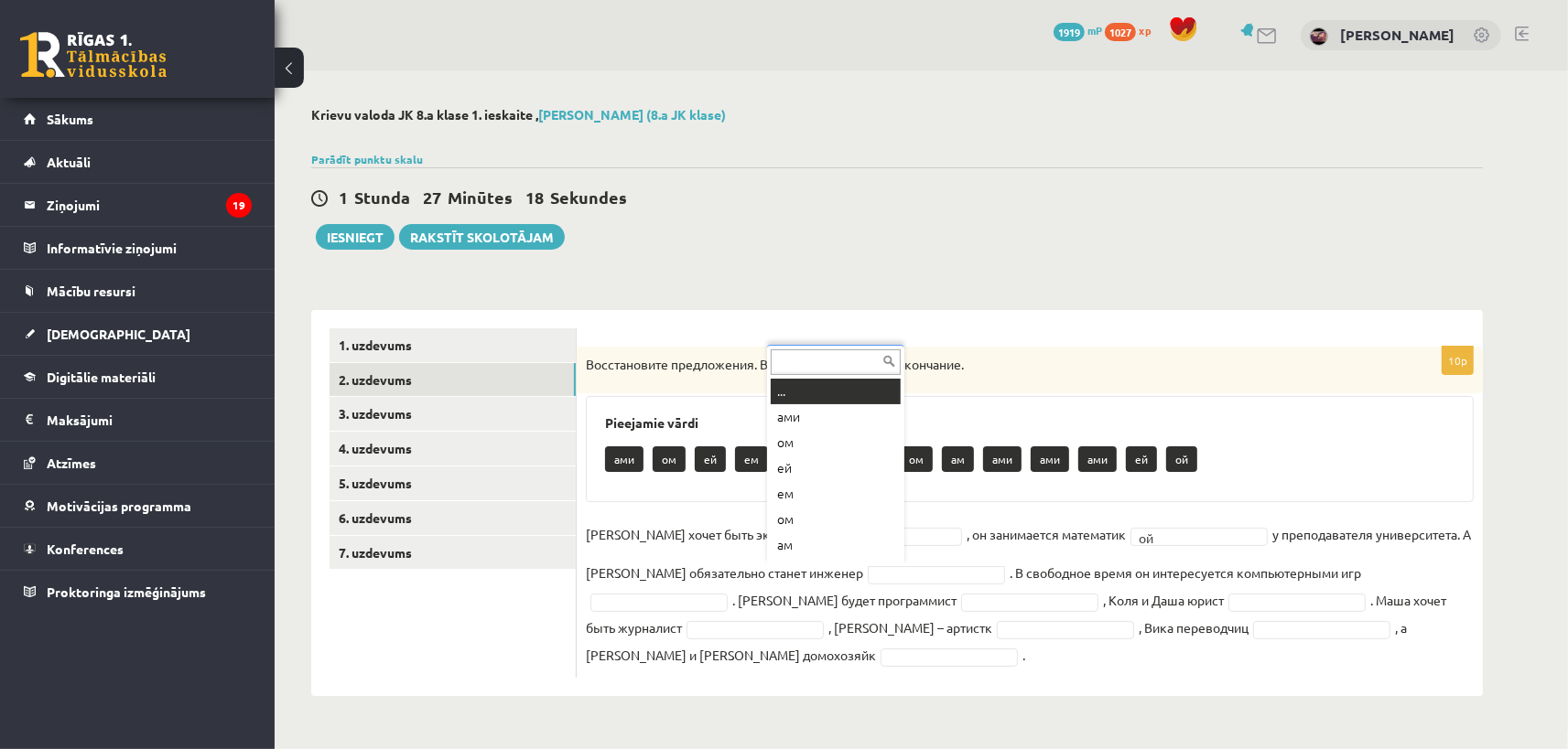
scroll to position [21, 0]
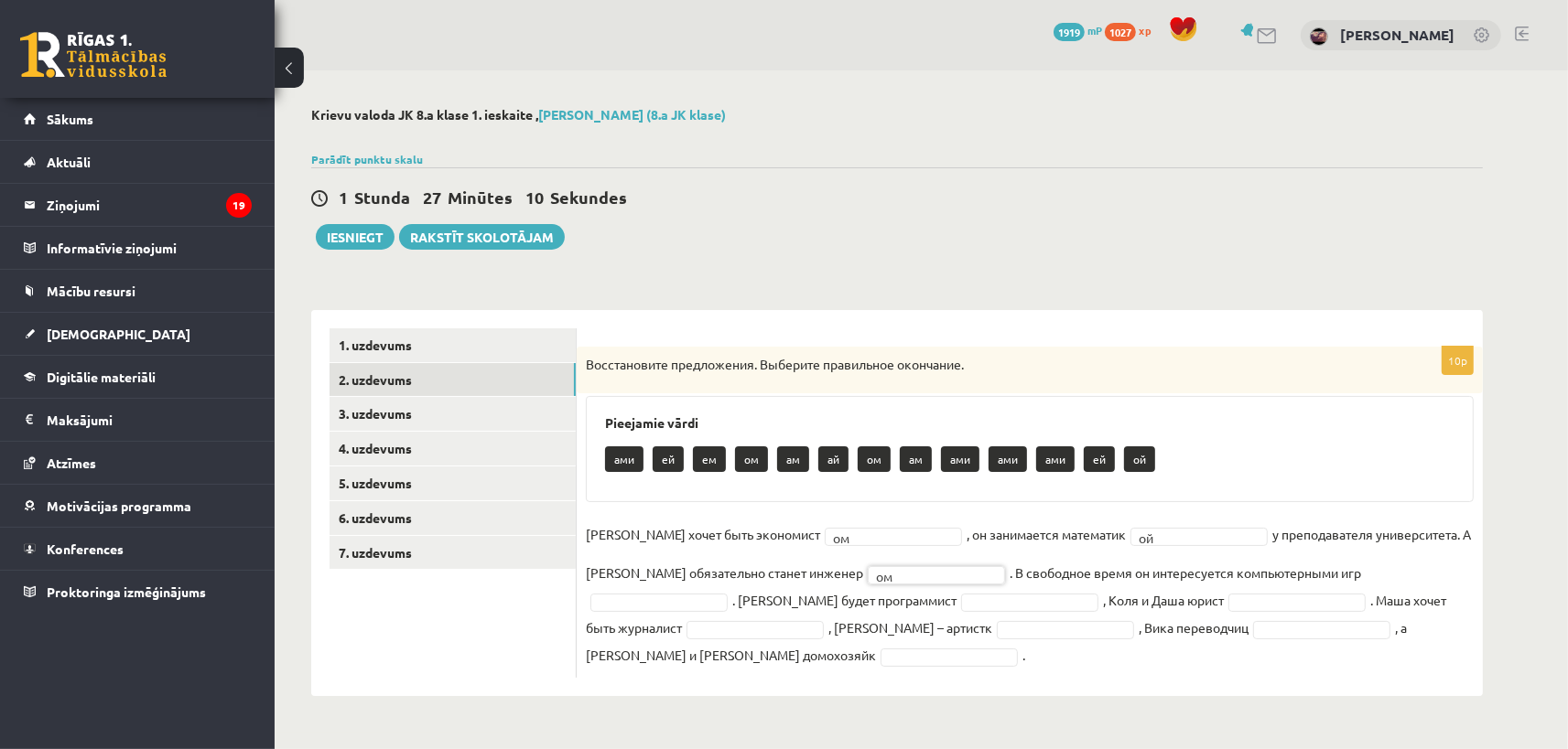
click at [1335, 569] on body "0 Dāvanas 1919 mP 1027 xp Keita Nikola Bērziņa Sākums Aktuāli Kā mācīties eSKOL…" at bounding box center [784, 374] width 1568 height 749
click at [754, 598] on body "0 Dāvanas 1919 mP 1027 xp Keita Nikola Bērziņa Sākums Aktuāli Kā mācīties eSKOL…" at bounding box center [784, 374] width 1568 height 749
click at [1033, 599] on body "0 Dāvanas 1919 mP 1027 xp Keita Nikola Bērziņa Sākums Aktuāli Kā mācīties eSKOL…" at bounding box center [784, 374] width 1568 height 749
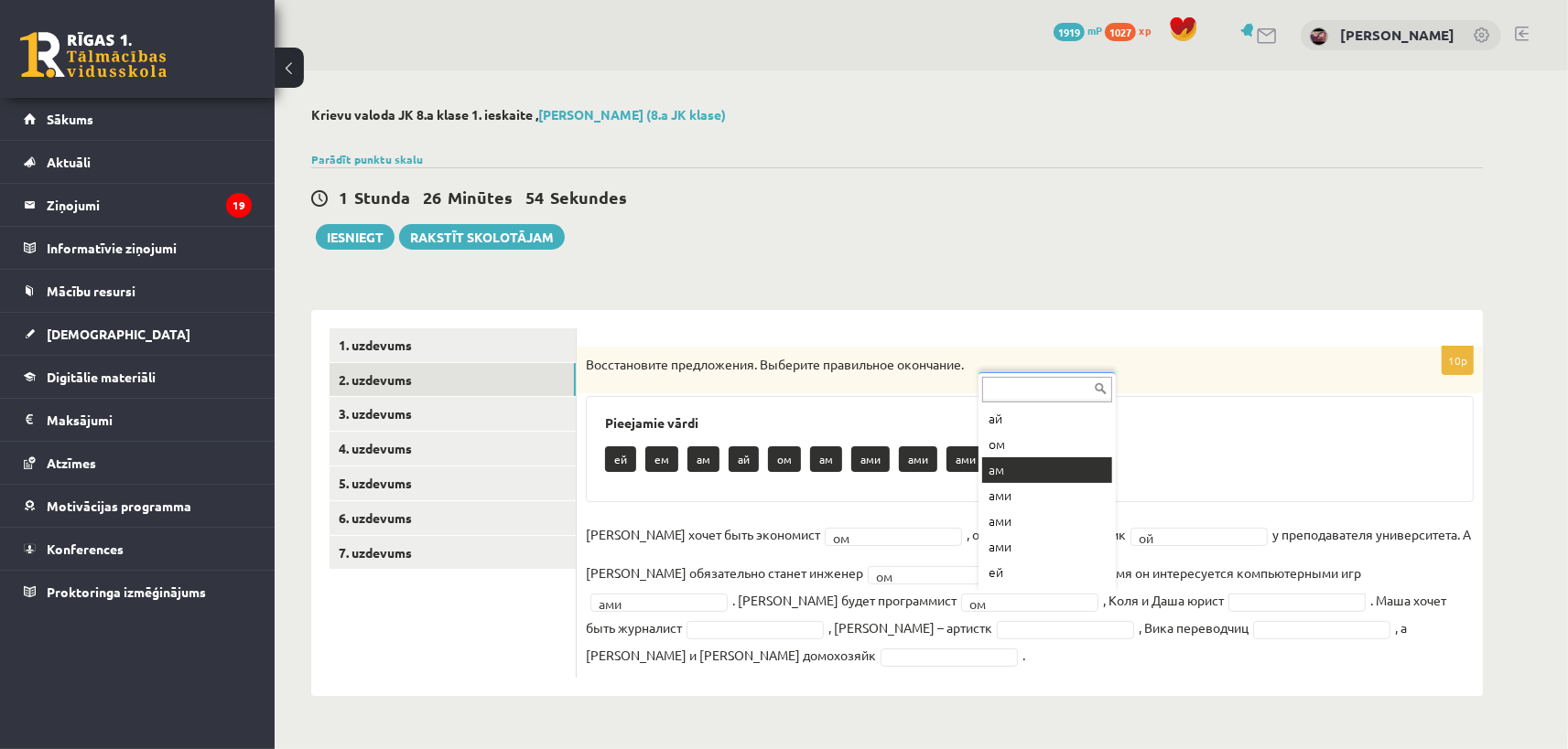
scroll to position [125, 0]
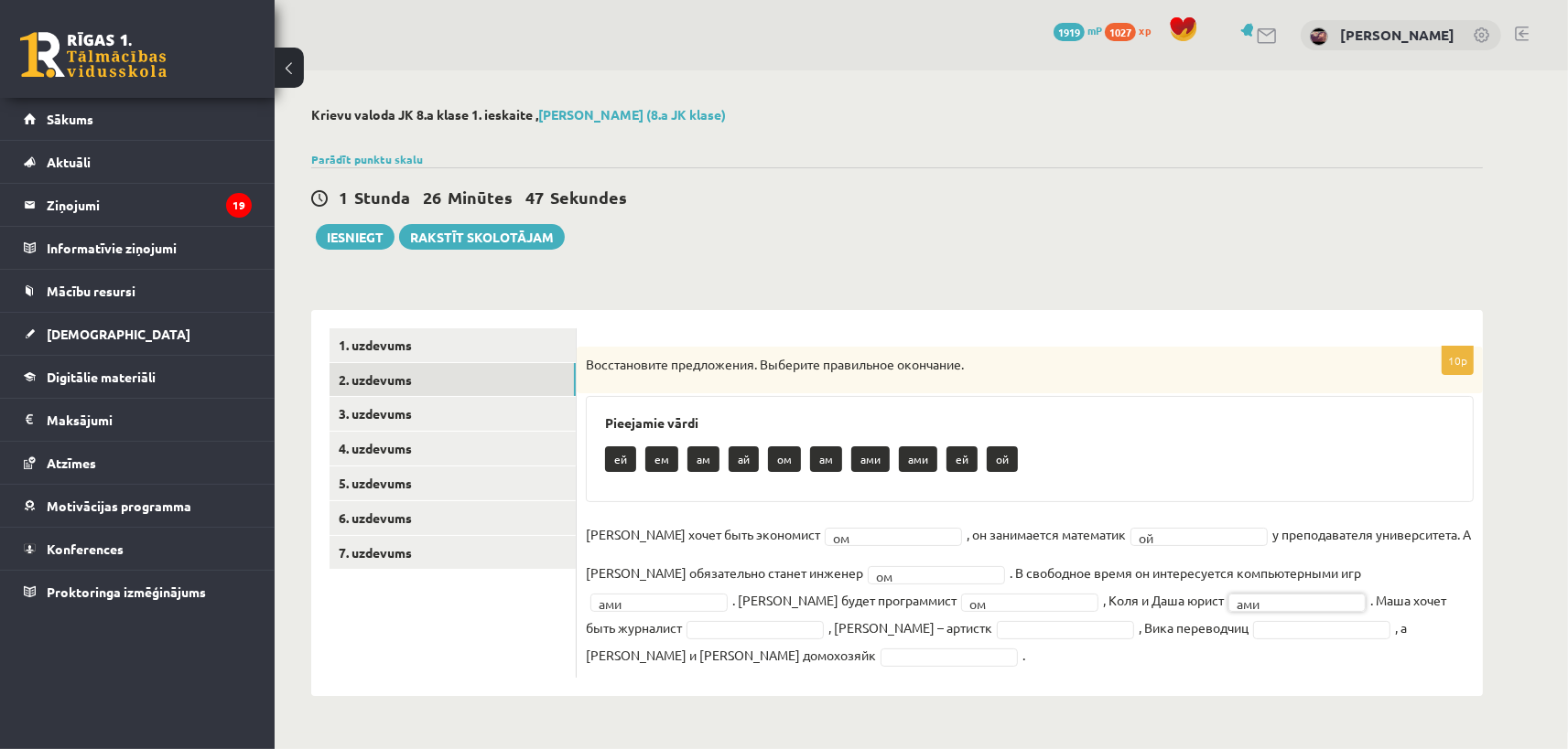
click at [1342, 602] on body "0 Dāvanas 1919 mP 1027 xp Keita Nikola Bērziņa Sākums Aktuāli Kā mācīties eSKOL…" at bounding box center [784, 374] width 1568 height 749
click at [734, 628] on body "0 Dāvanas 1919 mP 1027 xp Keita Nikola Bērziņa Sākums Aktuāli Kā mācīties eSKOL…" at bounding box center [784, 374] width 1568 height 749
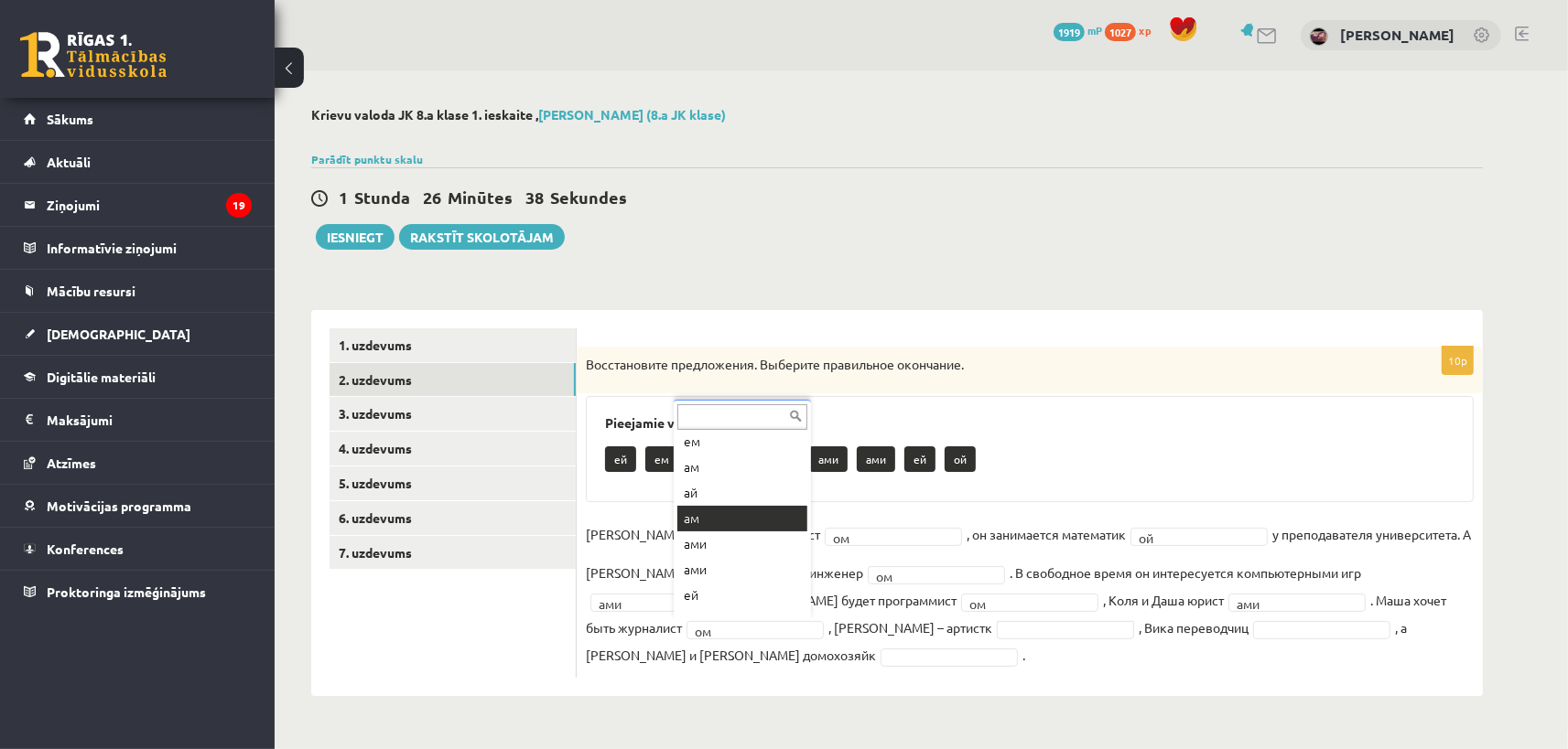
scroll to position [72, 0]
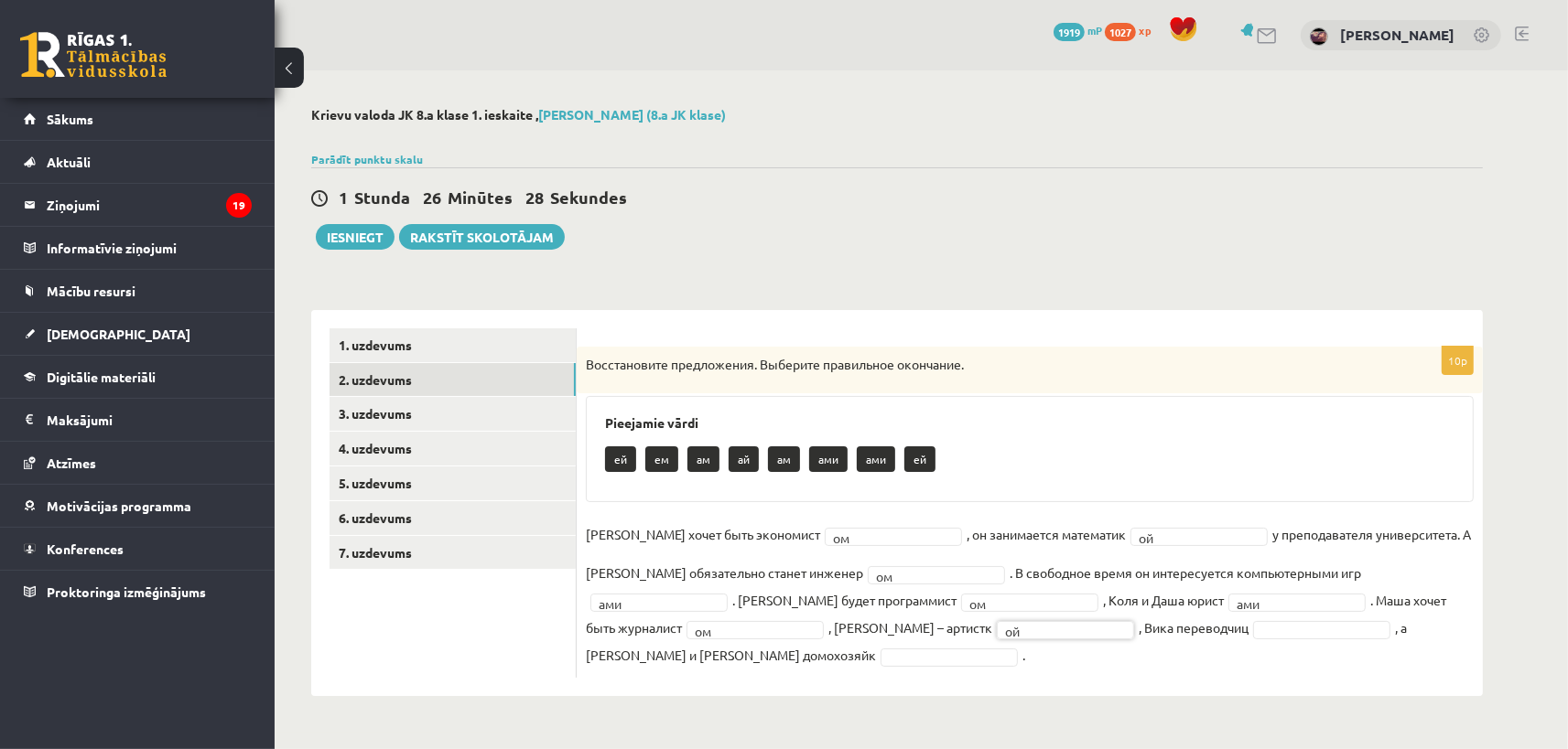
click at [967, 629] on body "0 Dāvanas 1919 mP 1027 xp Keita Nikola Bērziņa Sākums Aktuāli Kā mācīties eSKOL…" at bounding box center [784, 374] width 1568 height 749
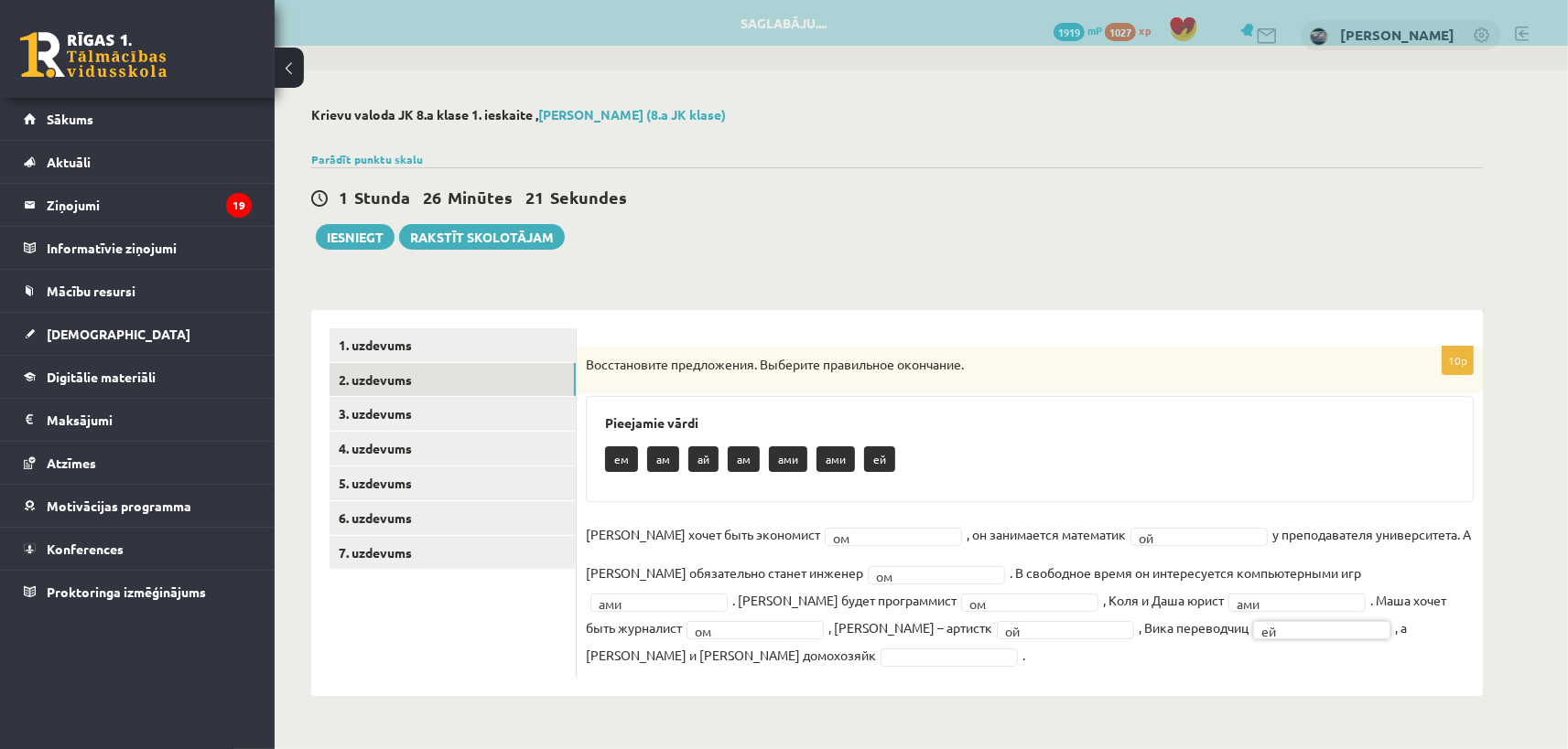
click at [1270, 627] on body "0 Dāvanas 1919 mP 1027 xp Keita Nikola Bērziņa Sākums Aktuāli Kā mācīties eSKOL…" at bounding box center [784, 374] width 1568 height 749
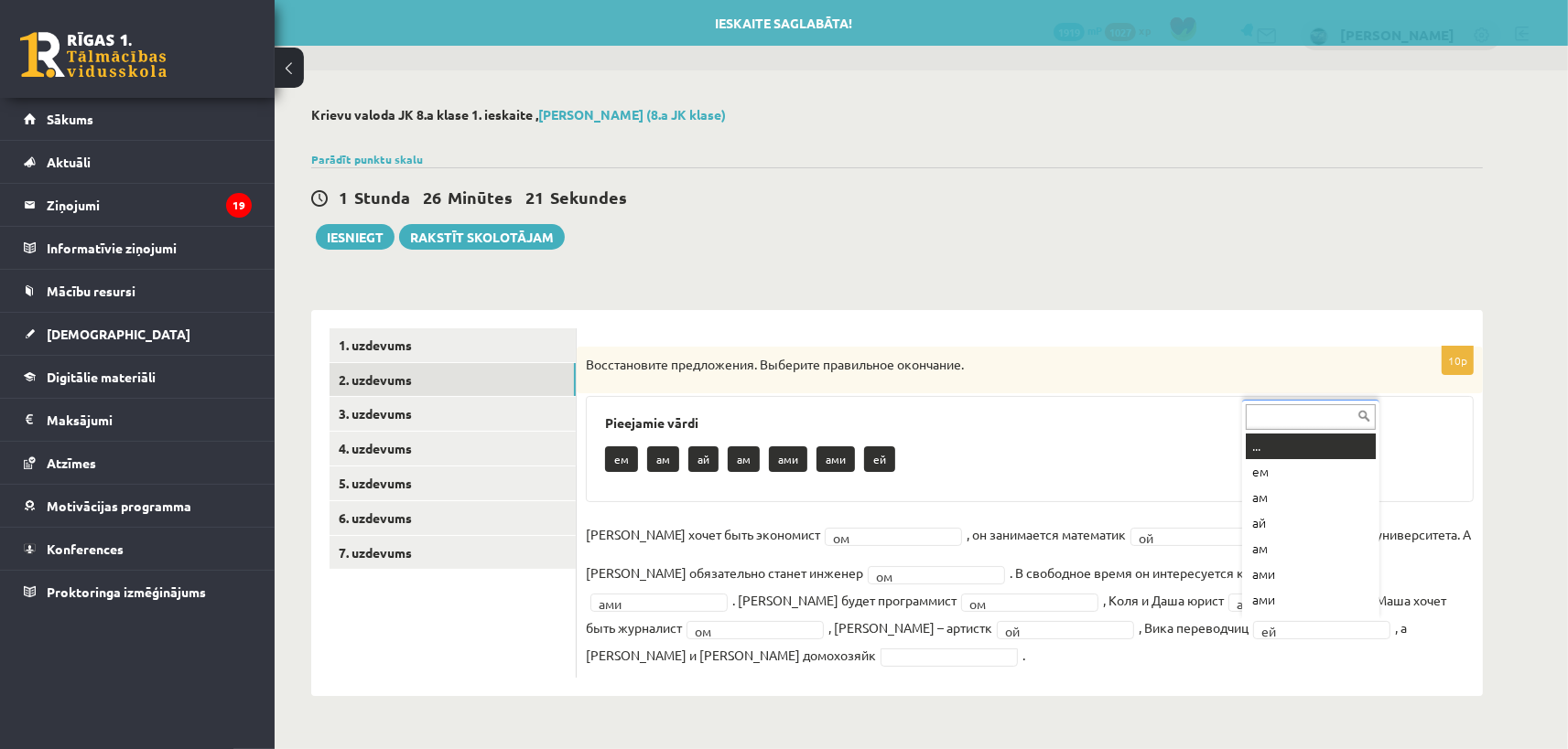
scroll to position [21, 0]
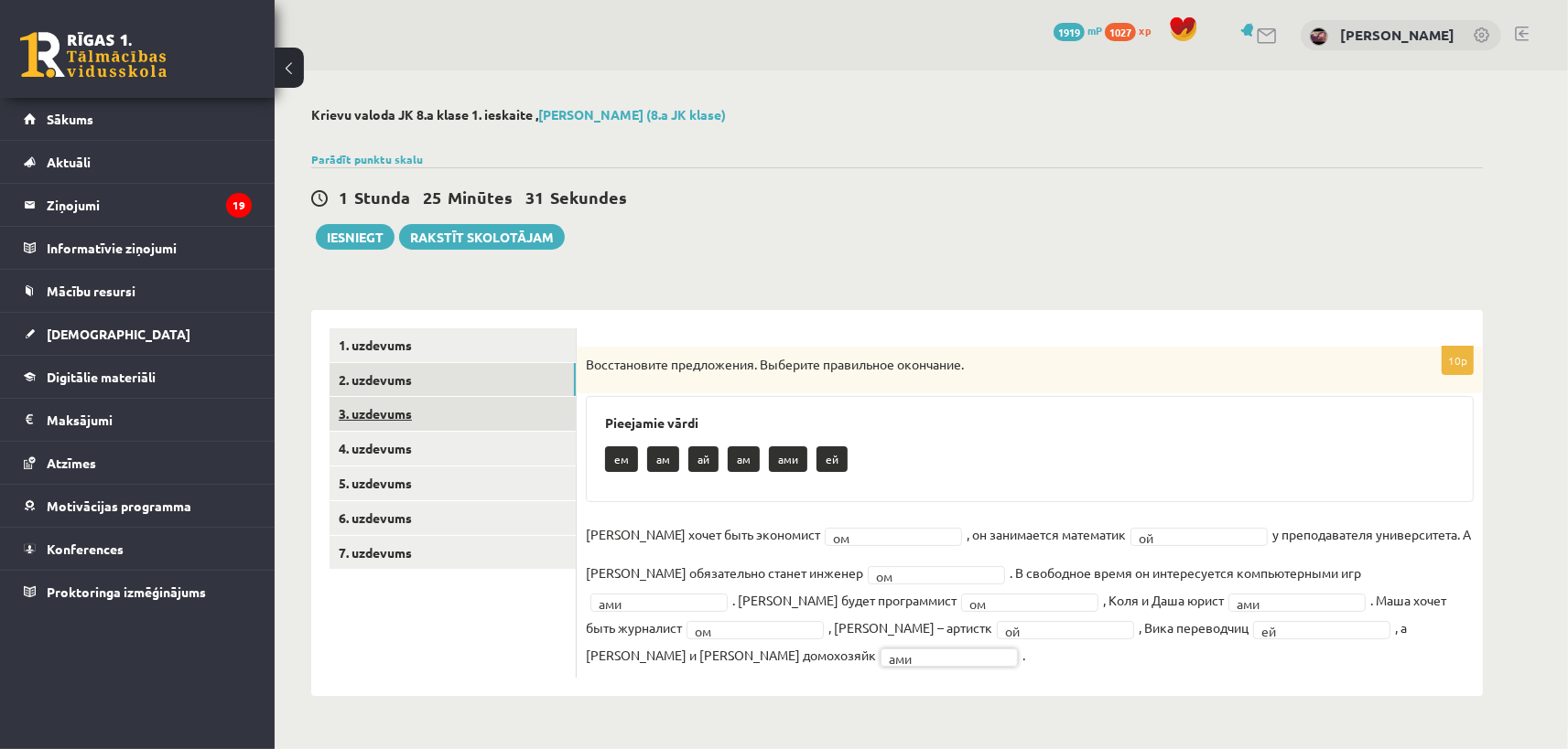
click at [488, 414] on link "3. uzdevums" at bounding box center [452, 413] width 246 height 34
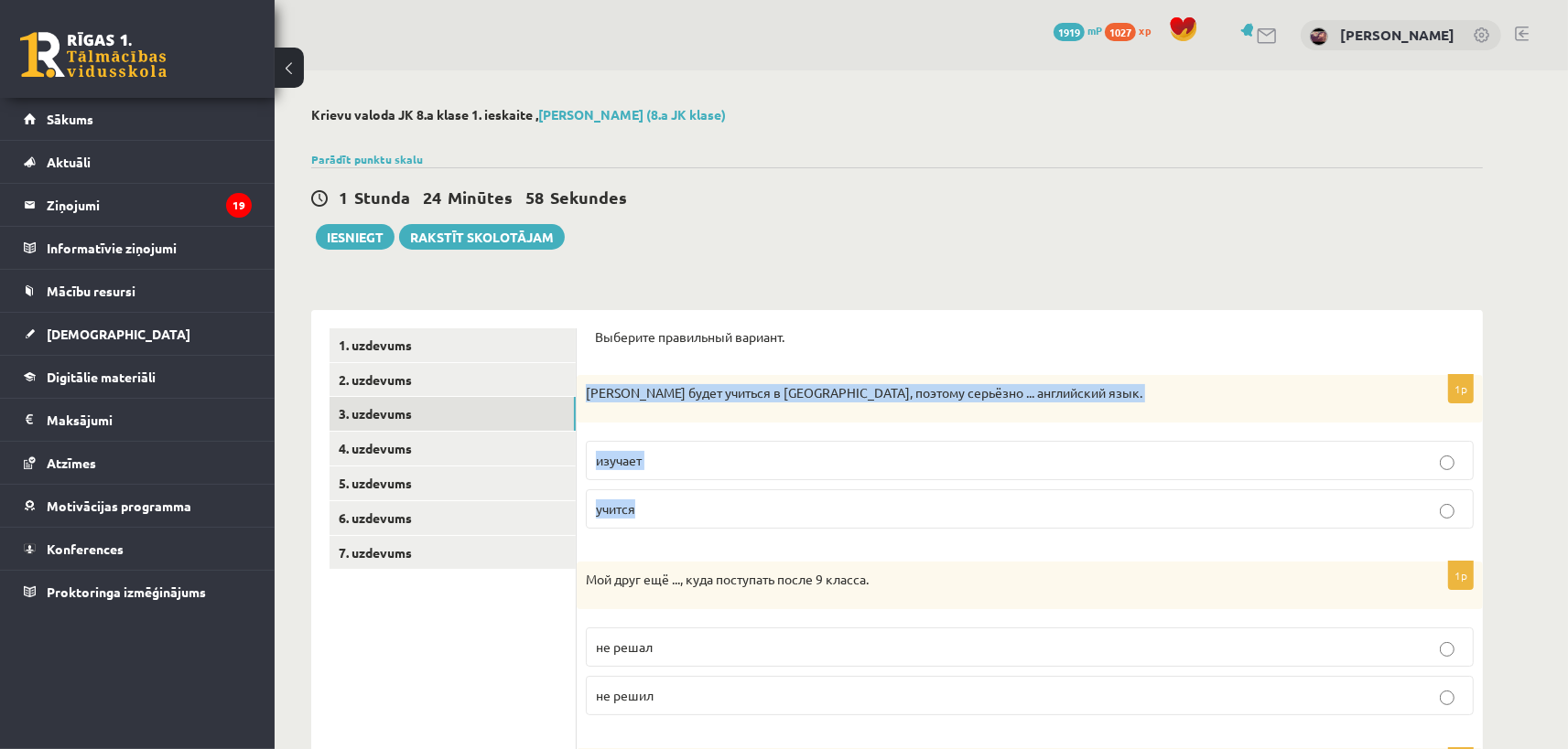
drag, startPoint x: 584, startPoint y: 391, endPoint x: 722, endPoint y: 513, distance: 184.2
click at [722, 423] on div "Ивар будет учиться в Англии, поэтому серьёзно ... английский язык." at bounding box center [1029, 399] width 906 height 48
copy div "Ивар будет учиться в Англии, поэтому серьёзно ... английский язык. изучает учит…"
click at [680, 470] on p "изучает" at bounding box center [1029, 461] width 868 height 19
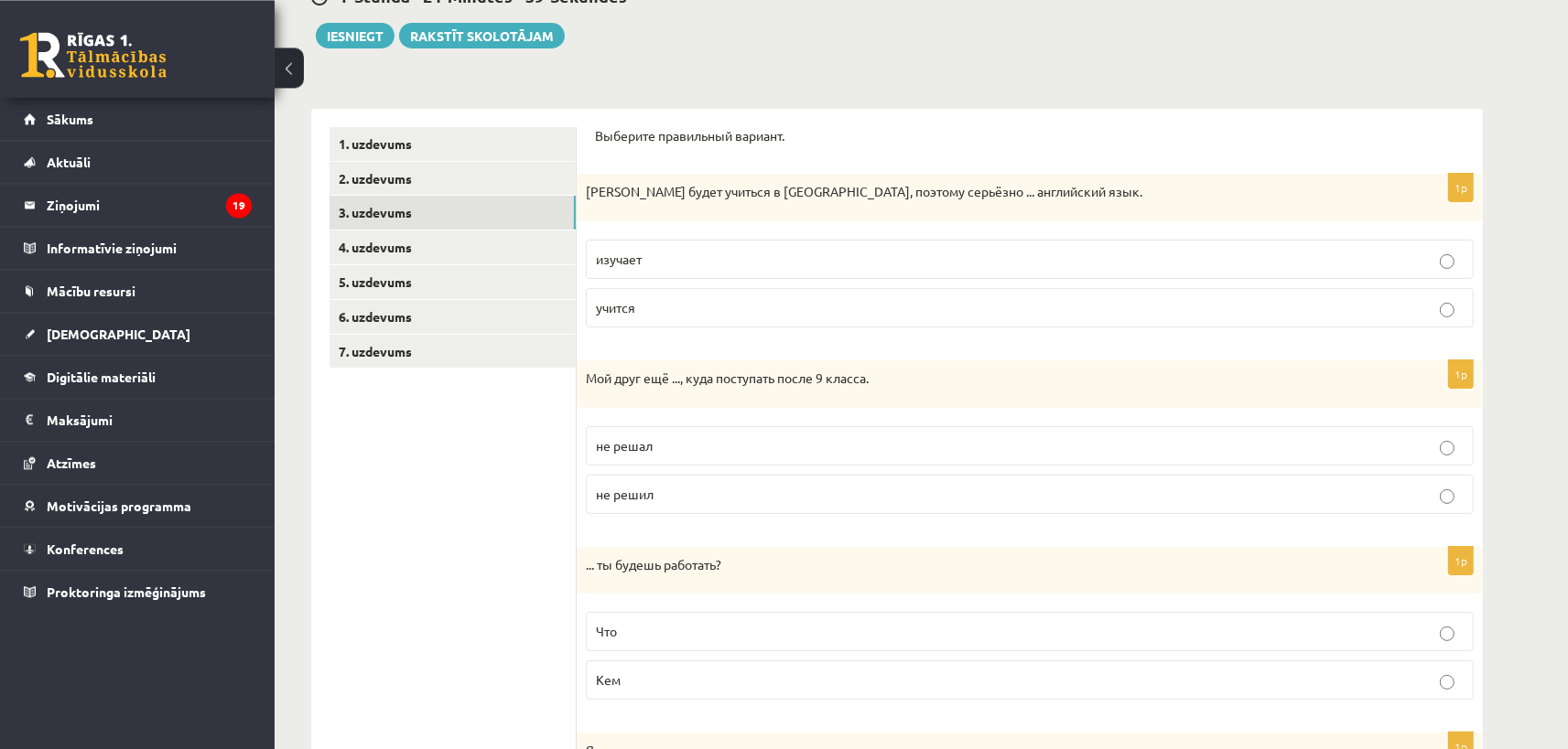
scroll to position [302, 0]
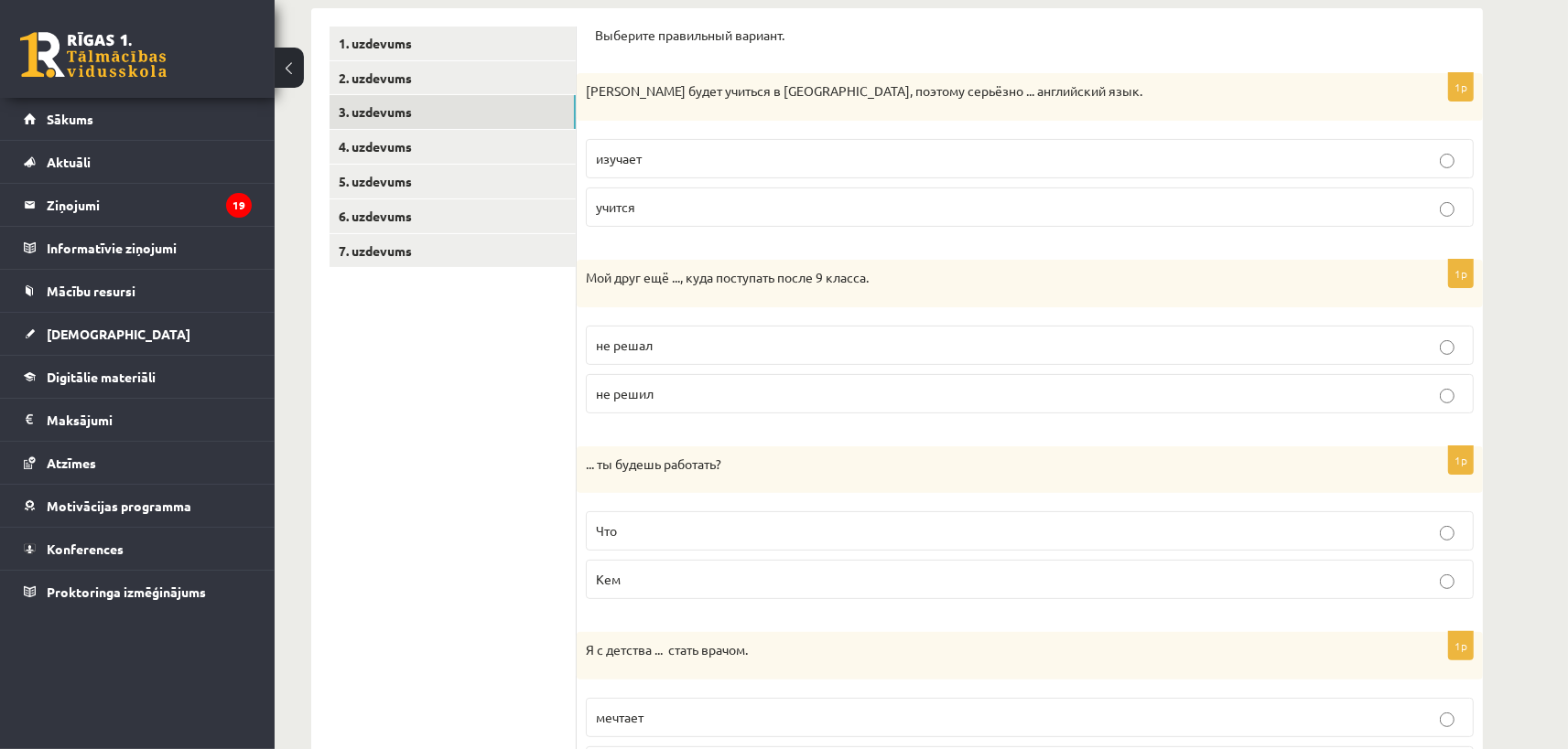
drag, startPoint x: 587, startPoint y: 274, endPoint x: 757, endPoint y: 382, distance: 201.4
click at [757, 307] on div "Мой друг ещё ..., куда поступать после 9 класса." at bounding box center [1029, 283] width 906 height 48
copy div "Мой друг ещё ..., куда поступать после 9 класса. не решал не решил"
click at [667, 388] on p "не решил" at bounding box center [1029, 394] width 868 height 19
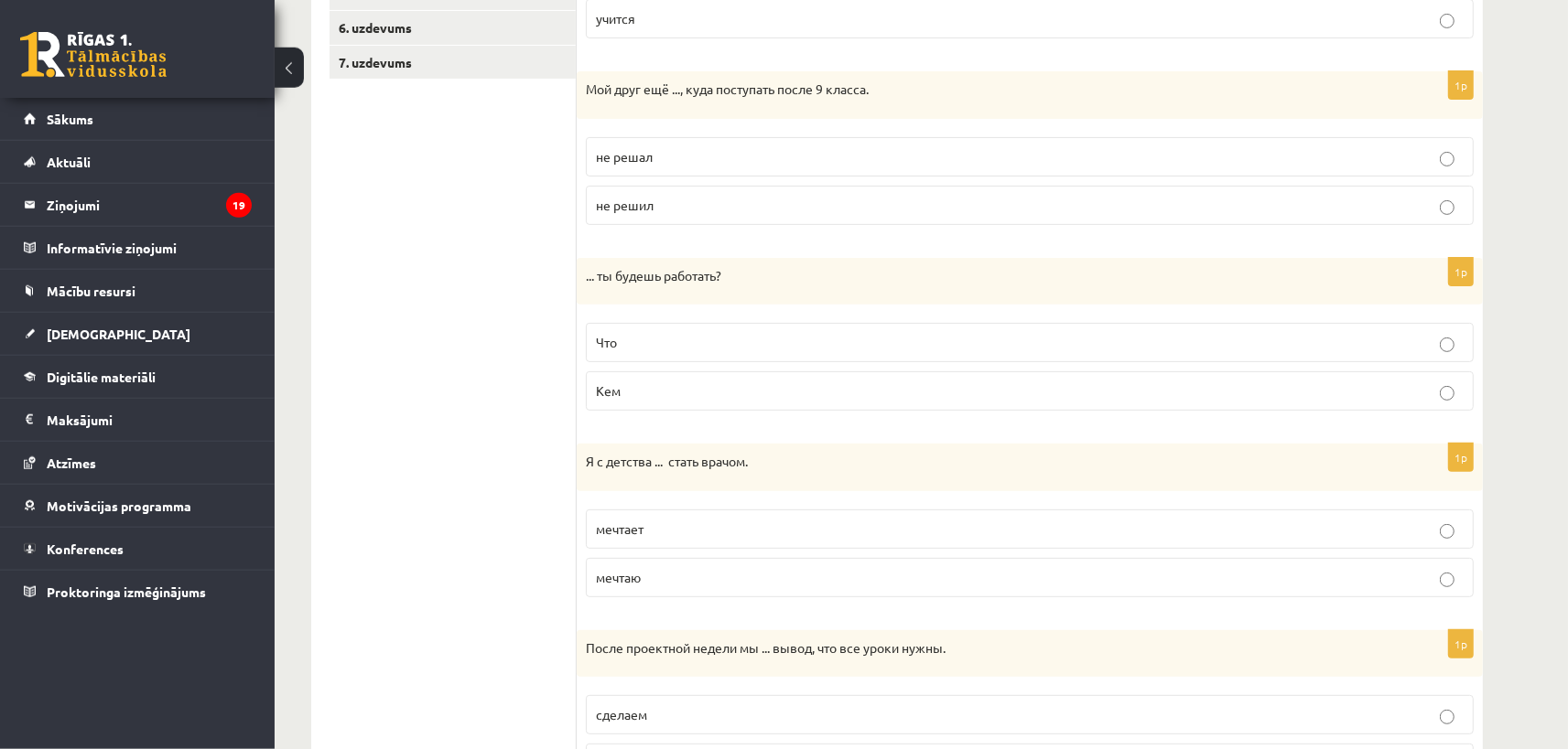
scroll to position [503, 0]
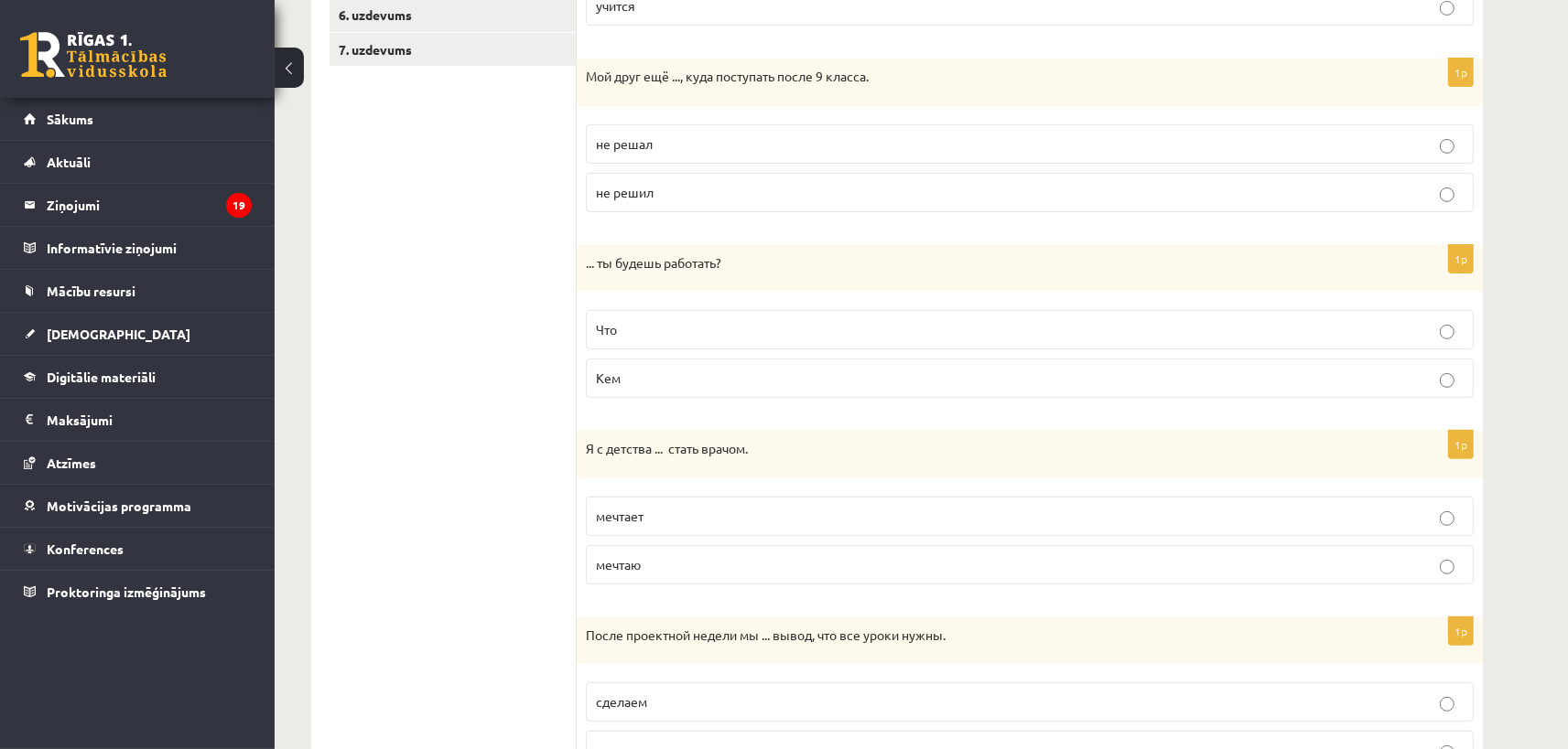
drag, startPoint x: 587, startPoint y: 262, endPoint x: 699, endPoint y: 374, distance: 158.4
click at [699, 293] on div "... ты будешь работать?" at bounding box center [1029, 268] width 906 height 48
copy div "... ты будешь работать? Что Кем"
click at [728, 376] on p "Кем" at bounding box center [1029, 378] width 868 height 19
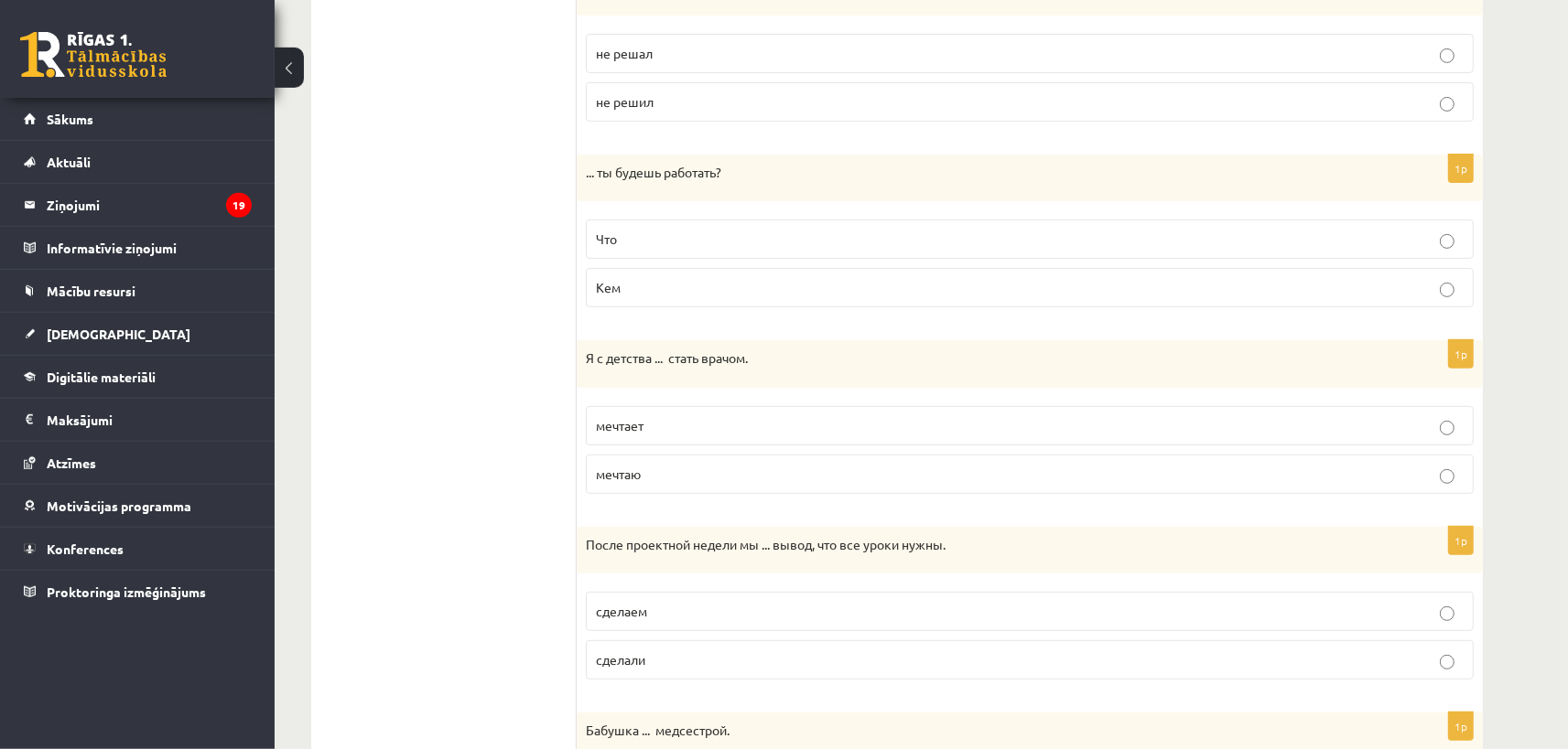
scroll to position [704, 0]
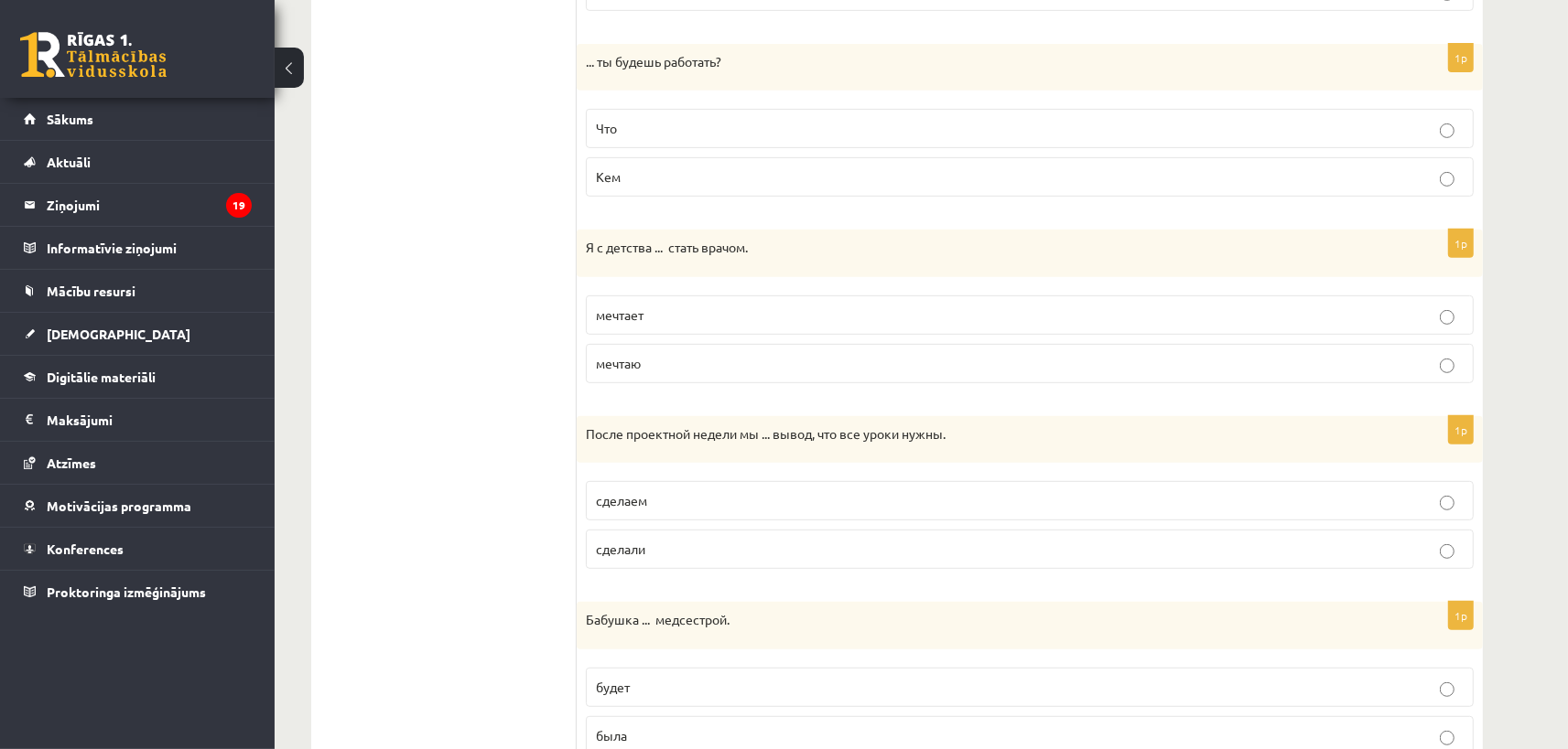
drag, startPoint x: 588, startPoint y: 246, endPoint x: 711, endPoint y: 347, distance: 159.2
click at [711, 277] on div "Я с детства ... стать врачом." at bounding box center [1029, 253] width 906 height 48
copy div "Я с детства ... стать врачом. мечтает мечтаю"
click at [468, 364] on ul "1. uzdevums 2. uzdevums 3. uzdevums 4. uzdevums 5. uzdevums 6. uzdevums 7. uzde…" at bounding box center [453, 570] width 247 height 1893
click at [650, 361] on p "мечтаю" at bounding box center [1029, 364] width 868 height 19
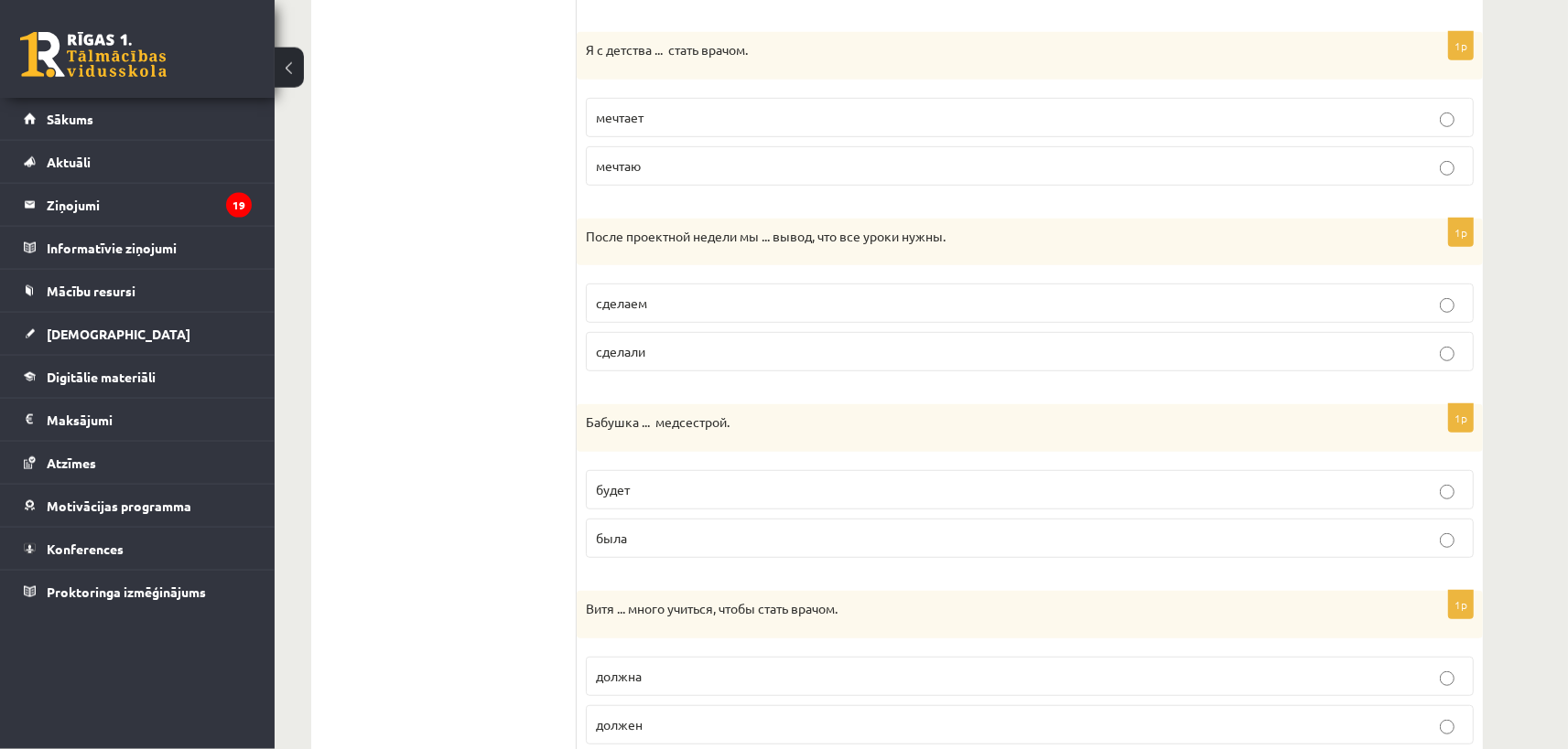
scroll to position [906, 0]
drag, startPoint x: 586, startPoint y: 230, endPoint x: 720, endPoint y: 335, distance: 170.2
click at [720, 263] on div "После проектной недели мы ... вывод, что все уроки нужны." at bounding box center [1029, 238] width 906 height 48
click at [482, 290] on ul "1. uzdevums 2. uzdevums 3. uzdevums 4. uzdevums 5. uzdevums 6. uzdevums 7. uzde…" at bounding box center [453, 369] width 247 height 1893
click at [654, 357] on label "сделали" at bounding box center [1029, 348] width 888 height 39
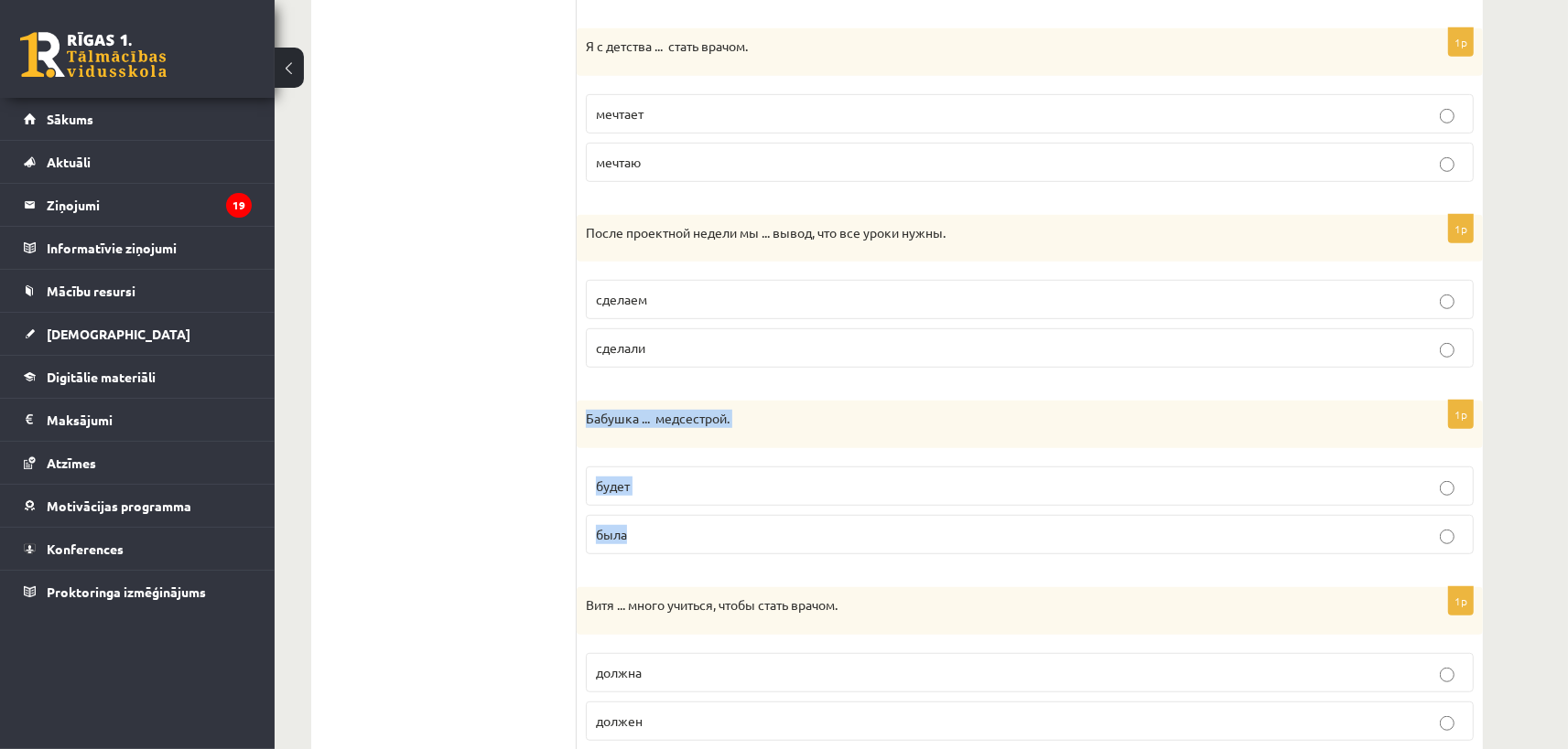
drag, startPoint x: 585, startPoint y: 418, endPoint x: 668, endPoint y: 524, distance: 134.6
click at [668, 448] on div "Бабушка ... медсестрой." at bounding box center [1029, 424] width 906 height 48
click at [398, 343] on ul "1. uzdevums 2. uzdevums 3. uzdevums 4. uzdevums 5. uzdevums 6. uzdevums 7. uzde…" at bounding box center [453, 369] width 247 height 1893
click at [643, 539] on p "была" at bounding box center [1029, 535] width 868 height 19
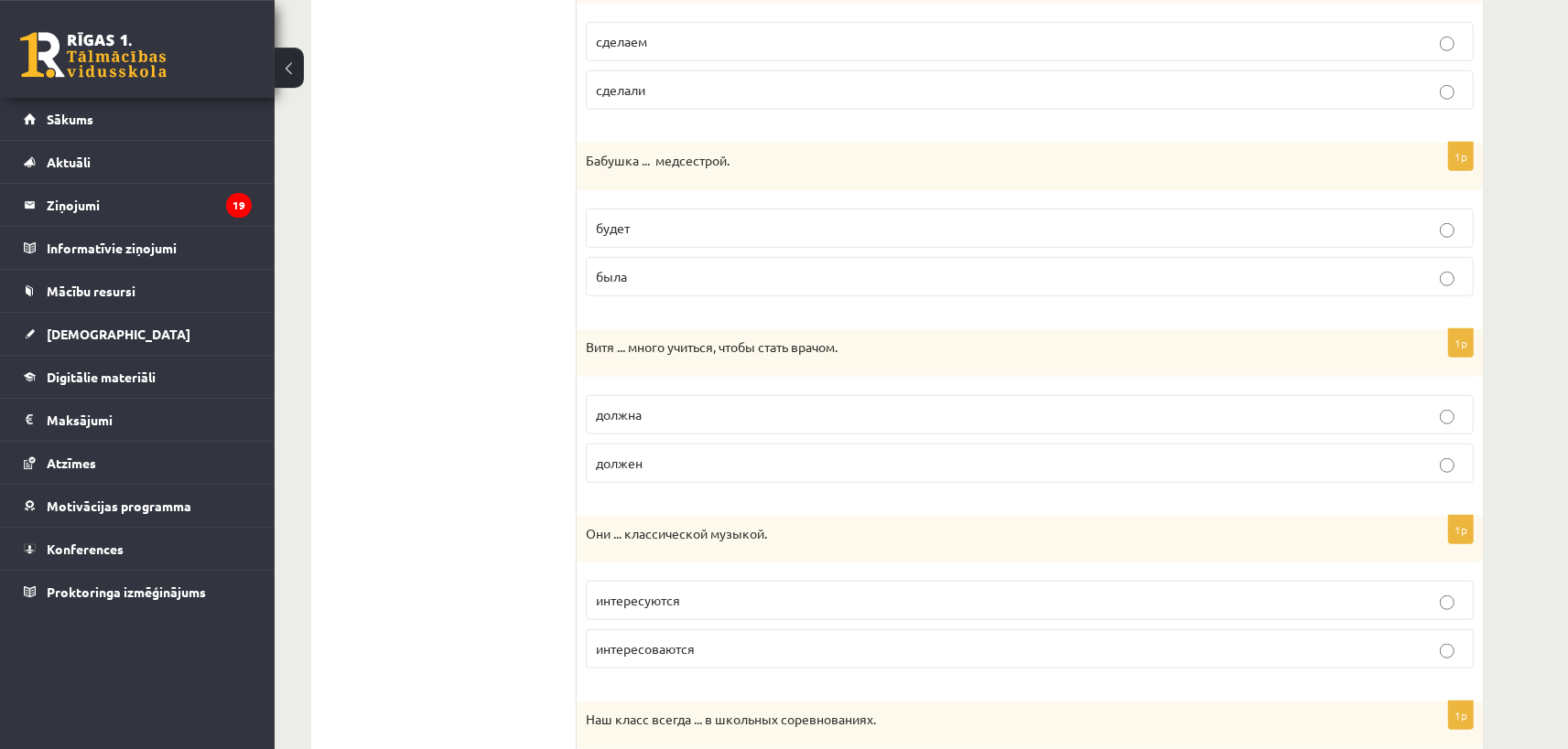
scroll to position [1208, 0]
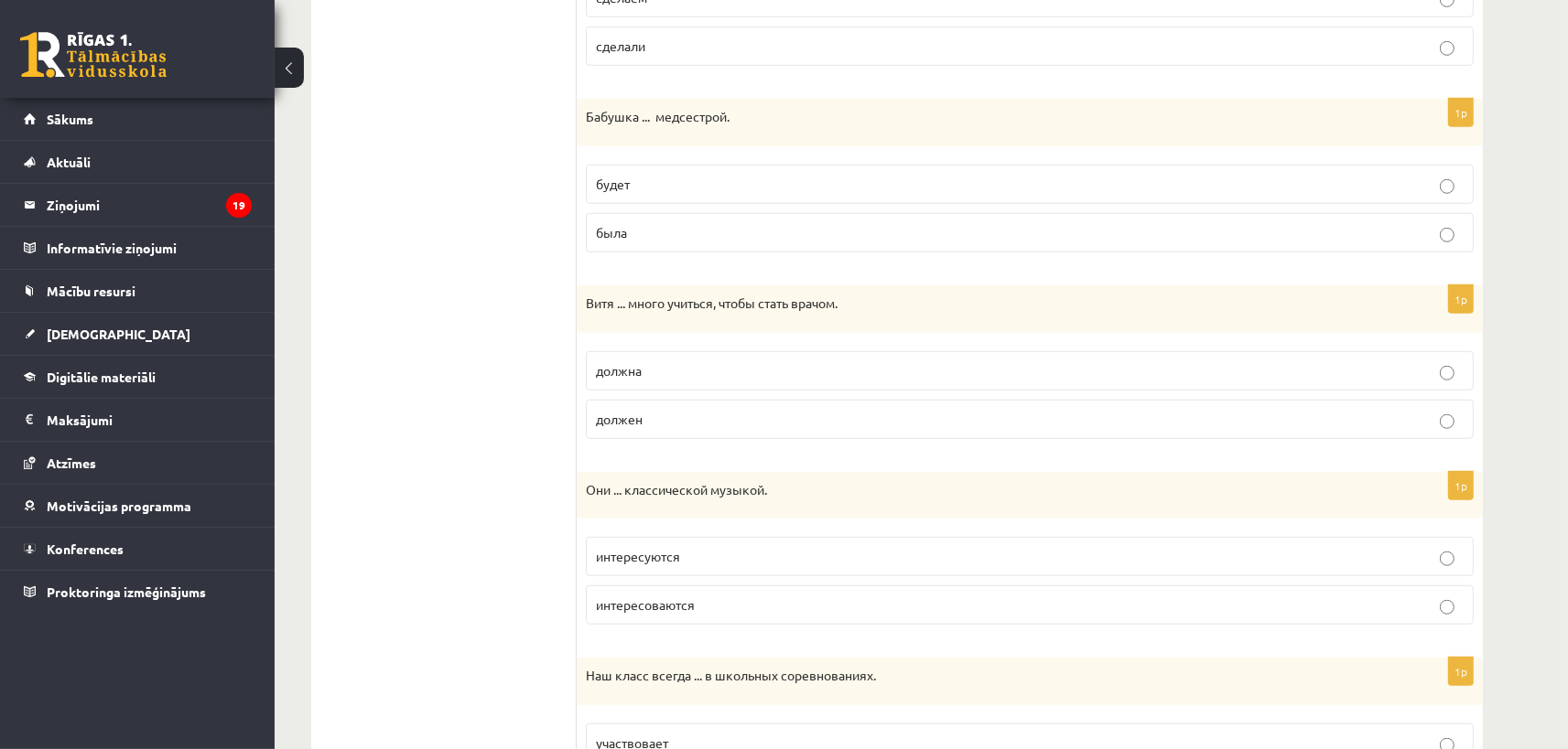
drag, startPoint x: 585, startPoint y: 298, endPoint x: 700, endPoint y: 402, distance: 155.1
click at [700, 333] on div "Витя ... много учиться, чтобы стать врачом." at bounding box center [1029, 309] width 906 height 48
click at [458, 277] on ul "1. uzdevums 2. uzdevums 3. uzdevums 4. uzdevums 5. uzdevums 6. uzdevums 7. uzde…" at bounding box center [453, 67] width 247 height 1893
click at [614, 412] on span "должен" at bounding box center [619, 418] width 47 height 17
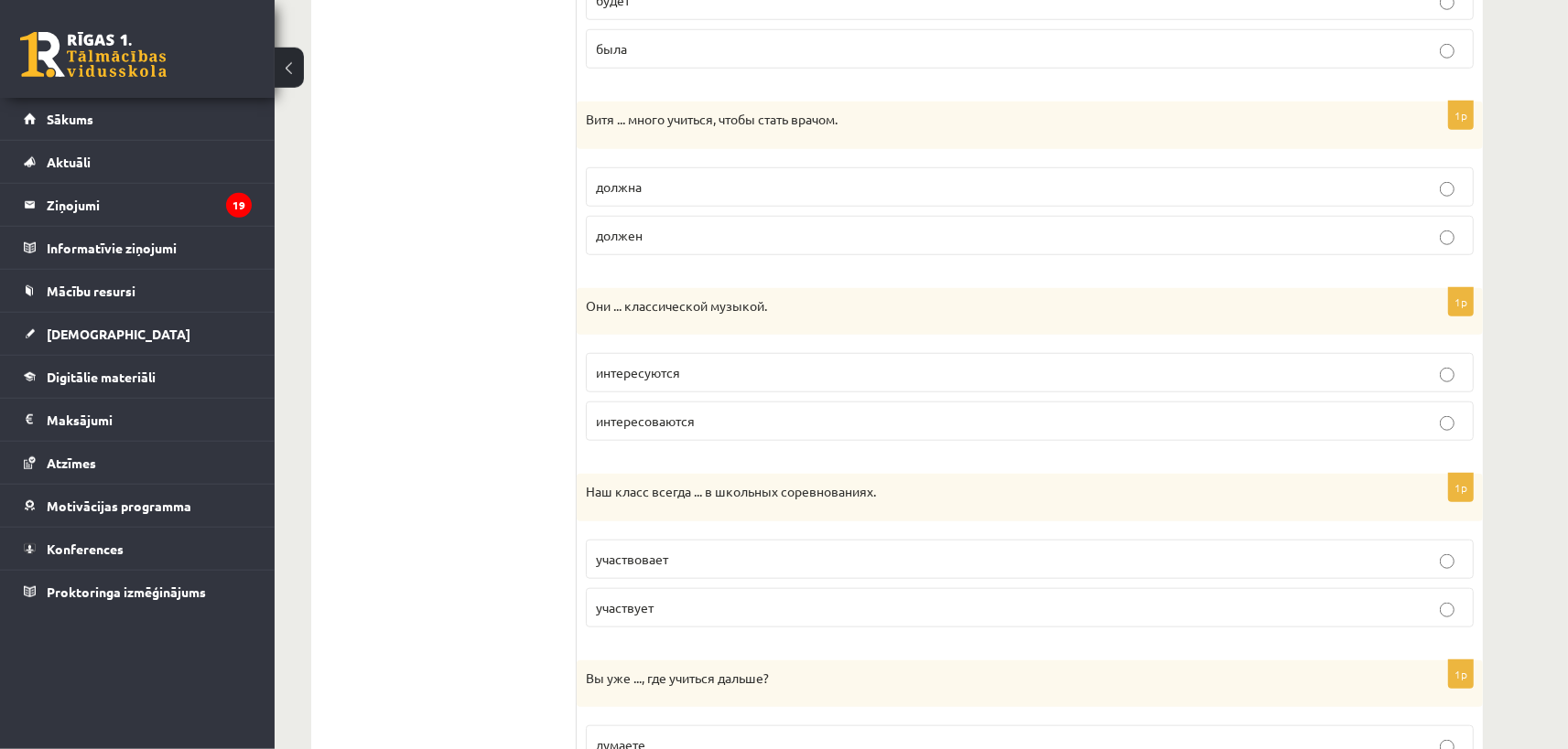
scroll to position [1409, 0]
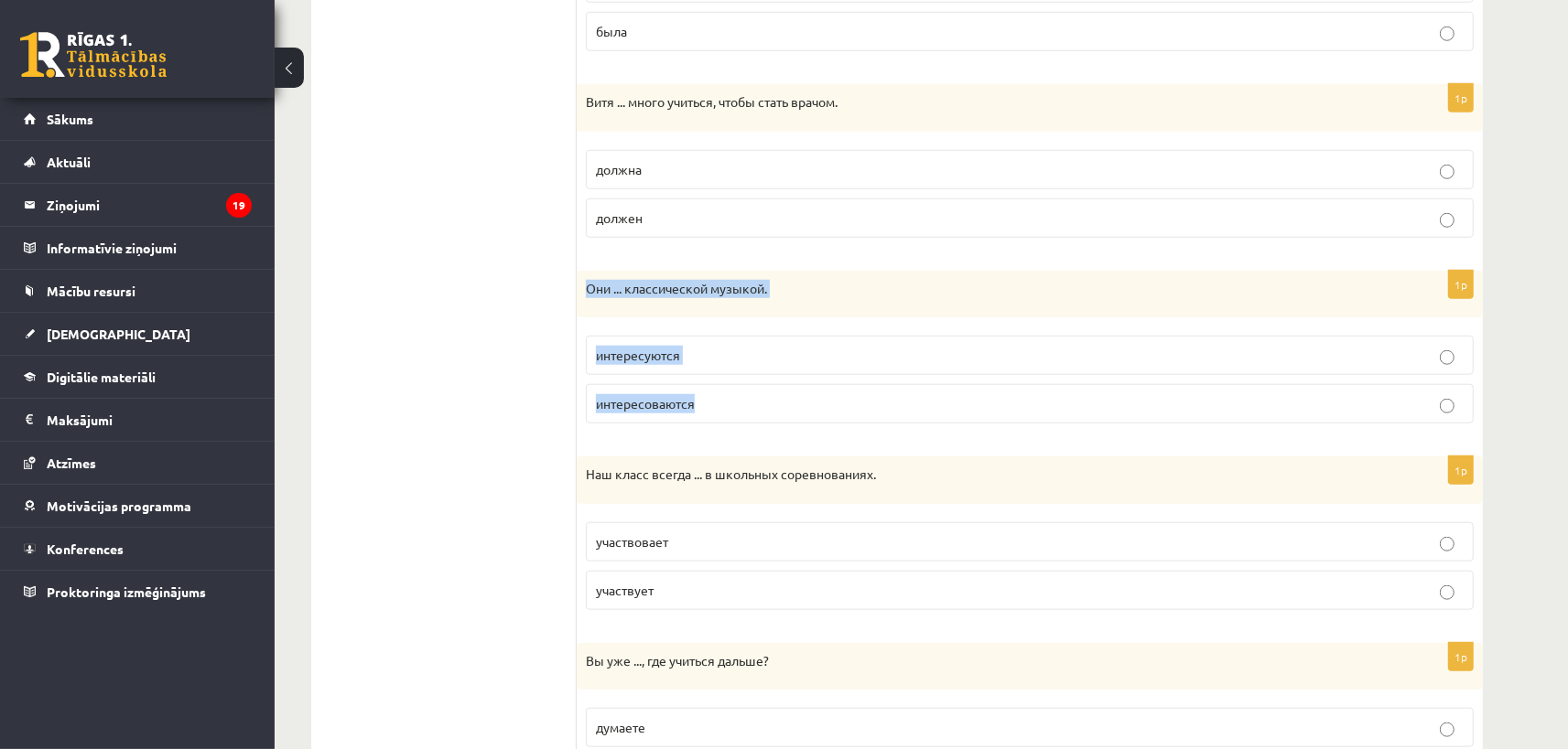
drag, startPoint x: 585, startPoint y: 283, endPoint x: 733, endPoint y: 387, distance: 180.9
click at [733, 318] on div "Они ... классической музыкой." at bounding box center [1029, 294] width 906 height 48
click at [679, 369] on label "интересуются" at bounding box center [1029, 355] width 888 height 39
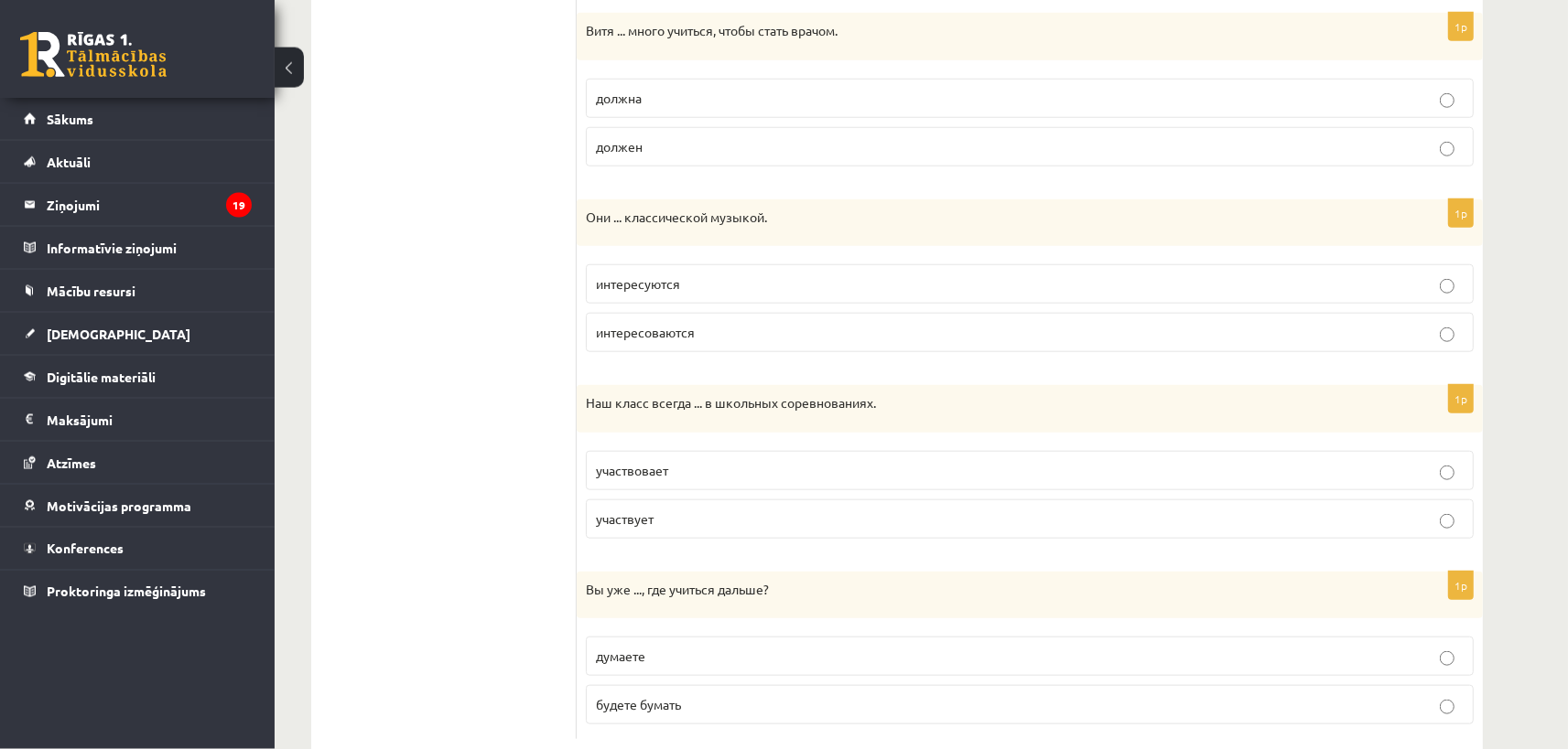
scroll to position [1522, 0]
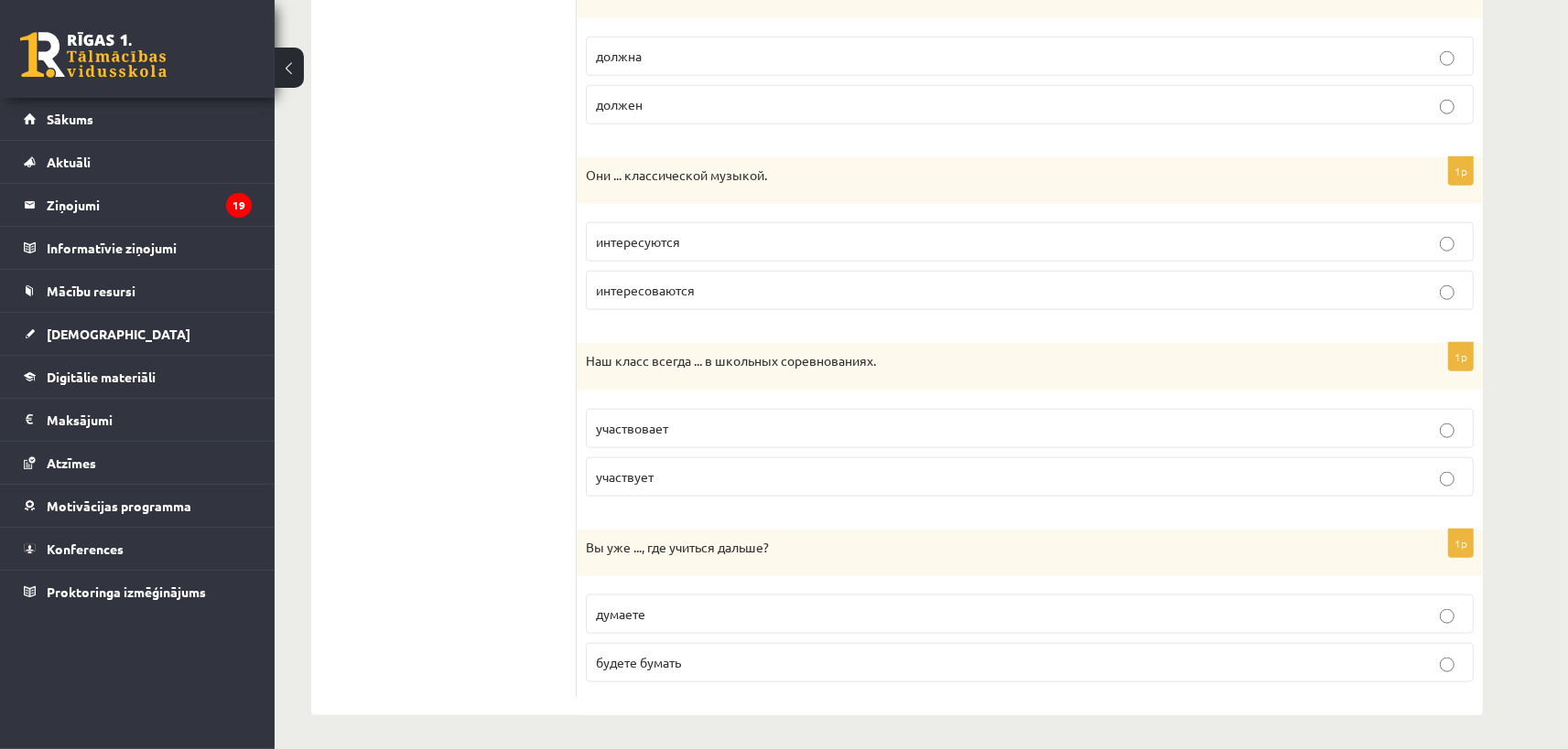
drag, startPoint x: 588, startPoint y: 363, endPoint x: 730, endPoint y: 479, distance: 183.4
click at [730, 391] on div "Наш класс всегда ... в школьных соревнованиях." at bounding box center [1029, 367] width 906 height 48
click at [623, 473] on span "участвует" at bounding box center [624, 477] width 57 height 17
drag, startPoint x: 583, startPoint y: 542, endPoint x: 773, endPoint y: 654, distance: 220.6
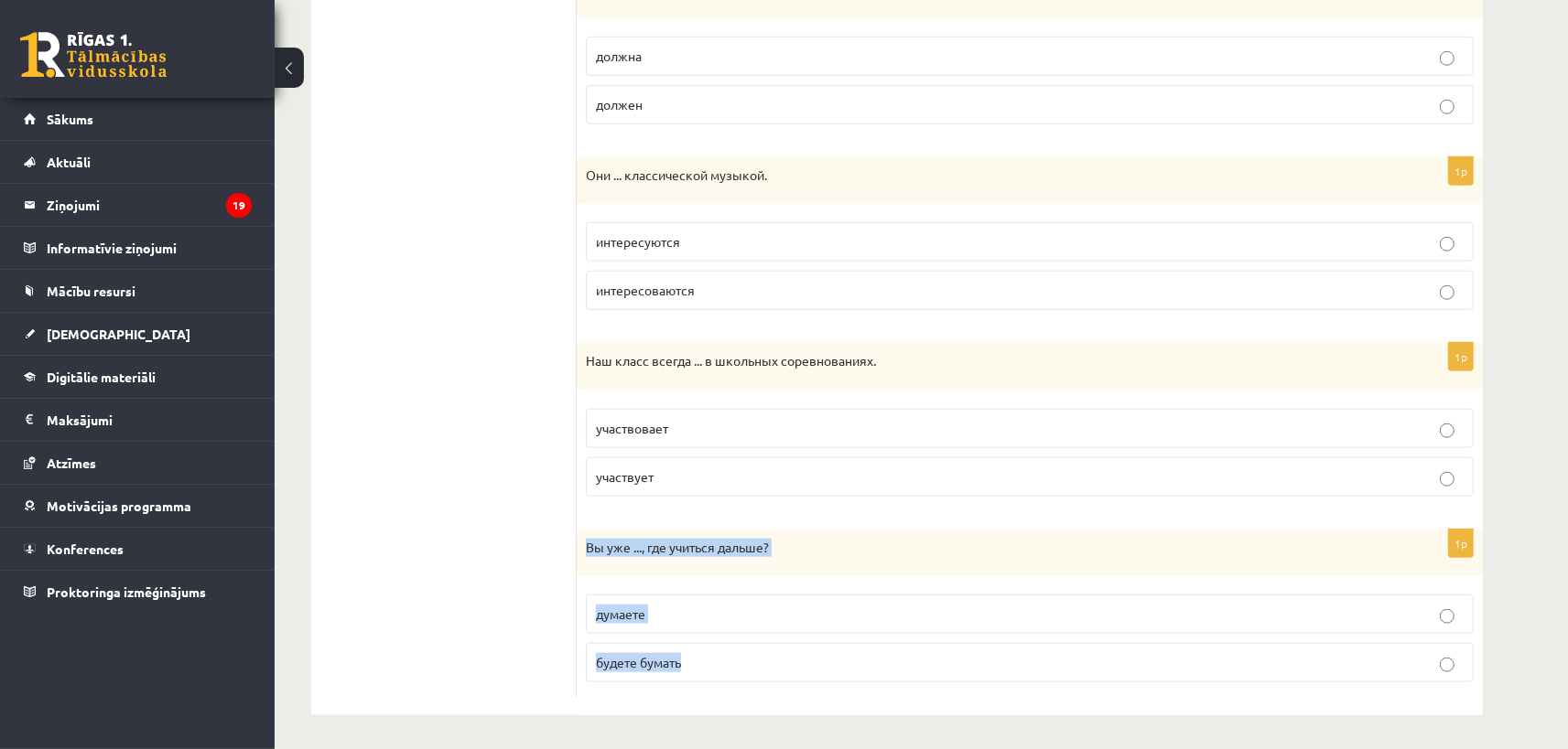
click at [773, 578] on div "Вы уже ..., где учиться дальше?" at bounding box center [1029, 553] width 906 height 48
click at [640, 617] on span "думаете" at bounding box center [620, 614] width 50 height 17
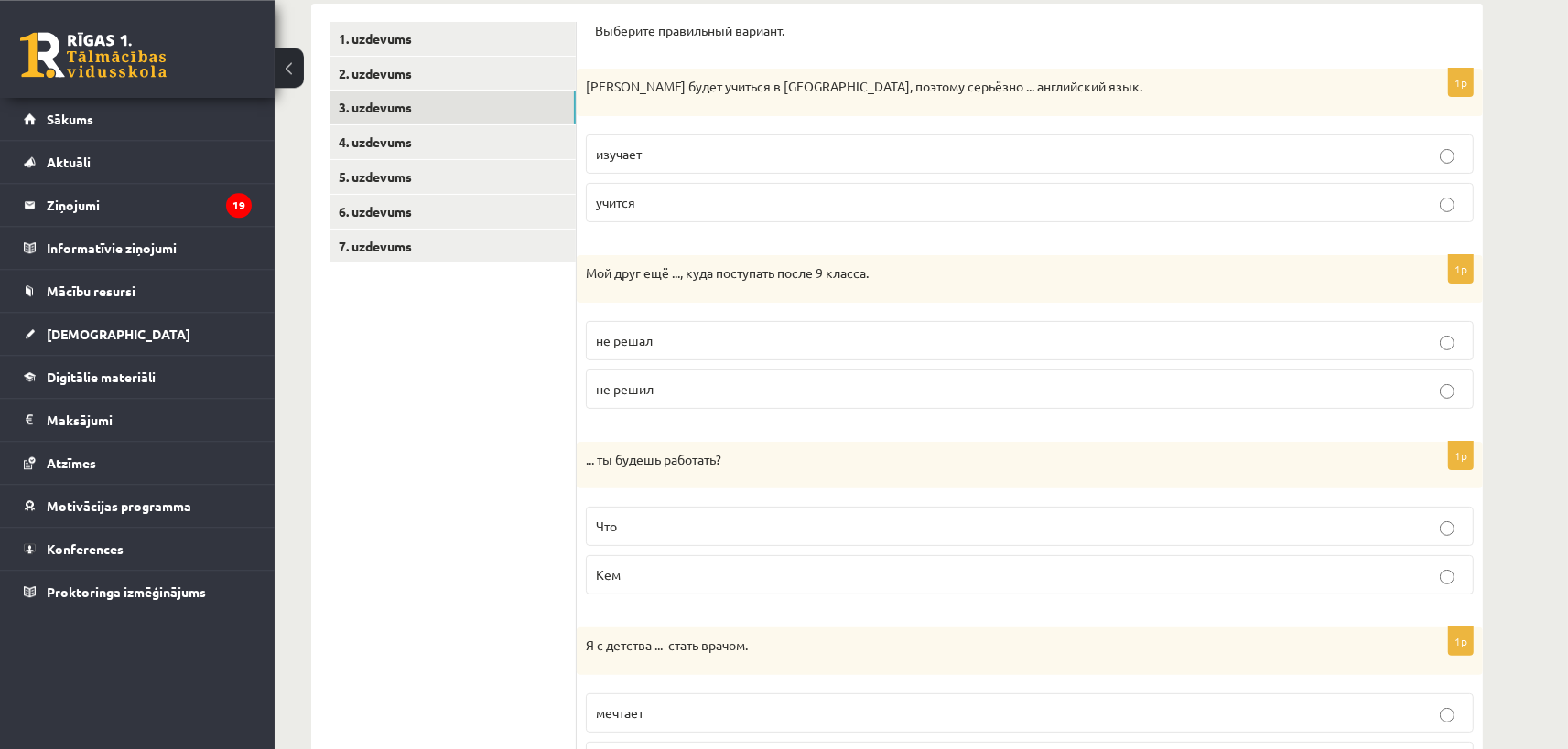
scroll to position [214, 0]
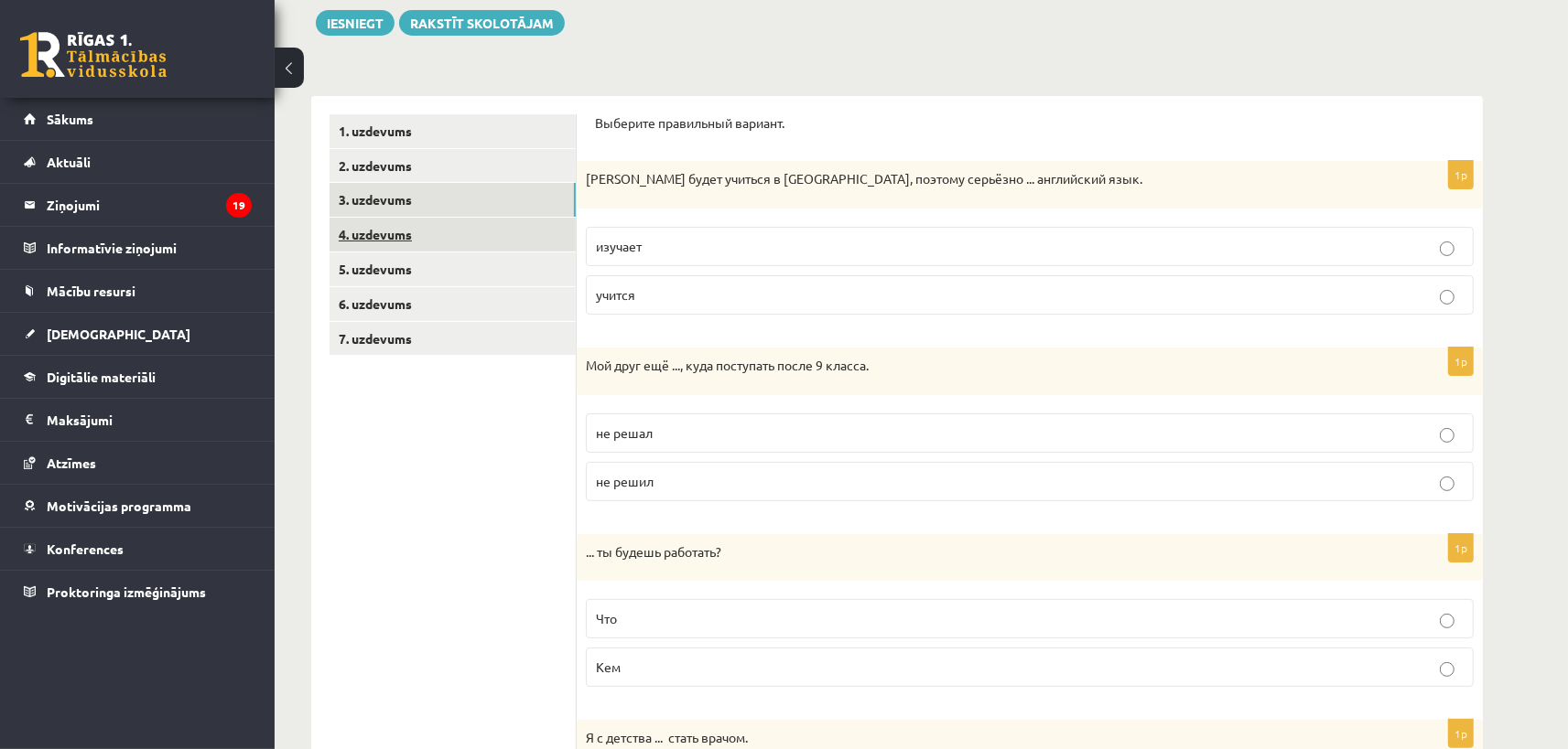
click at [430, 237] on link "4. uzdevums" at bounding box center [452, 234] width 246 height 34
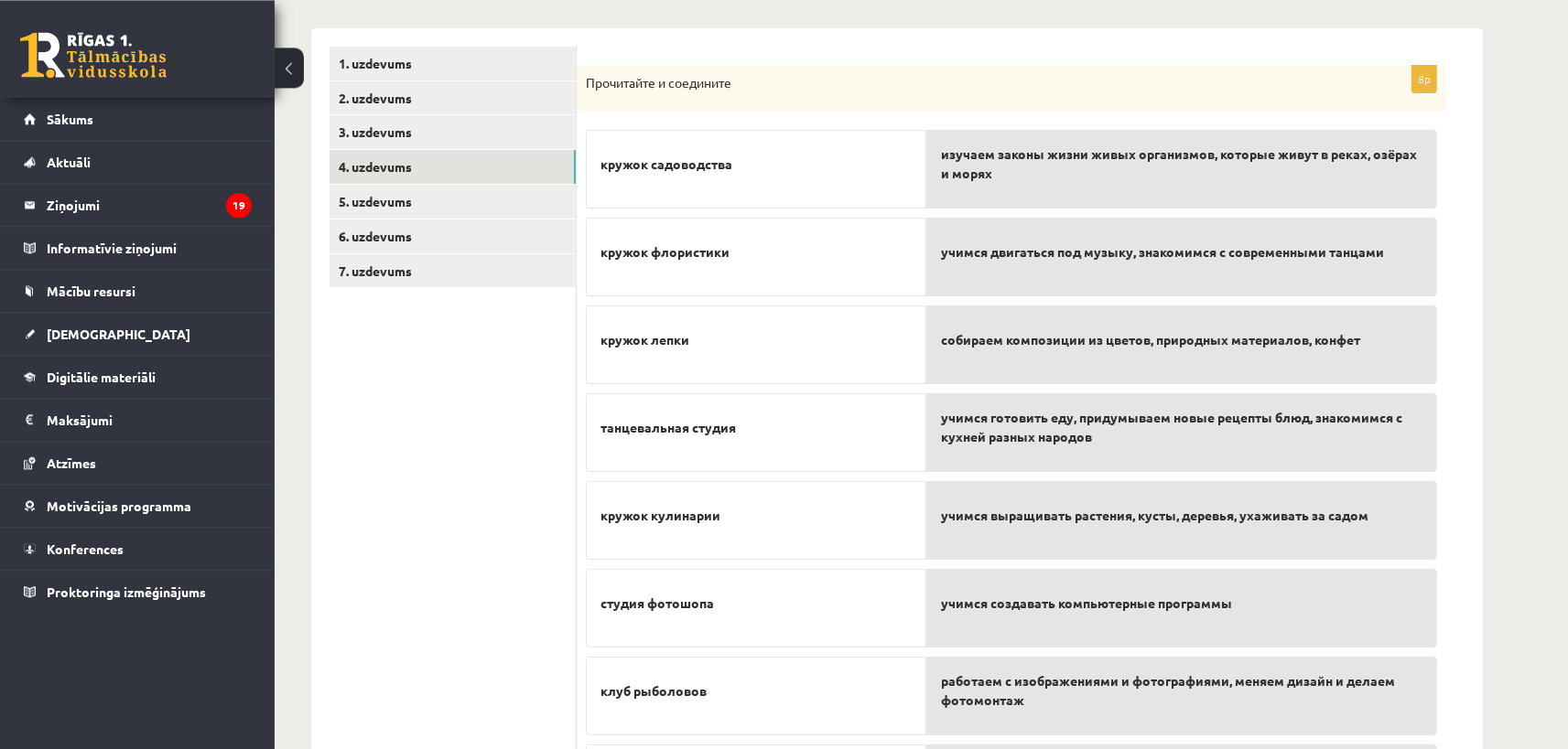
scroll to position [318, 0]
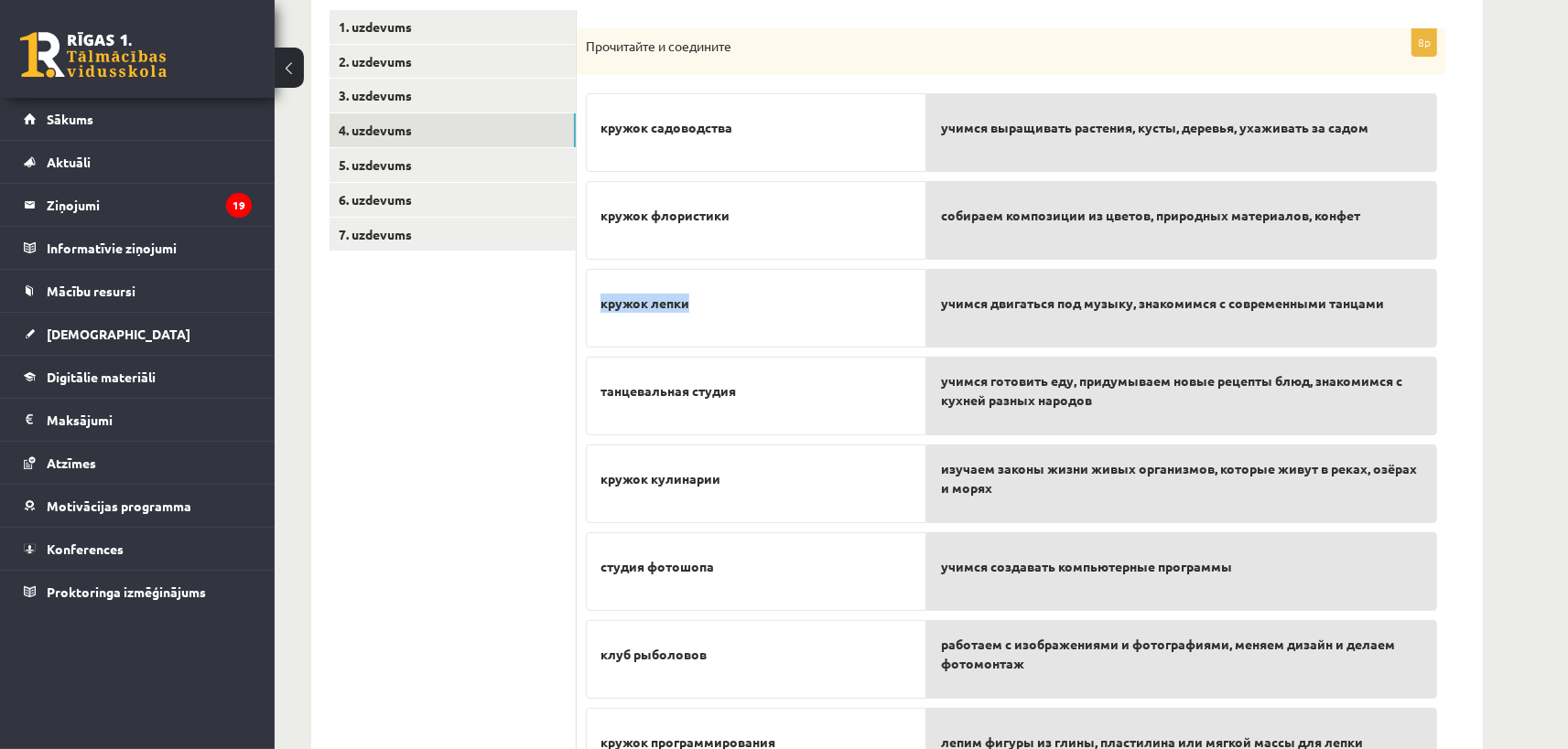
drag, startPoint x: 595, startPoint y: 302, endPoint x: 742, endPoint y: 308, distance: 147.1
click at [742, 308] on div "кружок лепки" at bounding box center [756, 308] width 340 height 79
click at [541, 352] on ul "1. uzdevums 2. uzdevums 3. uzdevums 4. uzdevums 5. uzdevums 6. uzdevums 7. uzde…" at bounding box center [453, 403] width 247 height 787
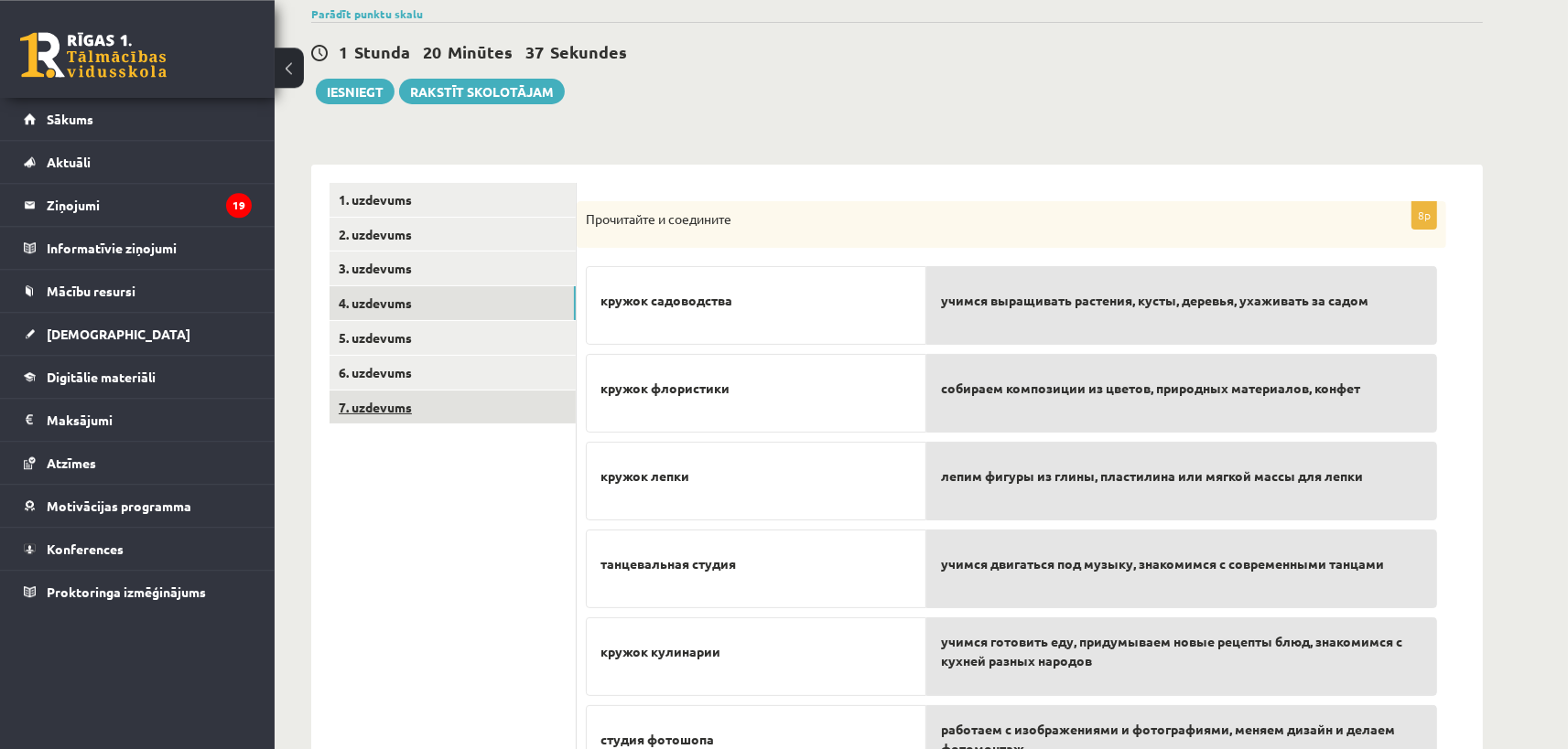
scroll to position [117, 0]
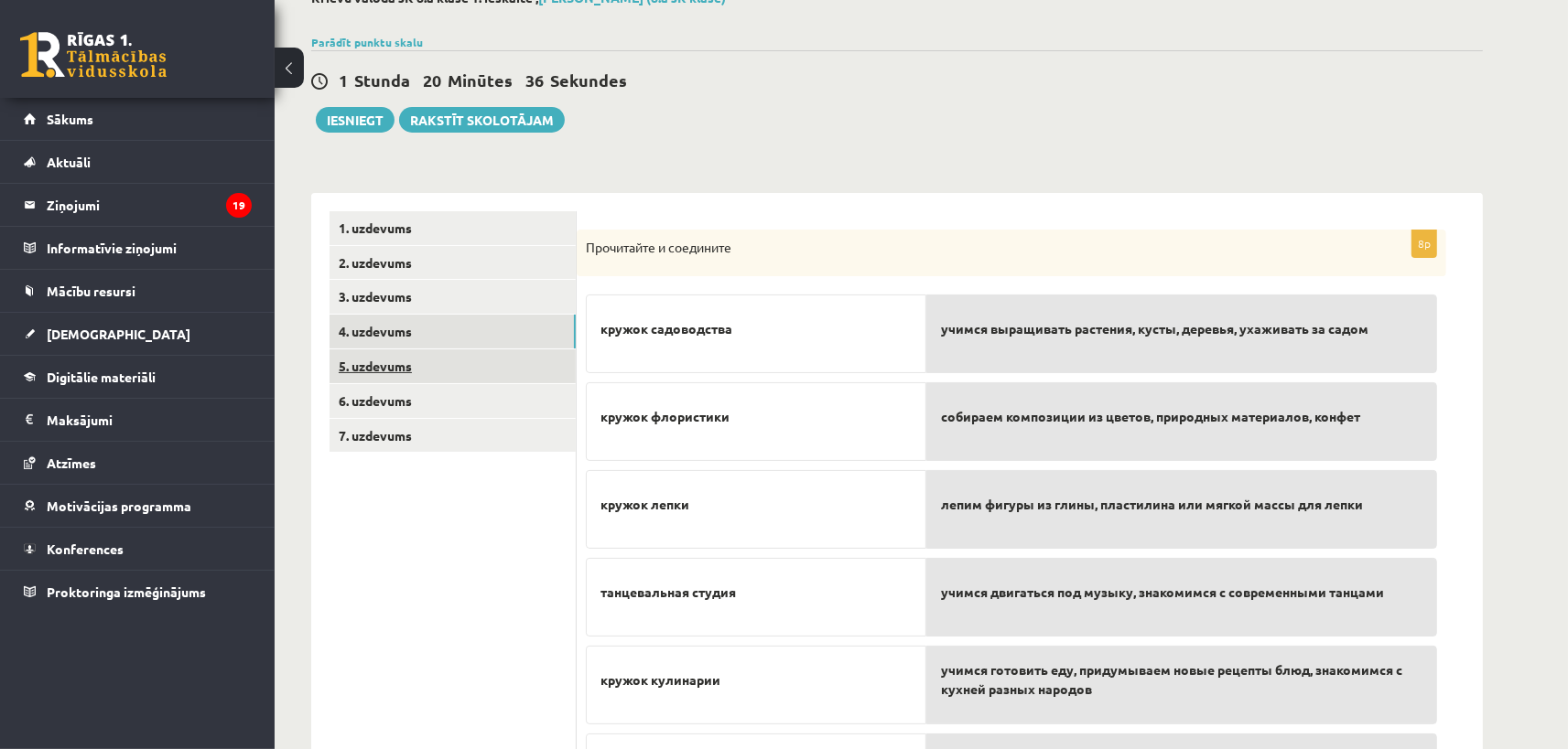
click at [483, 368] on link "5. uzdevums" at bounding box center [452, 366] width 246 height 34
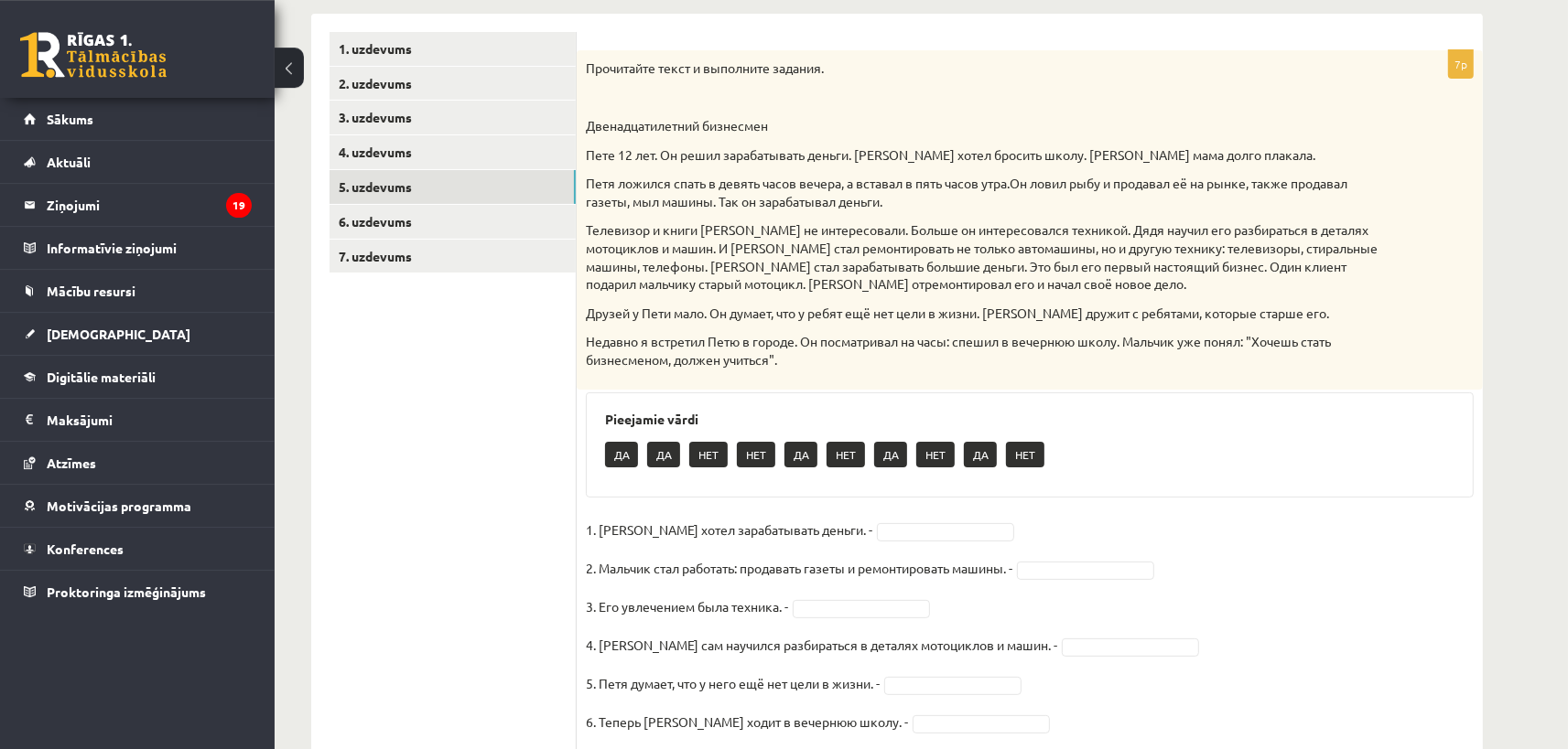
scroll to position [296, 0]
click at [873, 454] on body "0 Dāvanas 1919 mP 1027 xp Keita Nikola Bērziņa Sākums Aktuāli Kā mācīties eSKOL…" at bounding box center [784, 79] width 1568 height 749
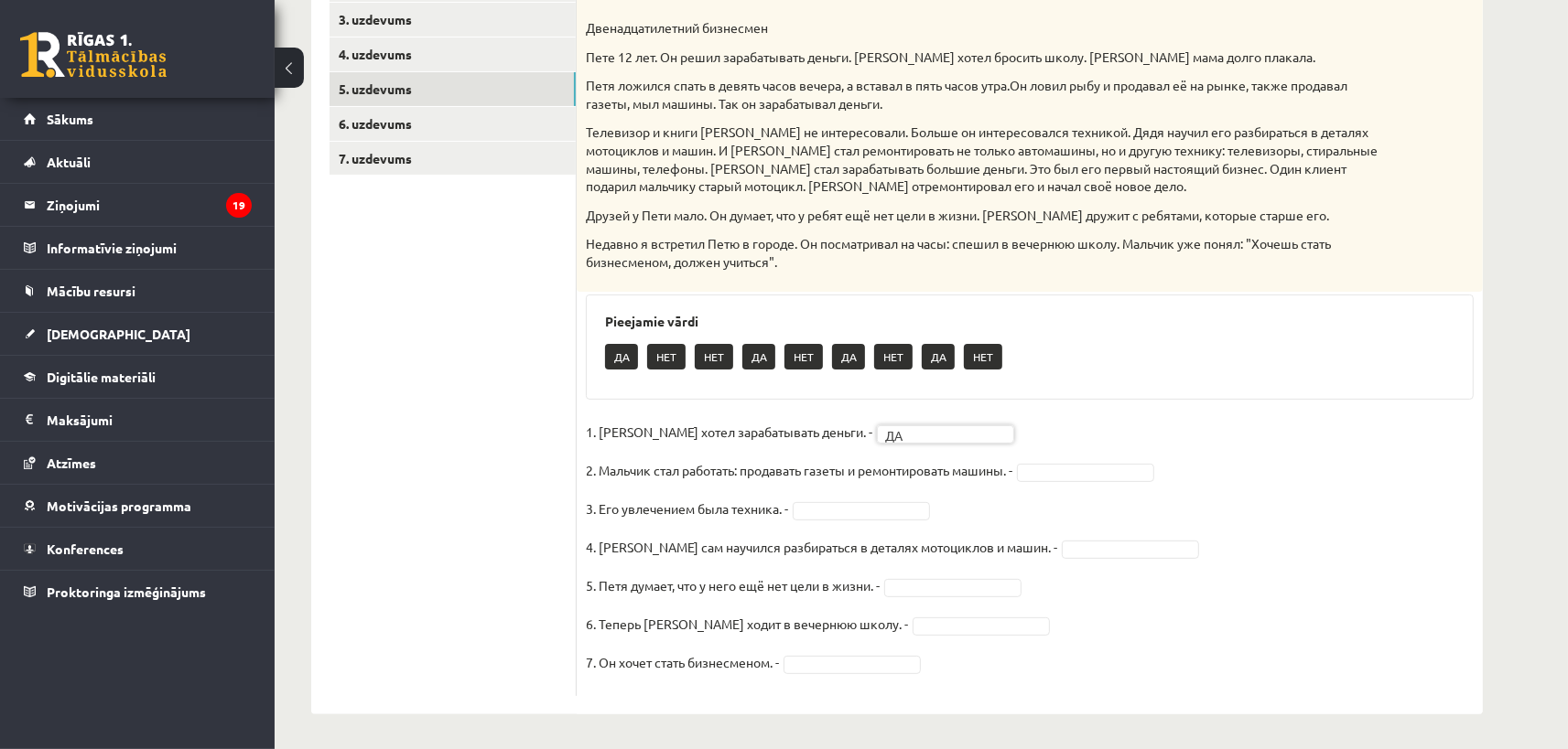
scroll to position [396, 0]
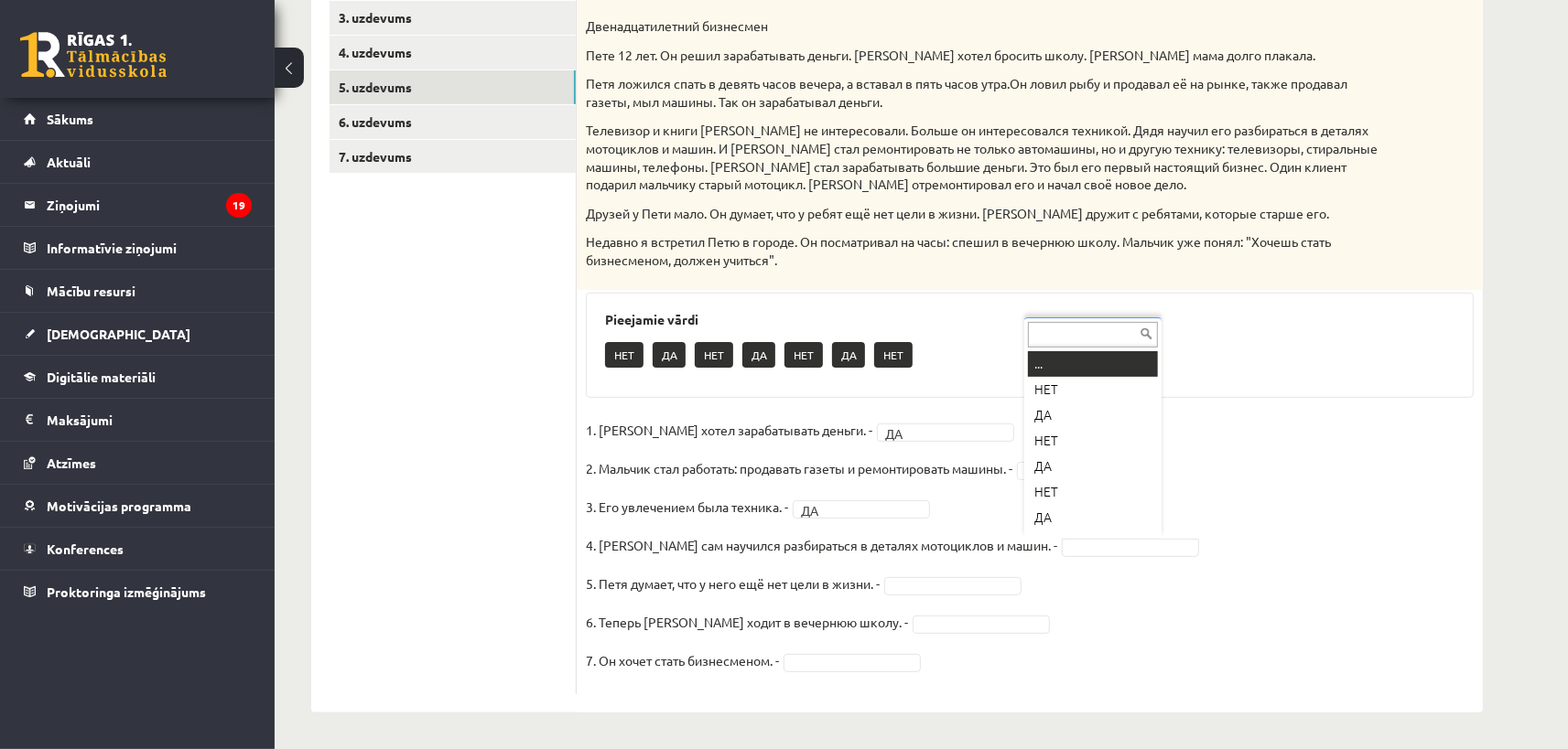
scroll to position [21, 0]
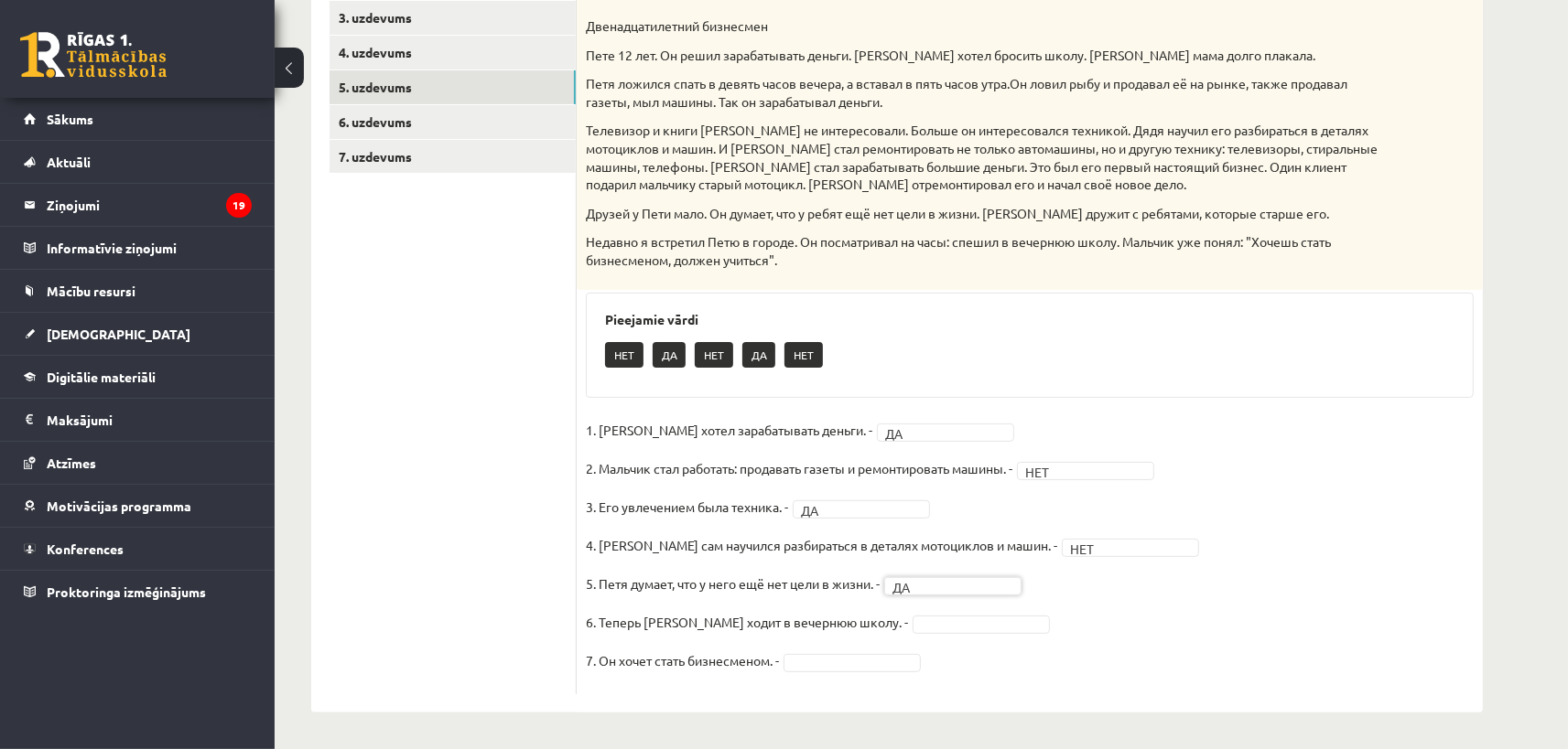
click at [511, 504] on ul "1. uzdevums 2. uzdevums 3. uzdevums 4. uzdevums 5. uzdevums 6. uzdevums 7. uzde…" at bounding box center [453, 313] width 247 height 764
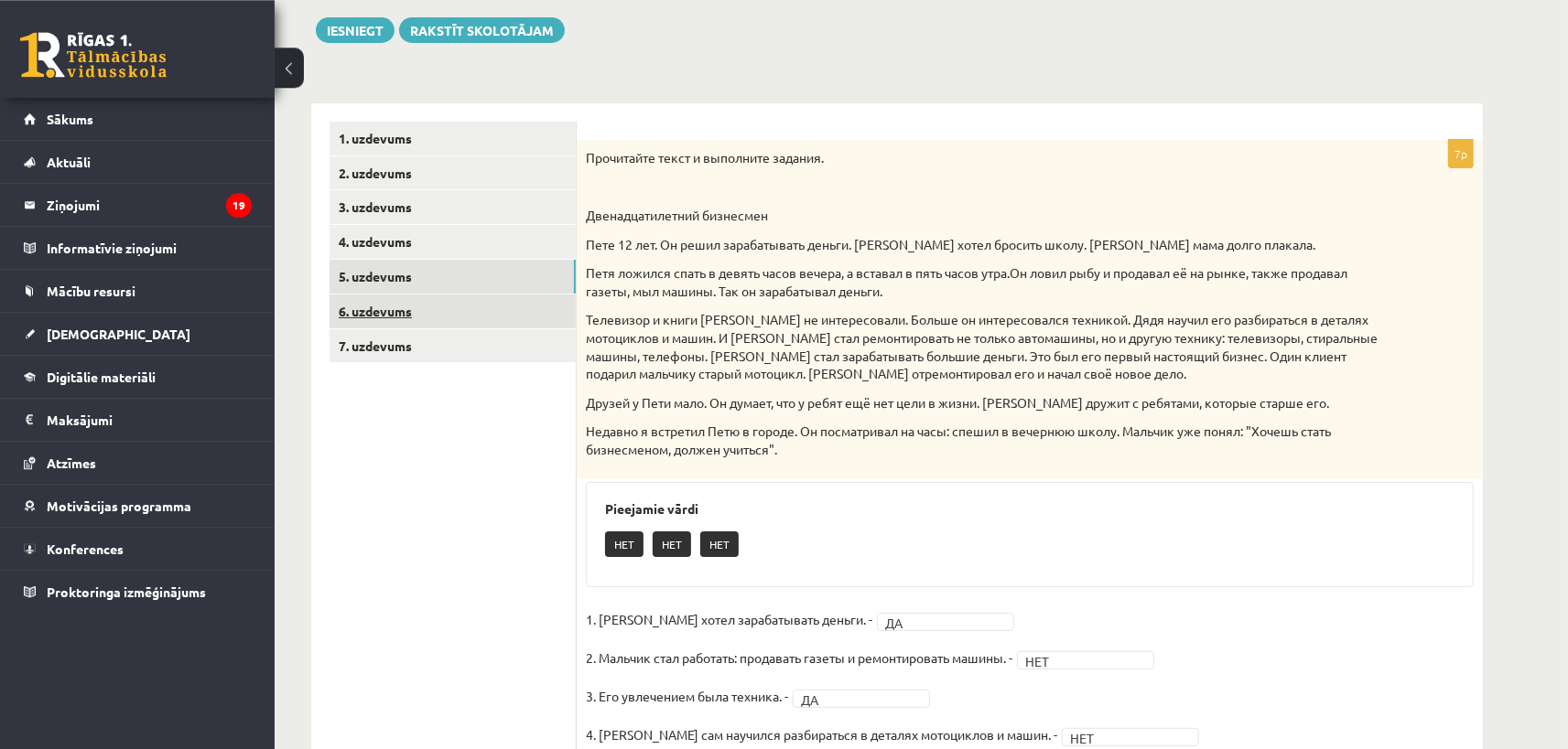
scroll to position [195, 0]
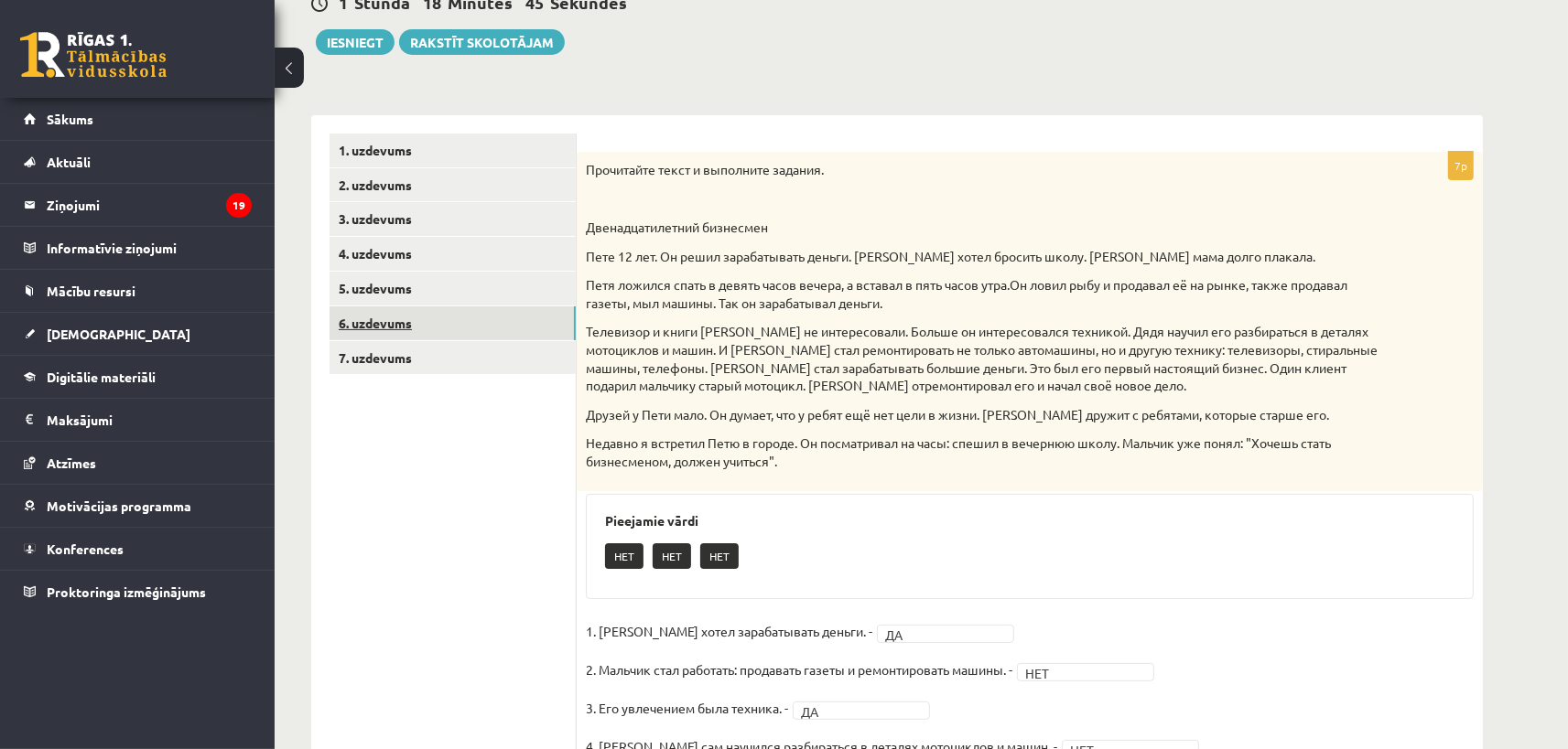
click at [481, 328] on link "6. uzdevums" at bounding box center [452, 323] width 246 height 34
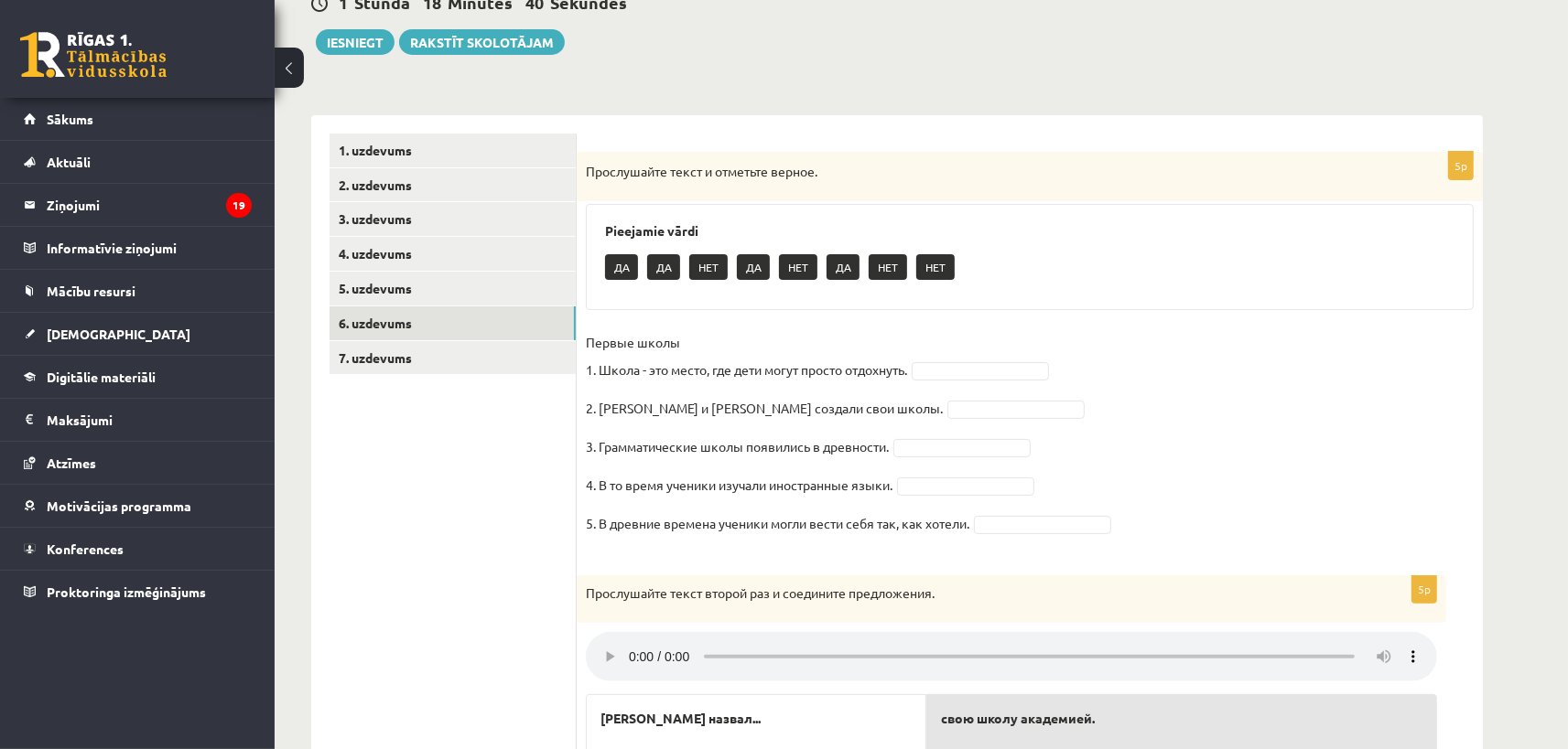
click at [987, 371] on body "0 Dāvanas 1919 mP 1027 xp Keita Nikola Bērziņa Sākums Aktuāli Kā mācīties eSKOL…" at bounding box center [784, 180] width 1568 height 749
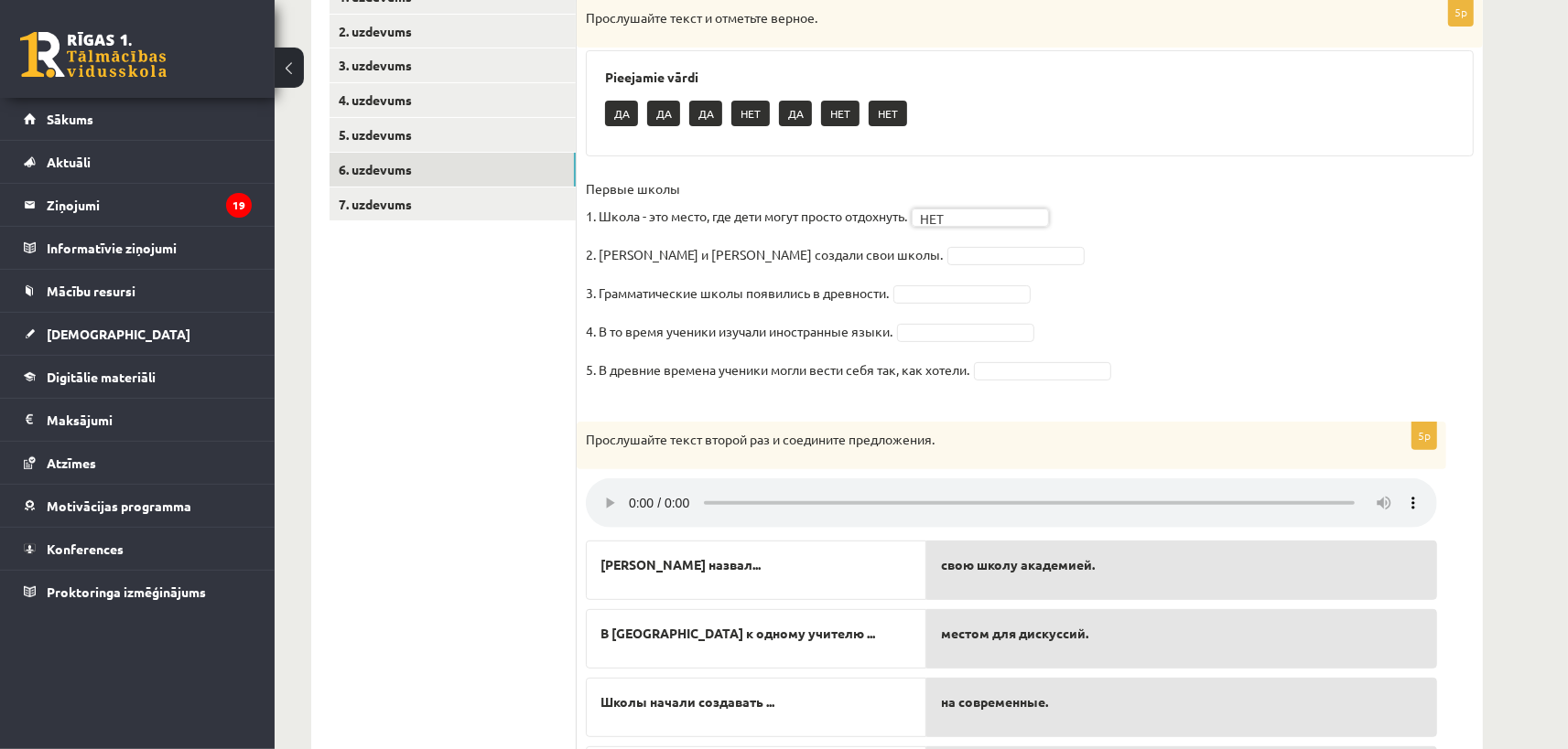
scroll to position [322, 0]
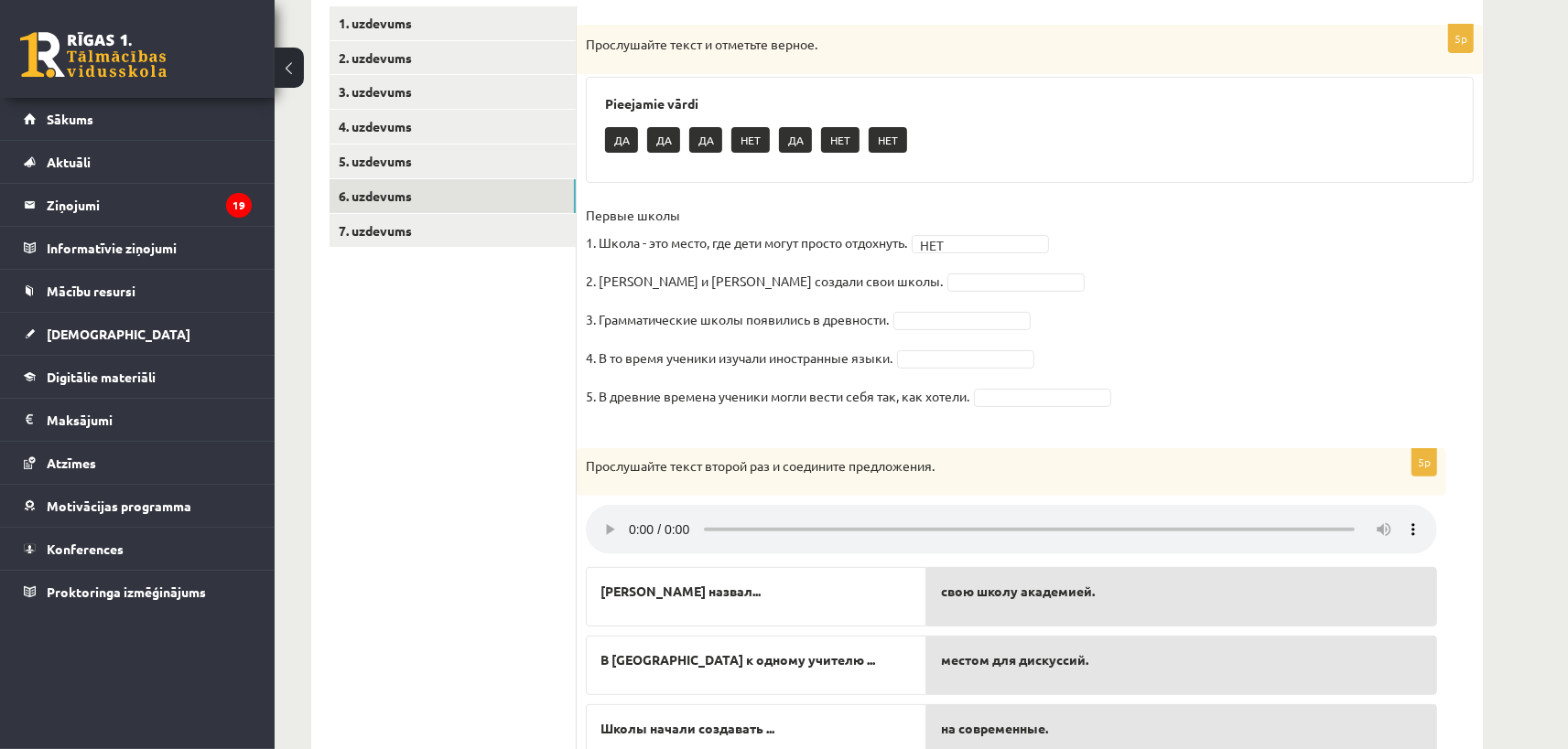
click at [498, 446] on ul "1. uzdevums 2. uzdevums 3. uzdevums 4. uzdevums 5. uzdevums 6. uzdevums 7. uzde…" at bounding box center [453, 458] width 247 height 904
click at [898, 282] on body "0 Dāvanas 1919 mP 1027 xp Keita Nikola Bērziņa Sākums Aktuāli Kā mācīties eSKOL…" at bounding box center [784, 53] width 1568 height 749
click at [914, 317] on body "0 Dāvanas 1919 mP 1027 xp Keita Nikola Bērziņa Sākums Aktuāli Kā mācīties eSKOL…" at bounding box center [784, 53] width 1568 height 749
click at [1030, 394] on body "0 Dāvanas 1919 mP 1027 xp Keita Nikola Bērziņa Sākums Aktuāli Kā mācīties eSKOL…" at bounding box center [784, 53] width 1568 height 749
click at [1001, 353] on body "0 Dāvanas 1919 mP 1027 xp Keita Nikola Bērziņa Sākums Aktuāli Kā mācīties eSKOL…" at bounding box center [784, 53] width 1568 height 749
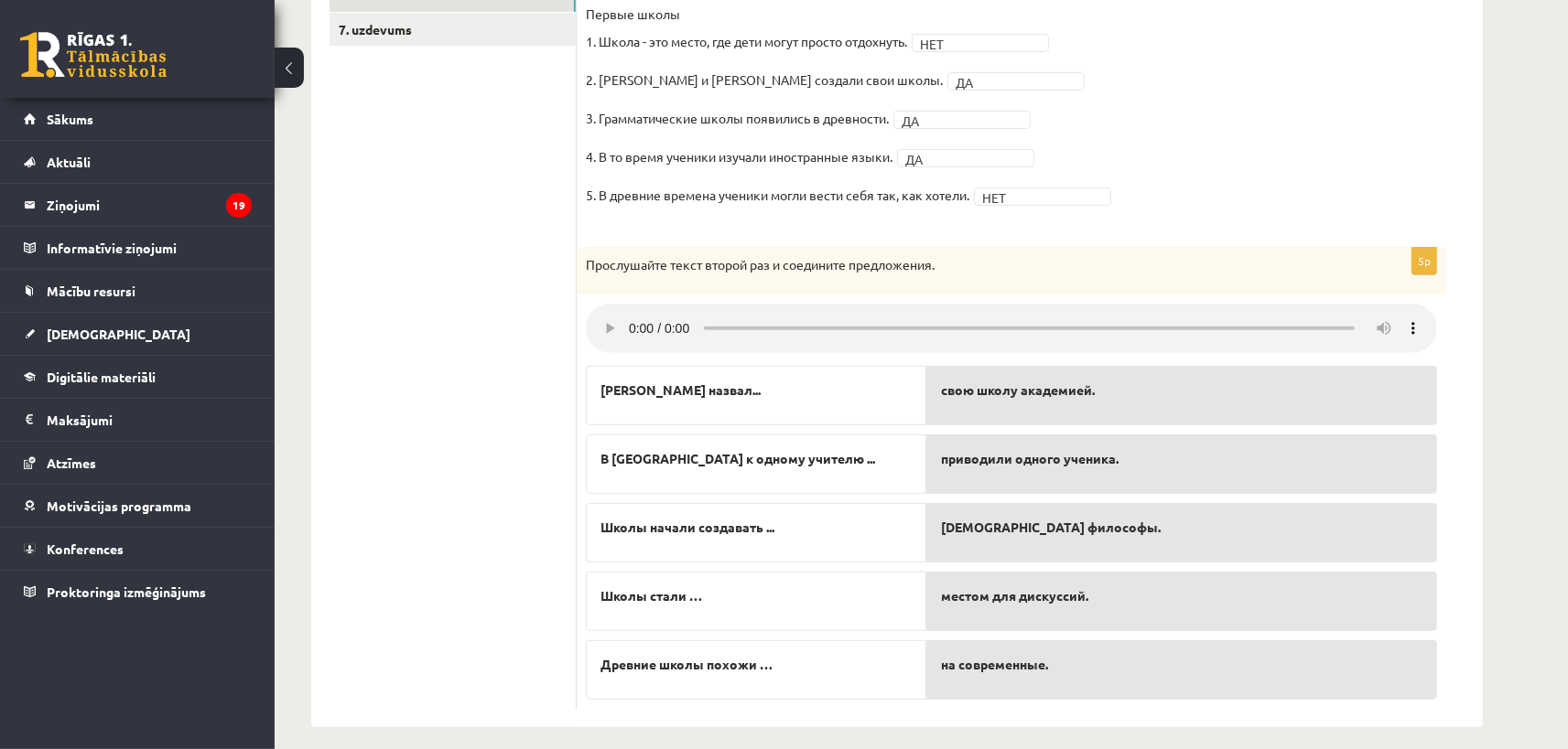
scroll to position [121, 0]
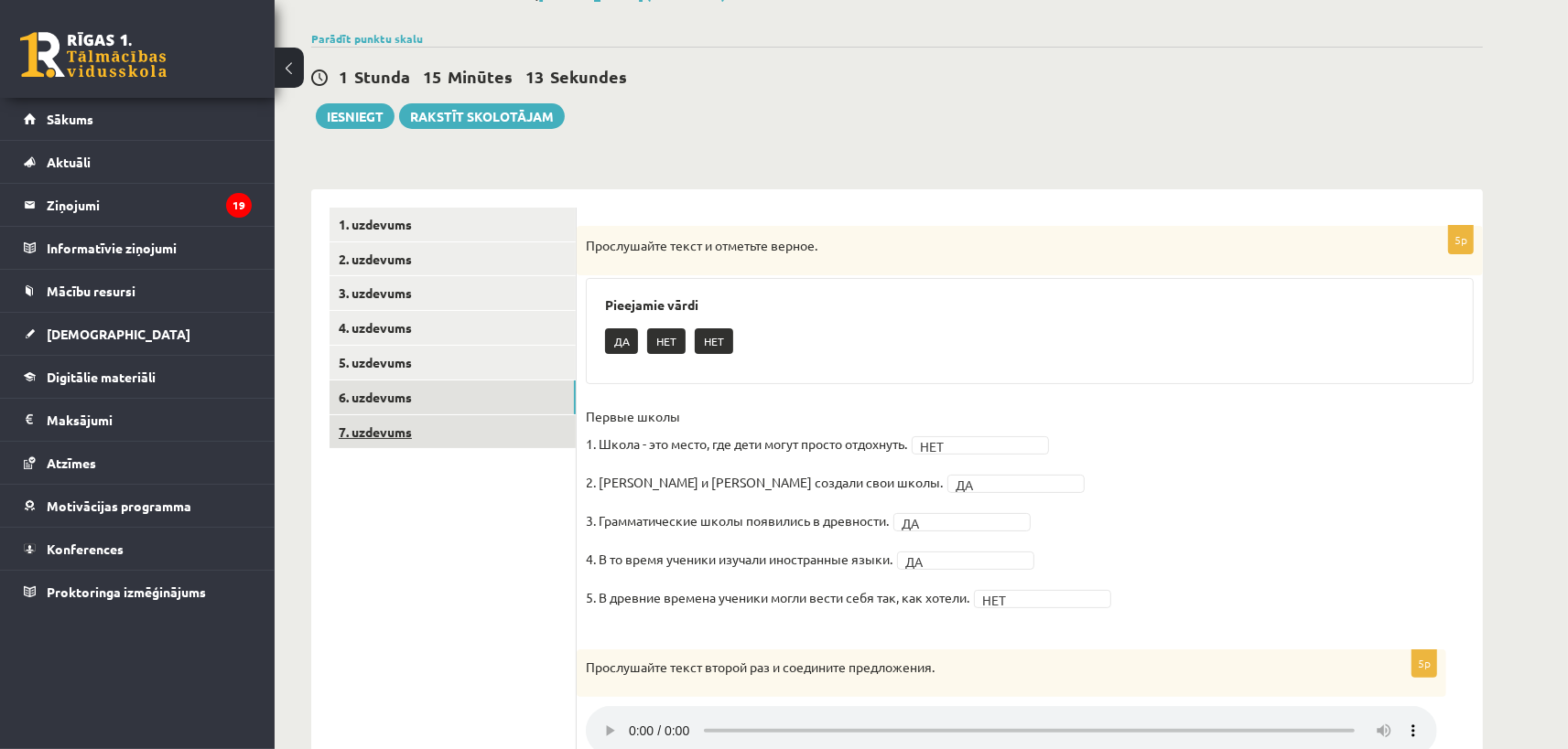
click at [427, 436] on link "7. uzdevums" at bounding box center [452, 432] width 246 height 34
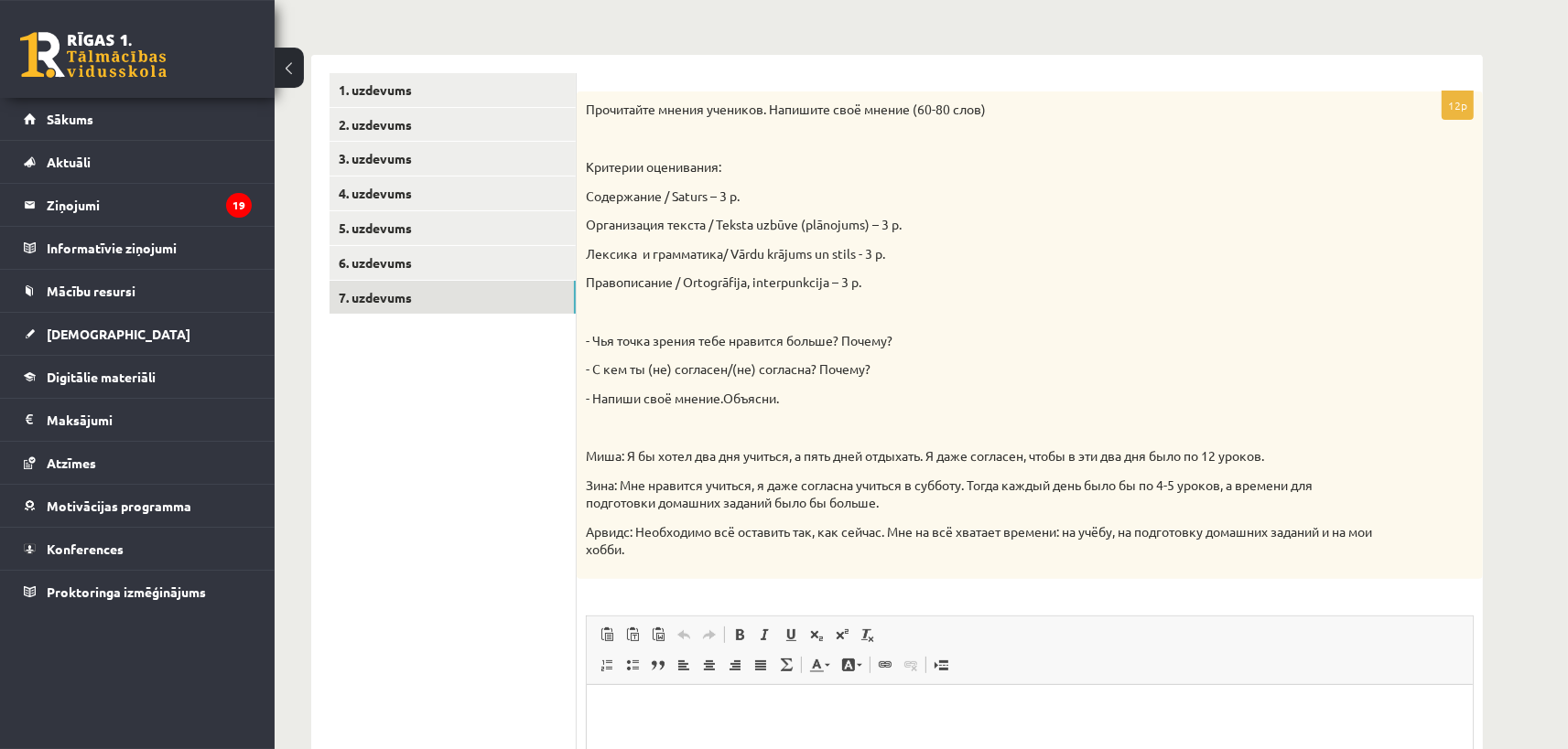
scroll to position [254, 0]
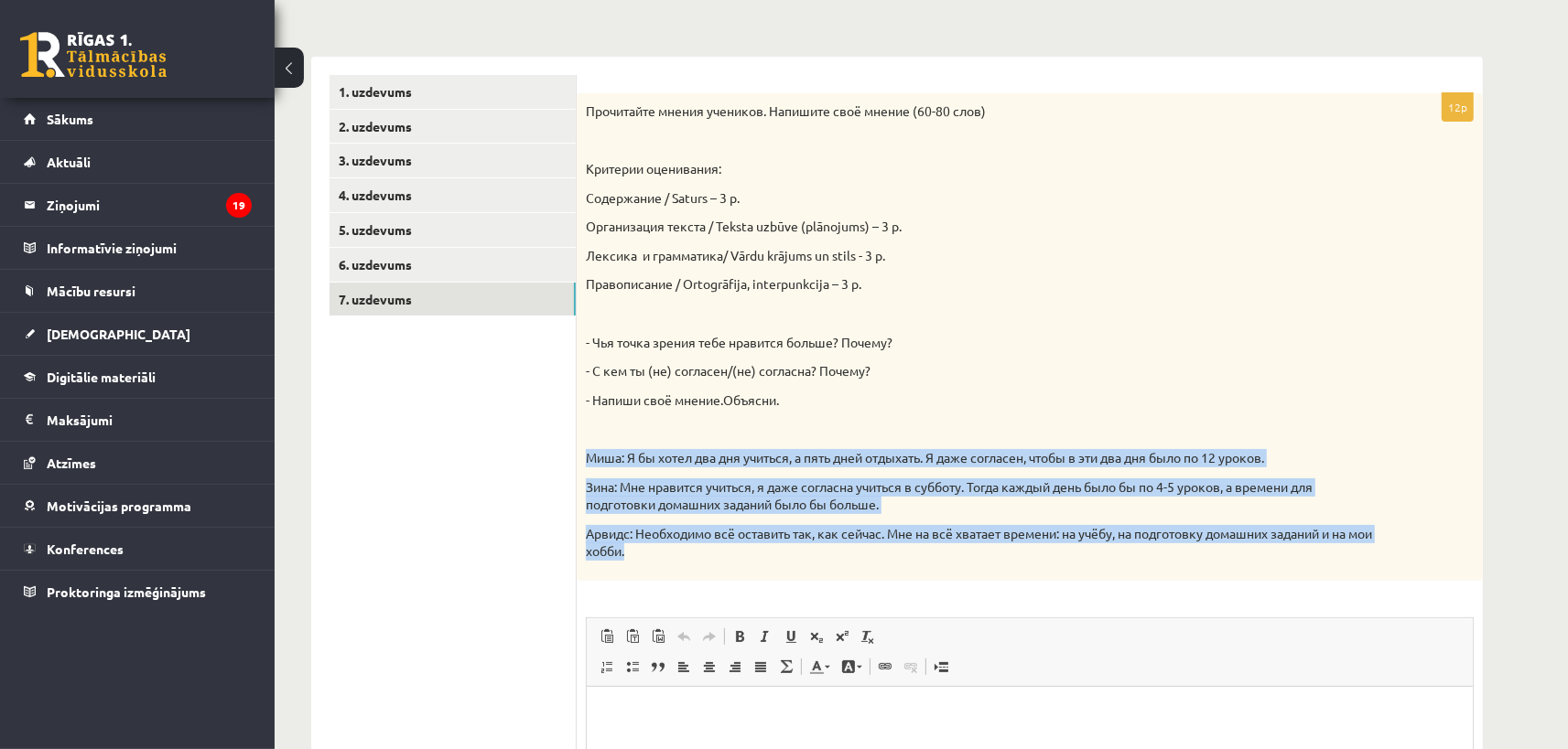
drag, startPoint x: 587, startPoint y: 455, endPoint x: 737, endPoint y: 568, distance: 187.8
click at [737, 568] on div "Прочитайте мнения учеников. Напишите своё мнение (60-80 слов) Критерии оцениван…" at bounding box center [1029, 337] width 906 height 487
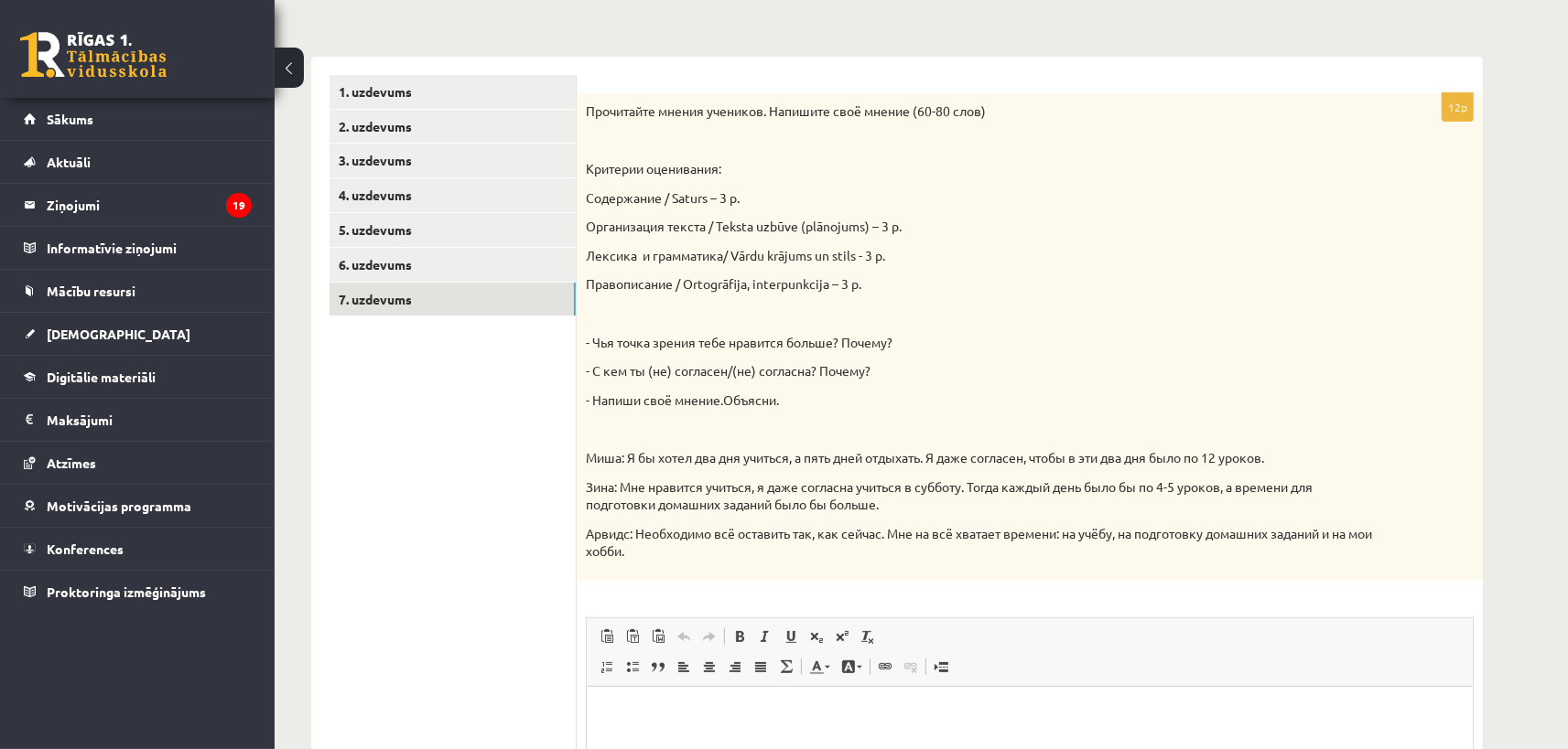
click at [565, 450] on ul "1. uzdevums 2. uzdevums 3. uzdevums 4. uzdevums 5. uzdevums 6. uzdevums 7. uzde…" at bounding box center [453, 537] width 247 height 924
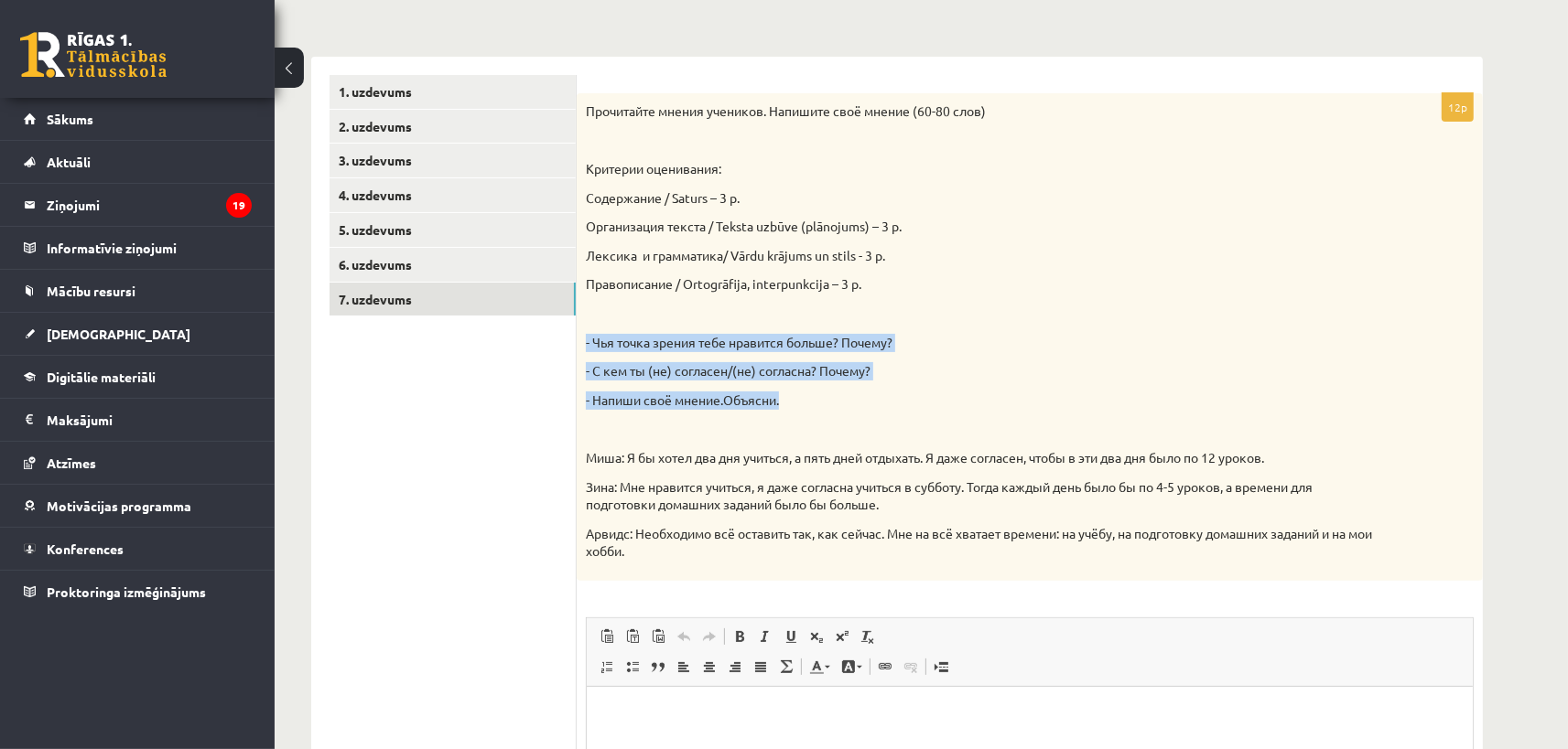
drag, startPoint x: 585, startPoint y: 340, endPoint x: 809, endPoint y: 407, distance: 233.8
click at [809, 407] on div "Прочитайте мнения учеников. Напишите своё мнение (60-80 слов) Критерии оцениван…" at bounding box center [1029, 337] width 906 height 487
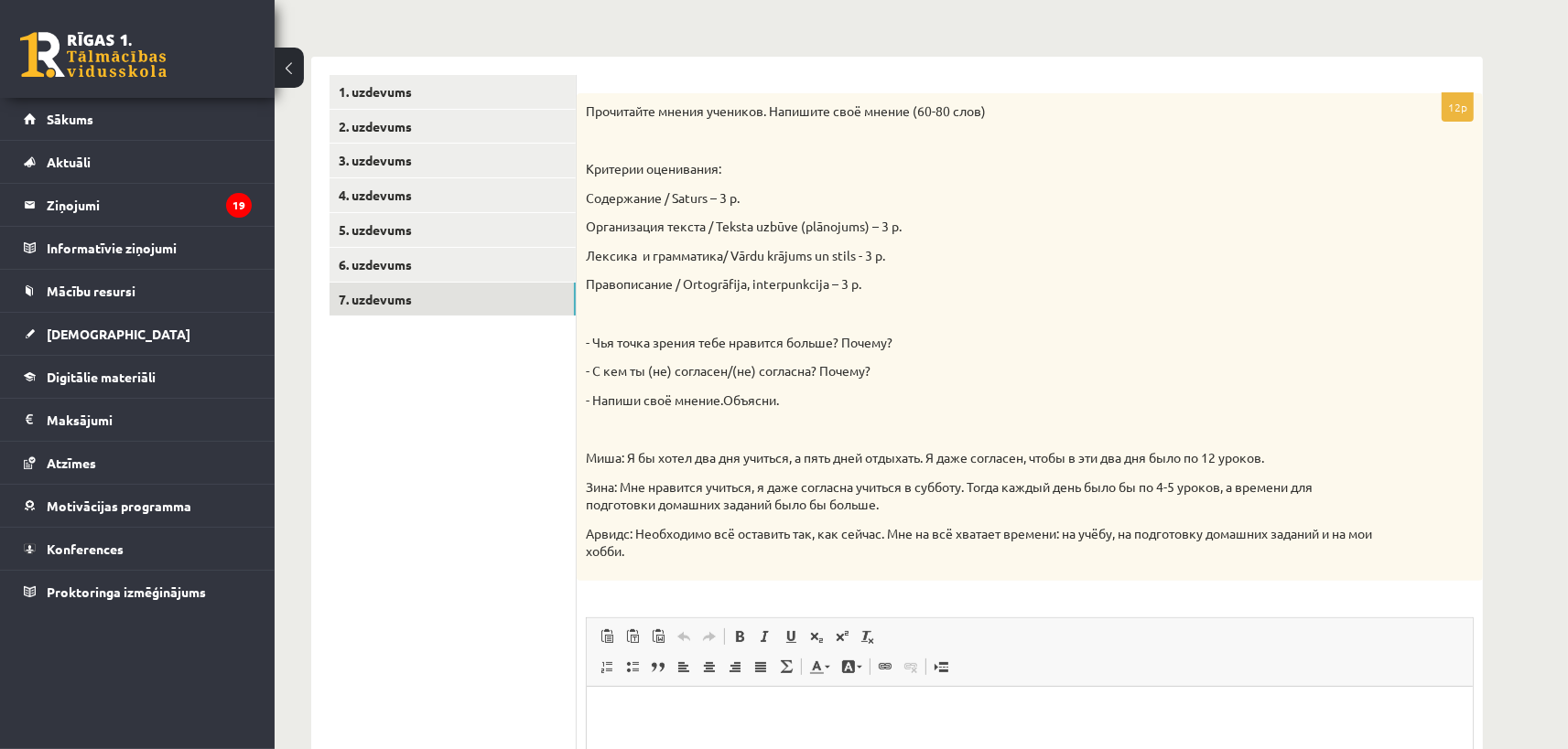
click at [435, 394] on ul "1. uzdevums 2. uzdevums 3. uzdevums 4. uzdevums 5. uzdevums 6. uzdevums 7. uzde…" at bounding box center [453, 537] width 247 height 924
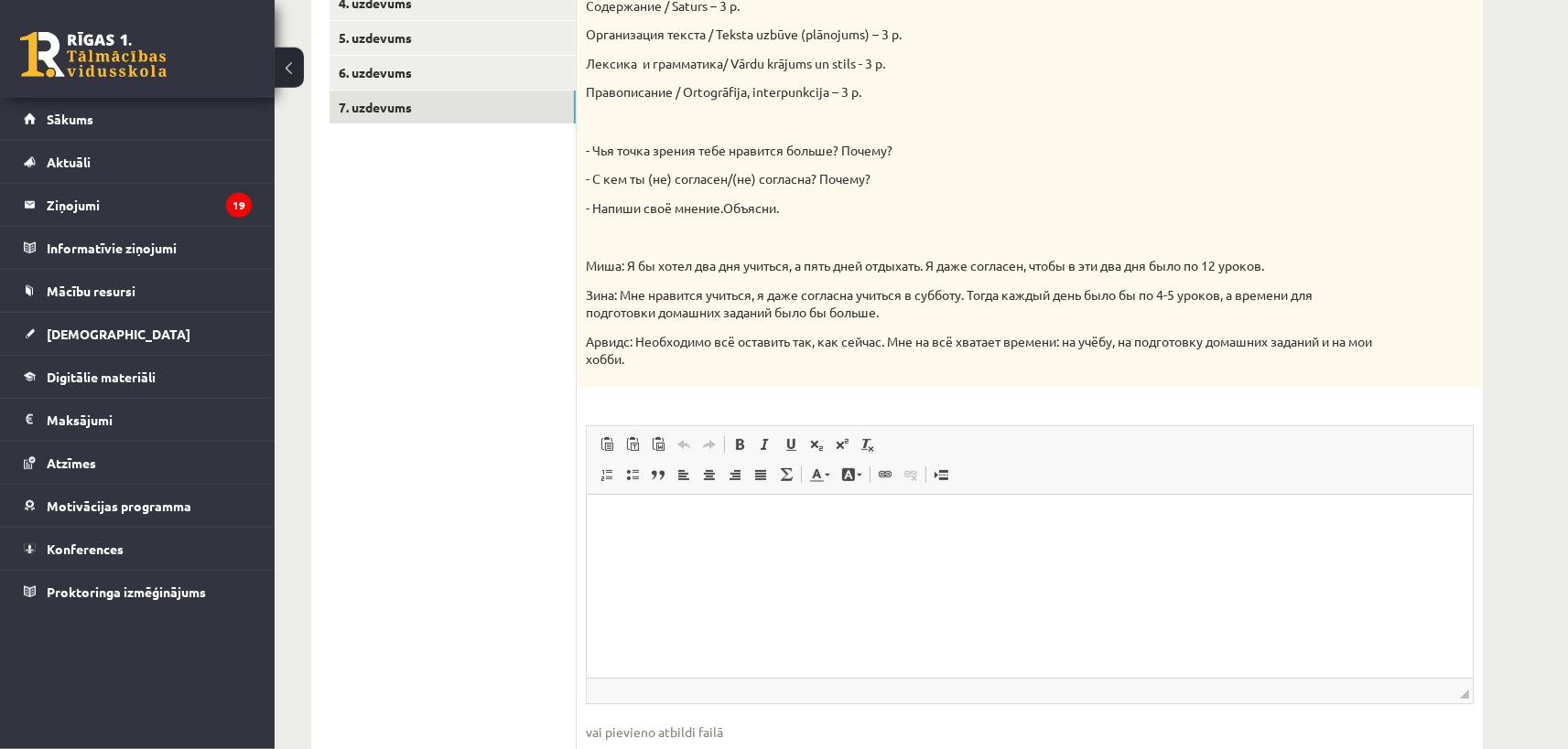
scroll to position [555, 0]
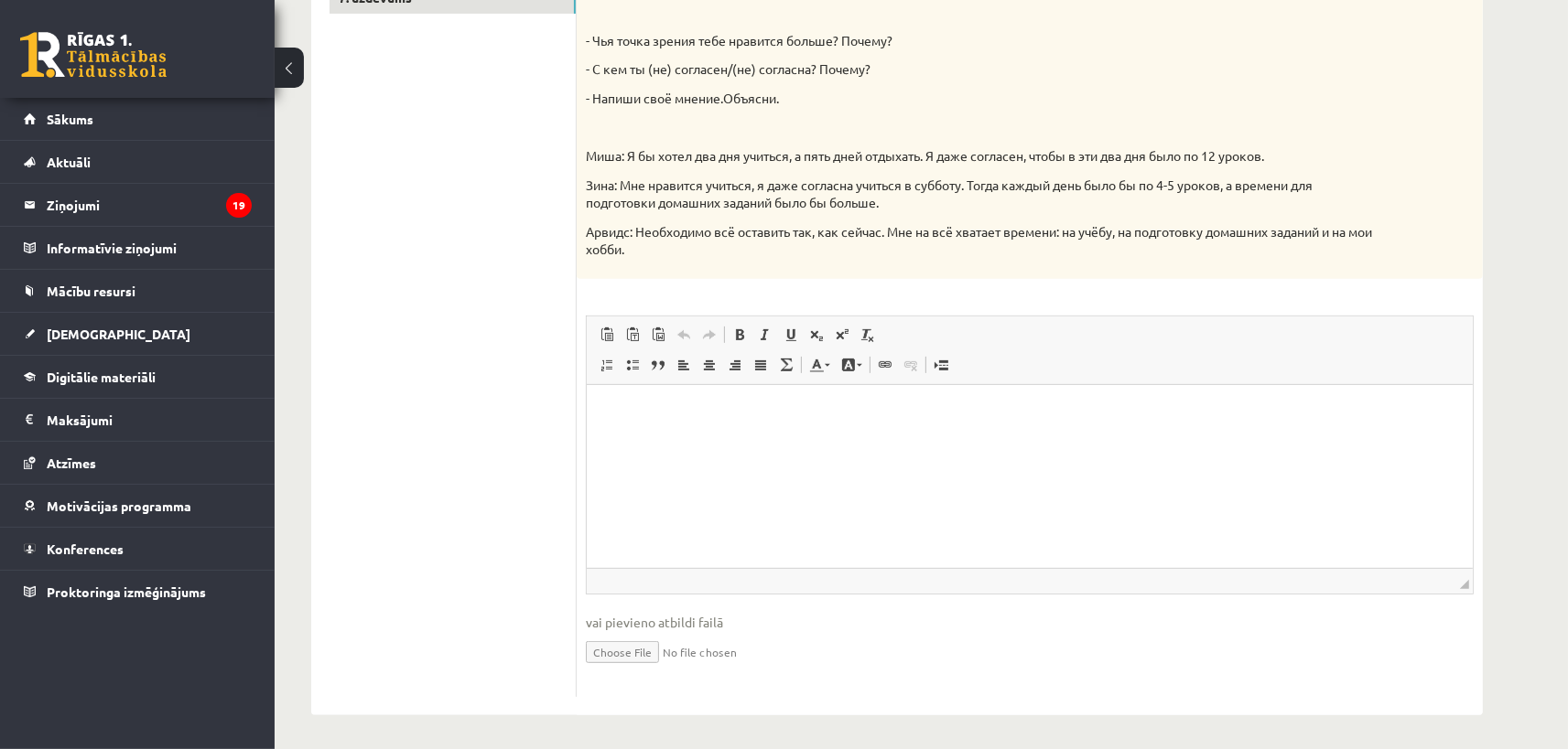
click at [801, 487] on html at bounding box center [1028, 476] width 886 height 183
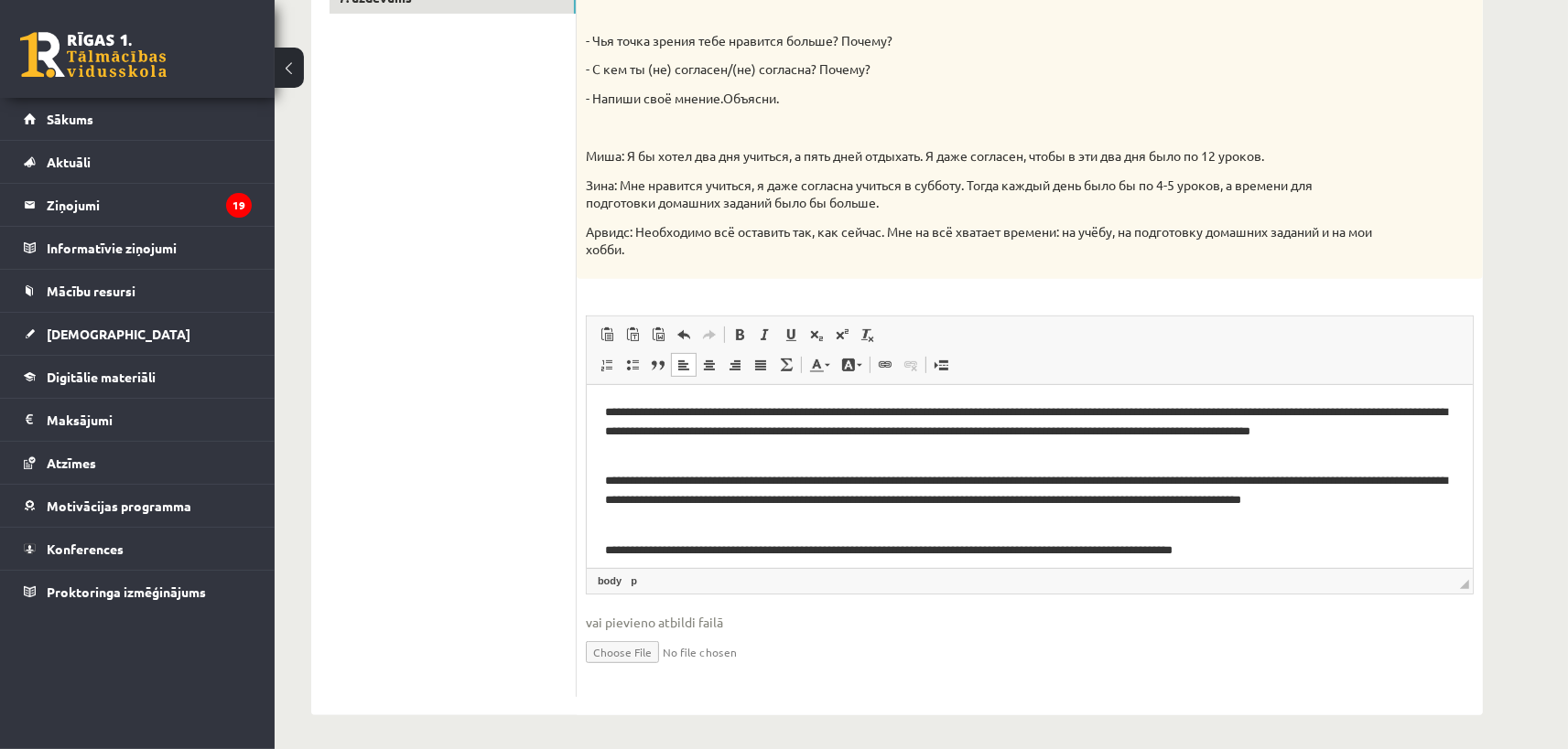
click at [602, 479] on html "**********" at bounding box center [1028, 476] width 886 height 183
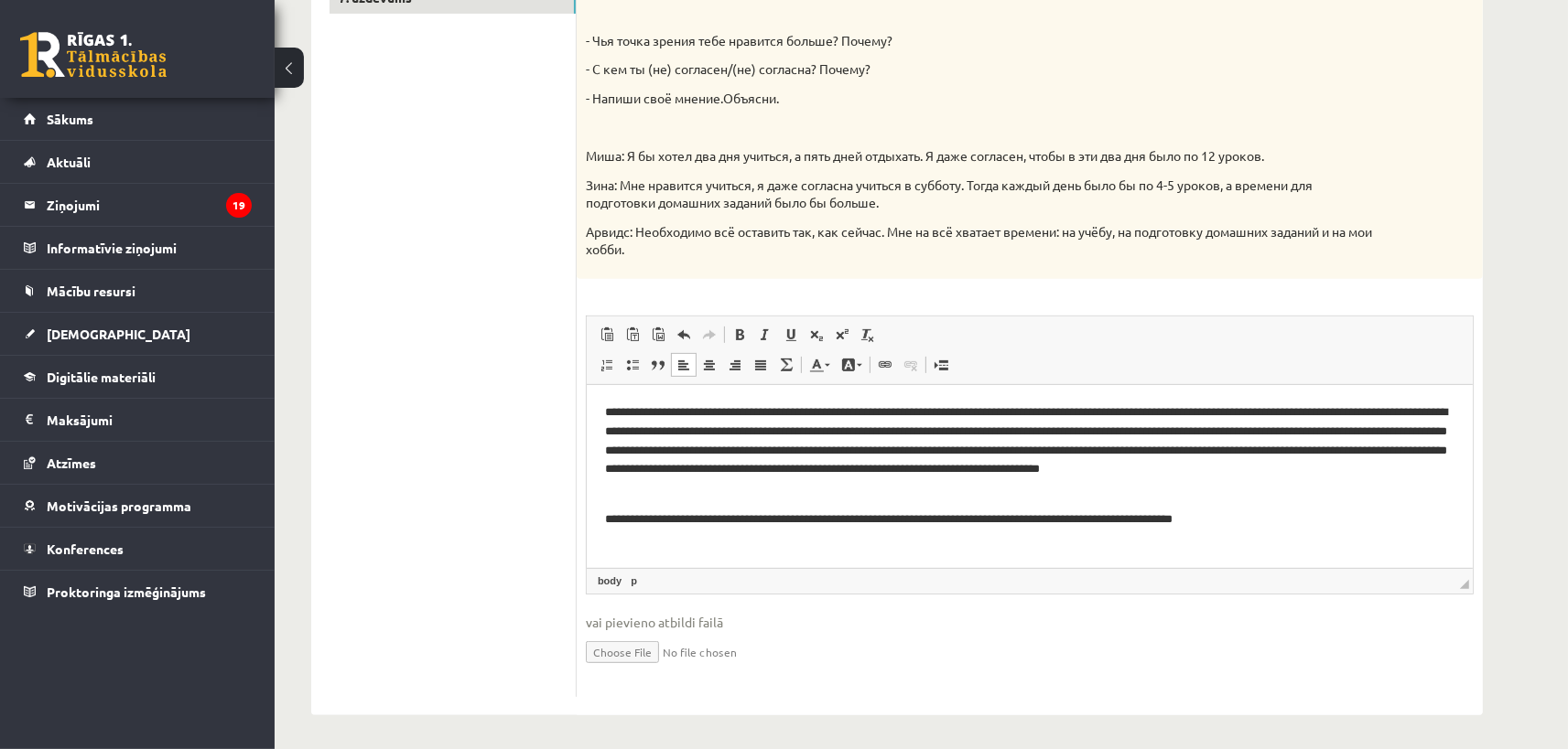
click at [602, 516] on html "**********" at bounding box center [1028, 476] width 886 height 183
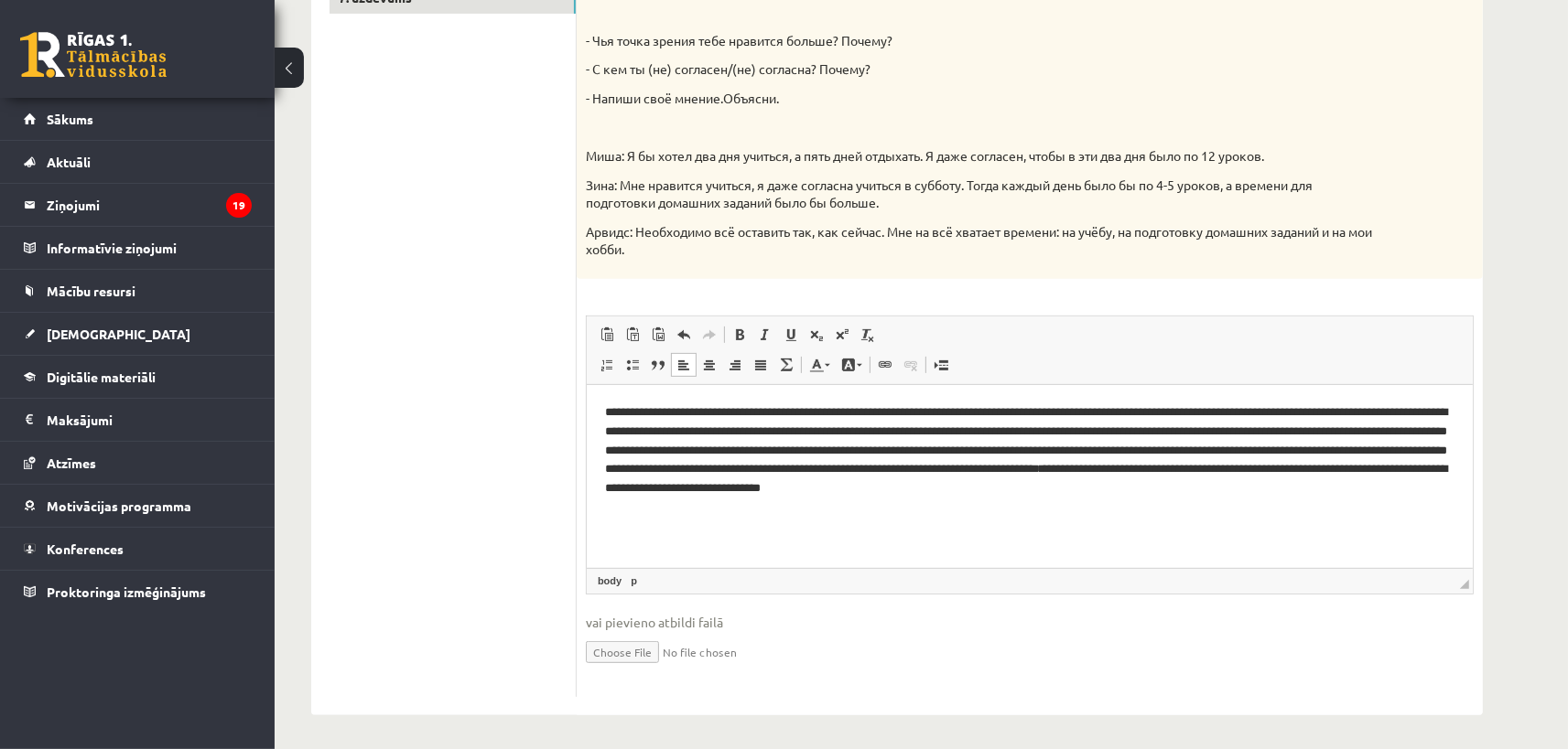
click at [907, 449] on p "**********" at bounding box center [1028, 460] width 849 height 115
click at [1194, 487] on p "**********" at bounding box center [1028, 460] width 849 height 115
click at [1230, 532] on html "**********" at bounding box center [1028, 476] width 886 height 183
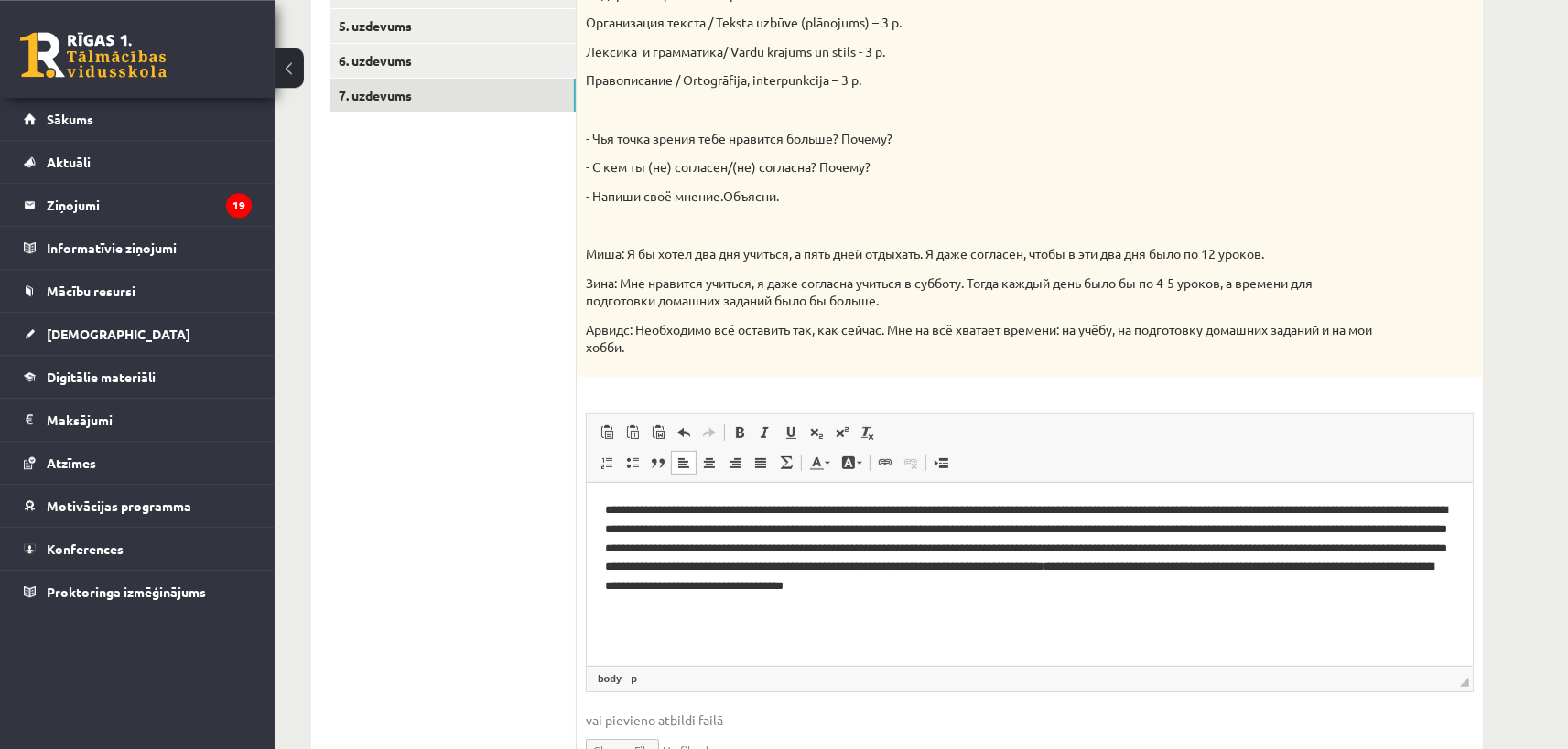
scroll to position [153, 0]
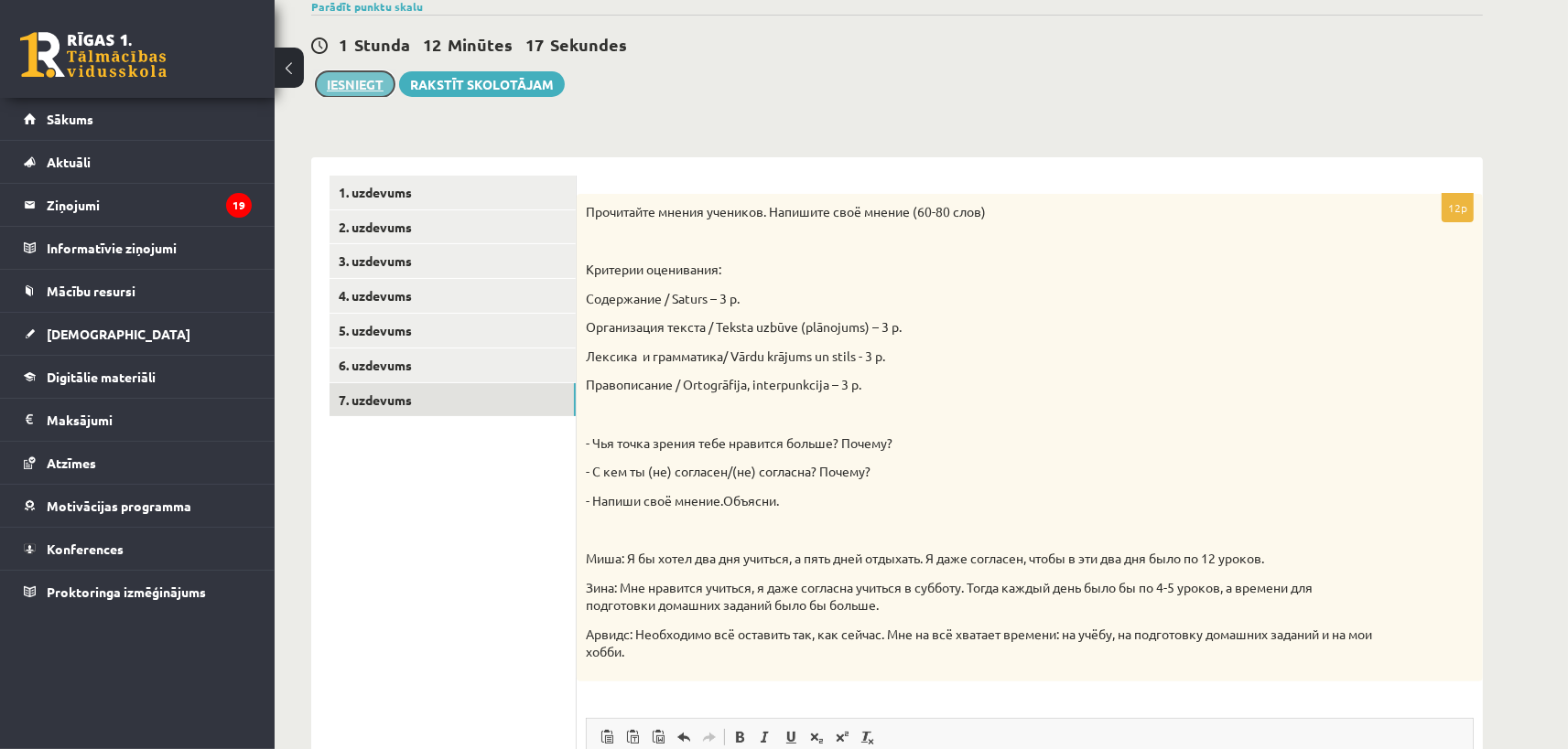
click at [362, 82] on button "Iesniegt" at bounding box center [355, 84] width 79 height 25
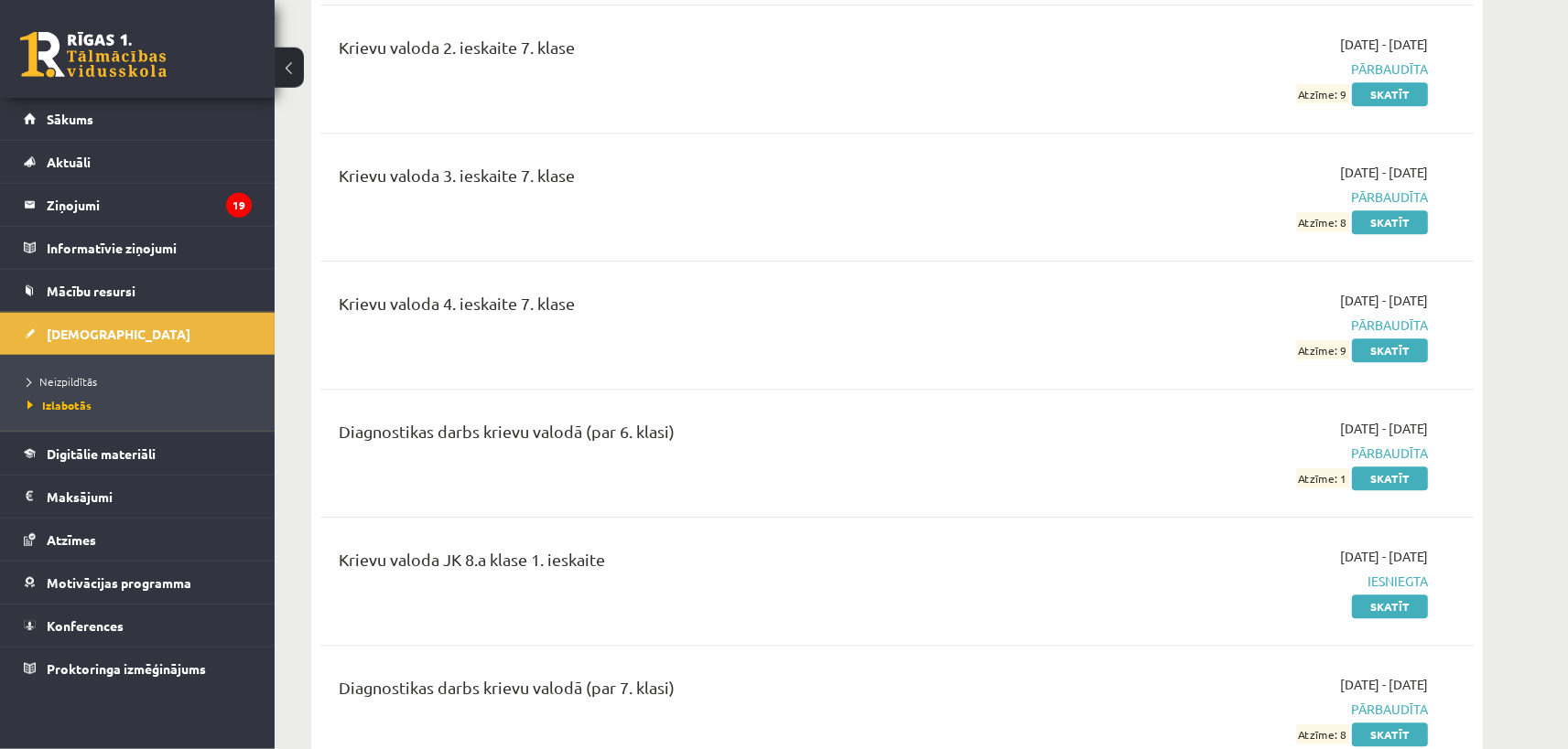
scroll to position [4127, 0]
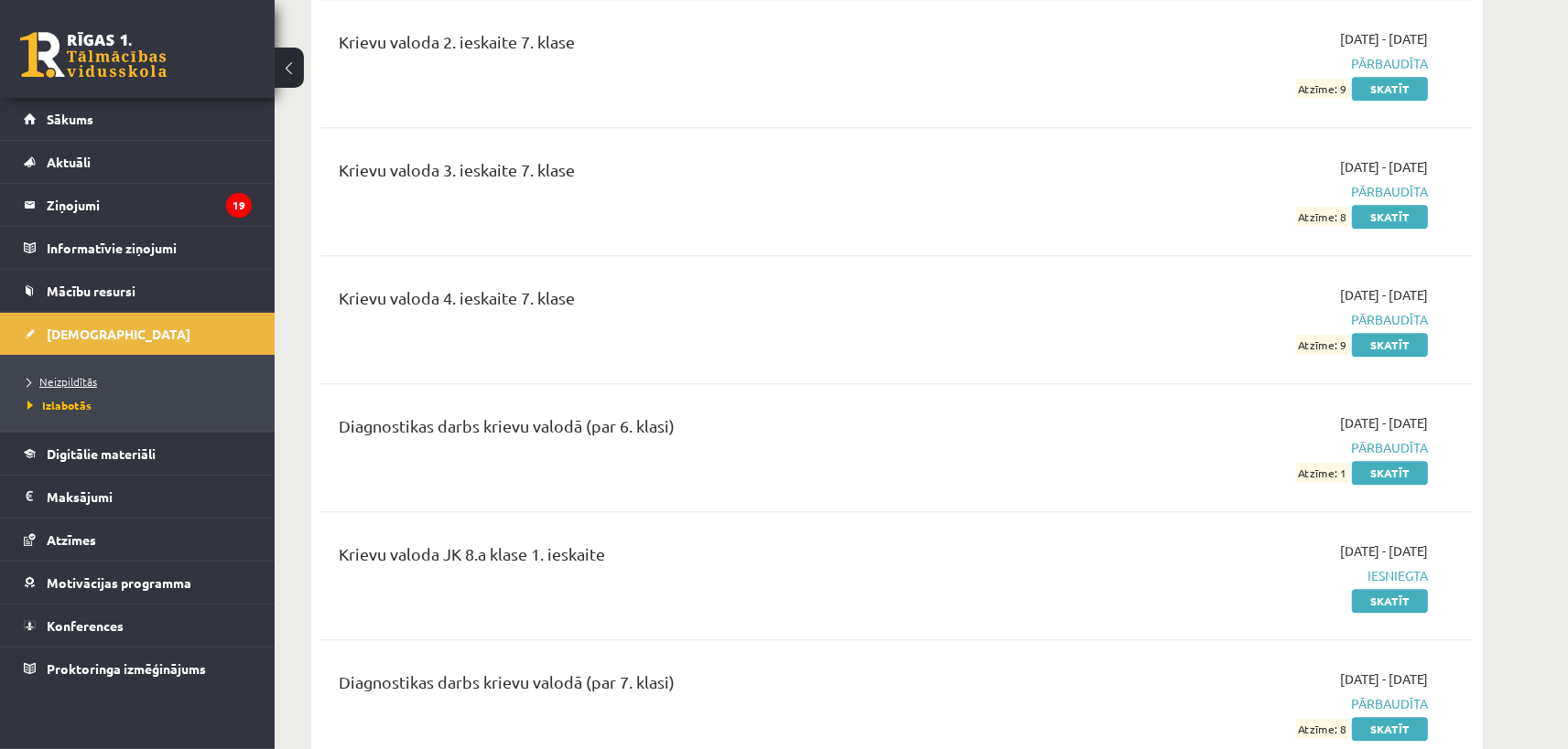
click at [79, 381] on span "Neizpildītās" at bounding box center [61, 381] width 69 height 15
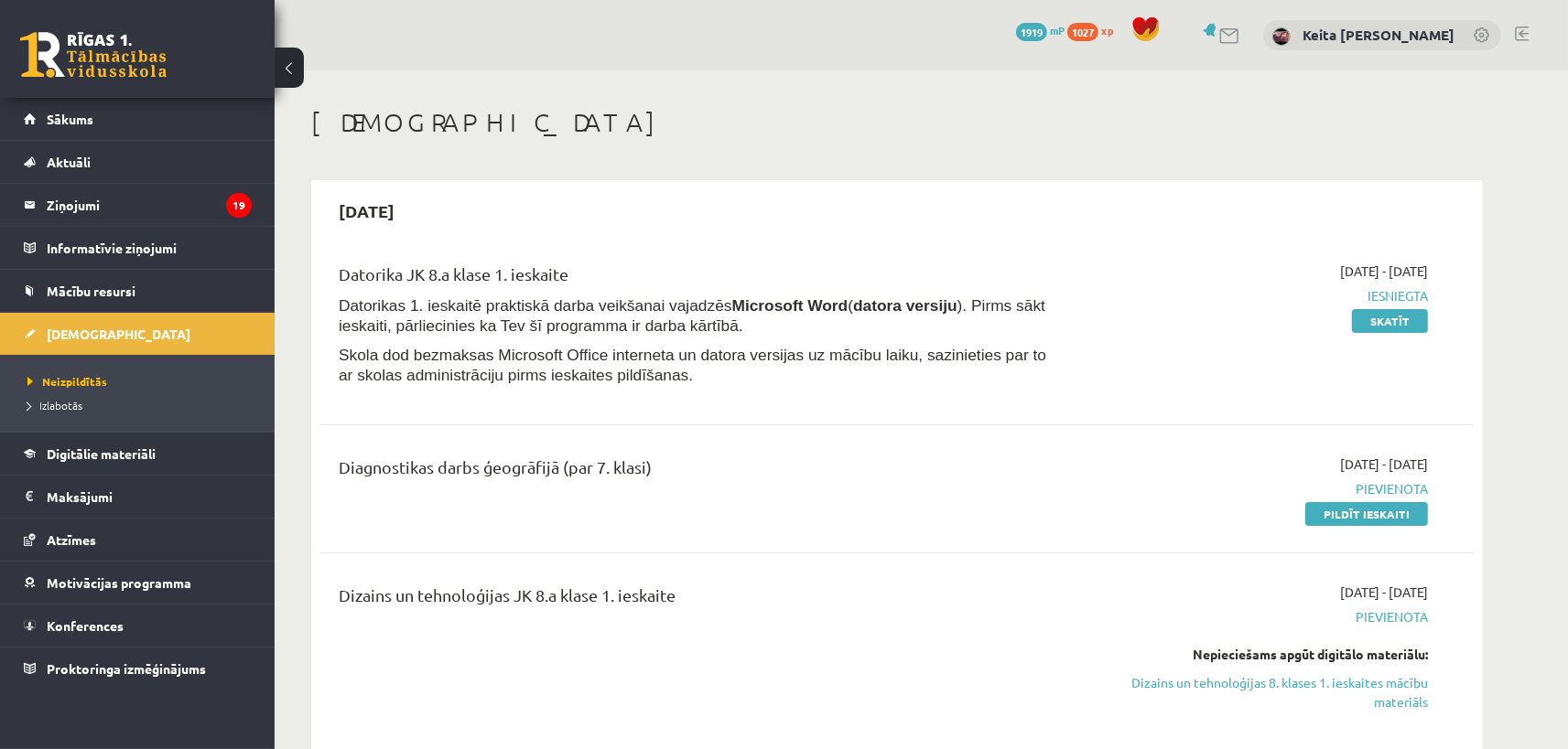
click at [1043, 30] on span "1919" at bounding box center [1031, 32] width 31 height 18
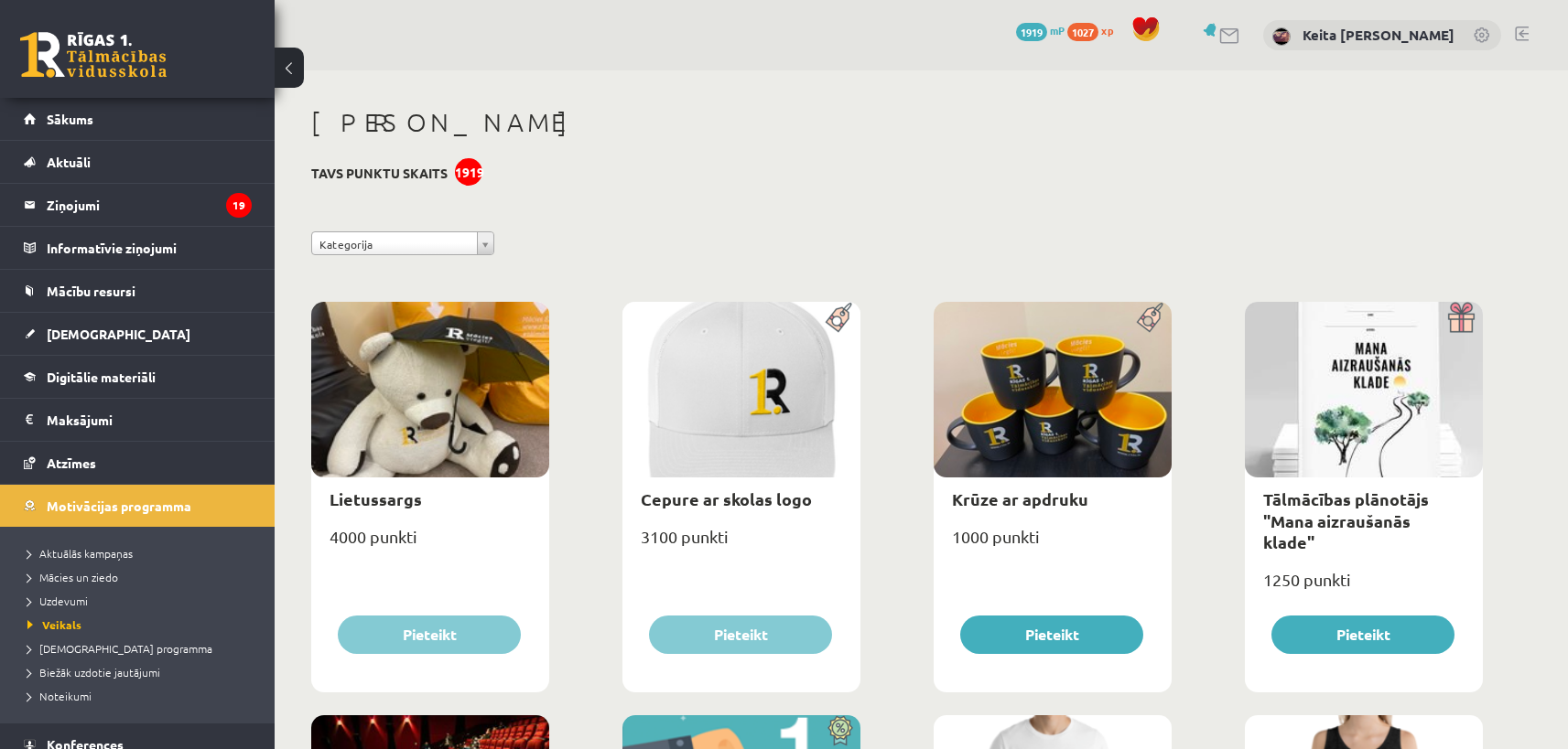
scroll to position [201, 0]
